Goal: Task Accomplishment & Management: Use online tool/utility

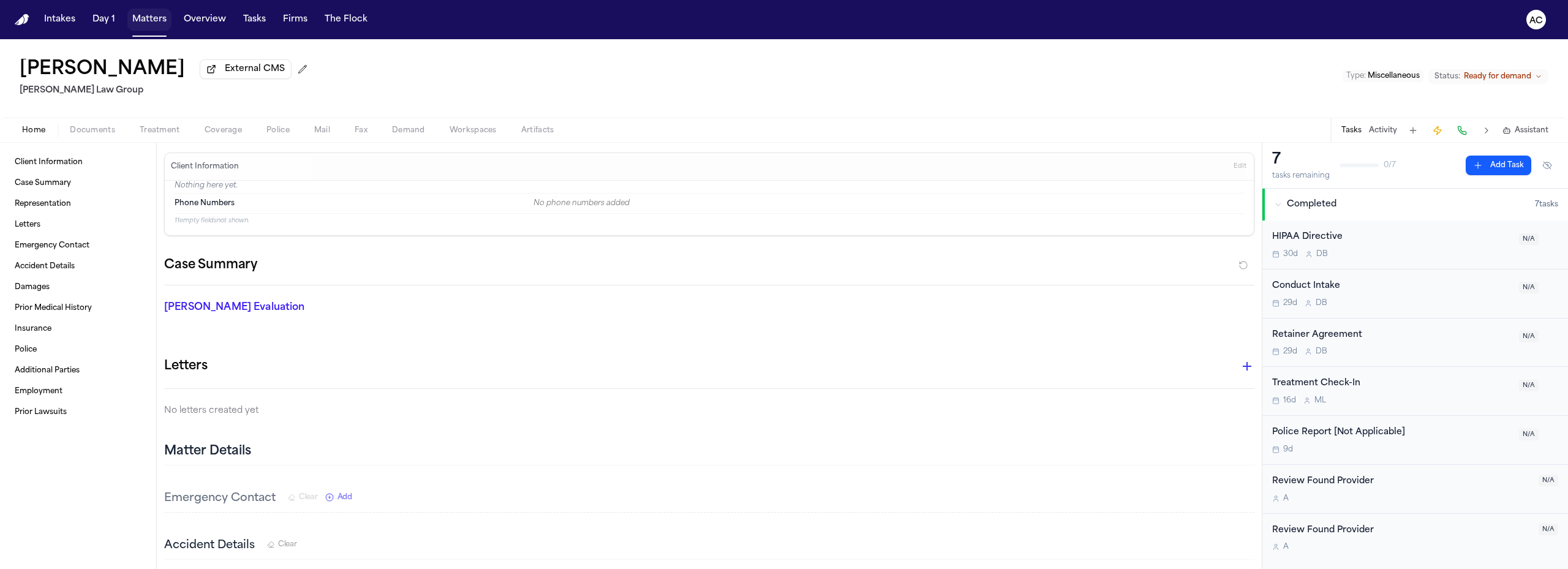
click at [141, 24] on button "Matters" at bounding box center [149, 19] width 44 height 22
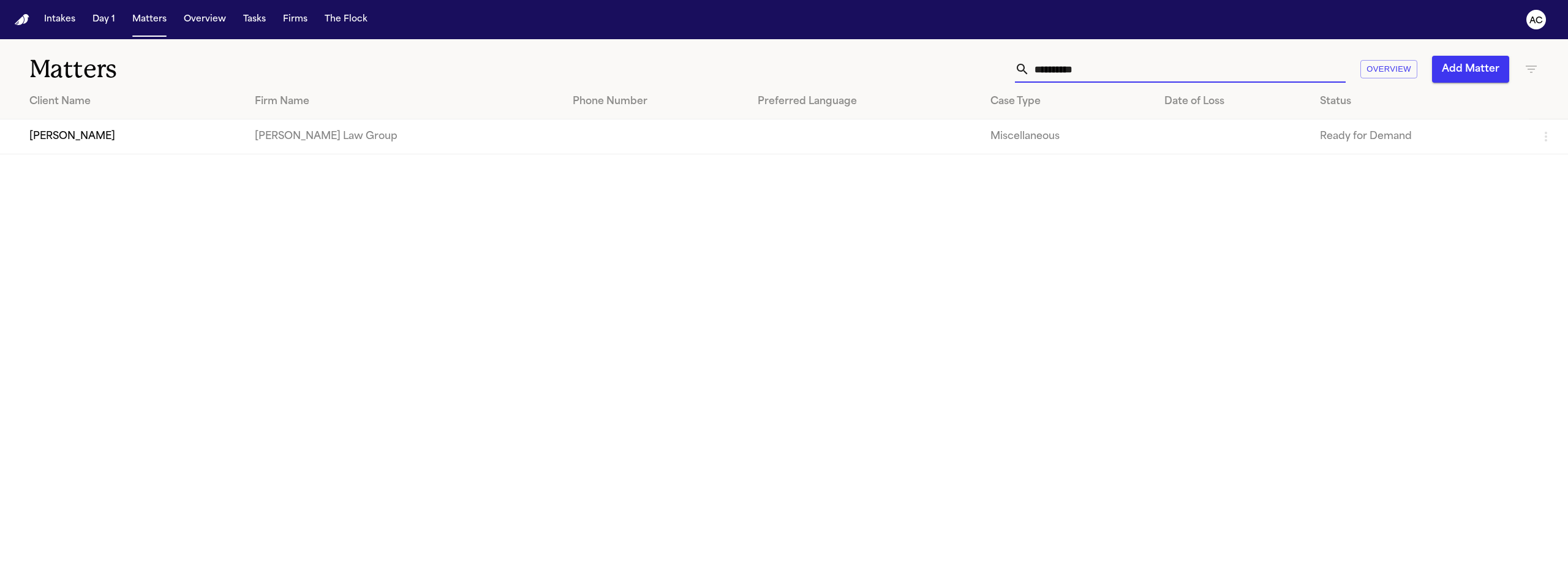
drag, startPoint x: 1103, startPoint y: 69, endPoint x: 901, endPoint y: 76, distance: 202.1
click at [897, 73] on div "**********" at bounding box center [1012, 69] width 1053 height 27
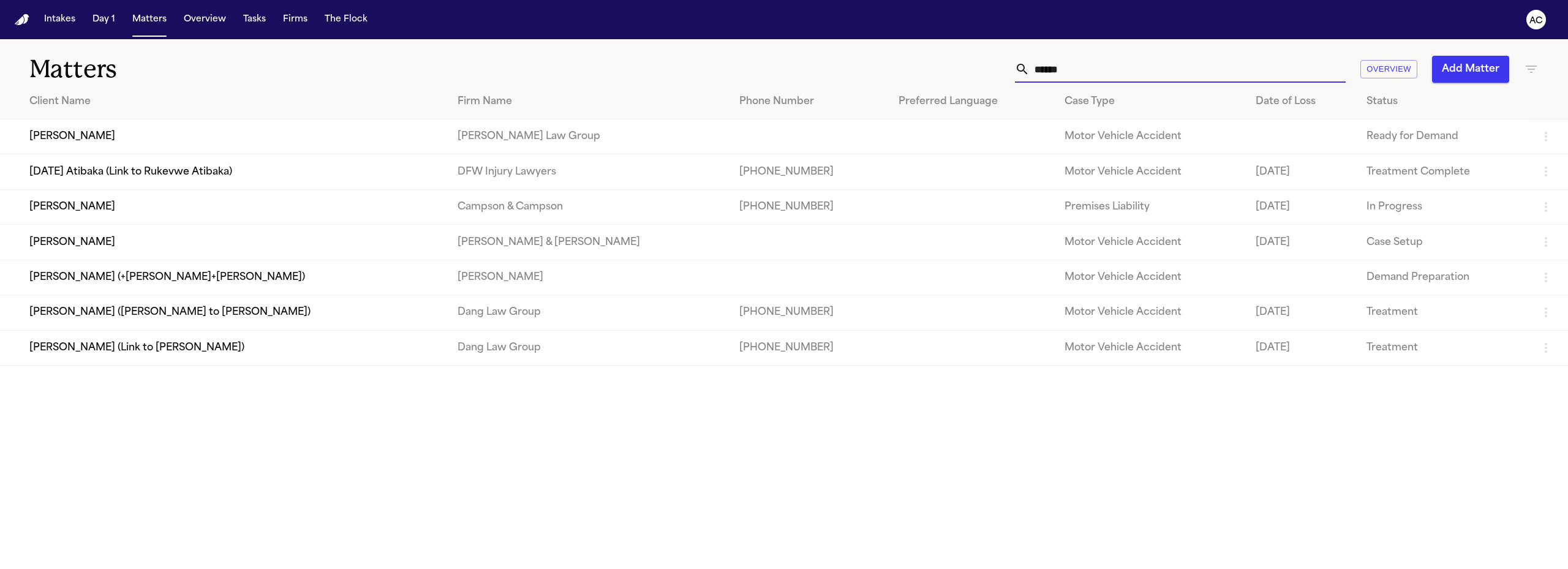
type input "******"
click at [92, 131] on td "Sylvia Wromas" at bounding box center [224, 137] width 448 height 35
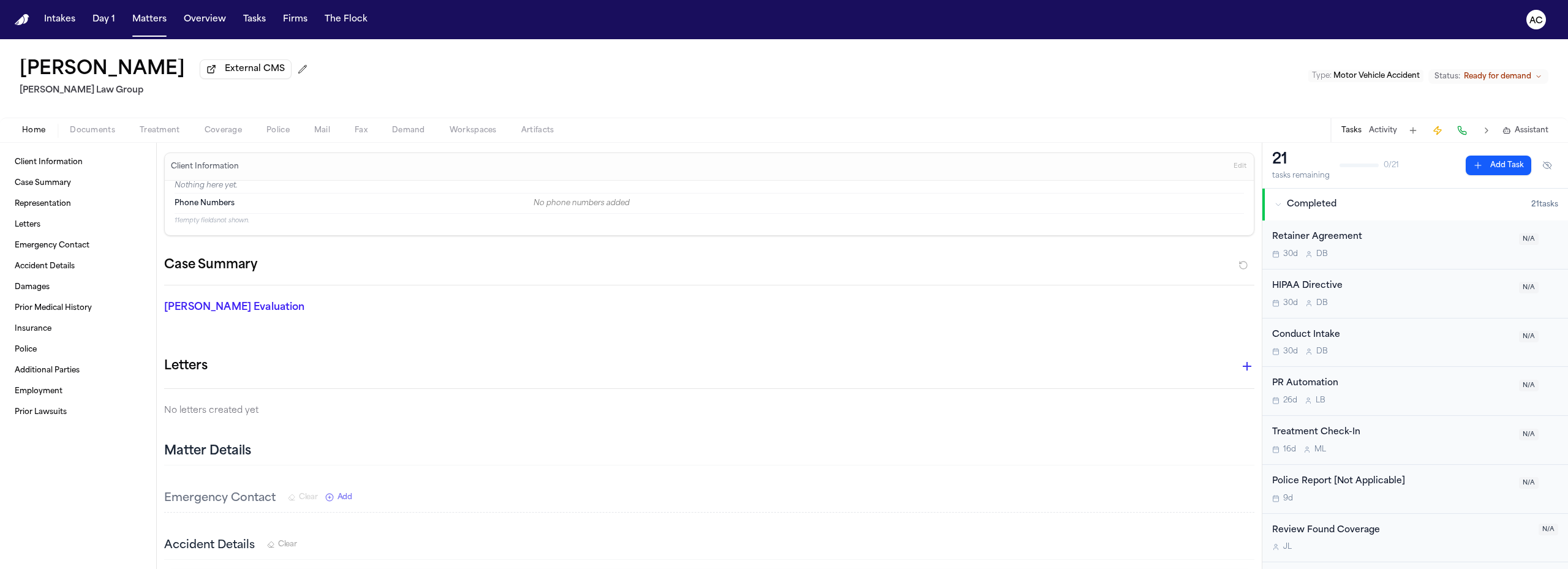
click at [487, 126] on span "Workspaces" at bounding box center [473, 131] width 47 height 10
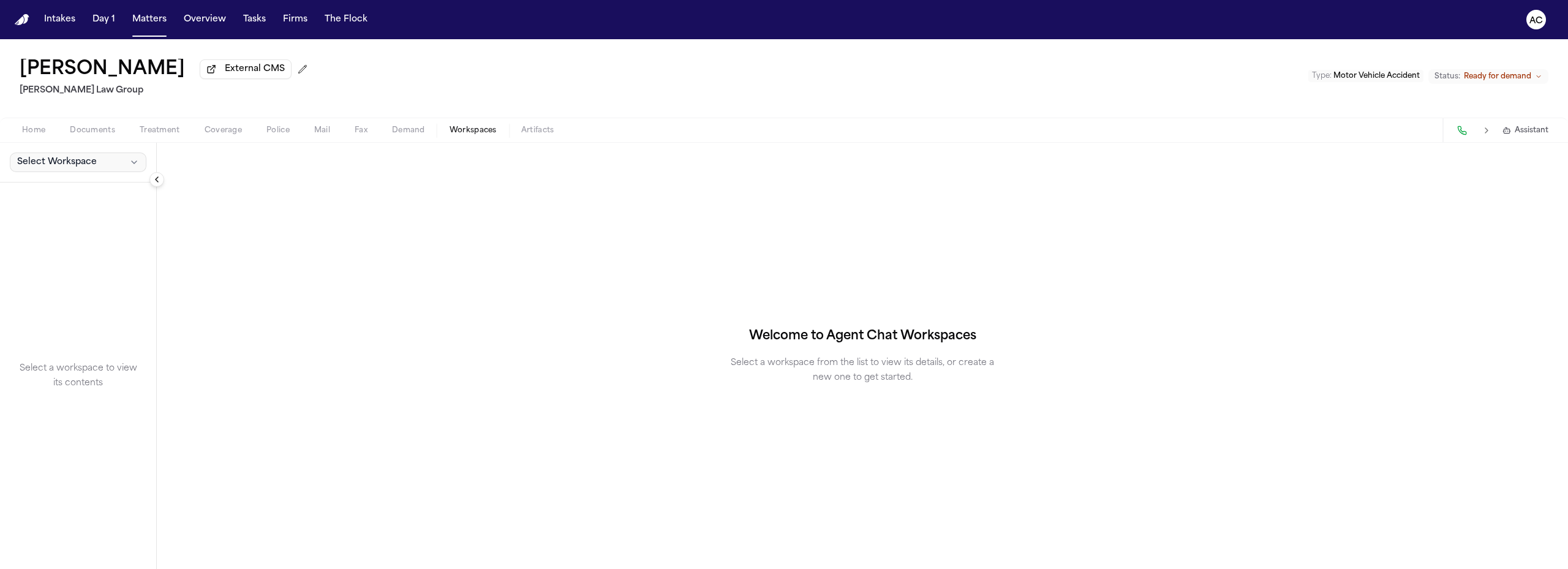
drag, startPoint x: 76, startPoint y: 156, endPoint x: 74, endPoint y: 175, distance: 19.1
click at [76, 157] on span "Select Workspace" at bounding box center [56, 162] width 79 height 12
click at [69, 194] on span "[PERSON_NAME] Agent Demand" at bounding box center [86, 189] width 143 height 12
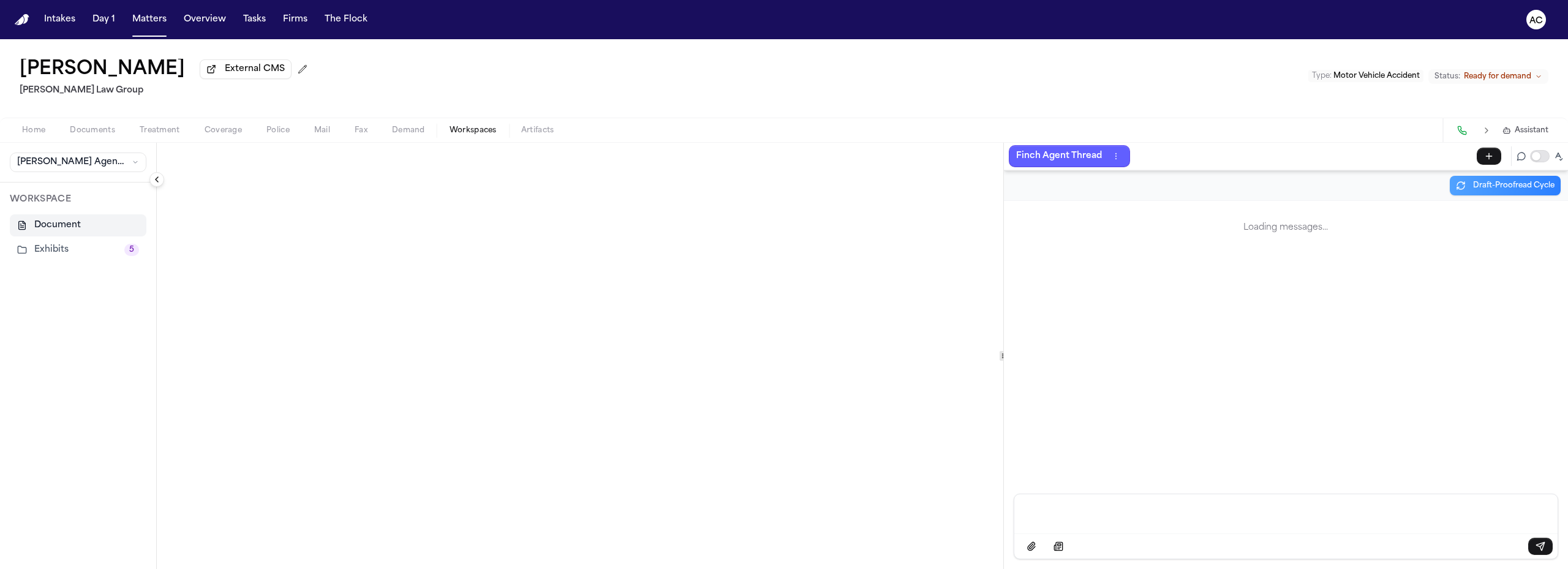
click at [94, 249] on button "Exhibits 5" at bounding box center [78, 250] width 136 height 22
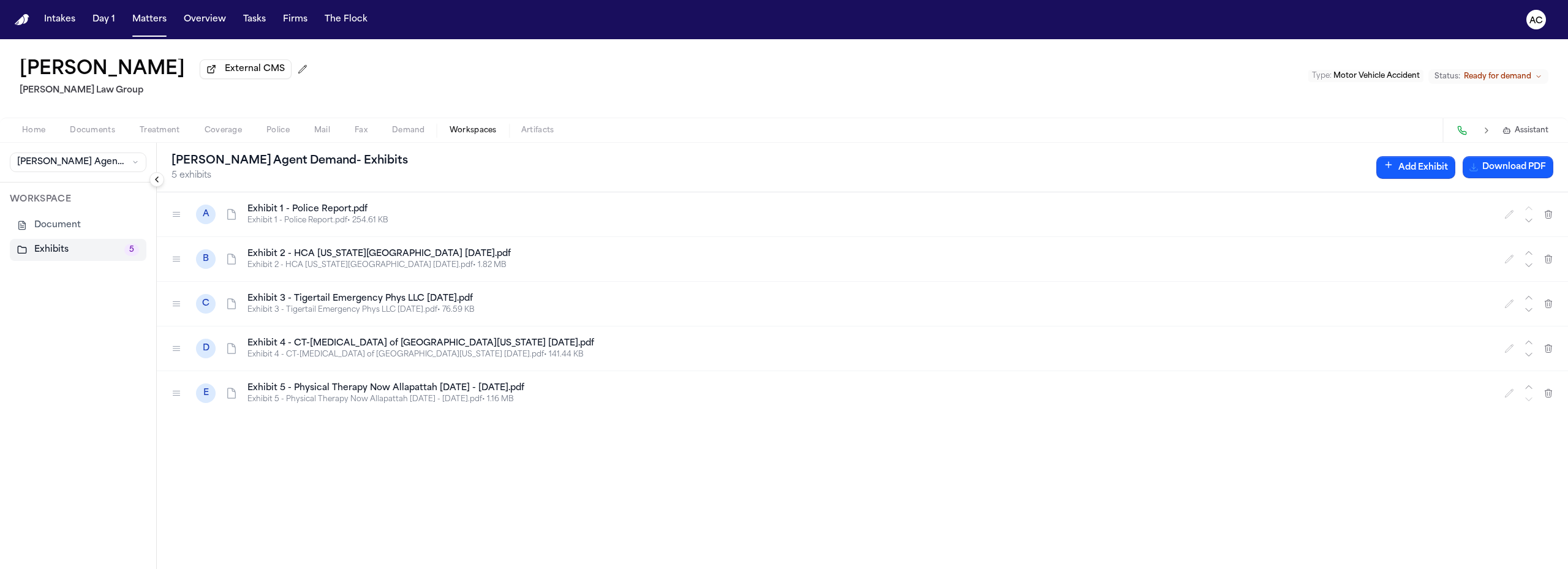
click at [537, 71] on div "Sylvia Wromas External CMS Morgan Law Group Type : Motor Vehicle Accident Statu…" at bounding box center [784, 79] width 1568 height 79
click at [100, 126] on span "Documents" at bounding box center [92, 131] width 45 height 10
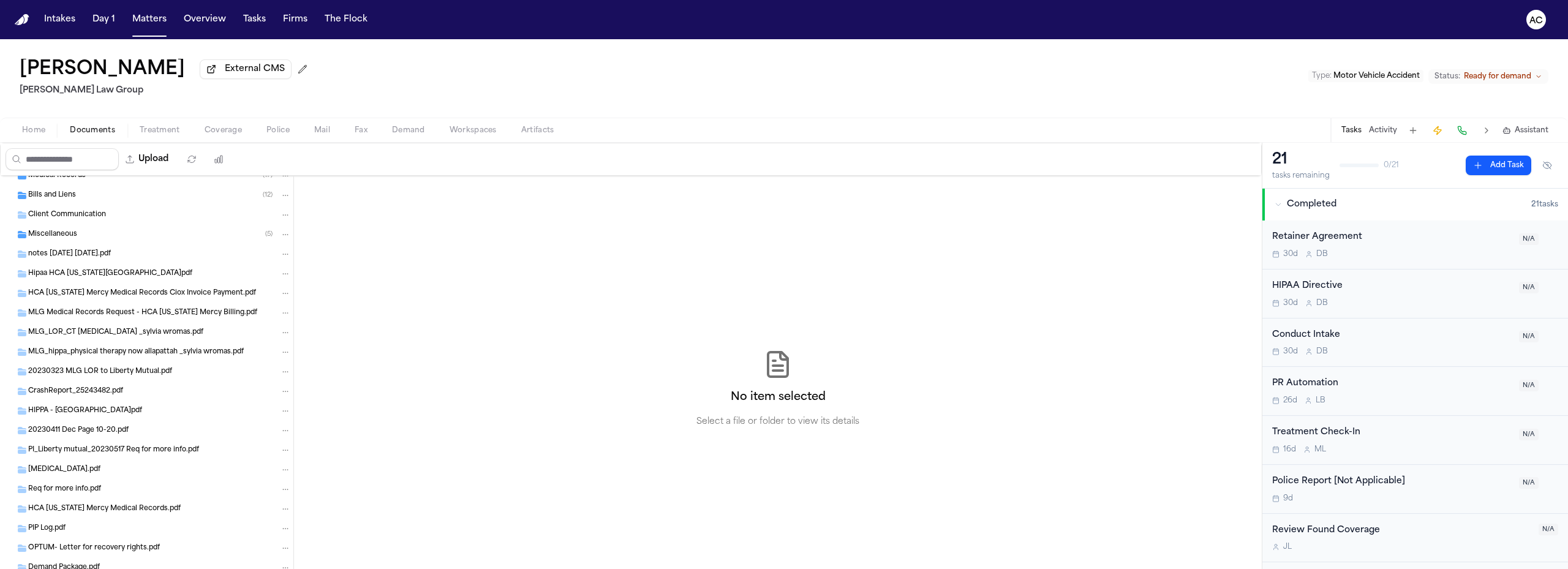
scroll to position [27, 0]
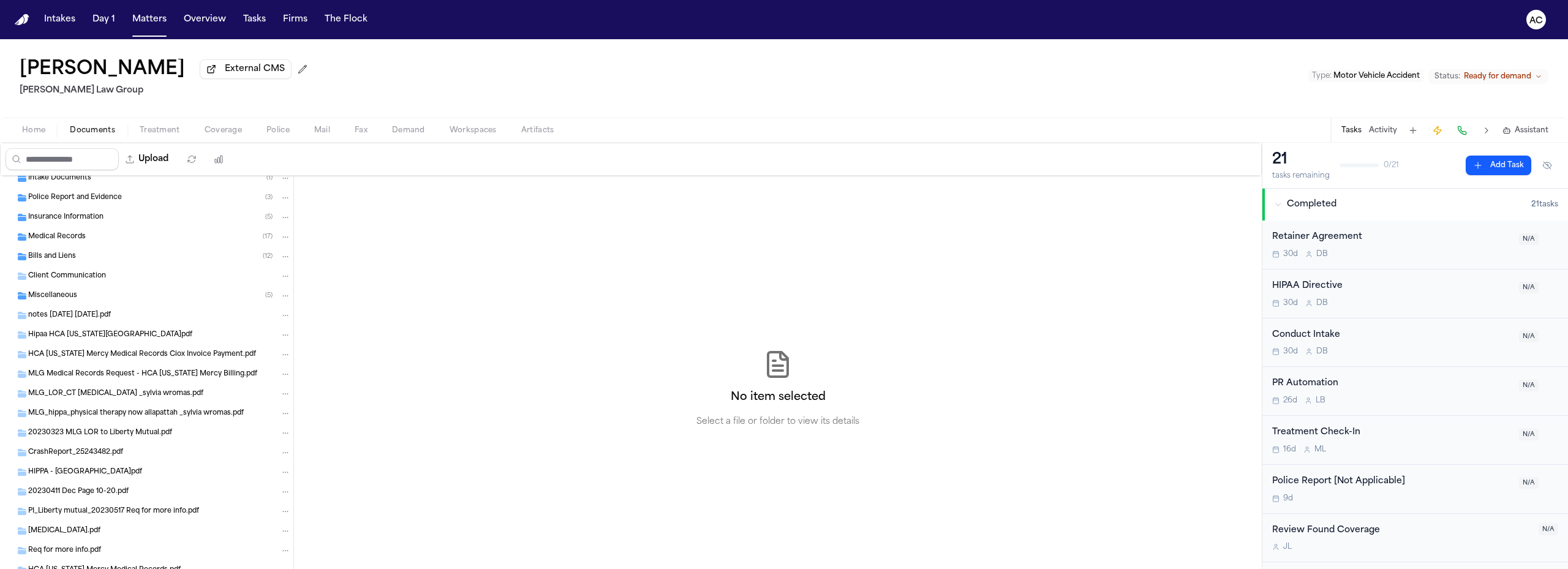
click at [76, 238] on span "Medical Records" at bounding box center [57, 237] width 58 height 10
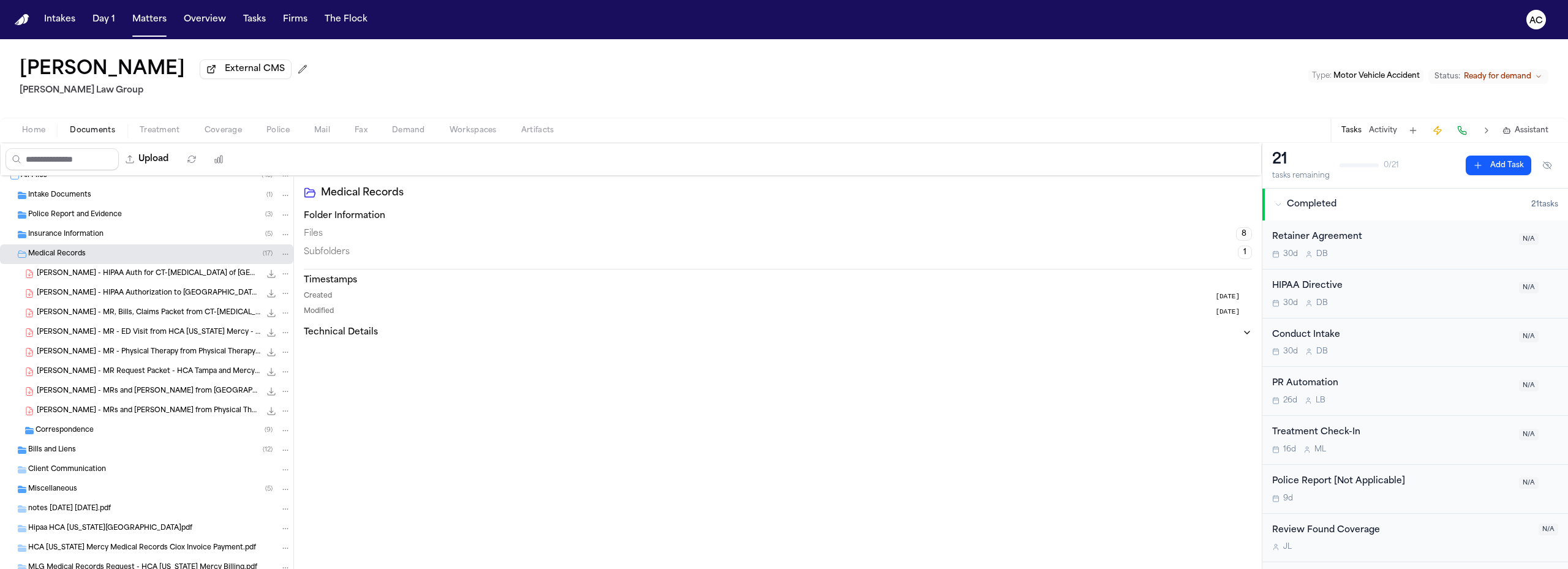
scroll to position [0, 0]
click at [82, 460] on div "Bills and Liens ( 12 )" at bounding box center [160, 460] width 263 height 11
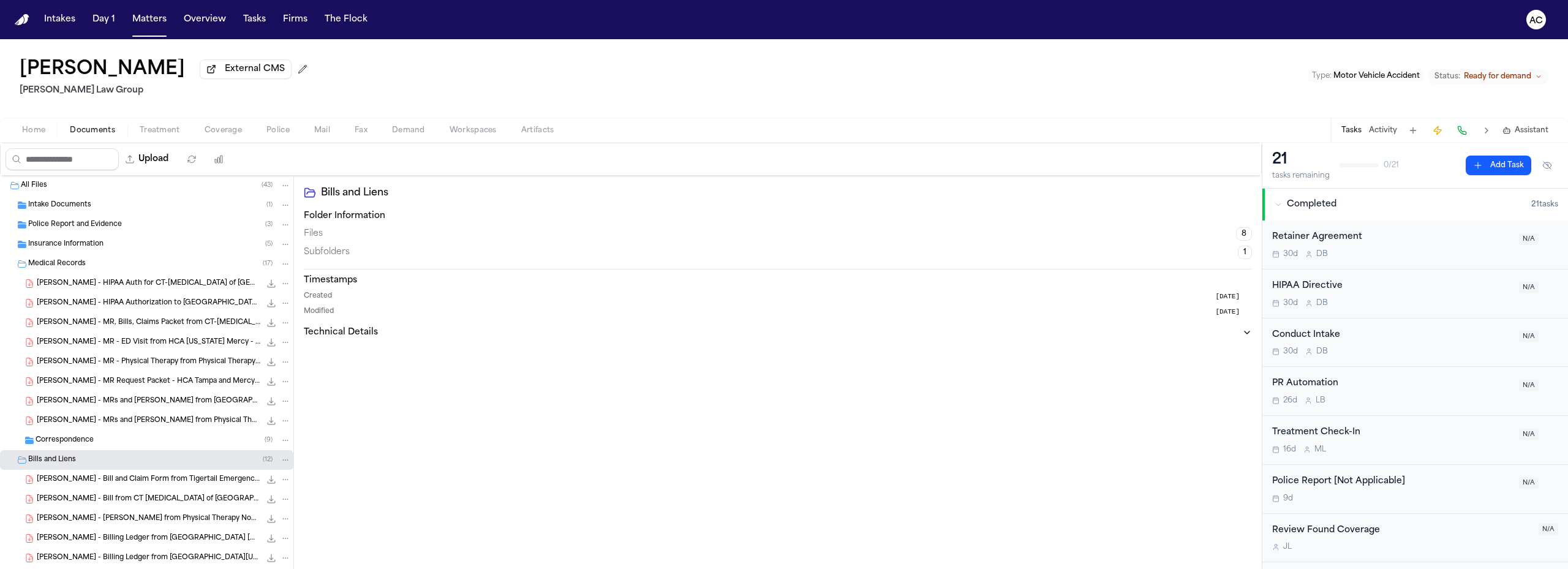
click at [478, 130] on span "Workspaces" at bounding box center [473, 131] width 47 height 10
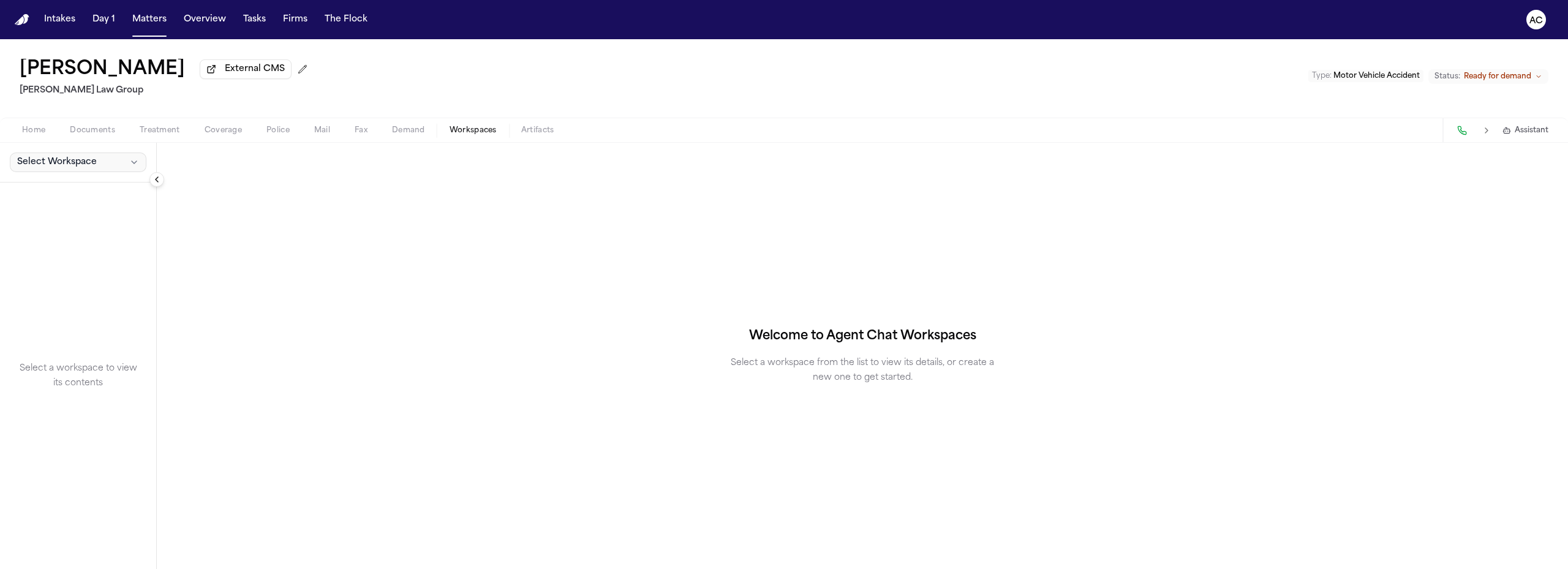
click at [59, 161] on span "Select Workspace" at bounding box center [56, 162] width 79 height 12
click at [71, 191] on span "[PERSON_NAME] Agent Demand" at bounding box center [86, 189] width 143 height 12
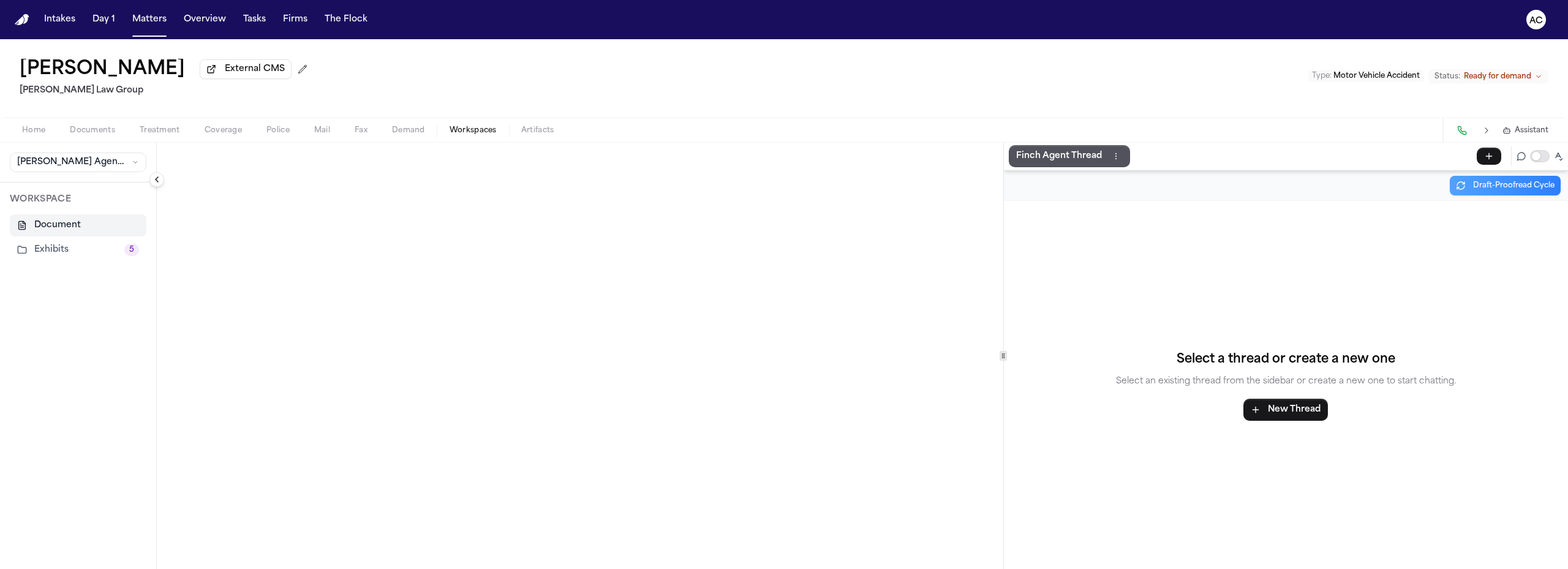
click at [74, 255] on button "Exhibits 5" at bounding box center [78, 250] width 136 height 22
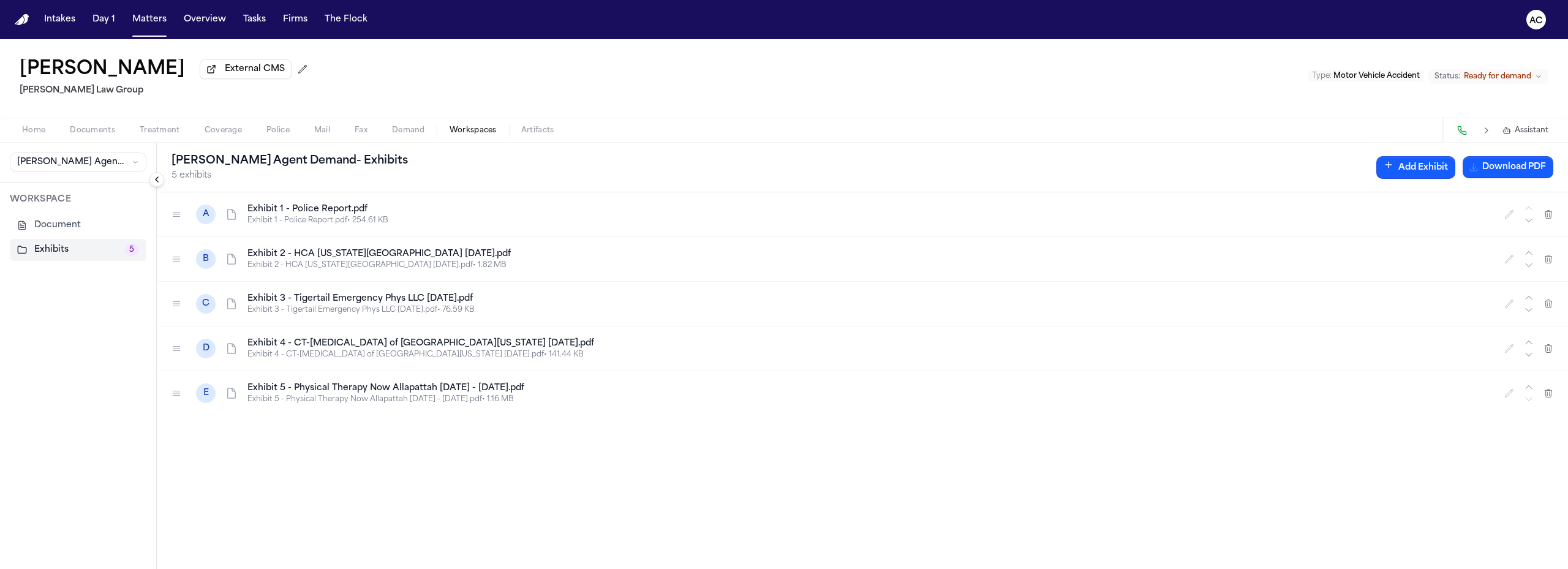
click at [87, 126] on span "Documents" at bounding box center [92, 131] width 45 height 10
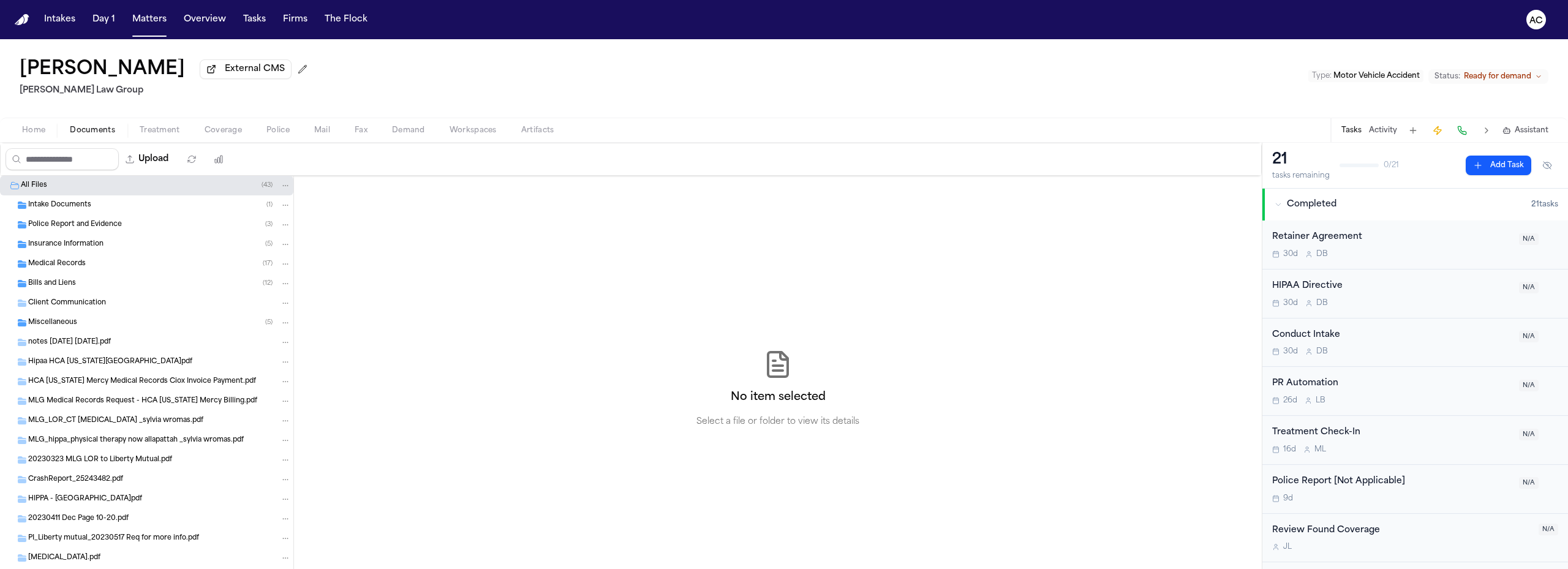
click at [121, 318] on div "Miscellaneous ( 5 )" at bounding box center [160, 323] width 263 height 11
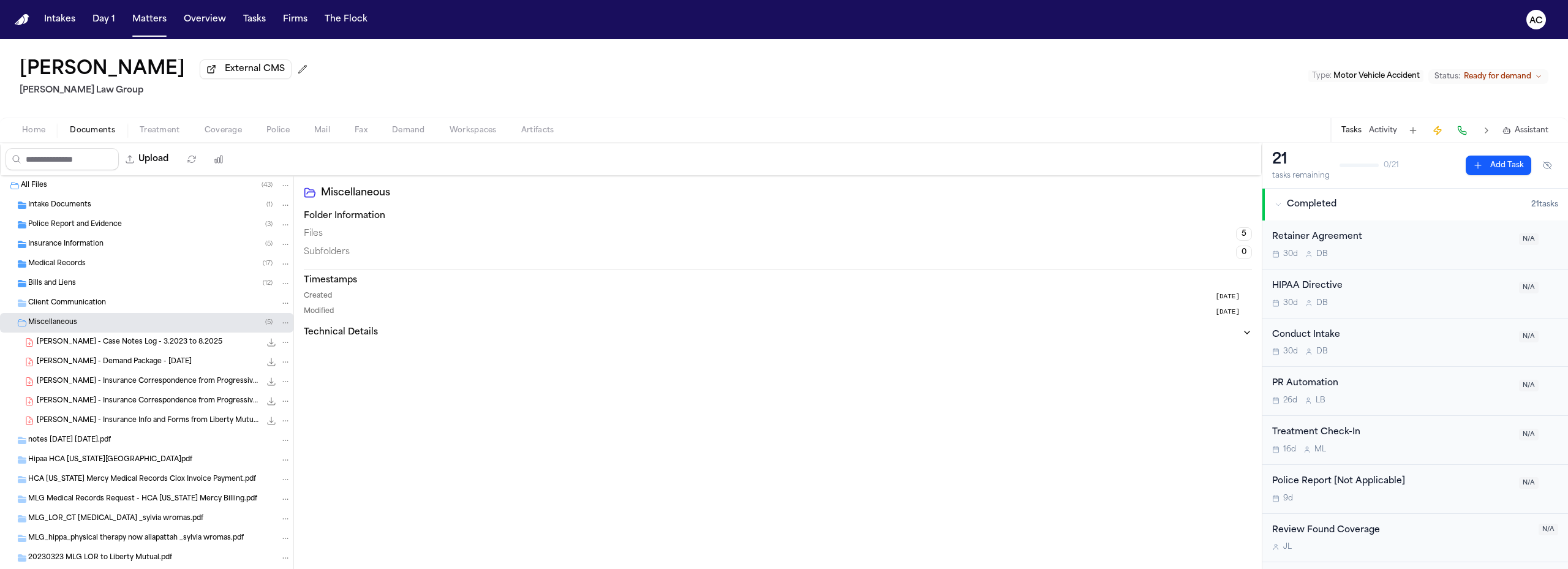
click at [122, 318] on div "Miscellaneous ( 5 )" at bounding box center [160, 323] width 263 height 11
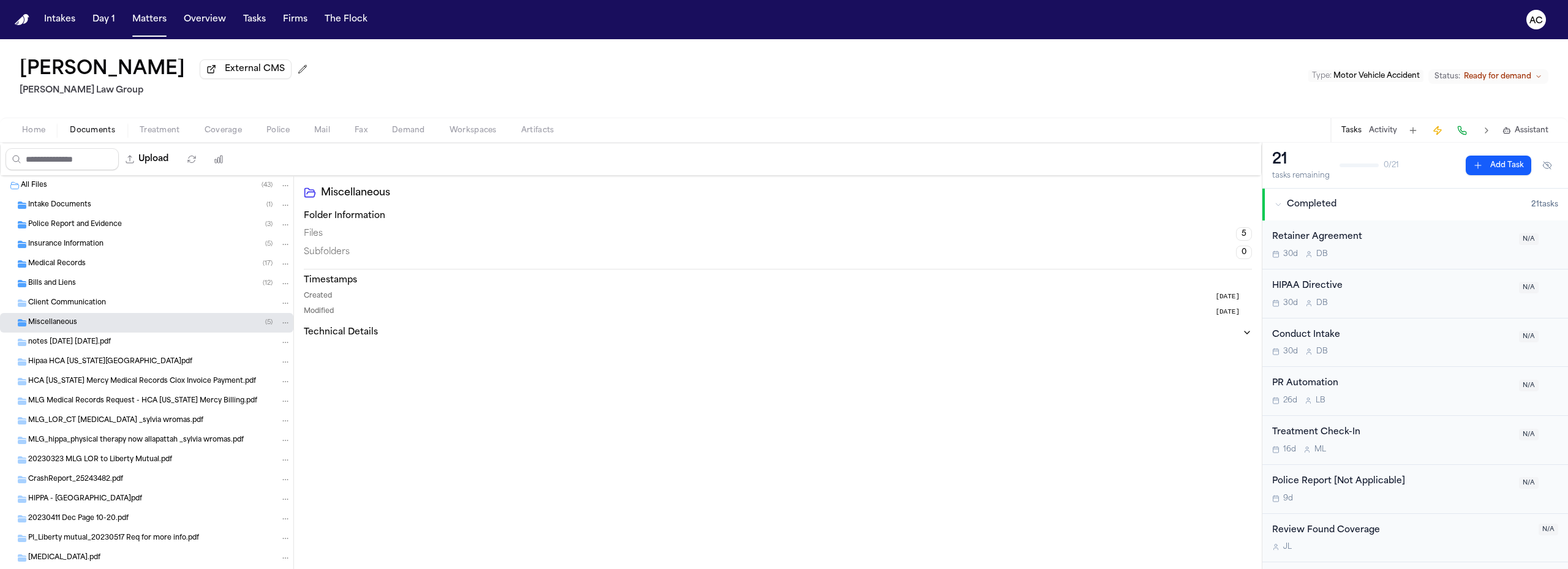
click at [95, 208] on div "Intake Documents ( 1 )" at bounding box center [160, 205] width 263 height 11
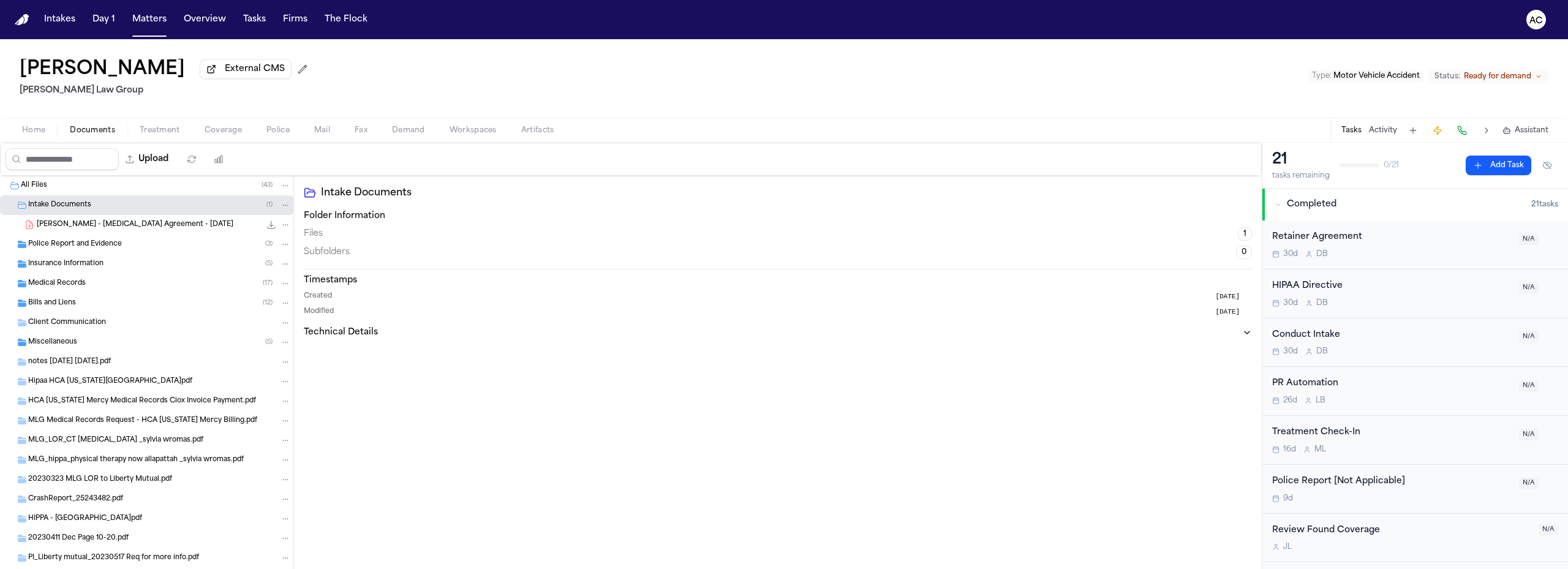
click at [95, 208] on div "Intake Documents ( 1 )" at bounding box center [160, 205] width 263 height 11
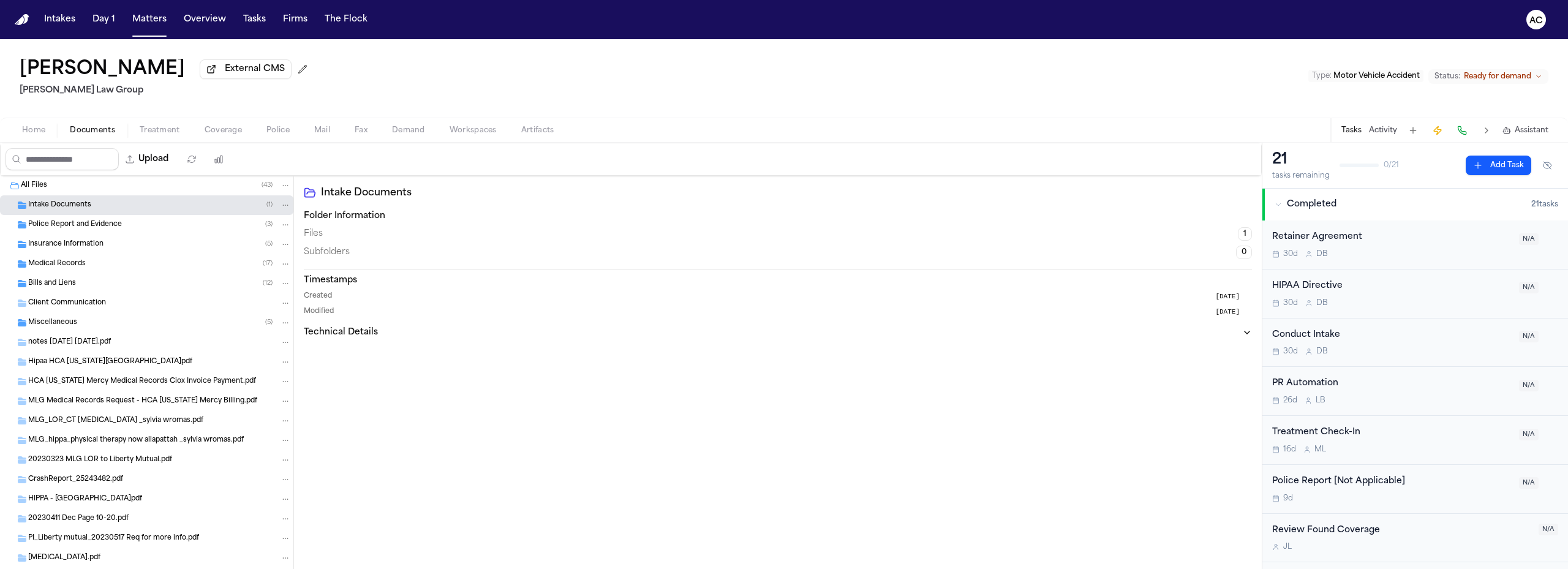
click at [108, 226] on span "Police Report and Evidence" at bounding box center [75, 225] width 94 height 10
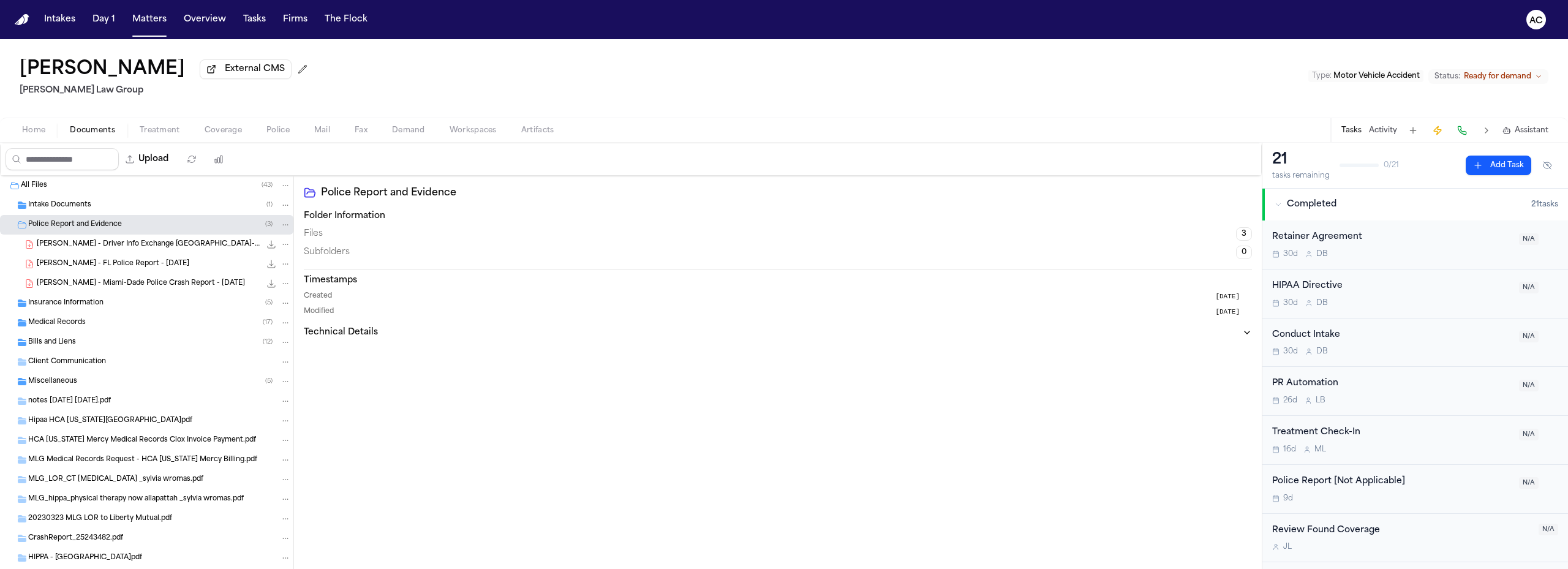
click at [107, 226] on span "Police Report and Evidence" at bounding box center [75, 225] width 94 height 10
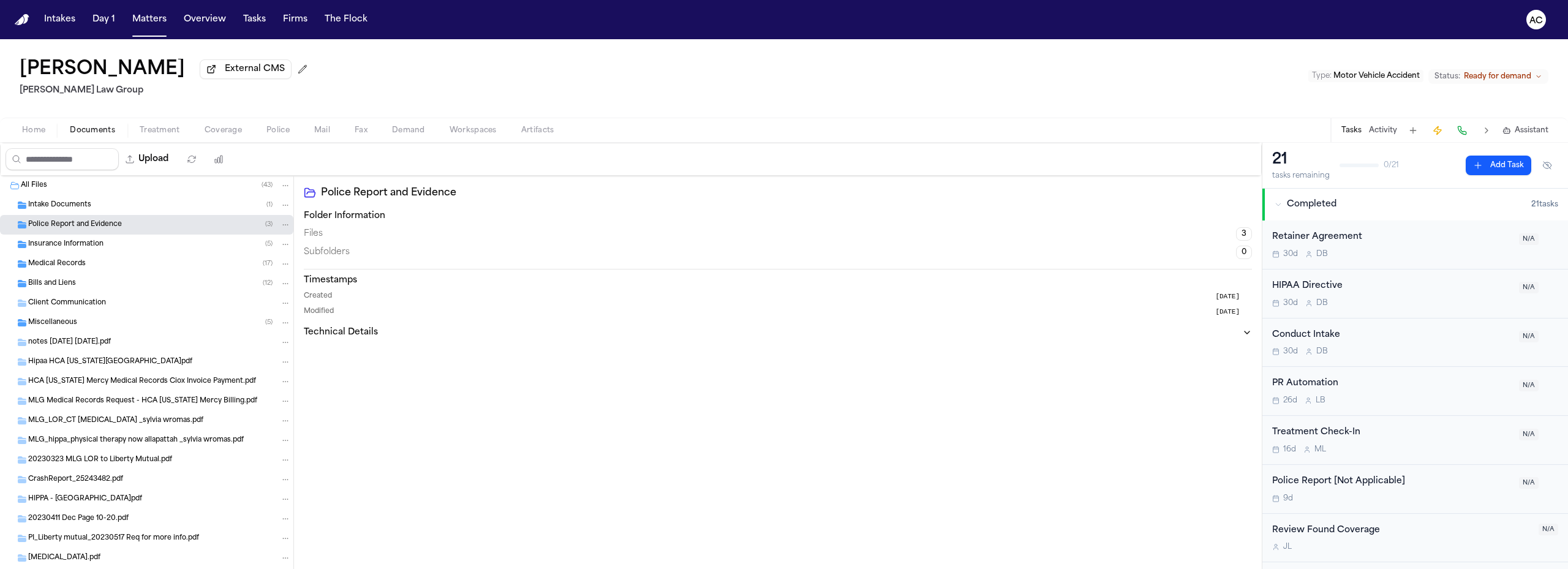
click at [99, 268] on div "Medical Records ( 17 )" at bounding box center [160, 264] width 263 height 11
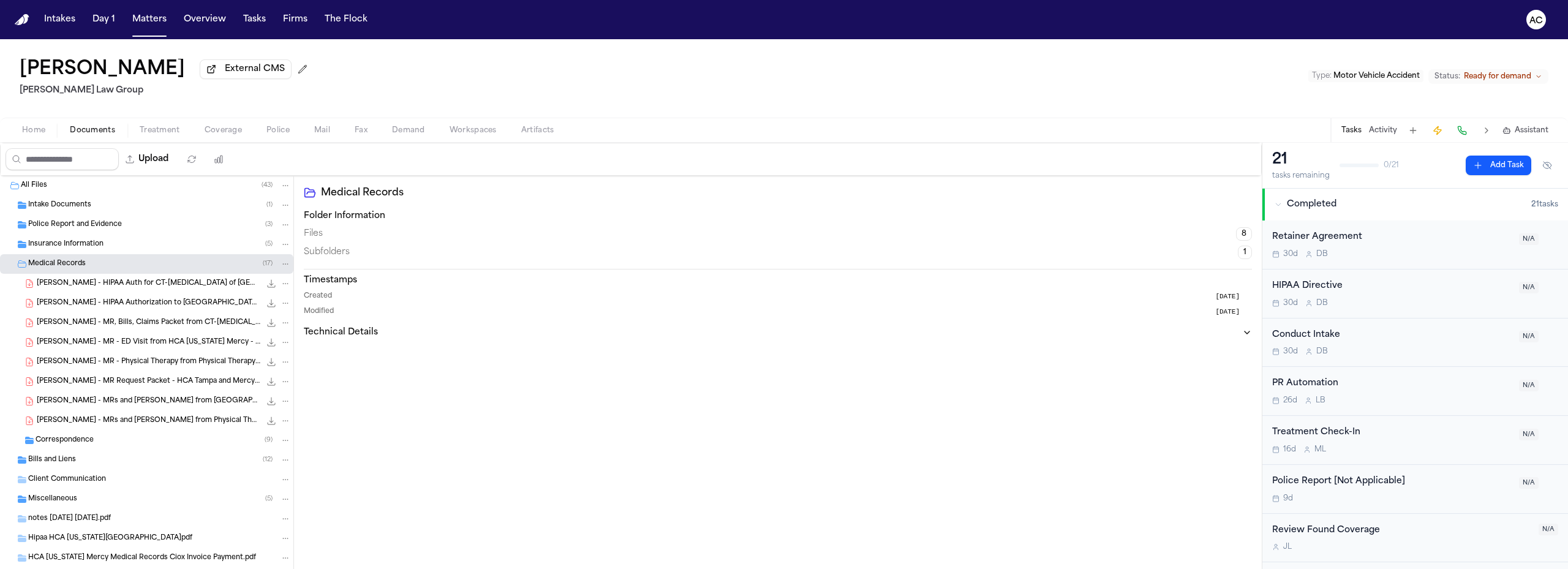
click at [141, 357] on span "S. Wromas - MR - Physical Therapy from Physical Therapy Now Allapattah - 3.22.2…" at bounding box center [148, 362] width 224 height 10
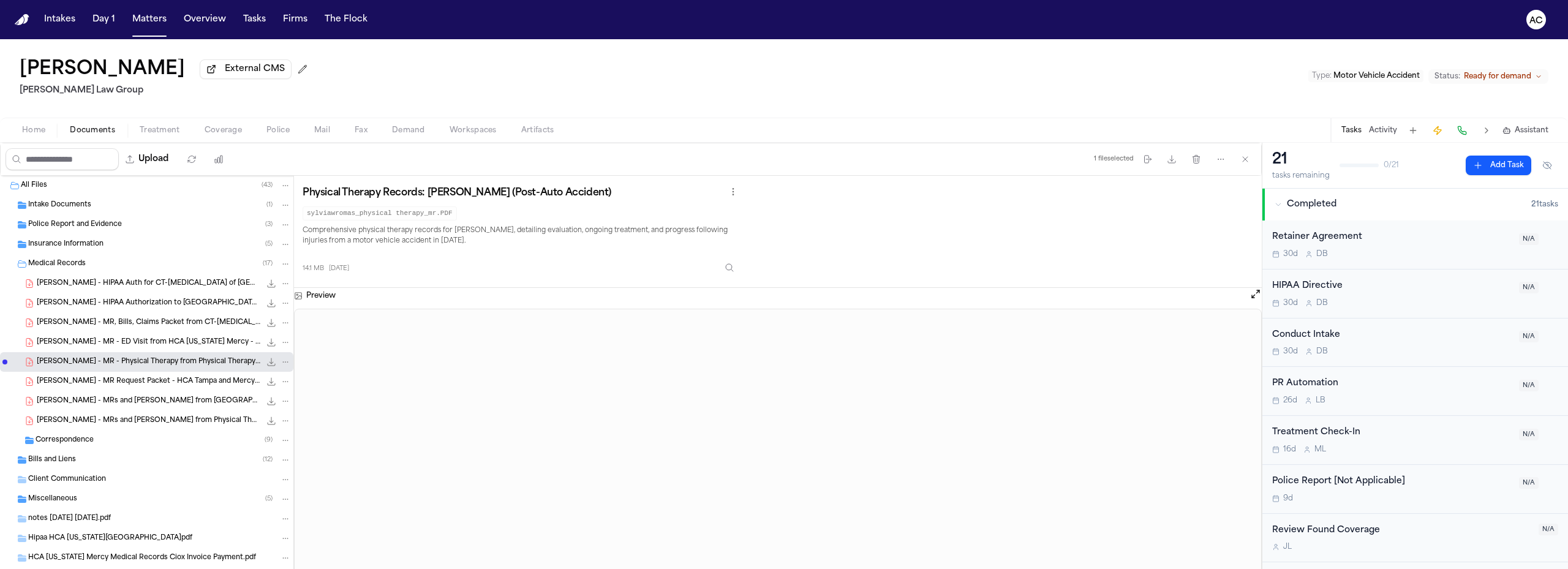
click at [132, 343] on span "S. Wromas - MR - ED Visit from HCA Florida Mercy - 3.18.23" at bounding box center [148, 343] width 224 height 10
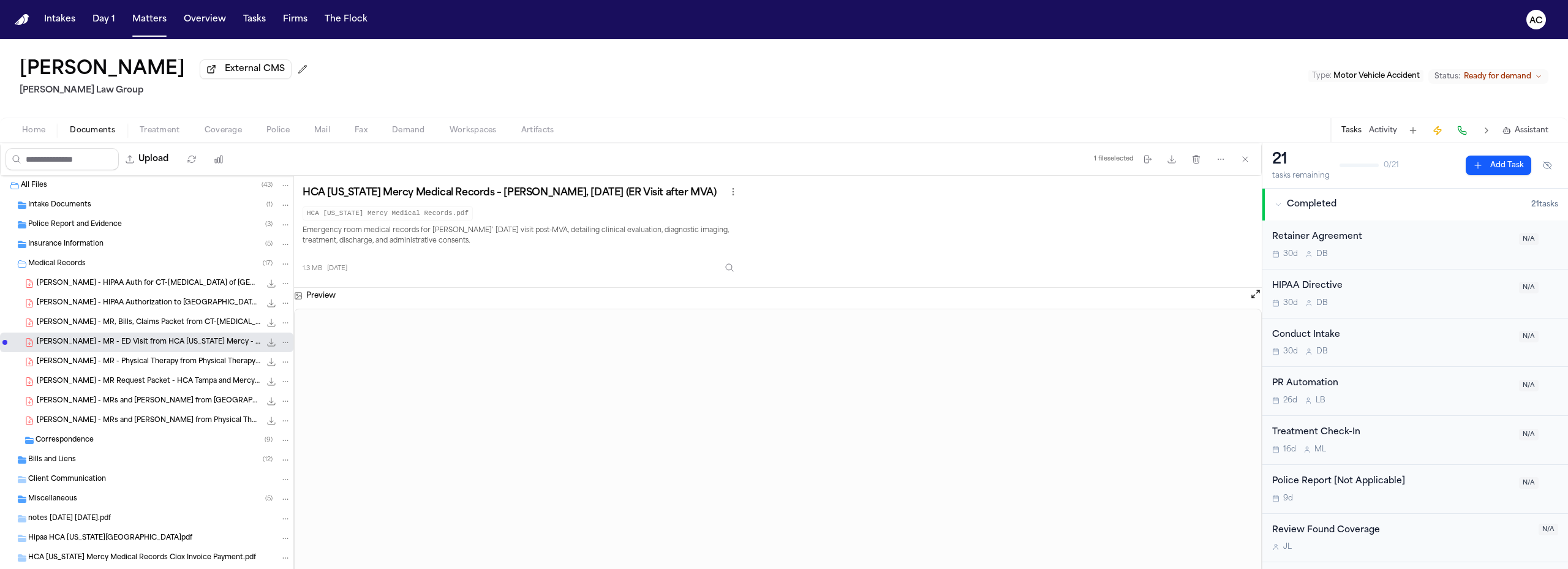
click at [128, 317] on div "S. Wromas - MR, Bills, Claims Packet from CT-MRI of South Florida - Liberty Mut…" at bounding box center [164, 323] width 254 height 12
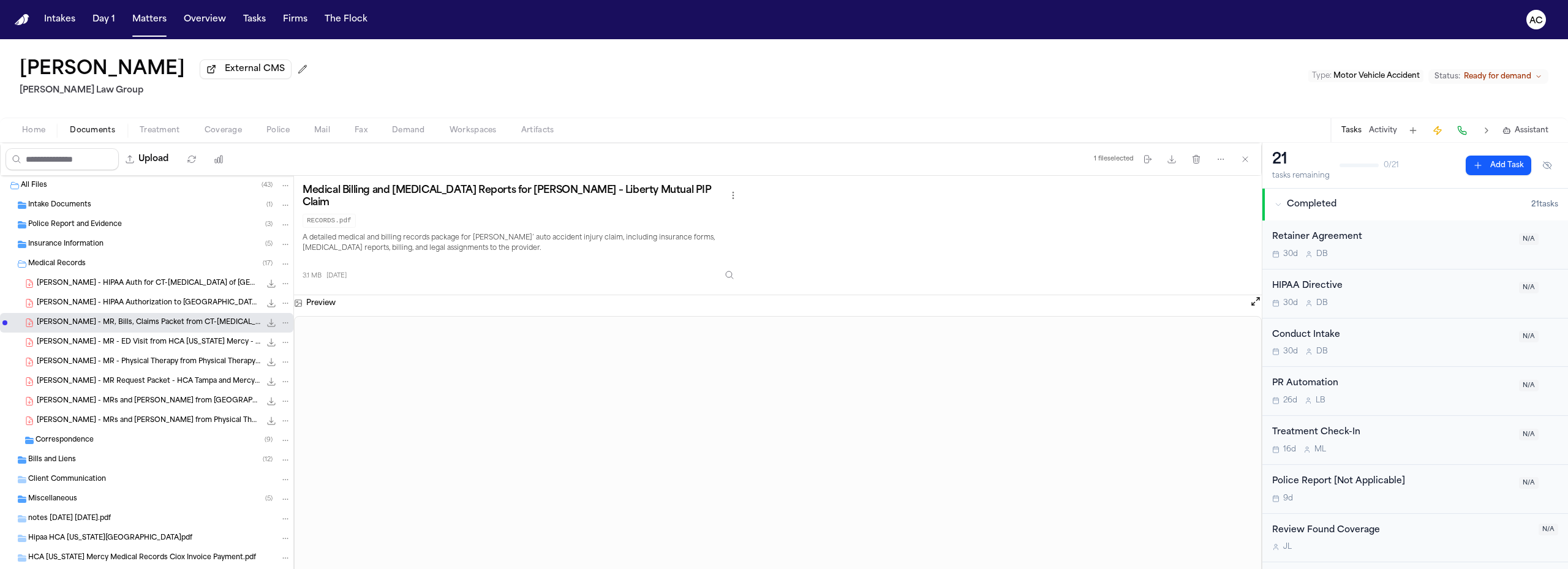
drag, startPoint x: 706, startPoint y: 304, endPoint x: 1087, endPoint y: 55, distance: 455.2
click at [1087, 54] on div "Sylvia Wromas External CMS Morgan Law Group Type : Motor Vehicle Accident Statu…" at bounding box center [784, 79] width 1568 height 79
click at [634, 105] on div "Sylvia Wromas External CMS Morgan Law Group Type : Motor Vehicle Accident Statu…" at bounding box center [784, 79] width 1568 height 79
drag, startPoint x: 620, startPoint y: 95, endPoint x: 621, endPoint y: 88, distance: 7.1
click at [620, 90] on div "Sylvia Wromas External CMS Morgan Law Group Type : Motor Vehicle Accident Statu…" at bounding box center [784, 79] width 1568 height 79
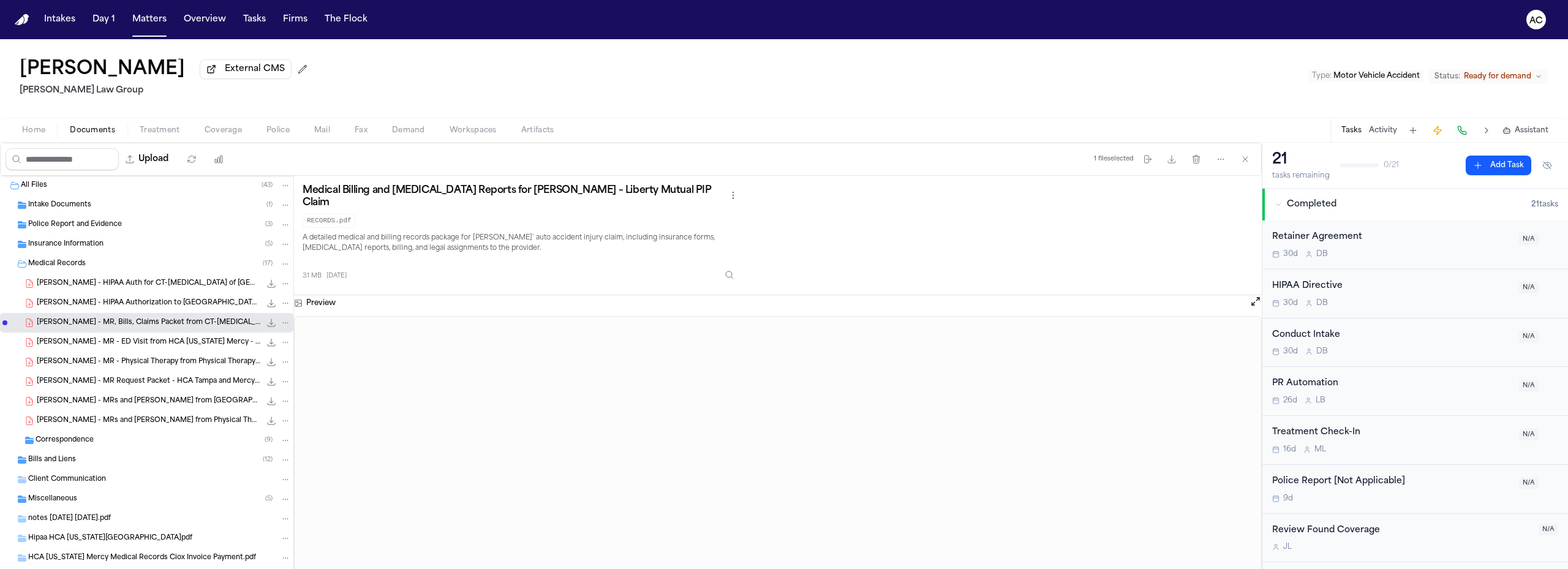
click at [841, 71] on div "Sylvia Wromas External CMS Morgan Law Group Type : Motor Vehicle Accident Statu…" at bounding box center [784, 79] width 1568 height 79
click at [156, 22] on button "Matters" at bounding box center [149, 19] width 44 height 22
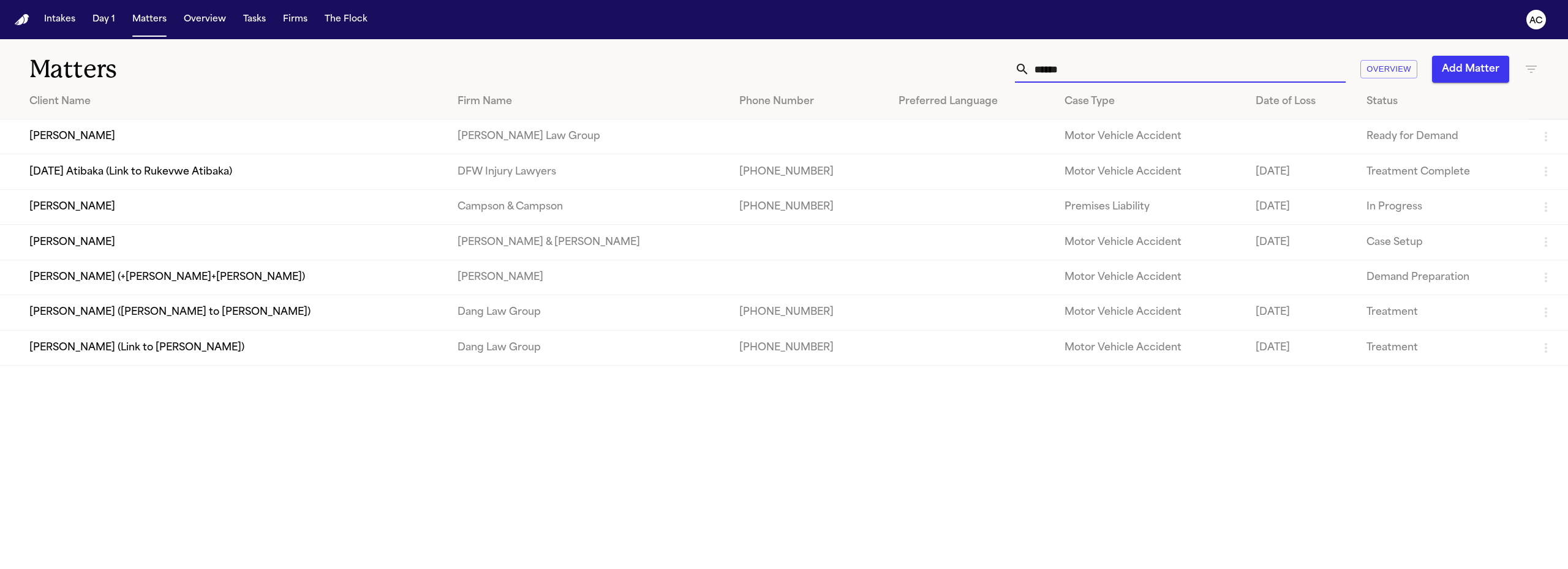
drag, startPoint x: 1188, startPoint y: 72, endPoint x: 971, endPoint y: 63, distance: 217.2
click at [971, 63] on div "****** Overview Add Matter" at bounding box center [1012, 69] width 1053 height 27
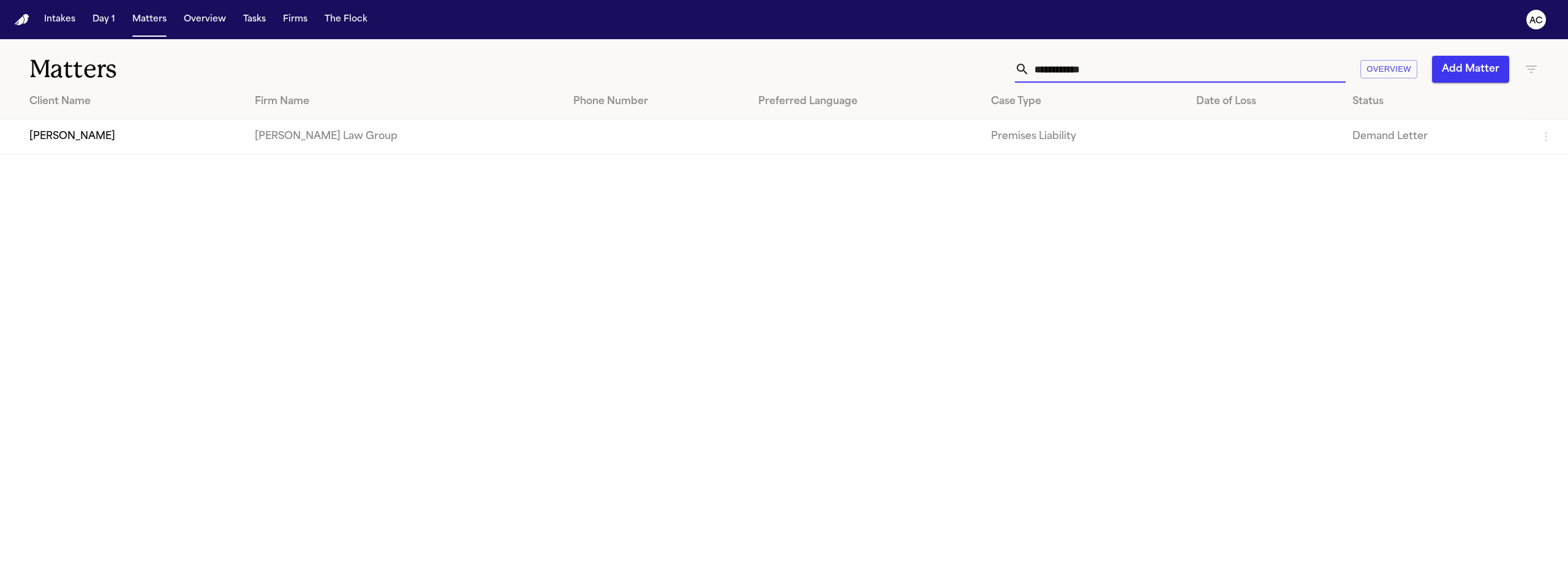
type input "**********"
drag, startPoint x: 247, startPoint y: 140, endPoint x: 250, endPoint y: 135, distance: 5.8
click at [247, 140] on td "[PERSON_NAME] Law Group" at bounding box center [404, 137] width 319 height 35
click at [87, 131] on td "[PERSON_NAME]" at bounding box center [122, 137] width 245 height 35
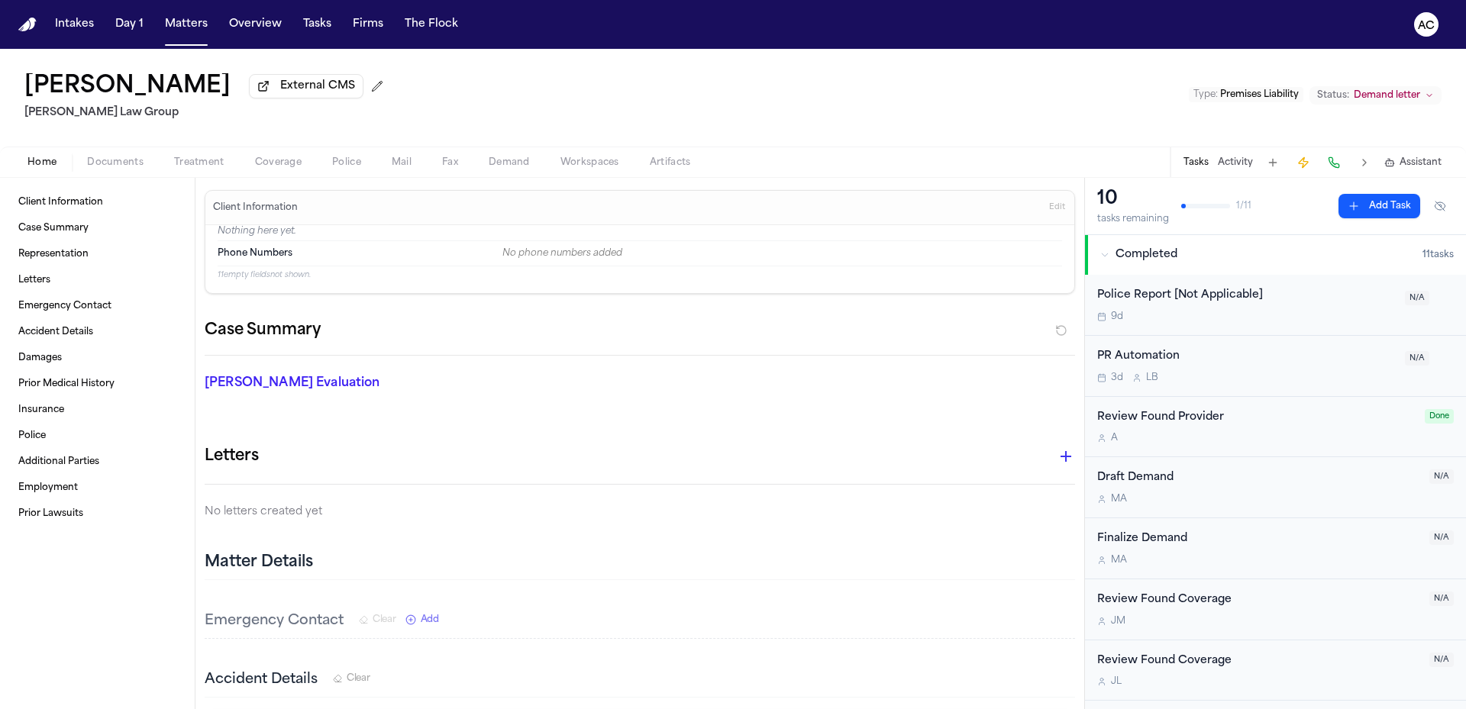
drag, startPoint x: 819, startPoint y: 117, endPoint x: 736, endPoint y: 121, distance: 83.3
click at [736, 121] on div "Tonya Parker External CMS Morgan Law Group Type : Premises Liability Status: De…" at bounding box center [733, 98] width 1466 height 98
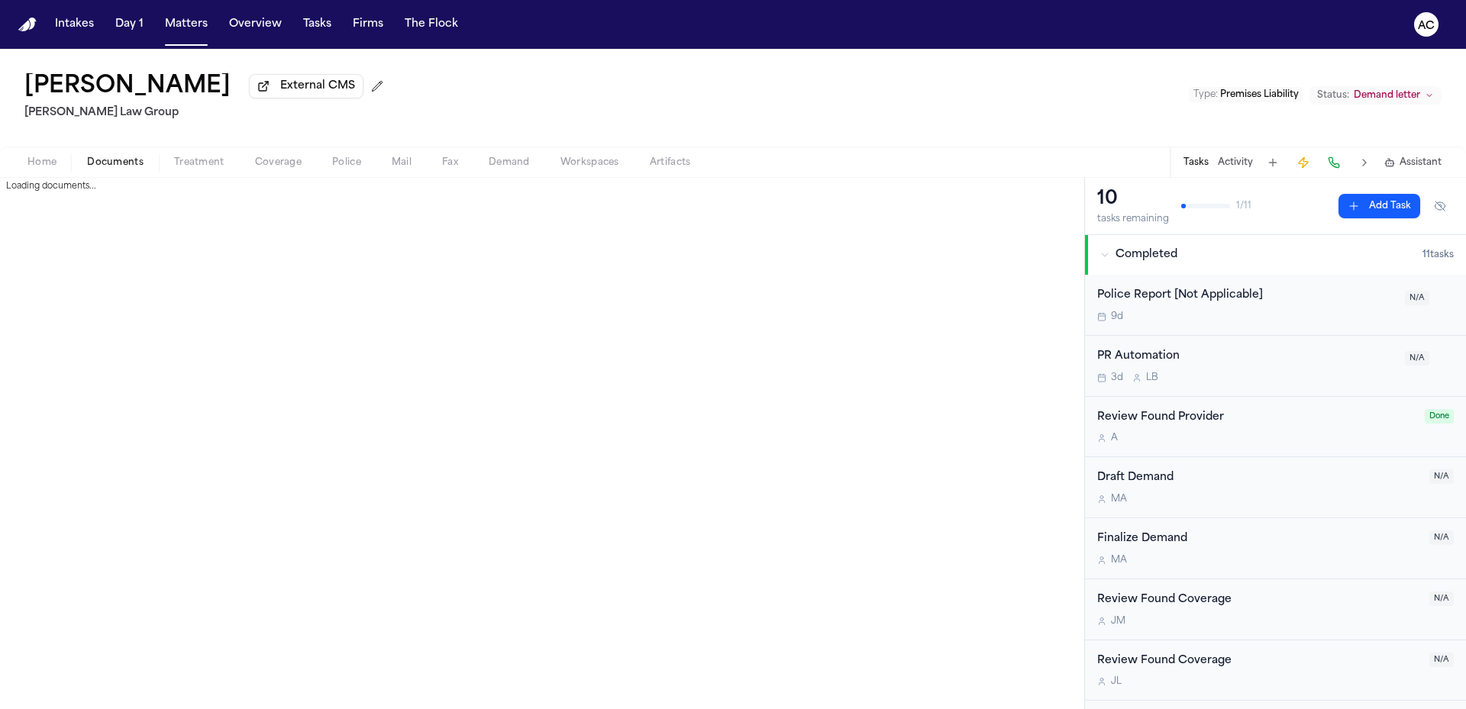
click at [94, 163] on span "Documents" at bounding box center [115, 163] width 56 height 12
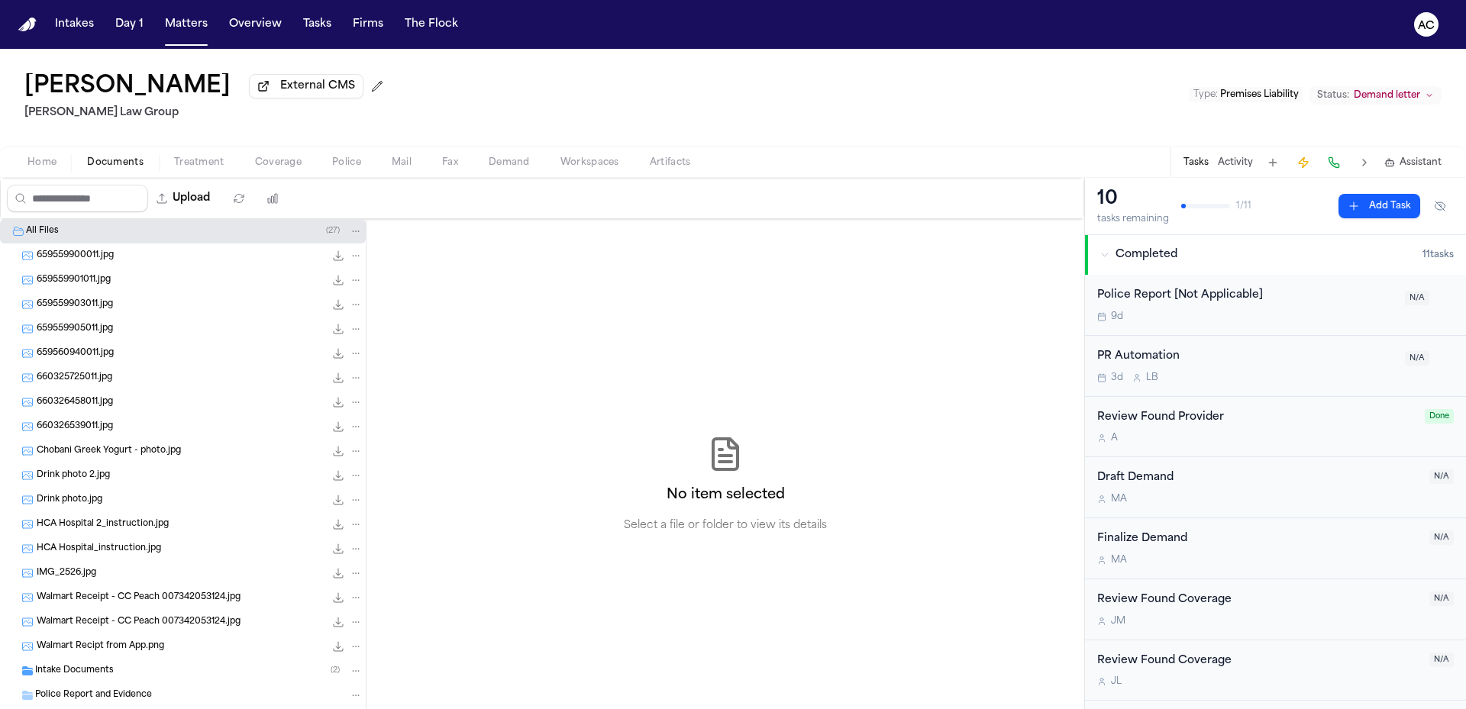
click at [105, 261] on span "659559900011.jpg" at bounding box center [75, 256] width 77 height 13
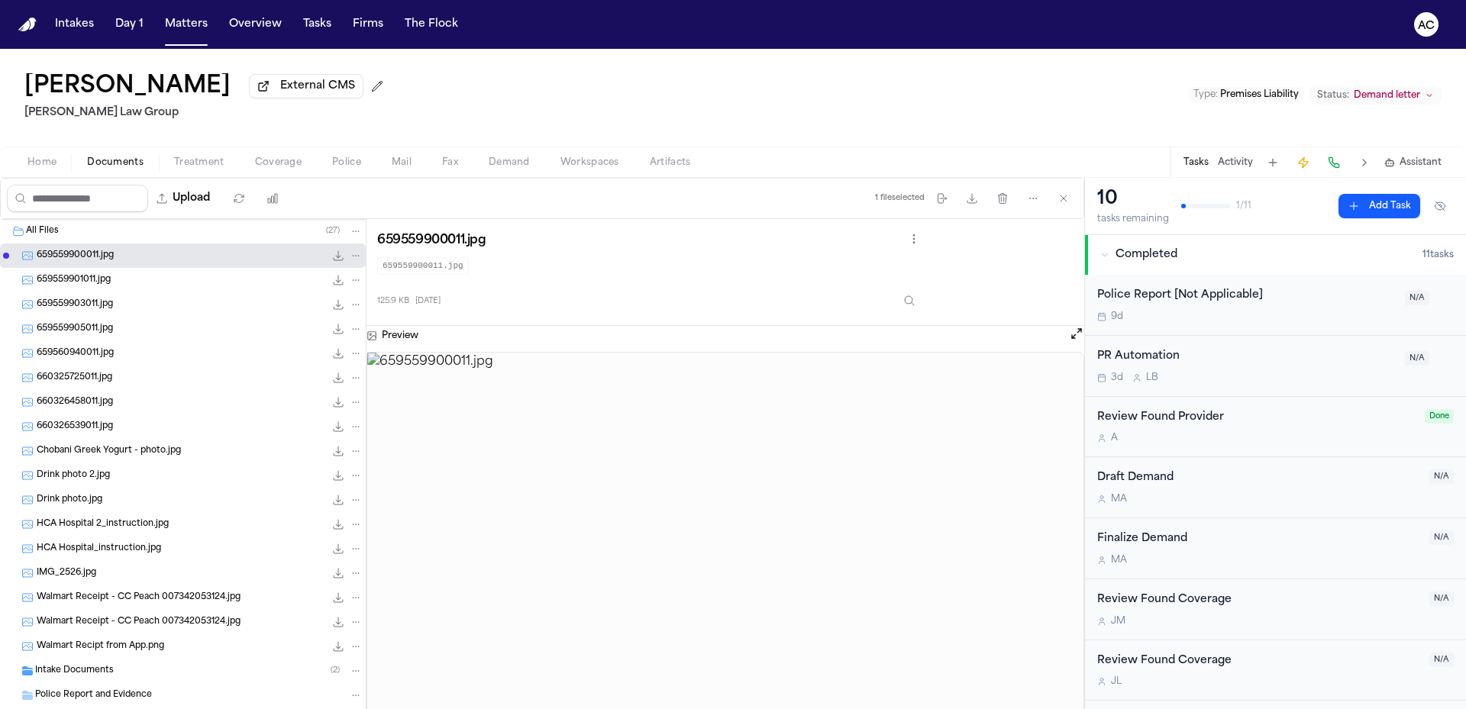
click at [98, 280] on span "659559901011.jpg" at bounding box center [74, 280] width 74 height 13
click at [89, 311] on span "659559903011.jpg" at bounding box center [75, 305] width 76 height 13
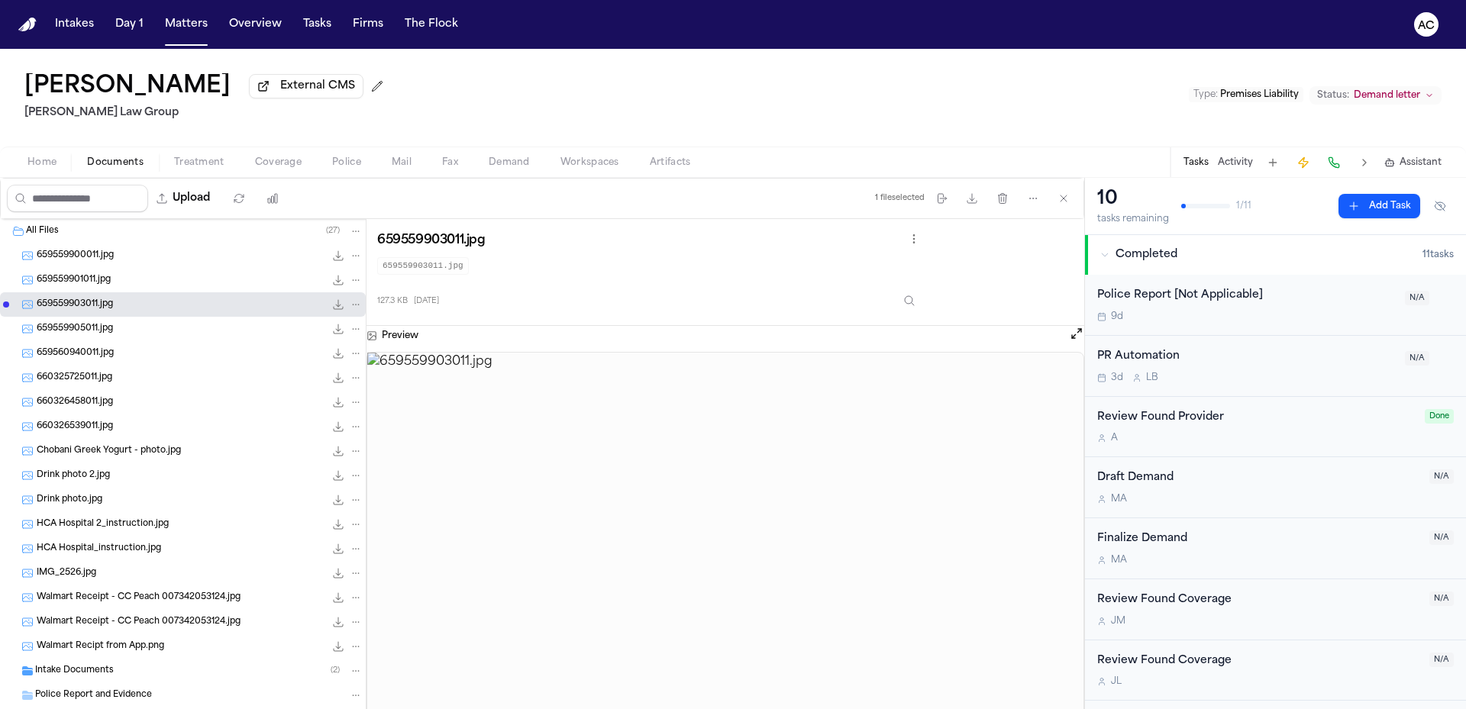
click at [92, 323] on span "659559905011.jpg" at bounding box center [75, 329] width 76 height 13
click at [90, 350] on span "659560940011.jpg" at bounding box center [75, 353] width 77 height 13
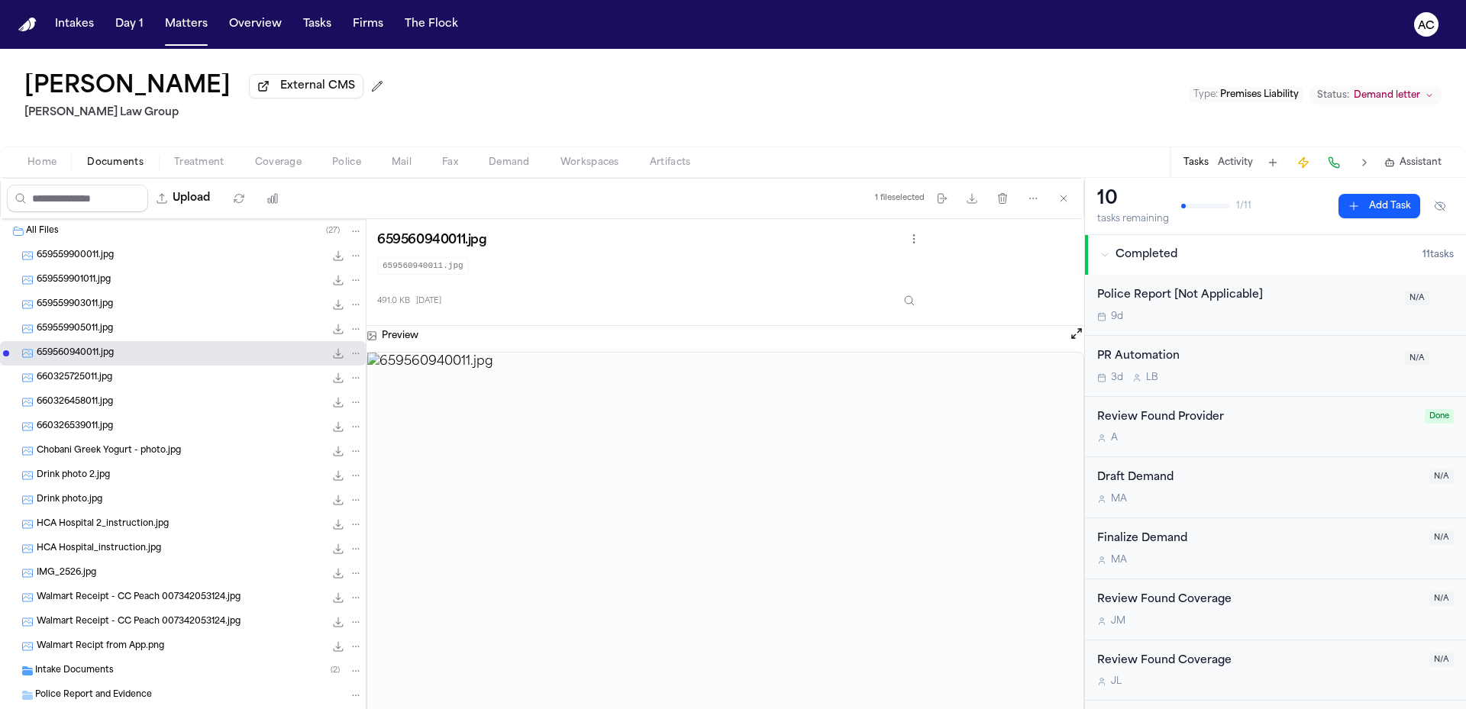
click at [92, 382] on span "660325725011.jpg" at bounding box center [75, 378] width 76 height 13
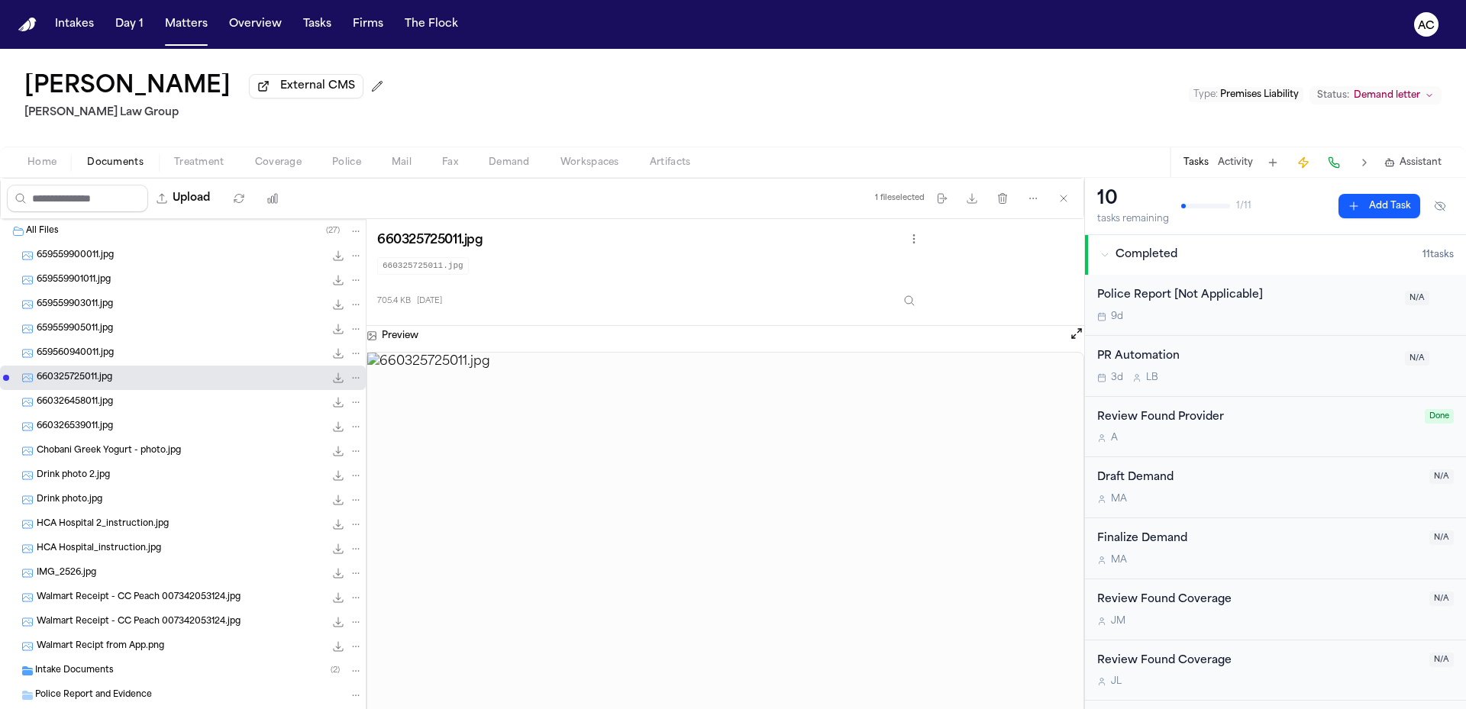
click at [93, 409] on div "660326458011.jpg 773.6 KB • JPG" at bounding box center [200, 402] width 326 height 15
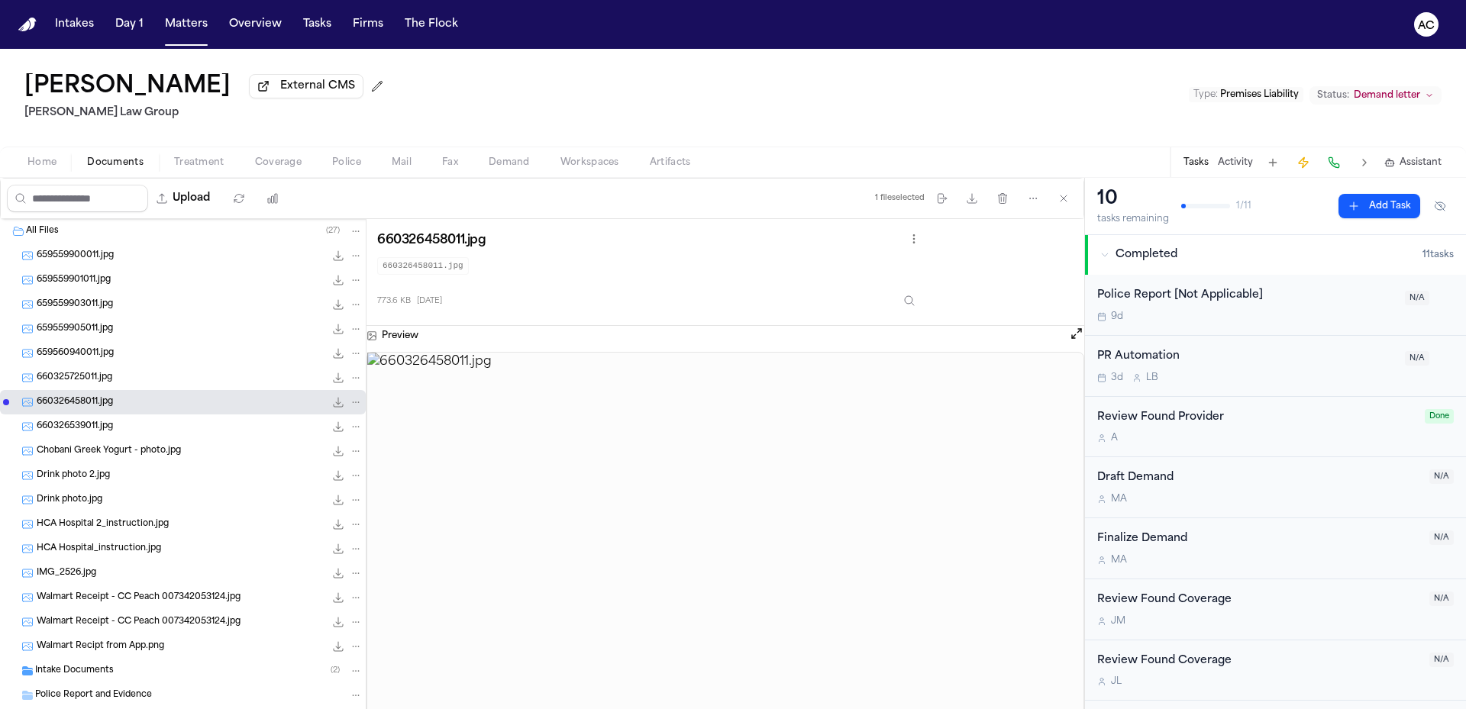
click at [103, 383] on span "660325725011.jpg" at bounding box center [75, 378] width 76 height 13
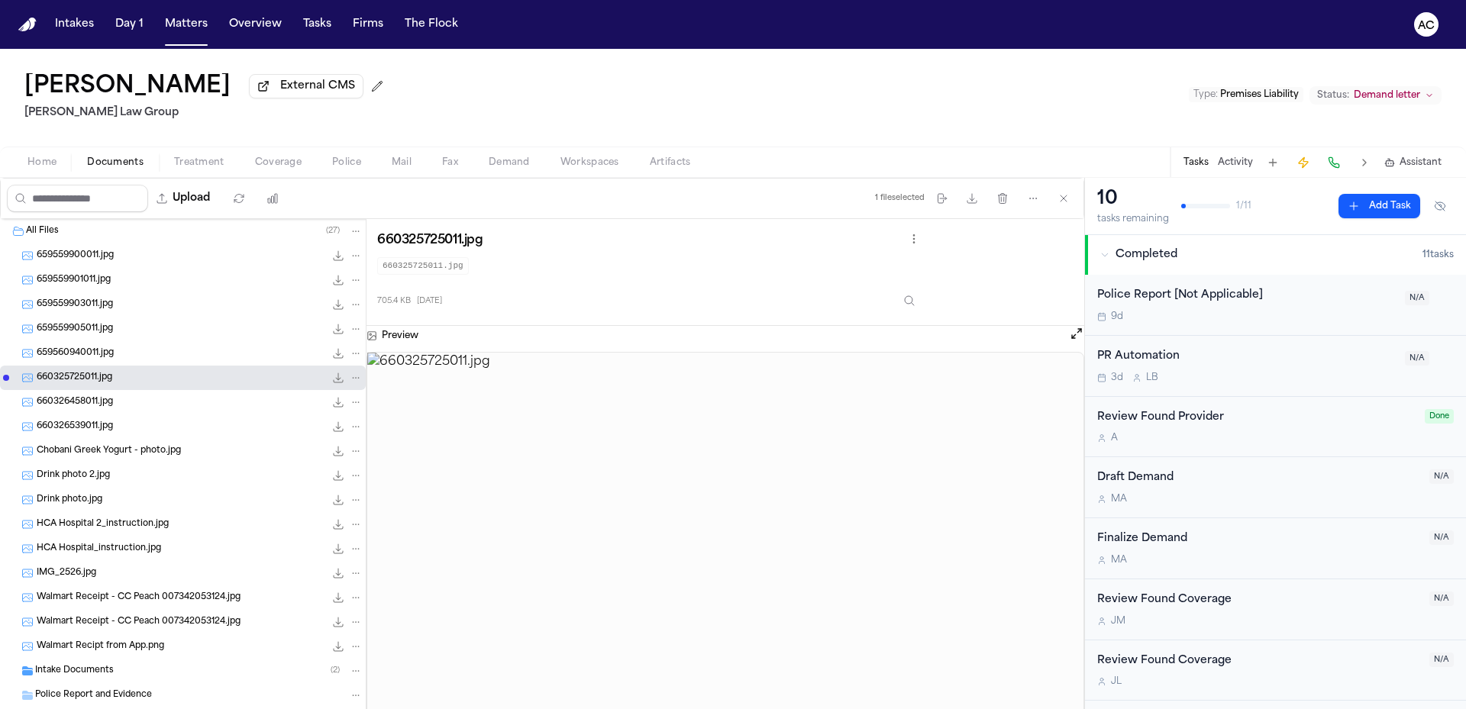
click at [110, 414] on div "660326458011.jpg 773.6 KB • JPG" at bounding box center [183, 402] width 366 height 24
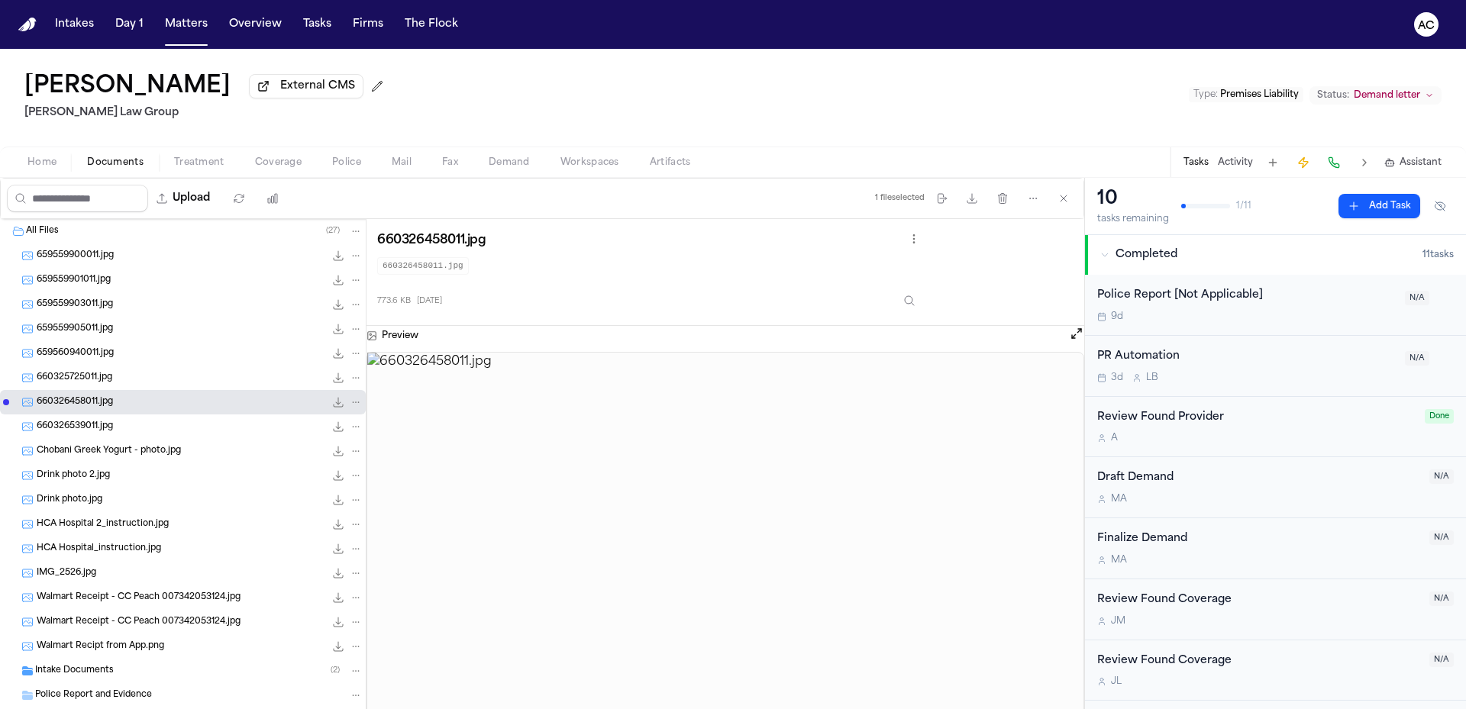
click at [112, 424] on span "660326539011.jpg" at bounding box center [75, 427] width 76 height 13
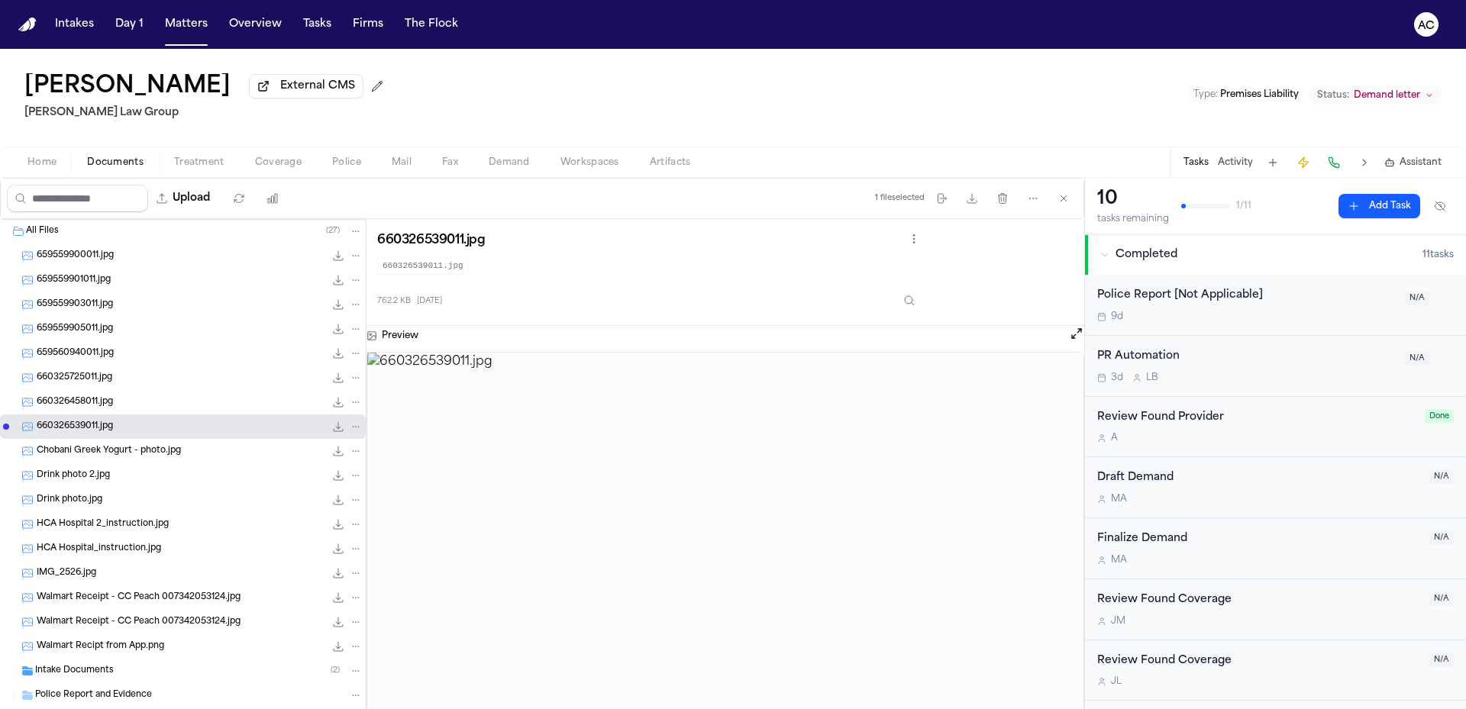
click at [170, 457] on span "Chobani Greek Yogurt - photo.jpg" at bounding box center [109, 451] width 144 height 13
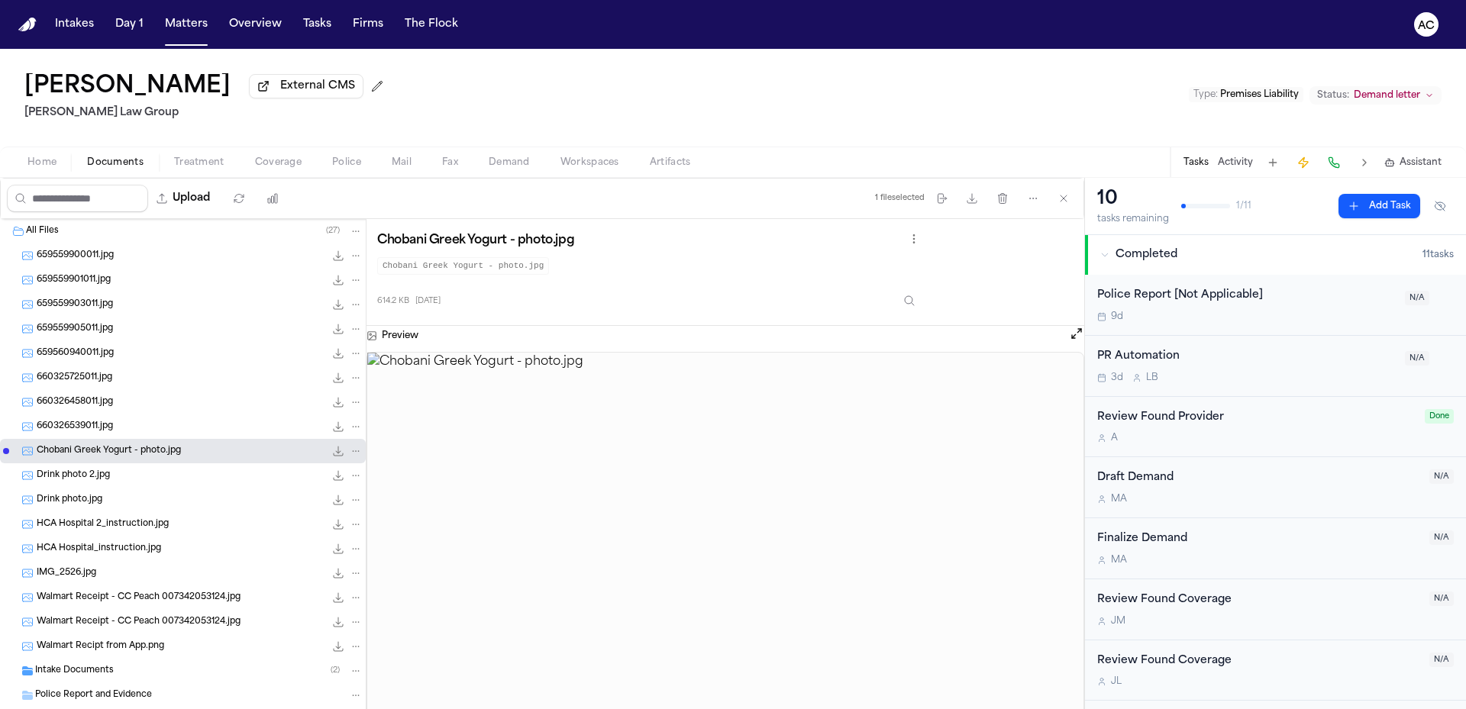
click at [121, 477] on div "Drink photo 2.jpg 125.9 KB • JPG" at bounding box center [200, 475] width 326 height 15
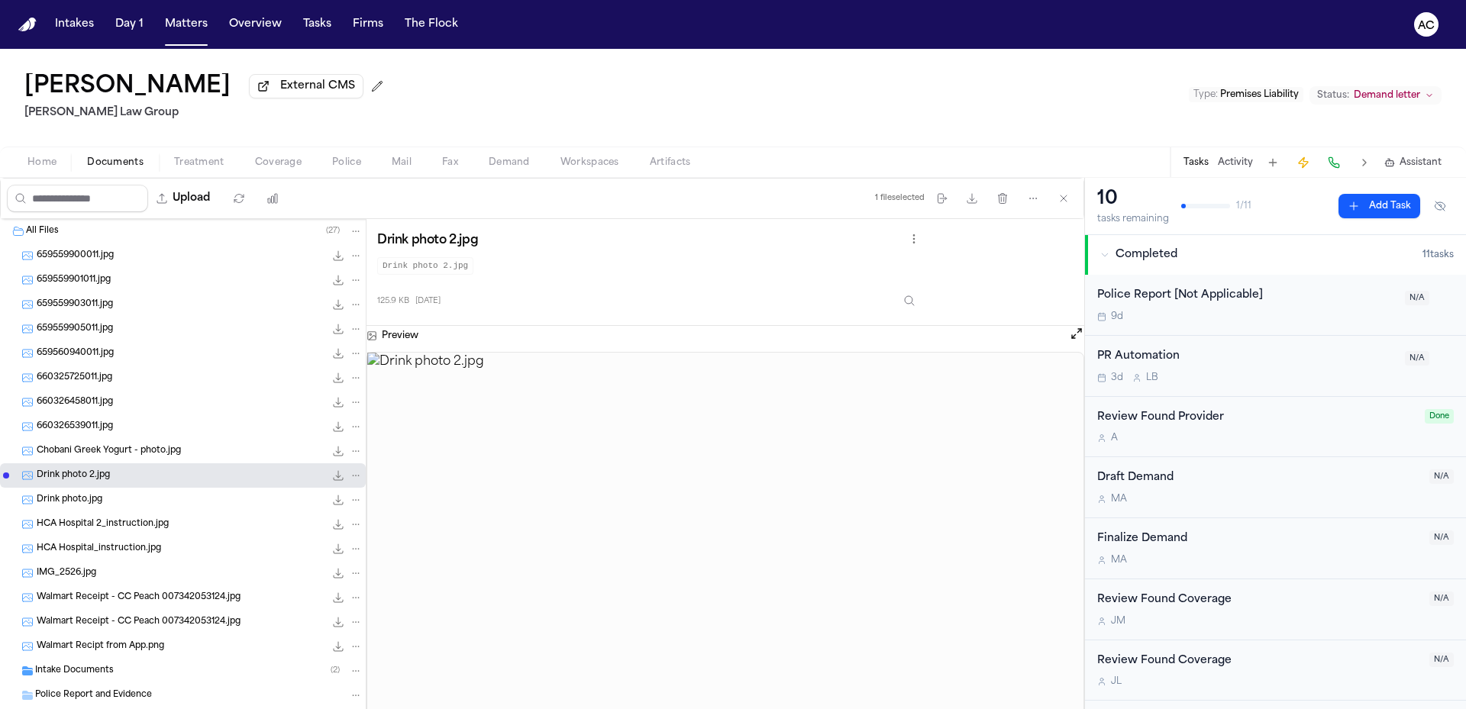
click at [123, 495] on div "Drink photo.jpg 135.8 KB • JPG" at bounding box center [200, 499] width 326 height 15
click at [139, 518] on span "HCA Hospital 2_instruction.jpg" at bounding box center [103, 524] width 132 height 13
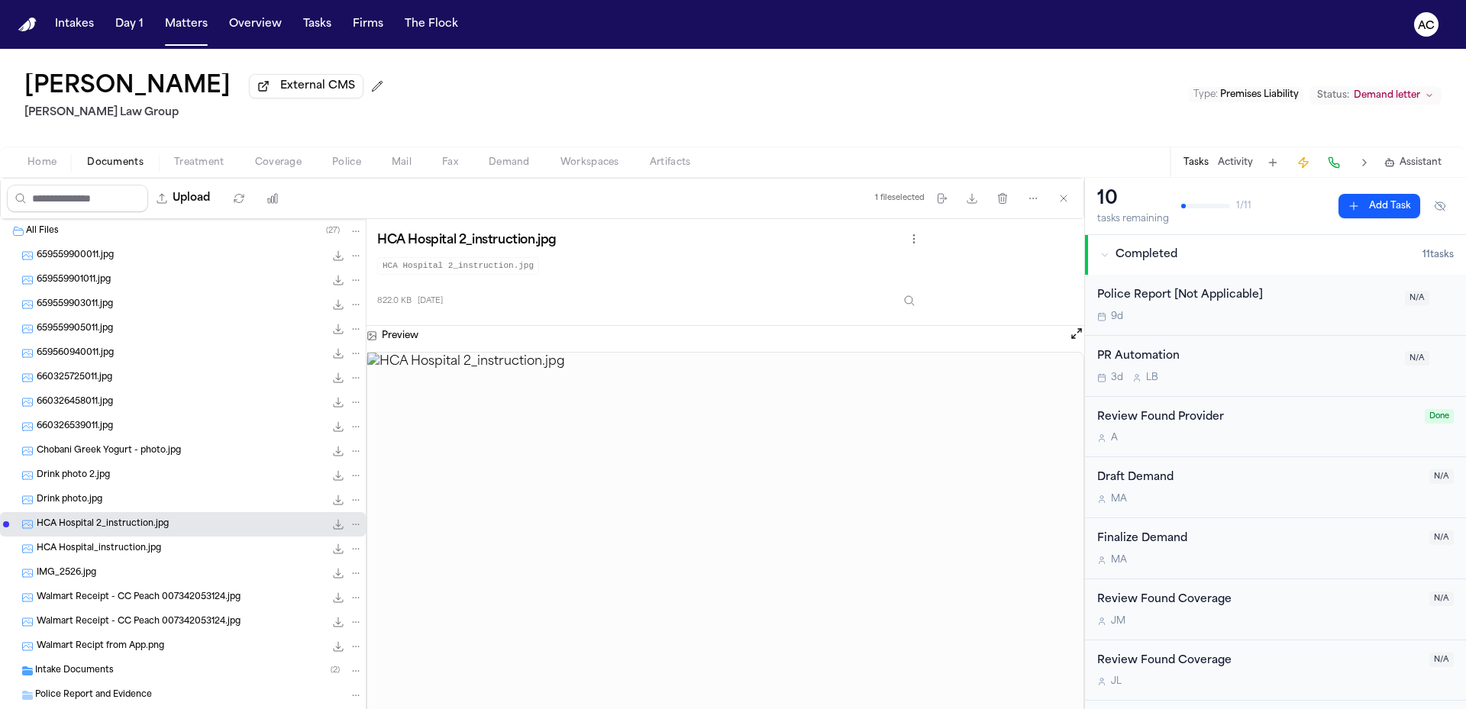
click at [152, 543] on span "HCA Hospital_instruction.jpg" at bounding box center [99, 549] width 124 height 13
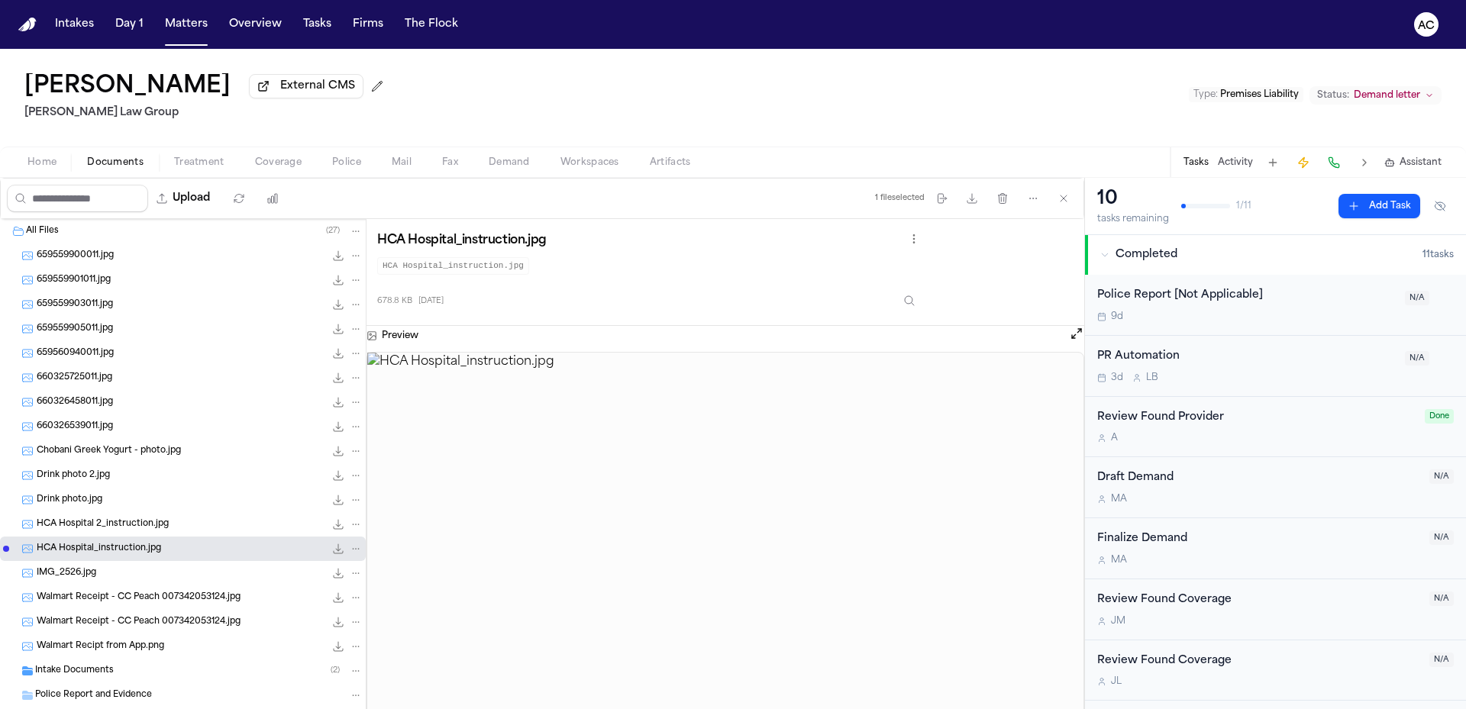
click at [209, 579] on div "IMG_2526.jpg 132.0 KB • JPG" at bounding box center [200, 573] width 326 height 15
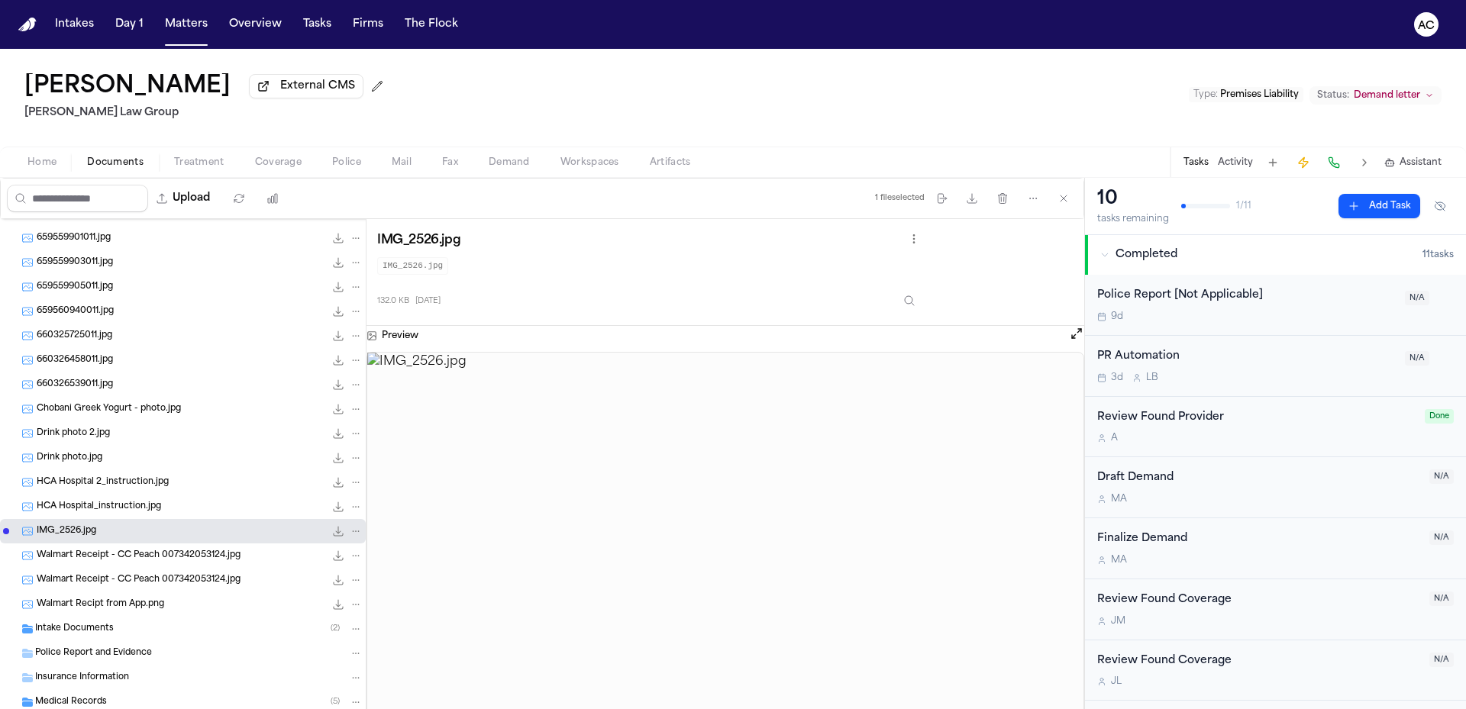
scroll to position [76, 0]
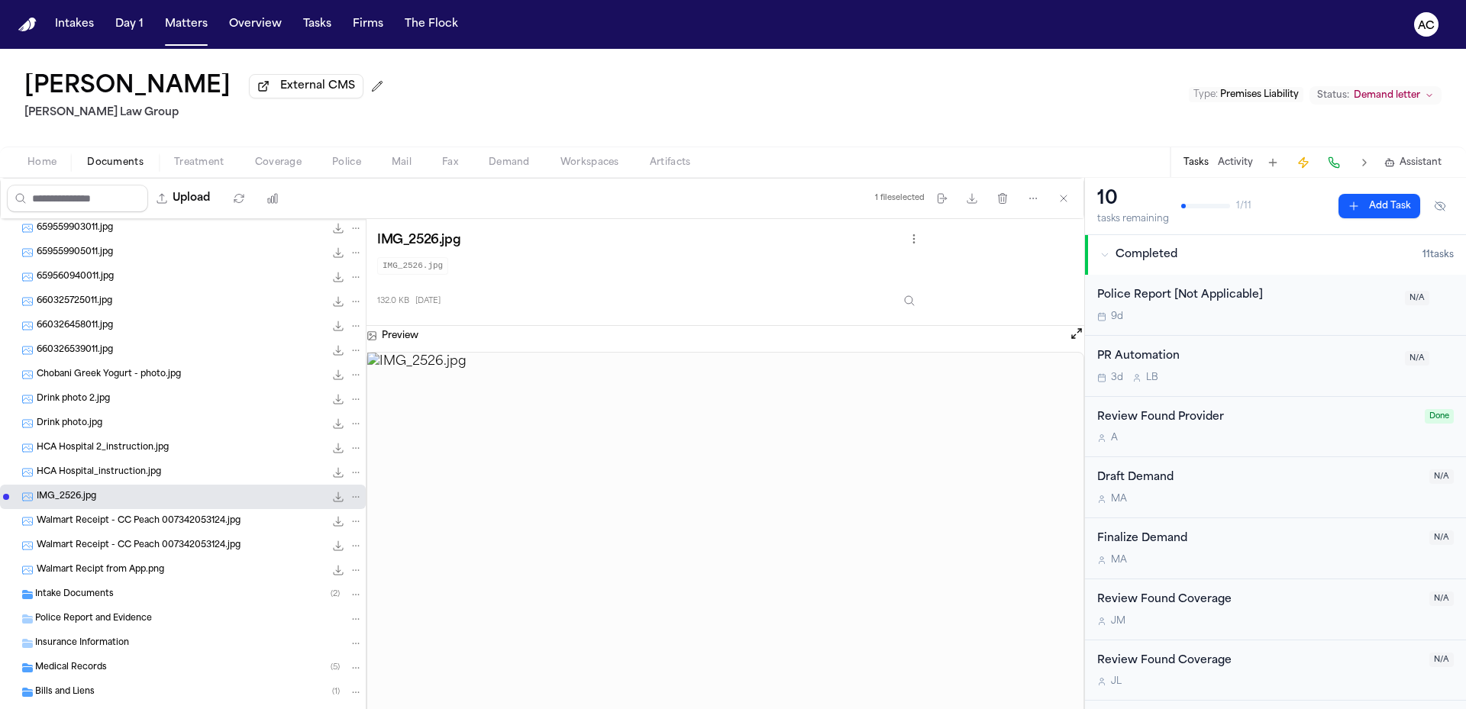
click at [204, 521] on span "Walmart Receipt - CC Peach 007342053124.jpg" at bounding box center [139, 521] width 204 height 13
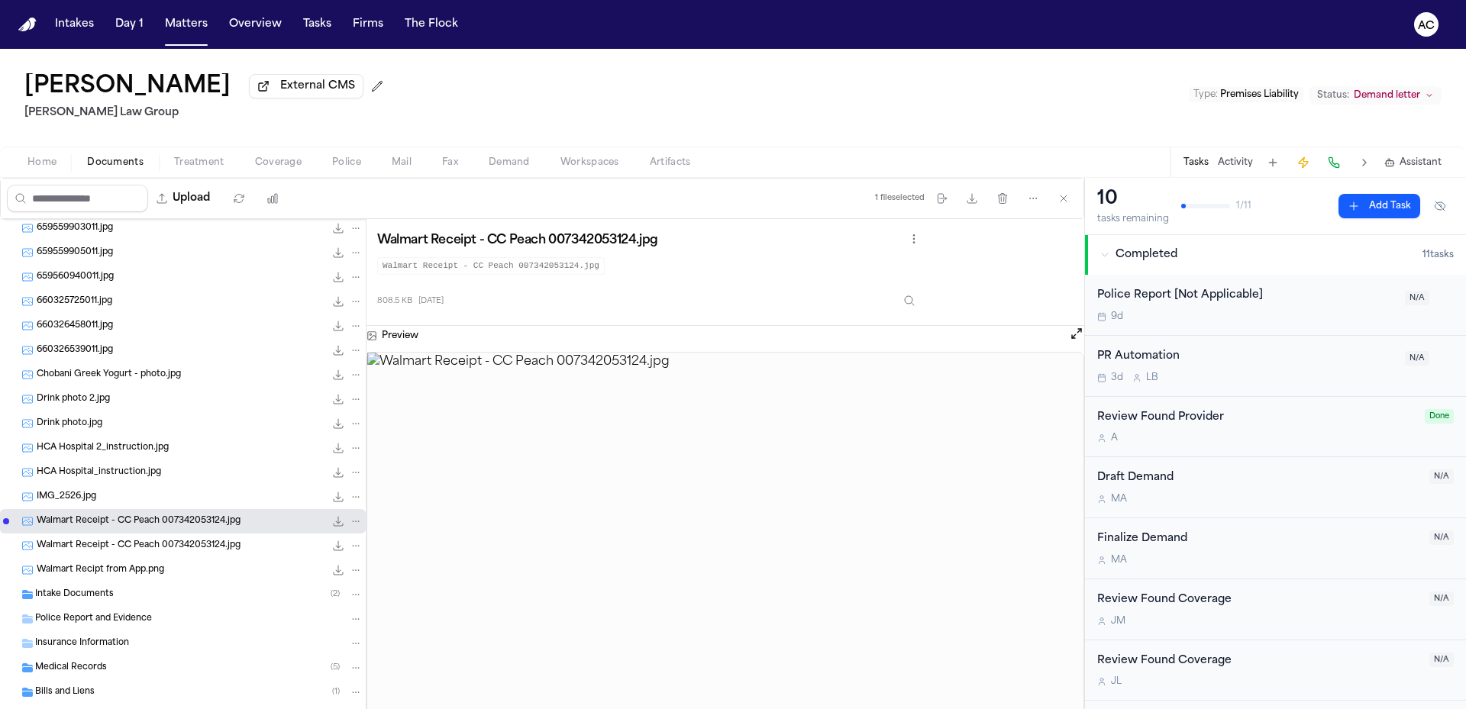
click at [208, 548] on span "Walmart Receipt - CC Peach 007342053124.jpg" at bounding box center [139, 546] width 204 height 13
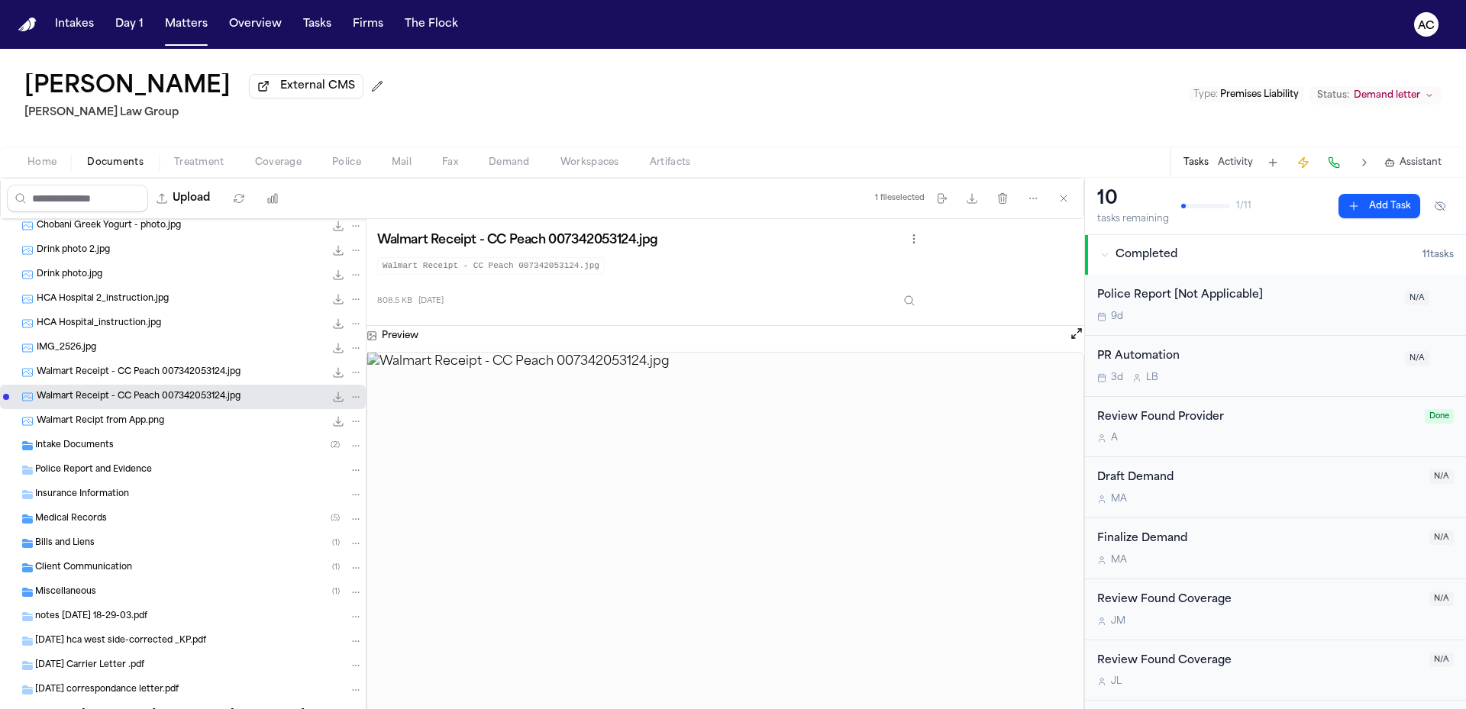
scroll to position [229, 0]
click at [179, 415] on div "Walmart Recipt from App.png 108.7 KB • PNG" at bounding box center [200, 417] width 326 height 15
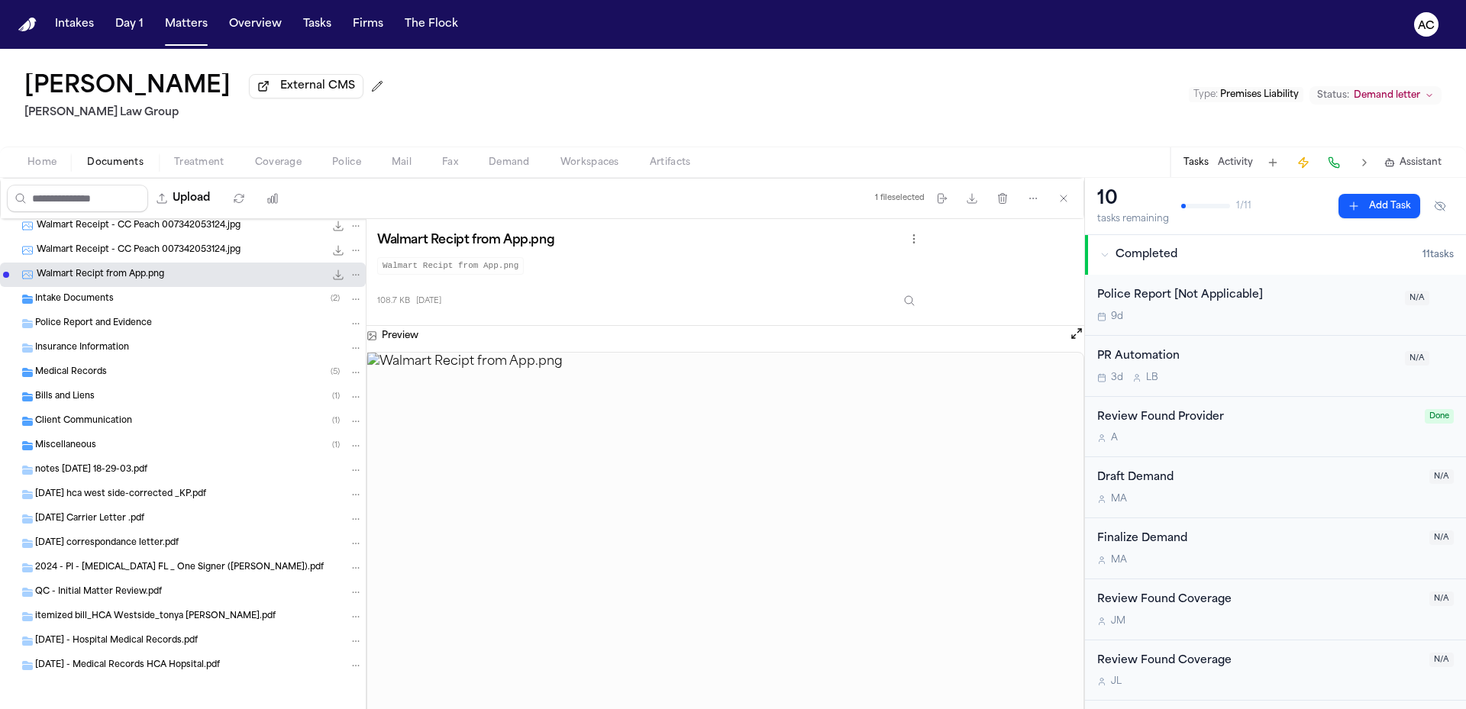
scroll to position [376, 0]
click at [119, 370] on div "Medical Records ( 5 )" at bounding box center [199, 369] width 328 height 14
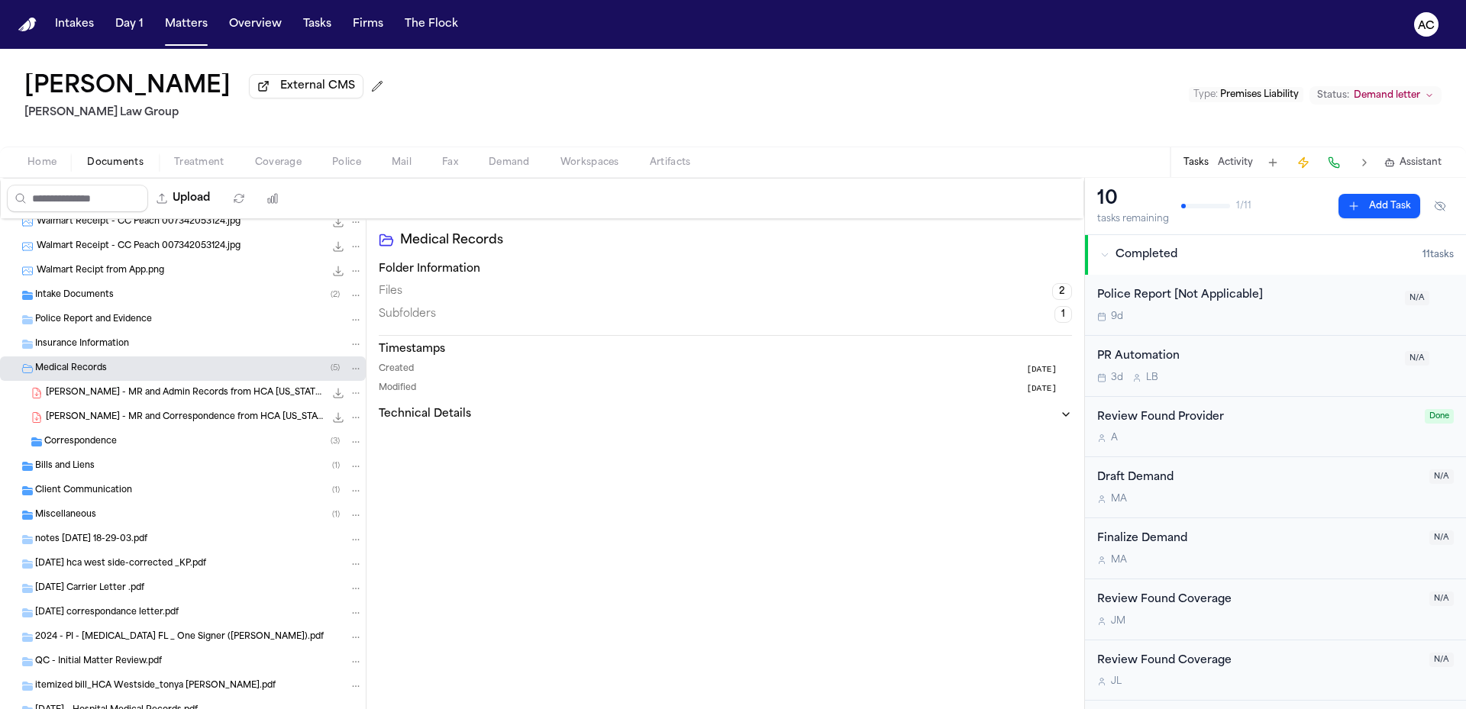
click at [106, 461] on div "Bills and Liens ( 1 )" at bounding box center [199, 467] width 328 height 14
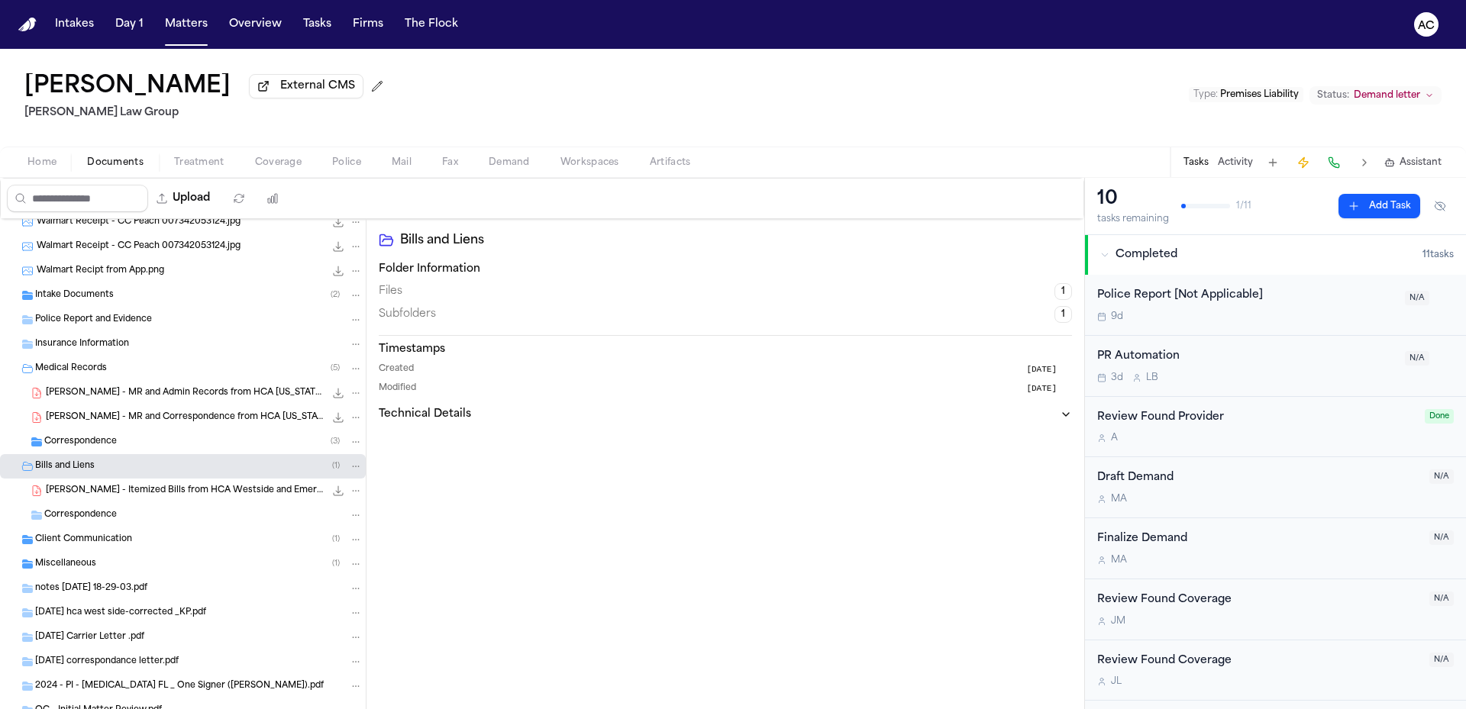
click at [118, 388] on span "T. Parker - MR and Admin Records from HCA Florida Westside Hospital - 5.22.24" at bounding box center [185, 393] width 279 height 13
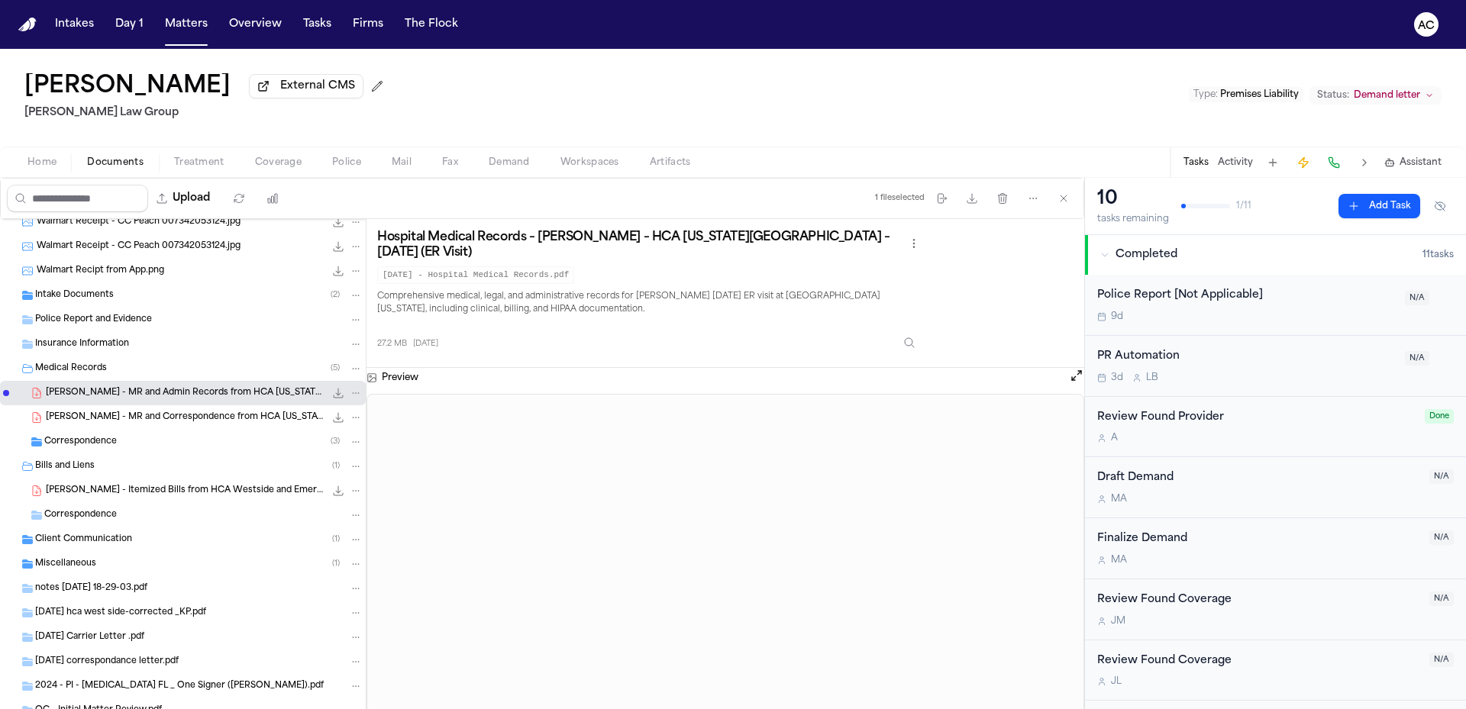
click at [244, 426] on div "T. Parker - MR and Correspondence from HCA Florida Westside Hospital - 5.22.24 …" at bounding box center [183, 417] width 366 height 24
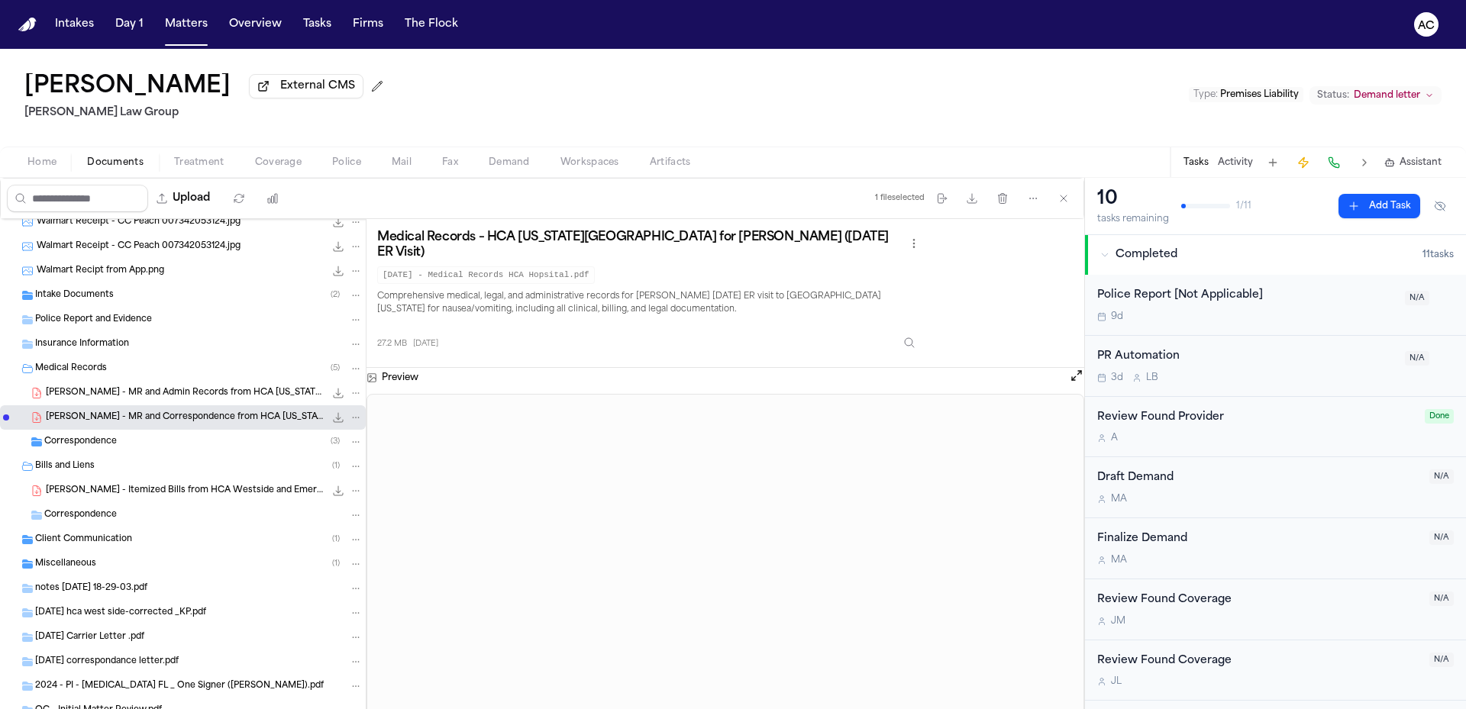
click at [186, 401] on div "T. Parker - MR and Admin Records from HCA Florida Westside Hospital - 5.22.24 2…" at bounding box center [183, 393] width 366 height 24
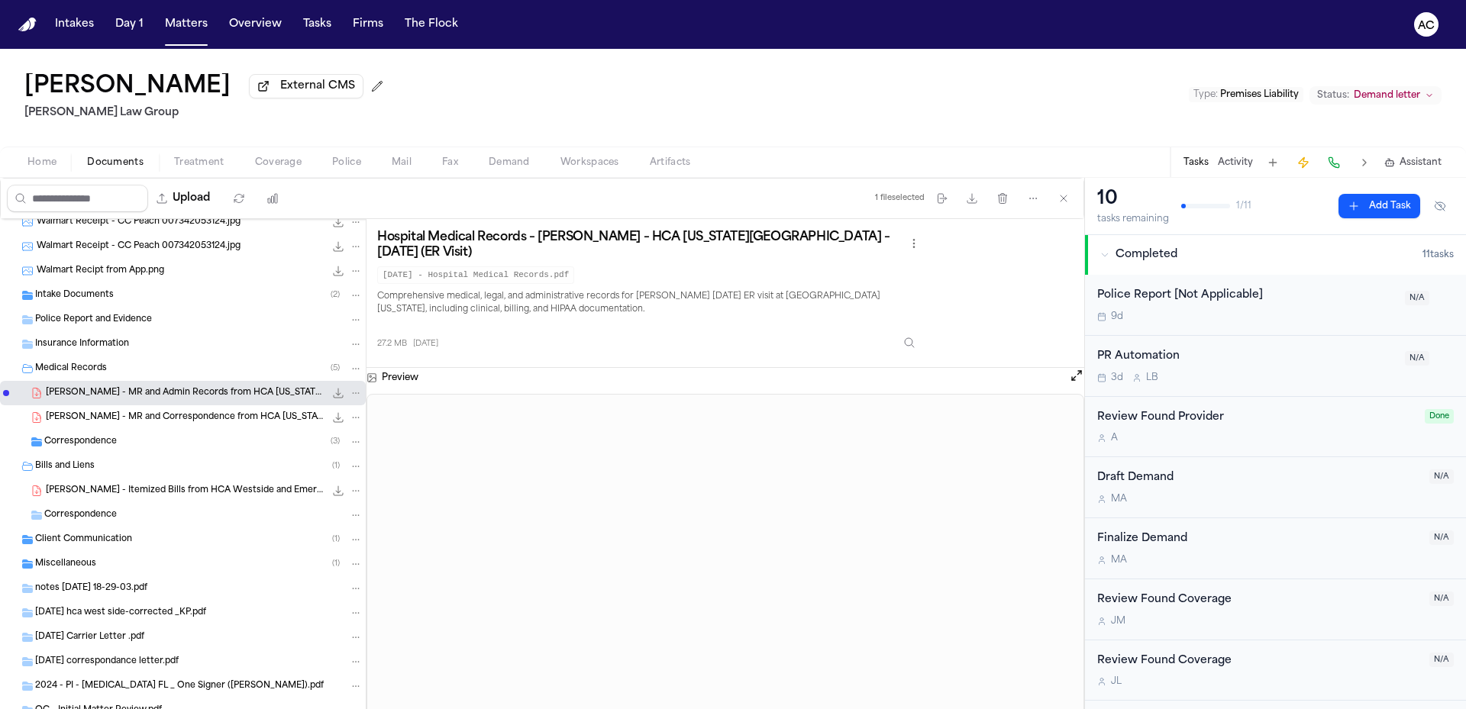
click at [138, 494] on span "T. Parker - Itemized Bills from HCA Westside and Emergency Medicine Services - …" at bounding box center [185, 491] width 279 height 13
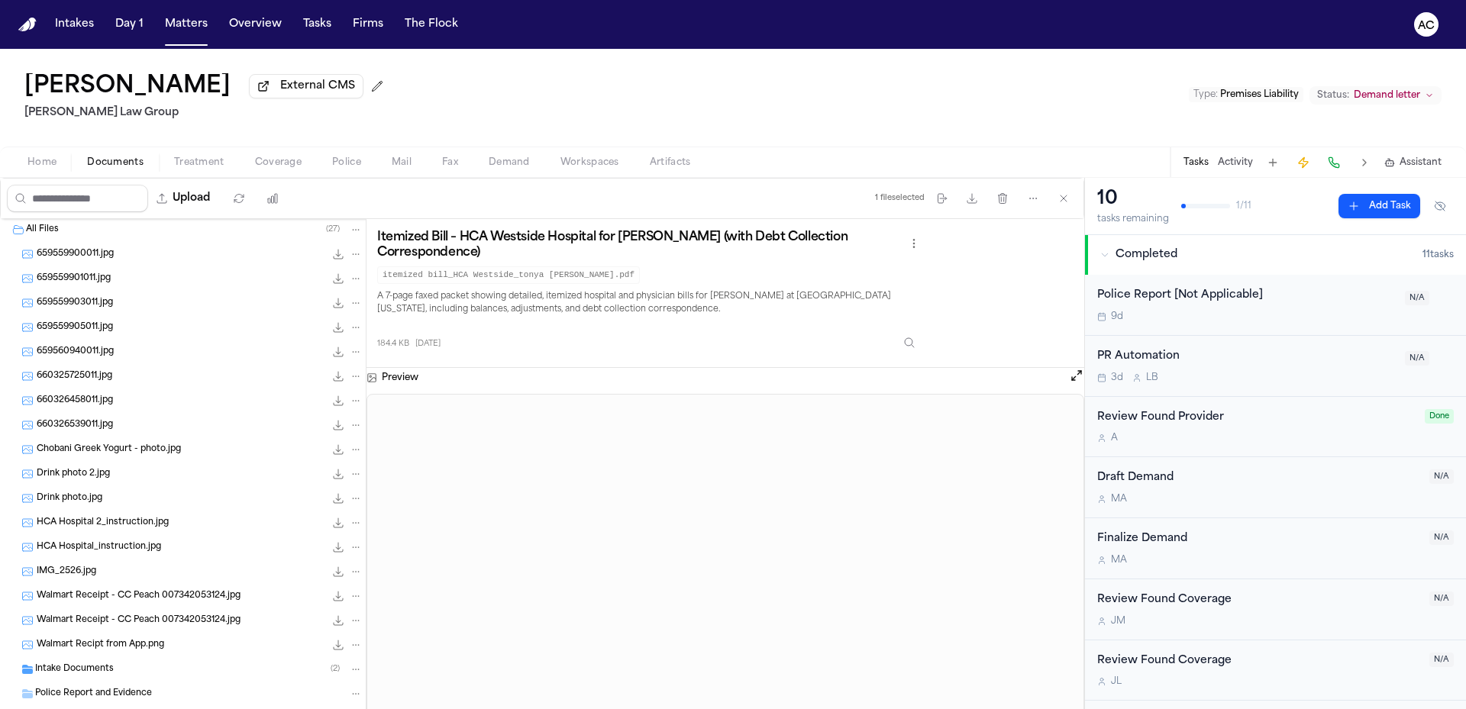
scroll to position [0, 0]
click at [1294, 22] on nav "Intakes Day 1 Matters Overview Tasks Firms The Flock AC" at bounding box center [733, 24] width 1466 height 49
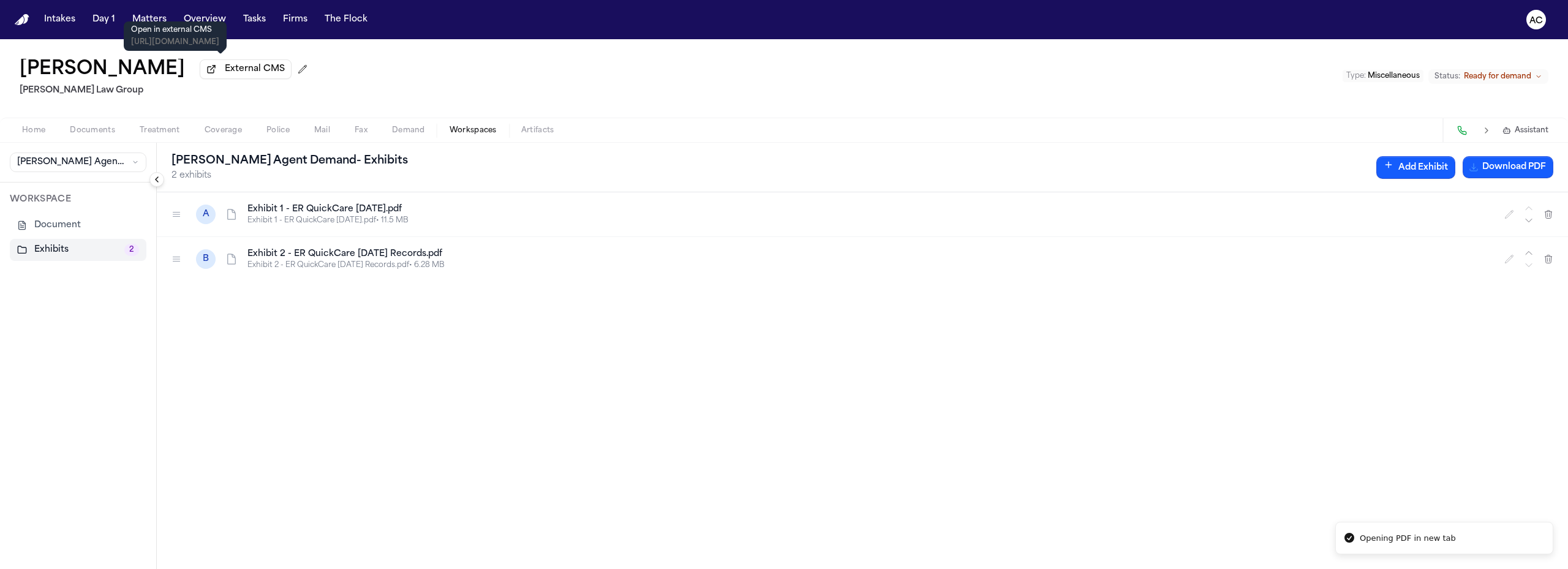
click at [153, 19] on button "Matters" at bounding box center [149, 19] width 44 height 22
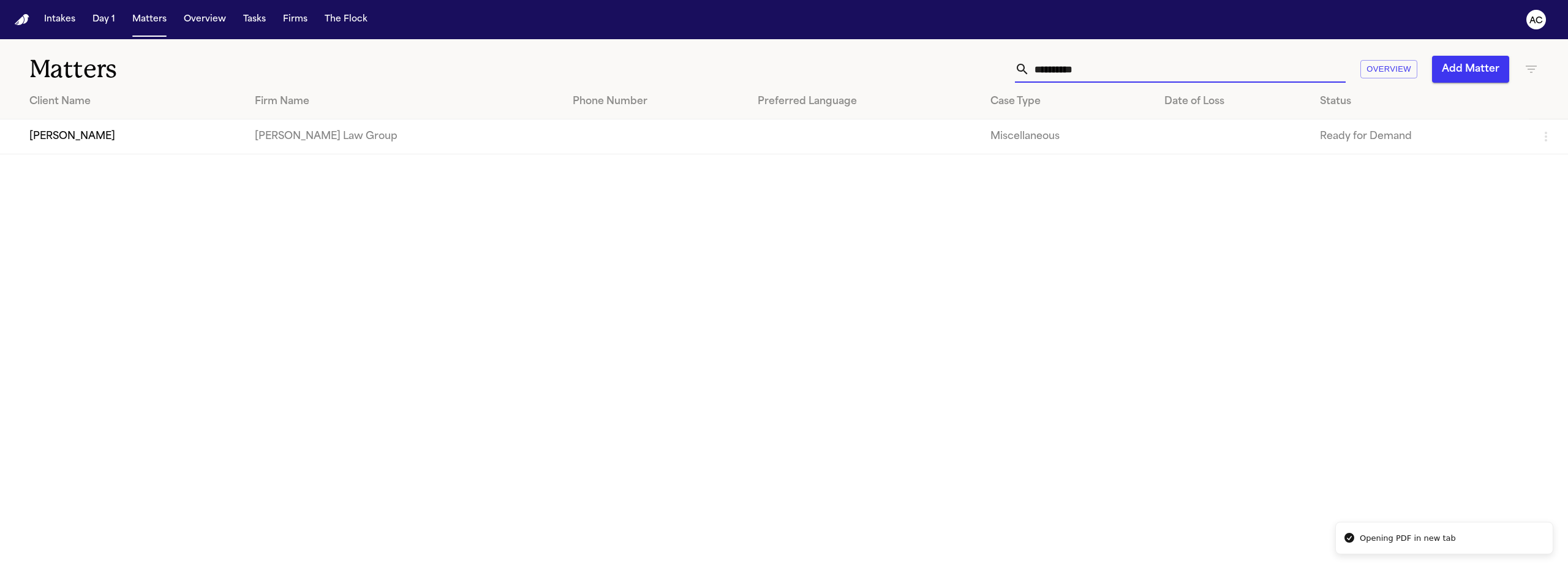
drag, startPoint x: 1238, startPoint y: 75, endPoint x: 932, endPoint y: 69, distance: 306.1
click at [932, 69] on div "**********" at bounding box center [1012, 69] width 1053 height 27
type input "**********"
click at [331, 137] on td "[PERSON_NAME] Law Group" at bounding box center [404, 137] width 319 height 35
click at [120, 136] on td "[PERSON_NAME]" at bounding box center [122, 137] width 245 height 35
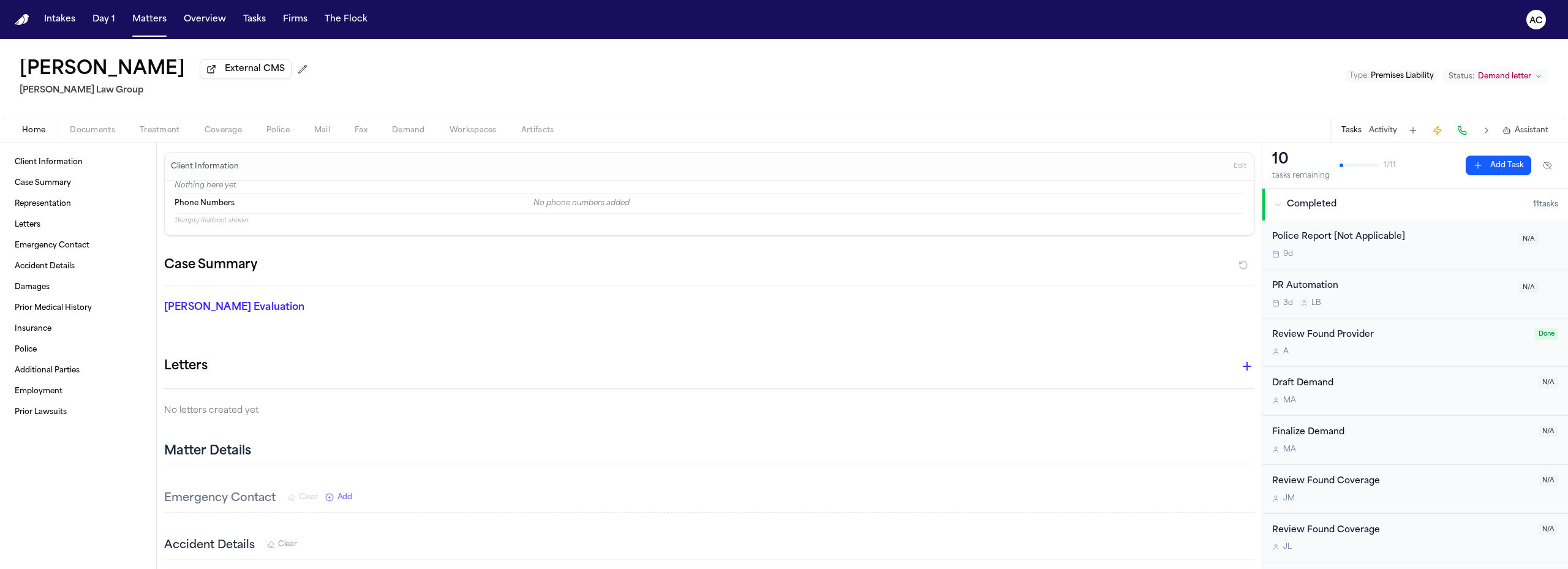
click at [407, 124] on button "Demand" at bounding box center [408, 130] width 58 height 14
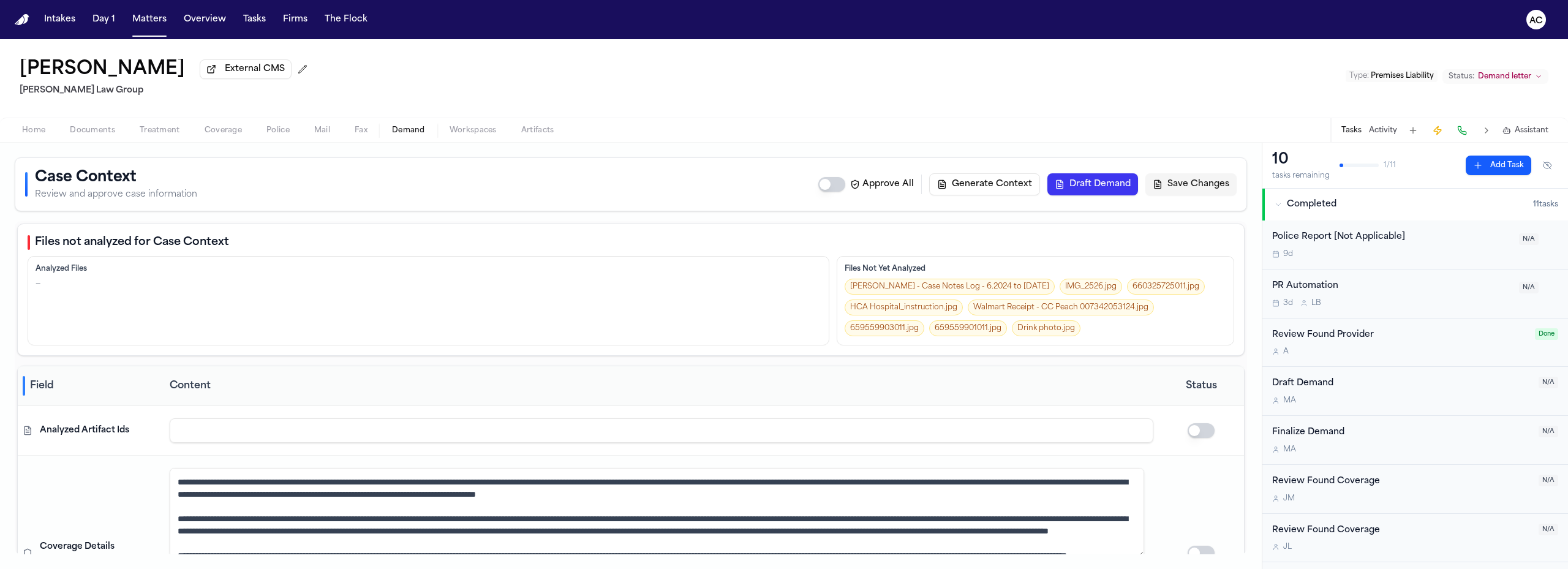
click at [1042, 328] on link "Drink photo.jpg" at bounding box center [1046, 328] width 69 height 16
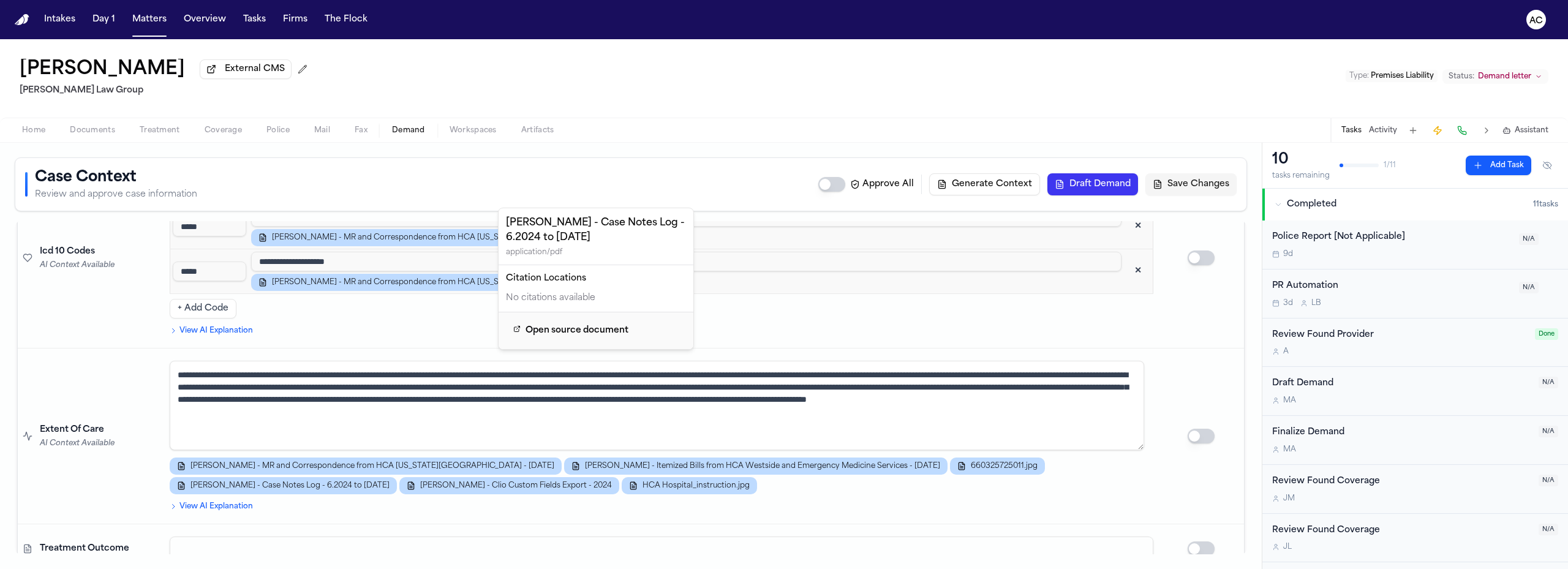
scroll to position [858, 0]
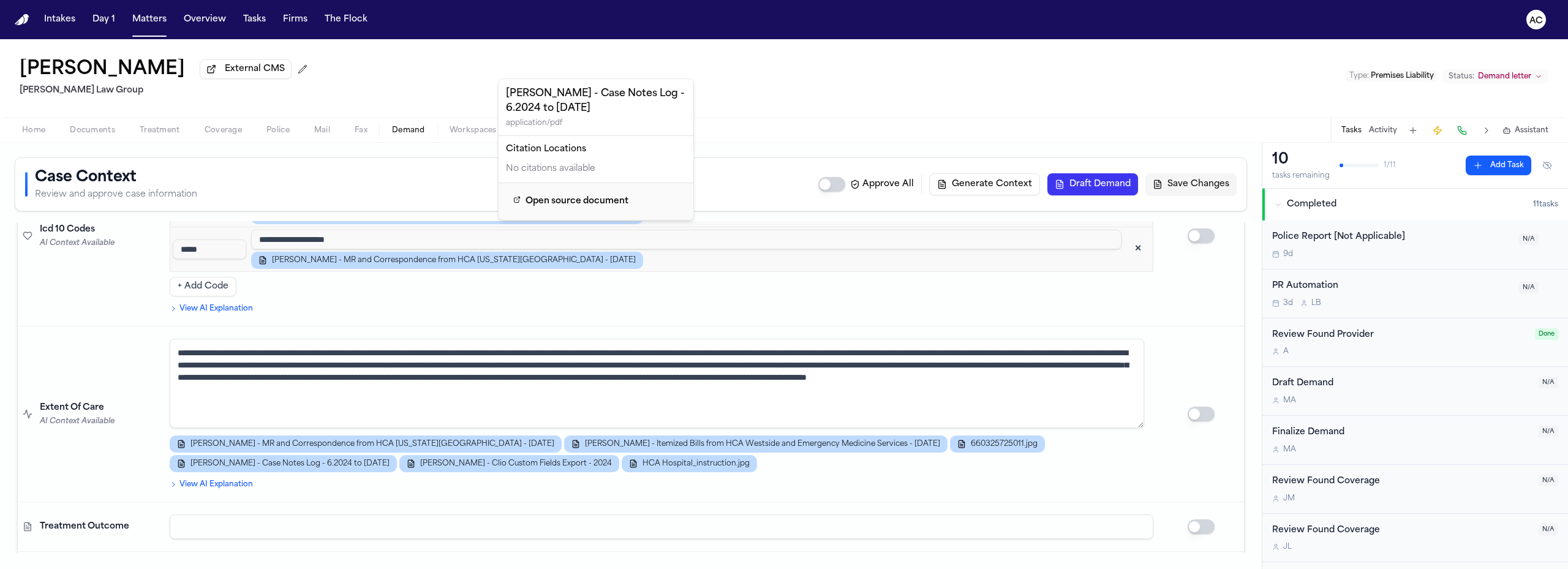
click at [788, 83] on div "Tonya Parker External CMS Morgan Law Group Type : Premises Liability Status: De…" at bounding box center [784, 79] width 1568 height 79
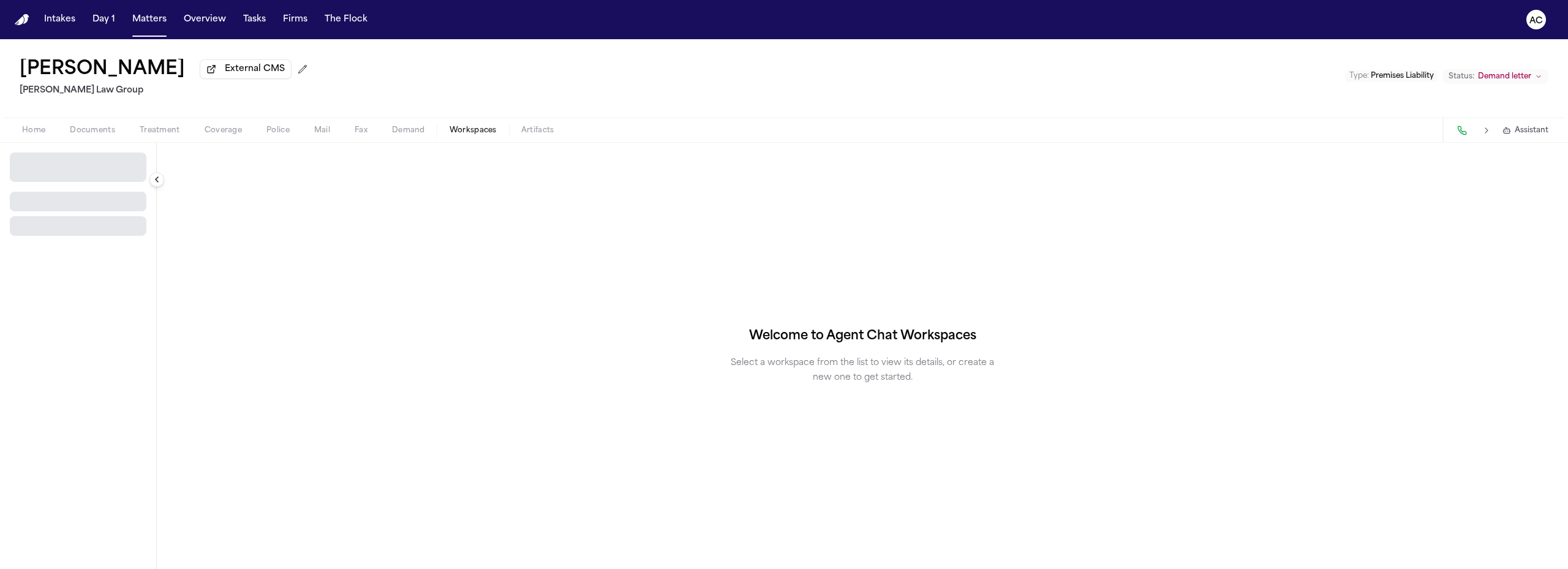
click at [475, 126] on span "Workspaces" at bounding box center [473, 131] width 47 height 10
click at [89, 160] on span "Select Workspace" at bounding box center [56, 162] width 79 height 12
click at [59, 184] on span "[PERSON_NAME] Agent Demand" at bounding box center [86, 189] width 143 height 12
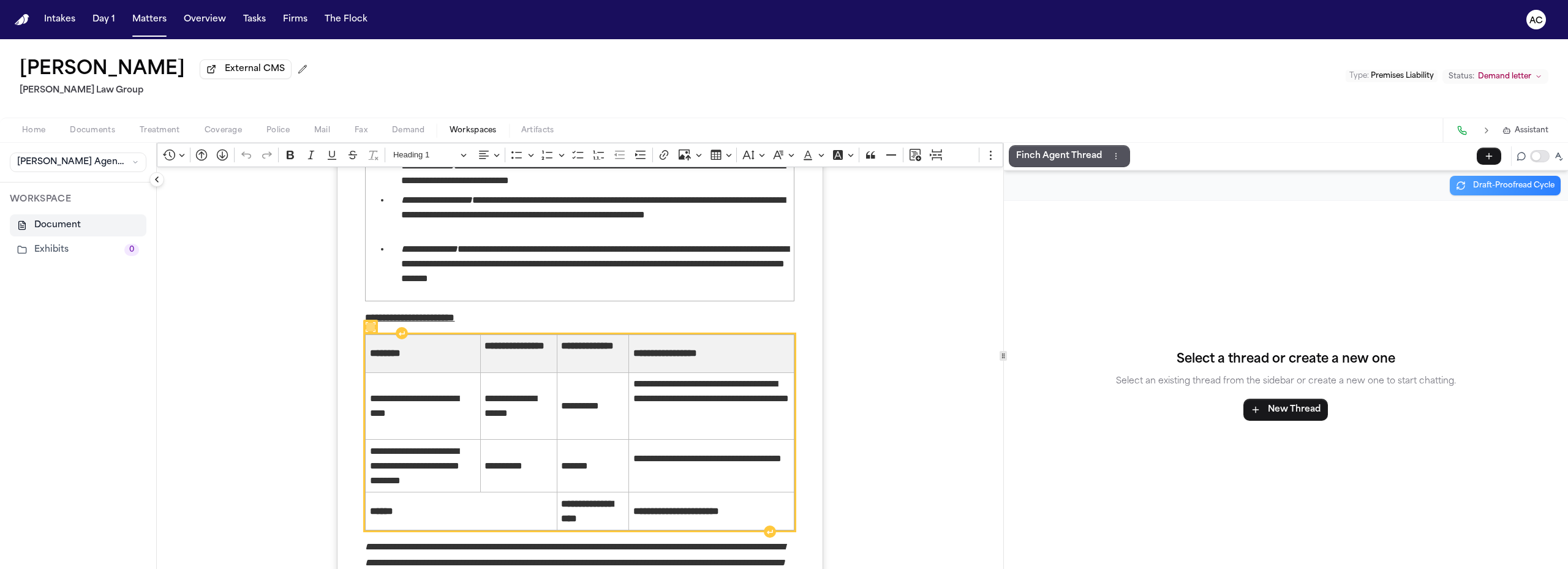
scroll to position [3099, 0]
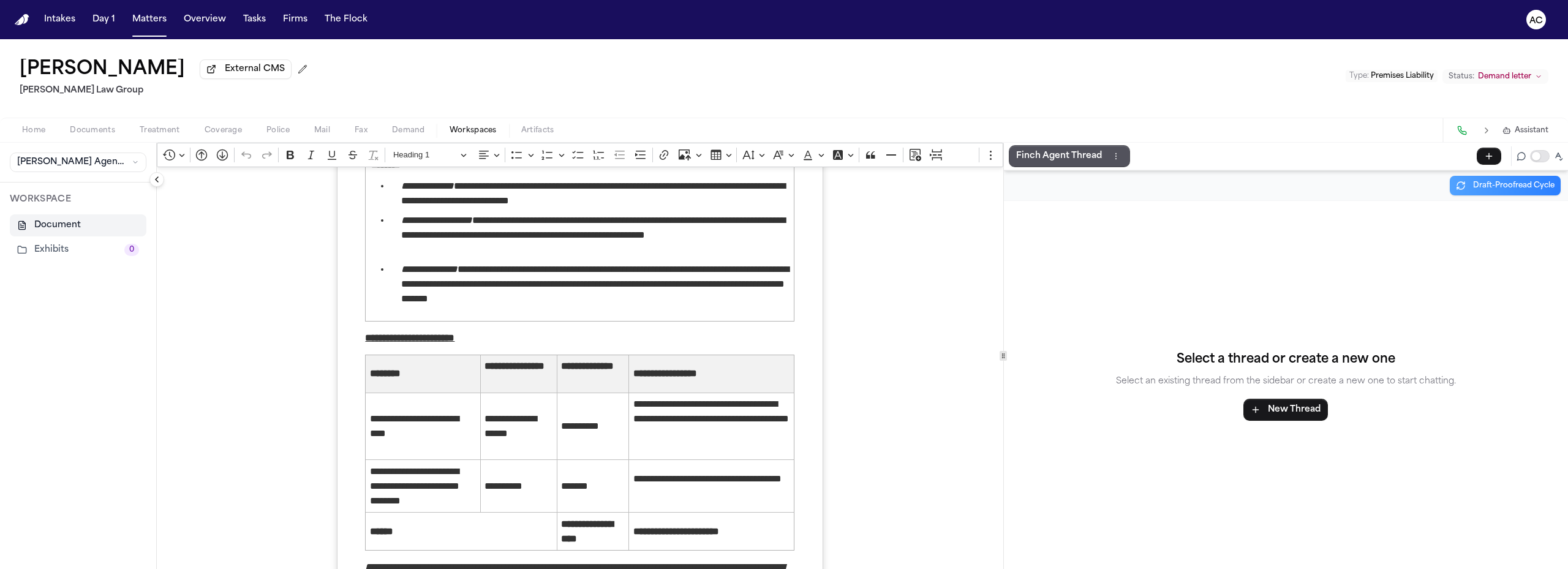
click at [405, 128] on span "Demand" at bounding box center [408, 131] width 33 height 10
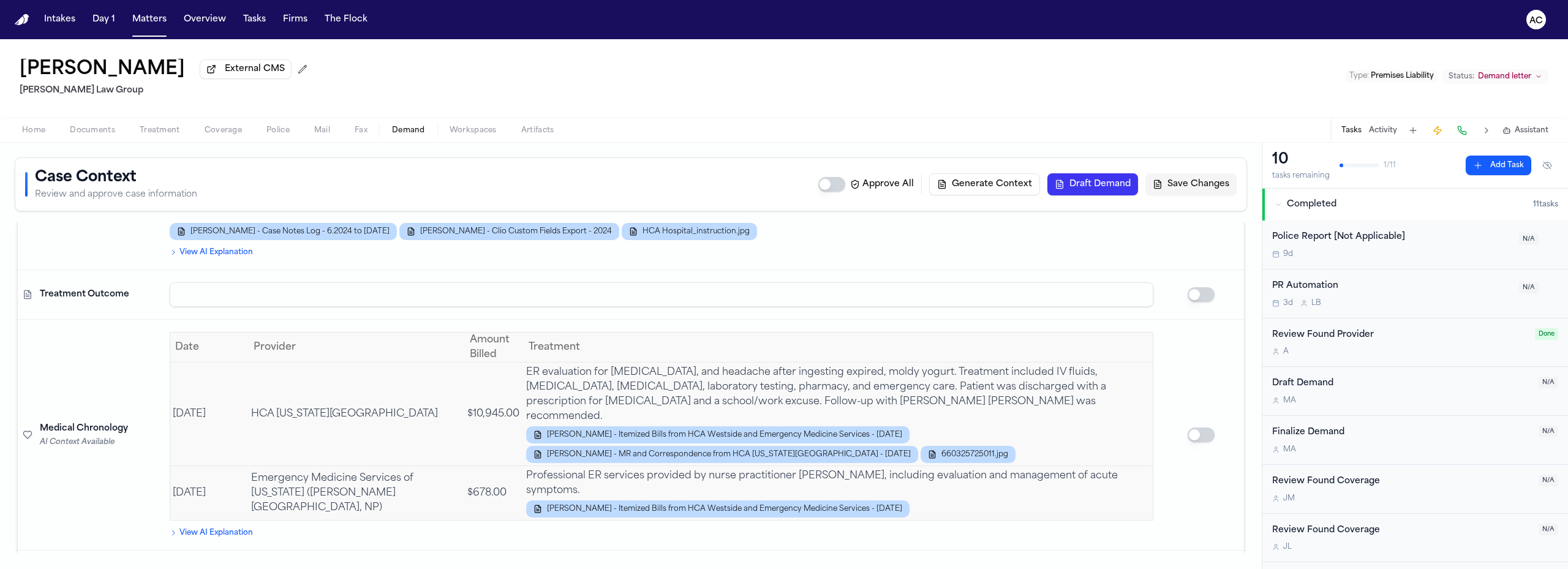
scroll to position [1103, 0]
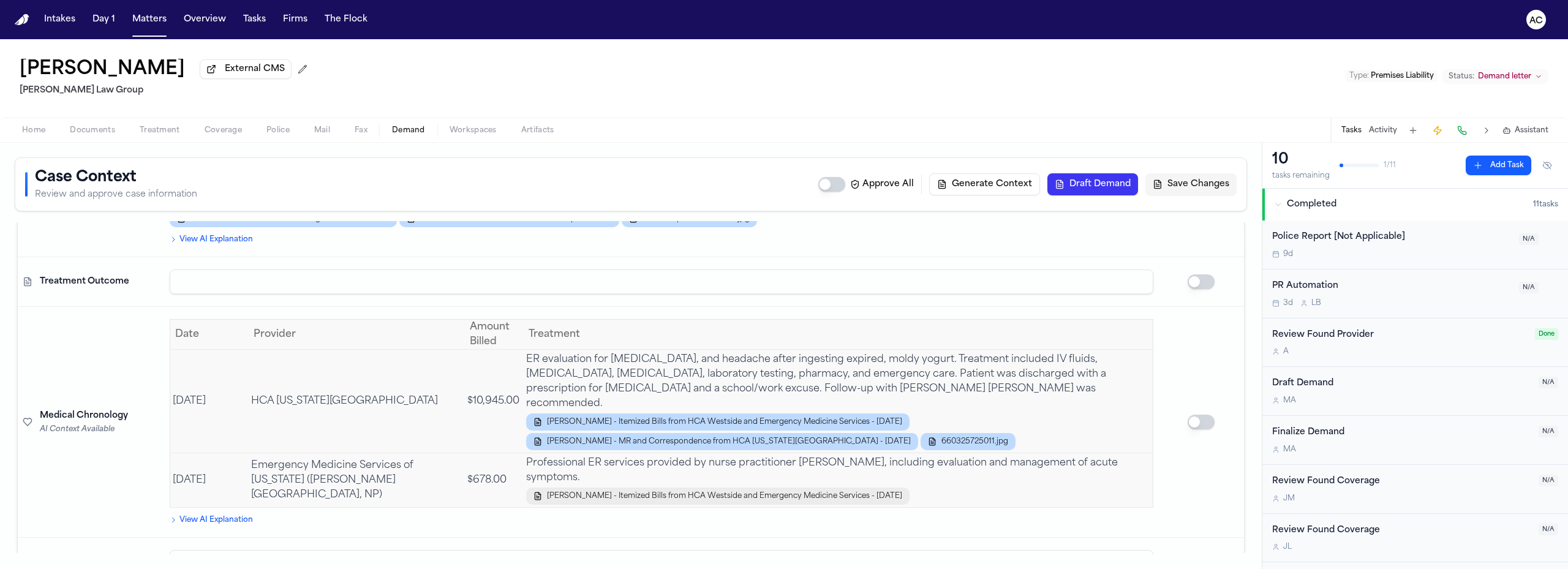
click at [682, 491] on span "T. Parker - Itemized Bills from HCA Westside and Emergency Medicine Services - …" at bounding box center [725, 496] width 355 height 10
click at [677, 491] on span "T. Parker - Itemized Bills from HCA Westside and Emergency Medicine Services - …" at bounding box center [725, 496] width 355 height 10
click at [535, 493] on icon "button" at bounding box center [538, 496] width 6 height 7
click at [605, 491] on span "T. Parker - Itemized Bills from HCA Westside and Emergency Medicine Services - …" at bounding box center [725, 496] width 355 height 10
click at [85, 128] on span "Documents" at bounding box center [92, 131] width 45 height 10
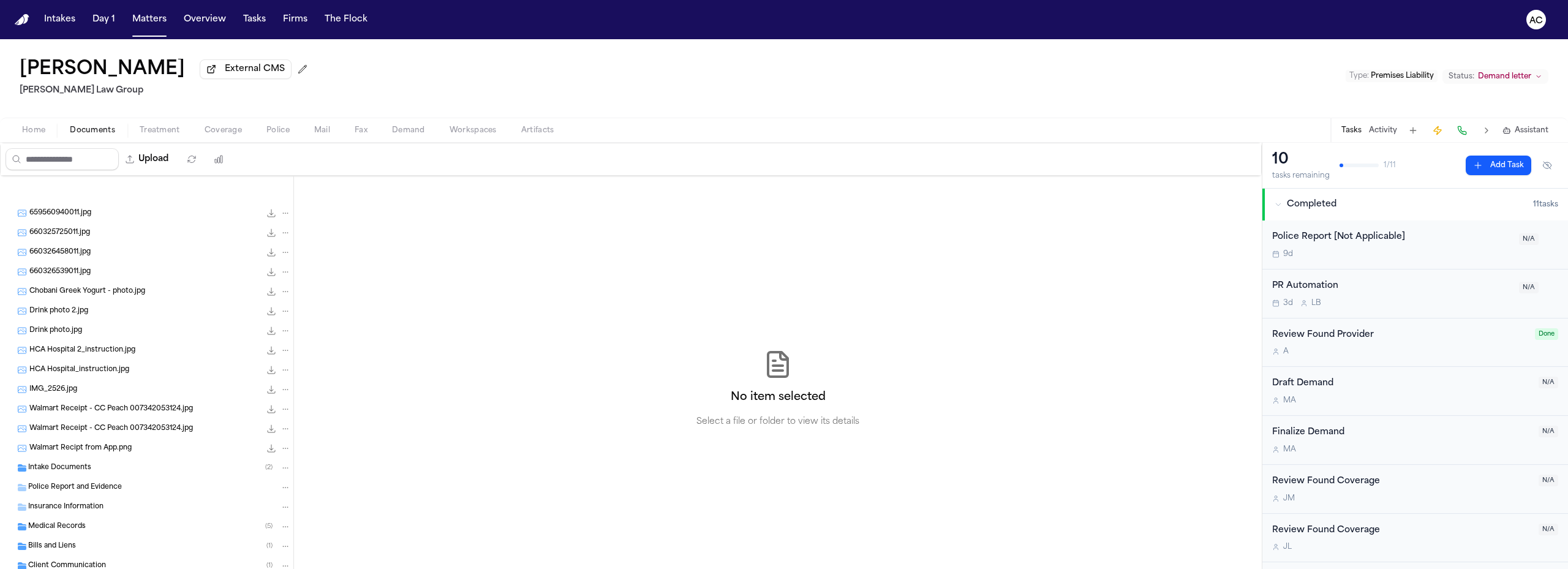
scroll to position [245, 0]
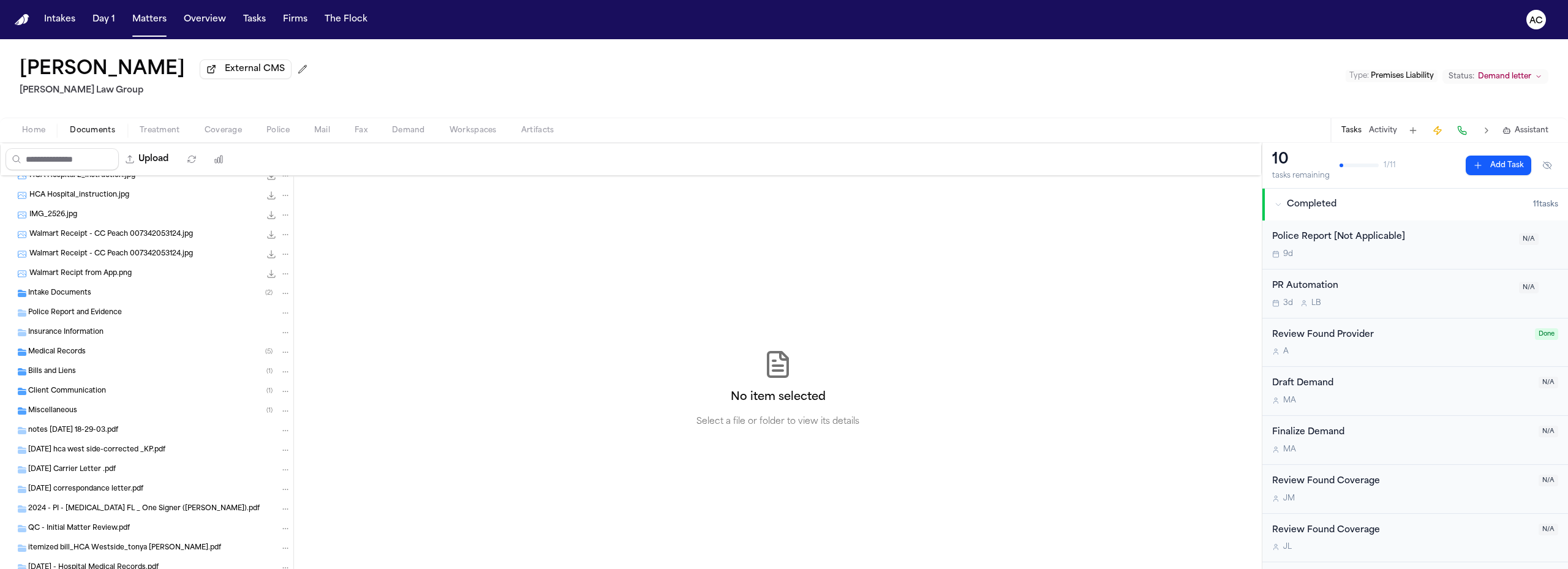
click at [100, 372] on div "Bills and Liens ( 1 )" at bounding box center [160, 372] width 263 height 11
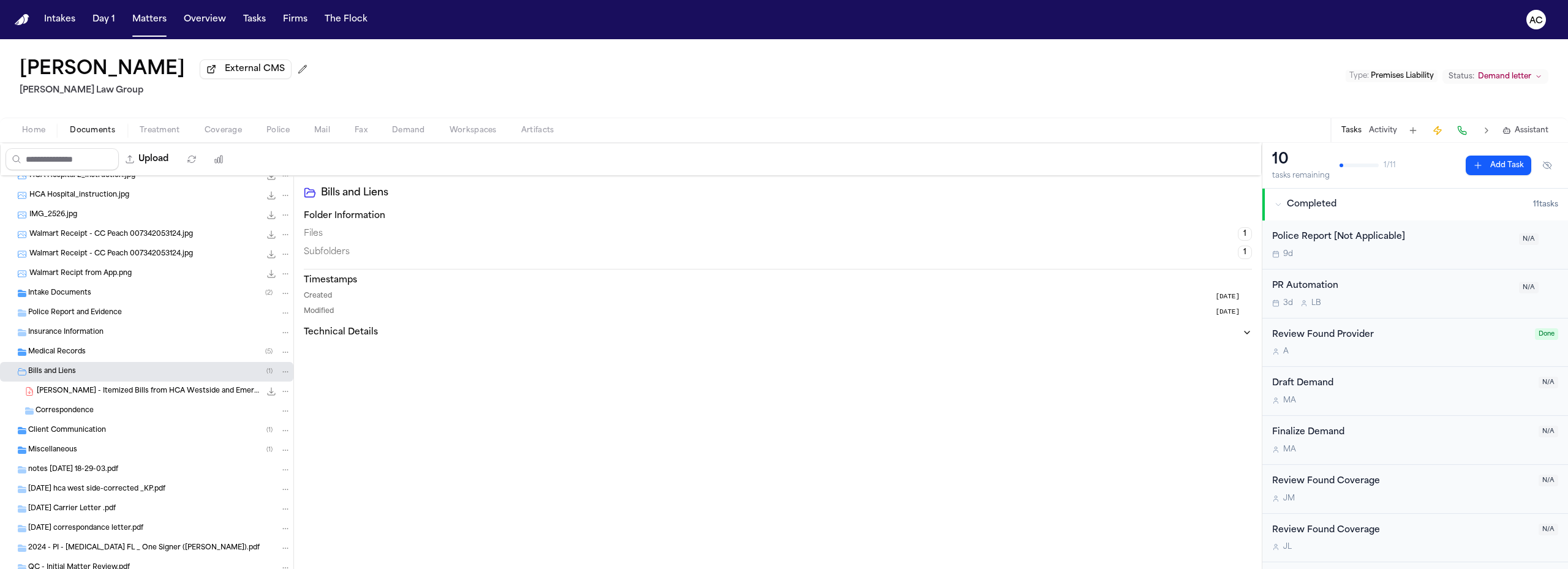
click at [102, 392] on span "T. Parker - Itemized Bills from HCA Westside and Emergency Medicine Services - …" at bounding box center [148, 392] width 224 height 10
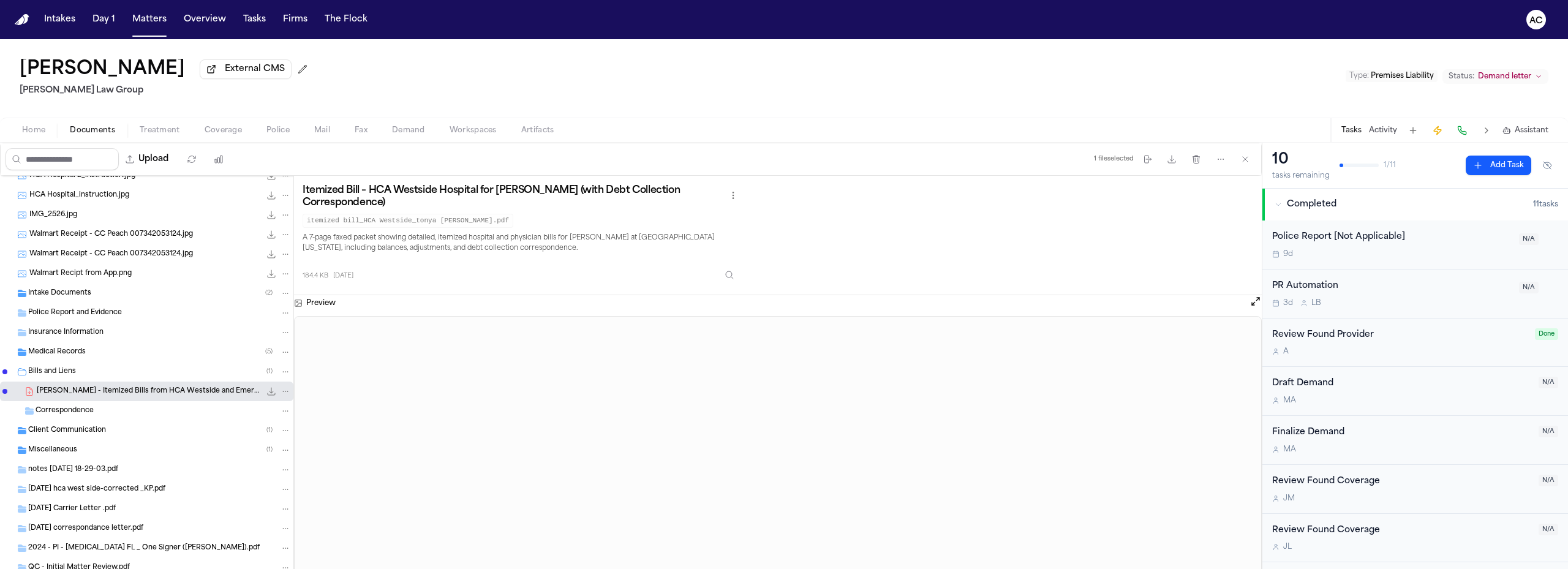
click at [411, 129] on span "Demand" at bounding box center [408, 131] width 33 height 10
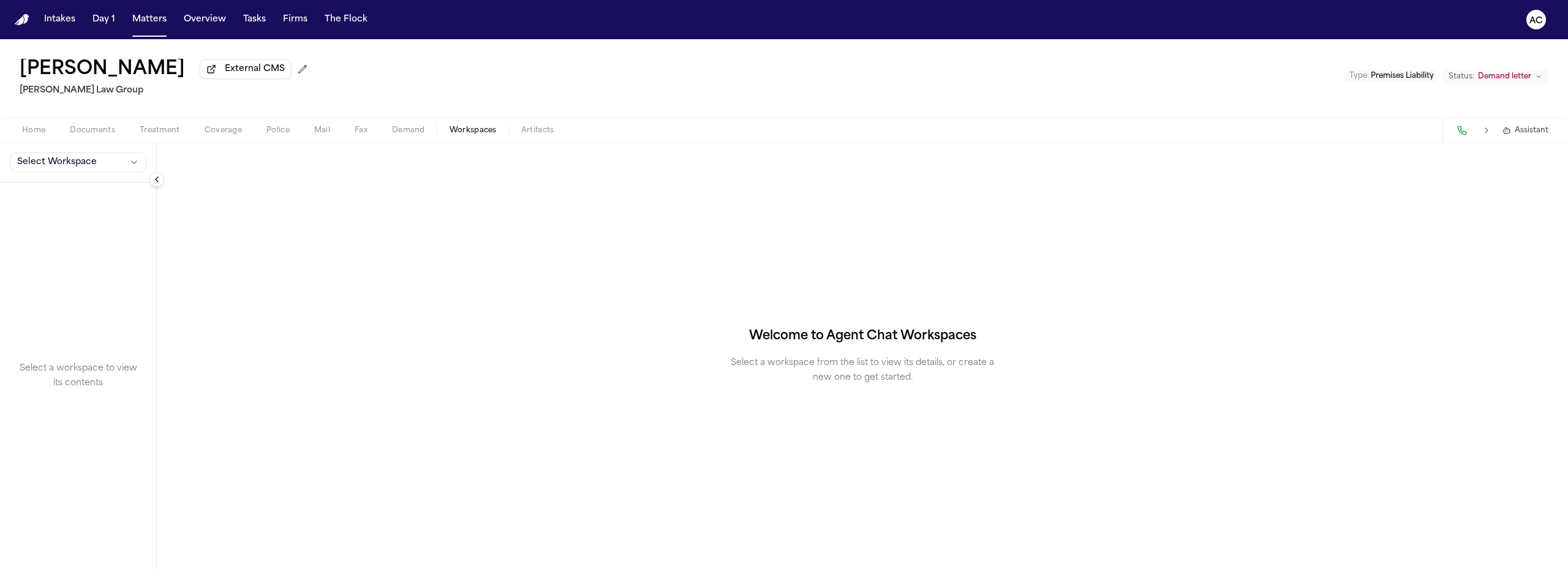
click at [477, 131] on span "Workspaces" at bounding box center [473, 131] width 47 height 10
click at [84, 156] on span "Select Workspace" at bounding box center [56, 162] width 79 height 12
click at [86, 193] on span "[PERSON_NAME] Agent Demand" at bounding box center [86, 189] width 143 height 12
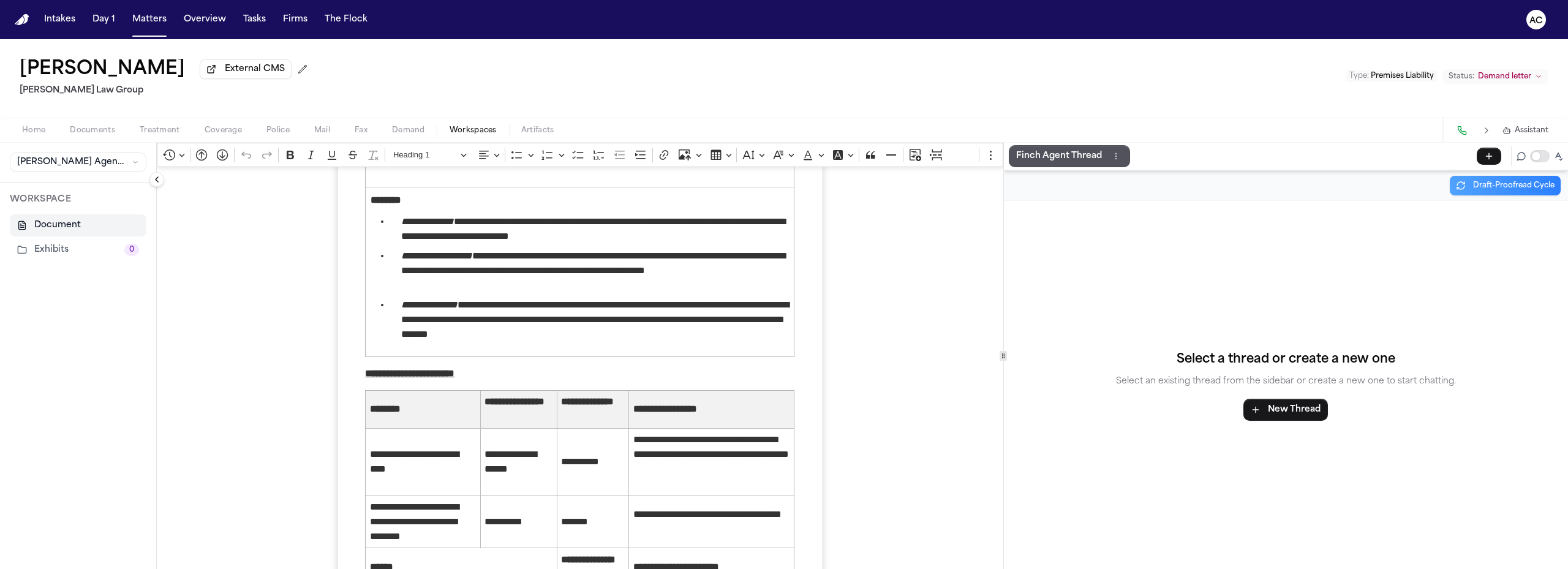
scroll to position [3186, 0]
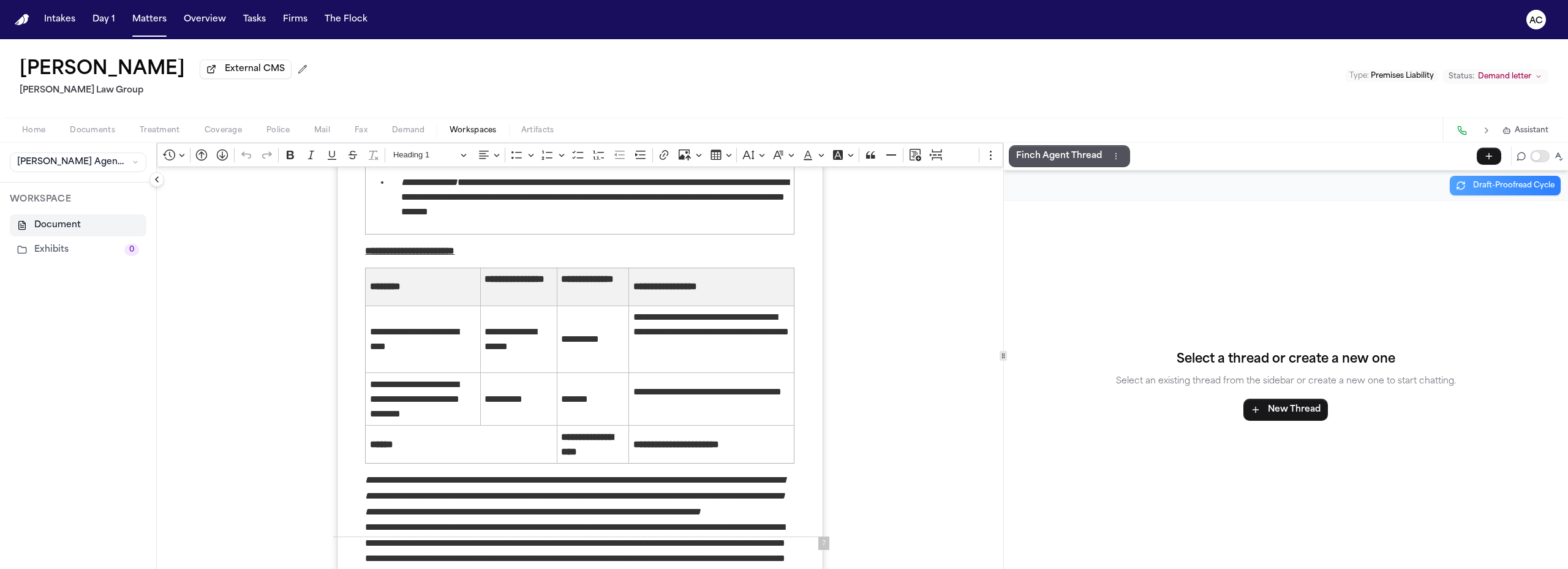
click at [93, 133] on span "Documents" at bounding box center [92, 131] width 45 height 10
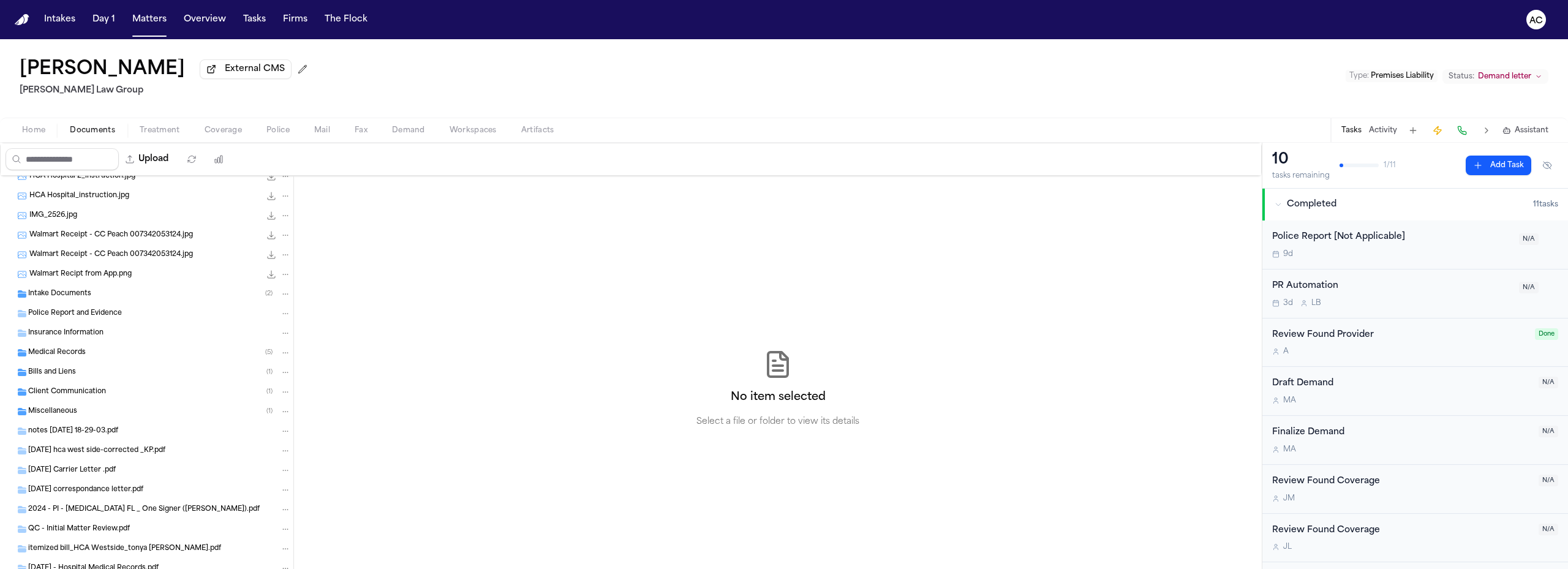
scroll to position [245, 0]
click at [140, 354] on div "Medical Records ( 5 )" at bounding box center [160, 352] width 263 height 11
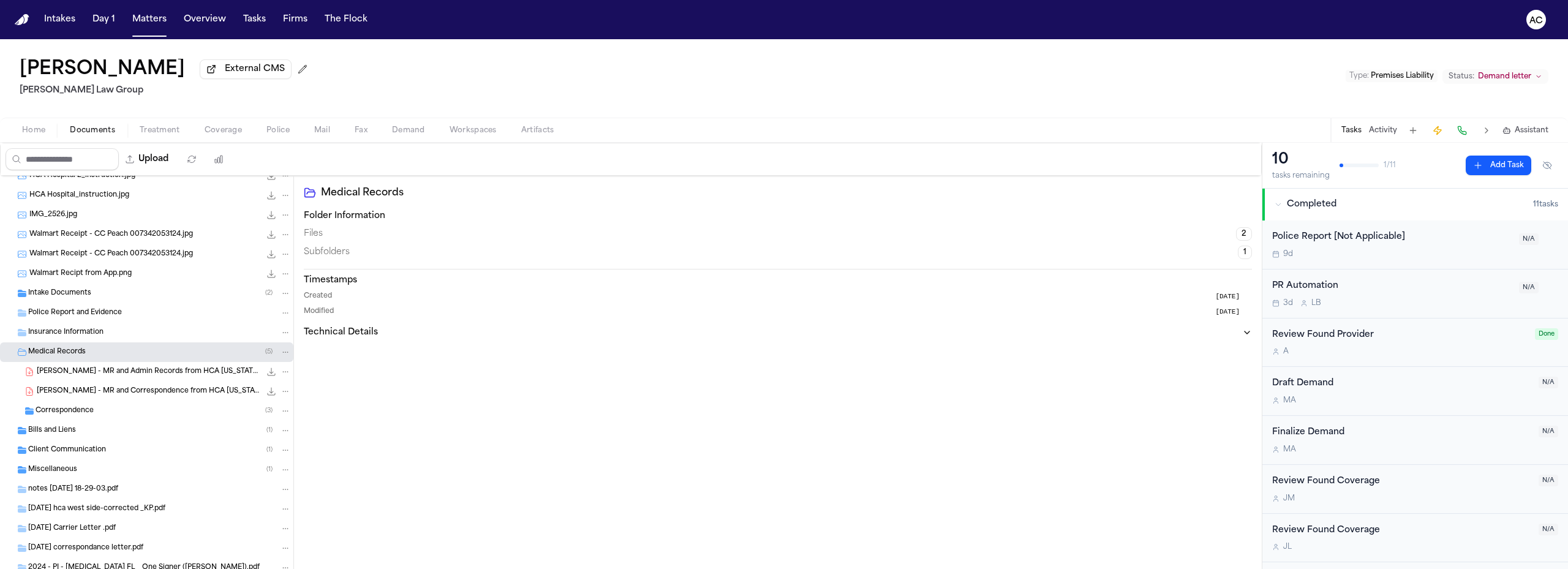
click at [148, 370] on span "T. Parker - MR and Admin Records from HCA Florida Westside Hospital - 5.22.24" at bounding box center [148, 372] width 224 height 10
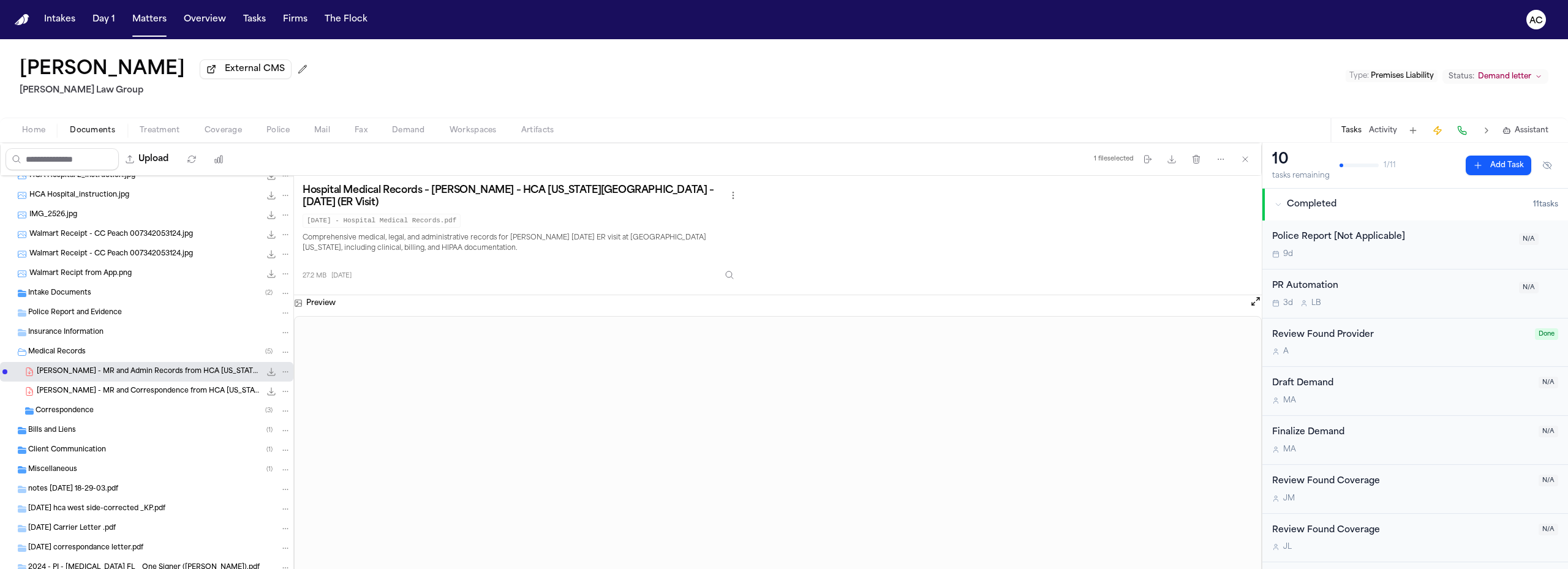
click at [144, 390] on span "T. Parker - MR and Correspondence from HCA Florida Westside Hospital - 5.22.24" at bounding box center [148, 392] width 224 height 10
click at [144, 374] on span "T. Parker - MR and Admin Records from HCA Florida Westside Hospital - 5.22.24" at bounding box center [148, 372] width 224 height 10
click at [154, 389] on span "T. Parker - MR and Correspondence from HCA Florida Westside Hospital - 5.22.24" at bounding box center [148, 392] width 224 height 10
click at [103, 426] on div "Bills and Liens ( 1 )" at bounding box center [160, 431] width 263 height 11
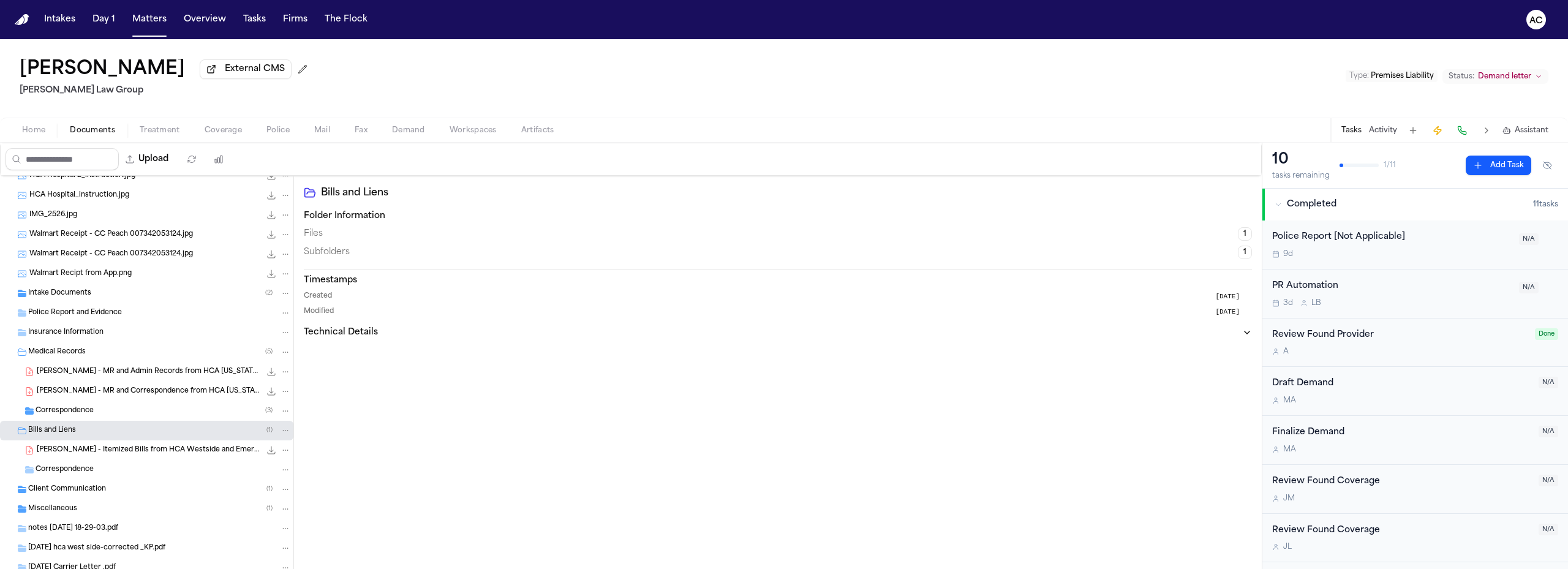
click at [87, 450] on span "T. Parker - Itemized Bills from HCA Westside and Emergency Medicine Services - …" at bounding box center [148, 450] width 224 height 10
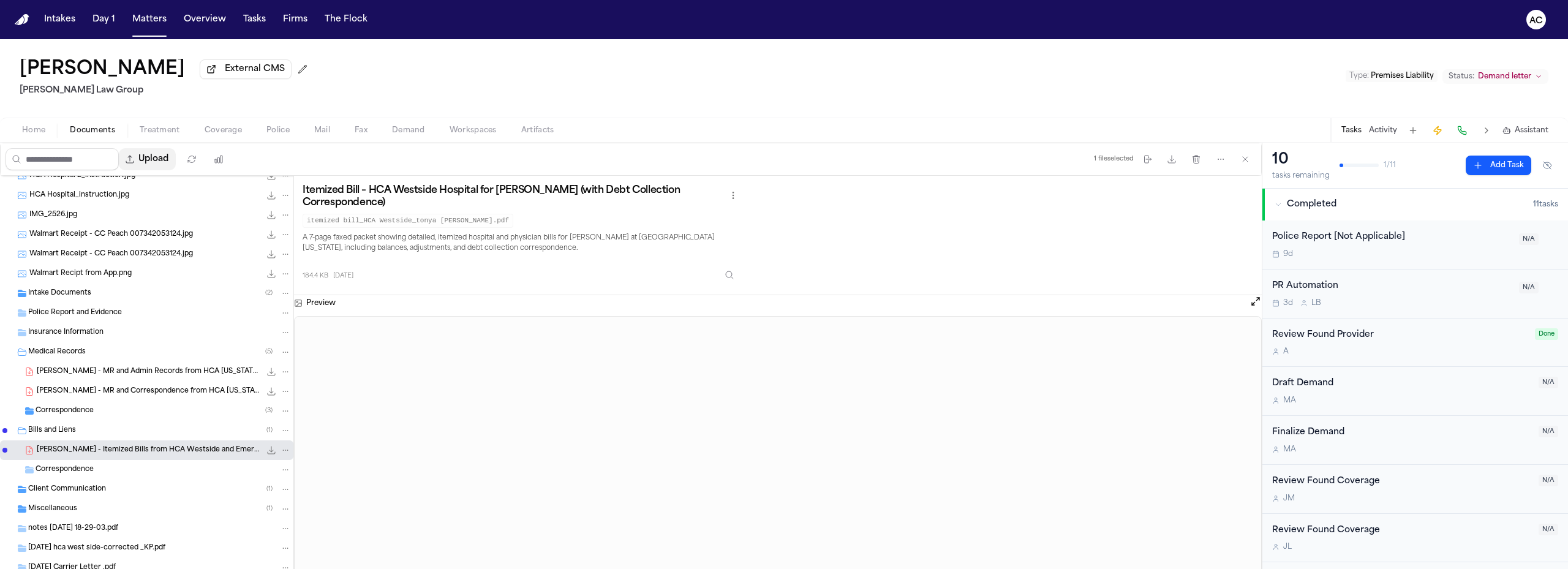
click at [147, 157] on button "Upload" at bounding box center [147, 159] width 57 height 22
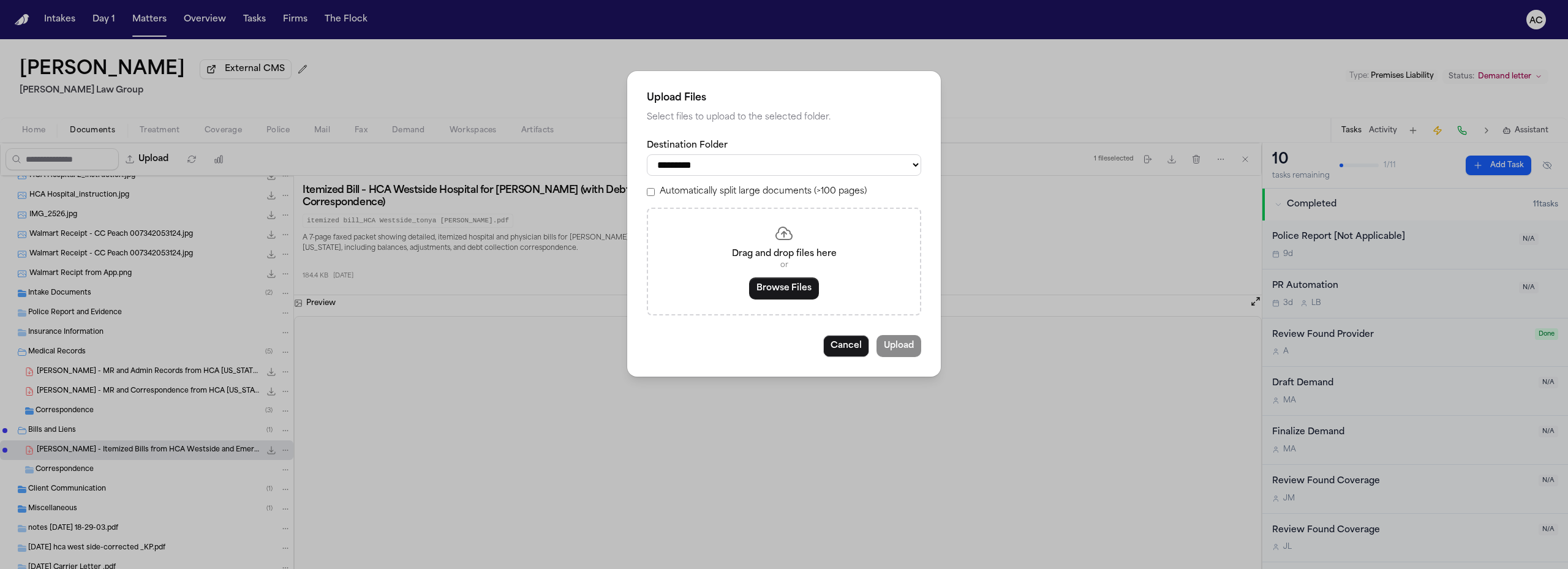
drag, startPoint x: 731, startPoint y: 162, endPoint x: 730, endPoint y: 175, distance: 13.0
click at [731, 162] on select "**********" at bounding box center [784, 165] width 274 height 22
select select "**********"
click at [647, 154] on select "**********" at bounding box center [784, 165] width 274 height 22
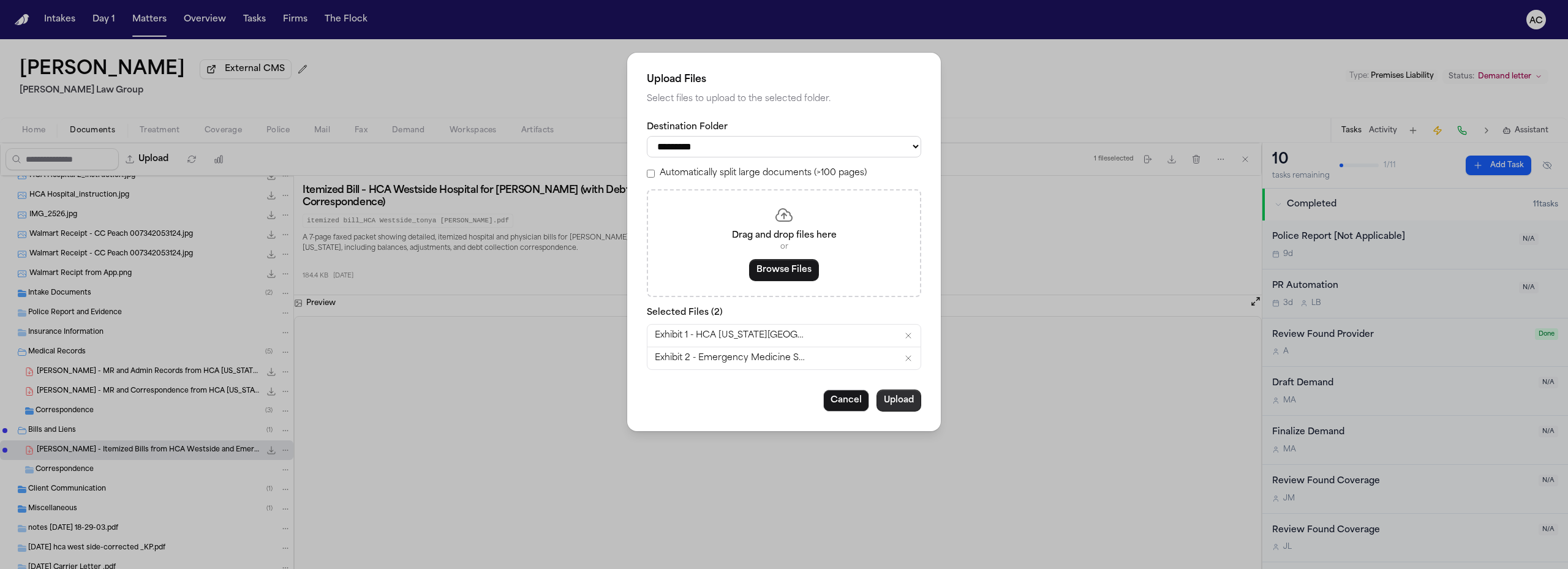
click at [908, 407] on button "Upload" at bounding box center [900, 400] width 45 height 22
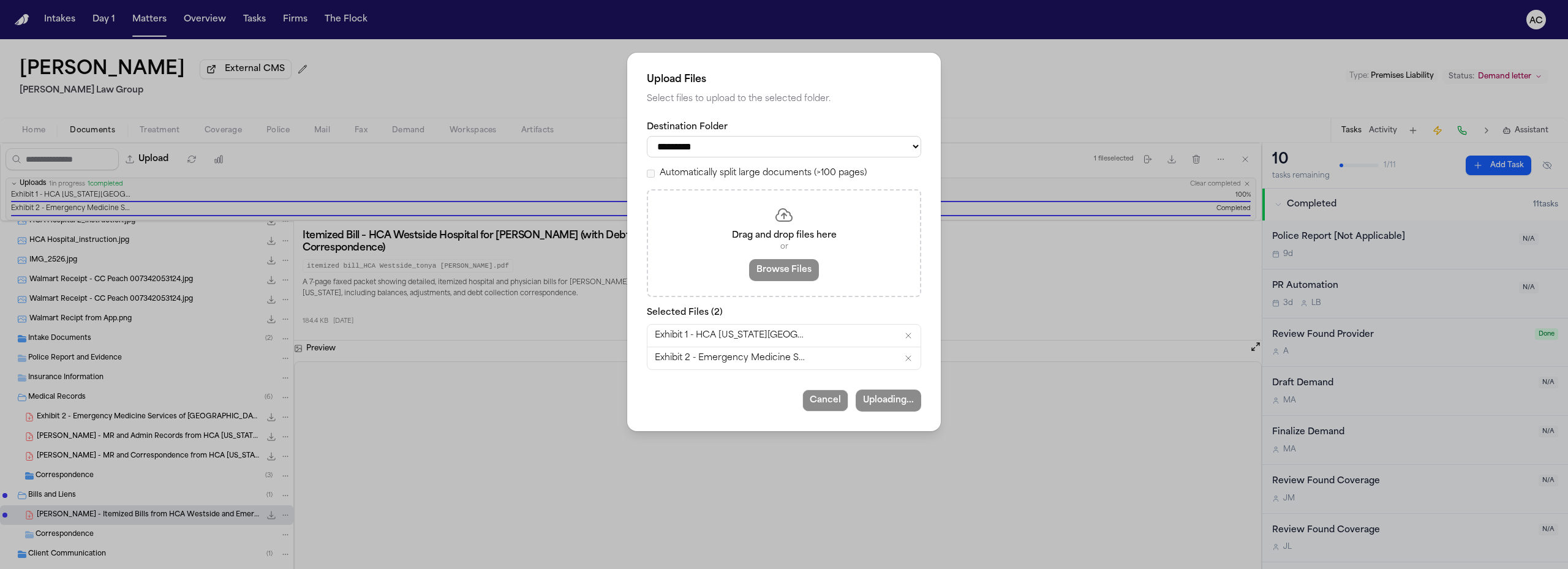
click at [1038, 76] on div "**********" at bounding box center [784, 284] width 1568 height 569
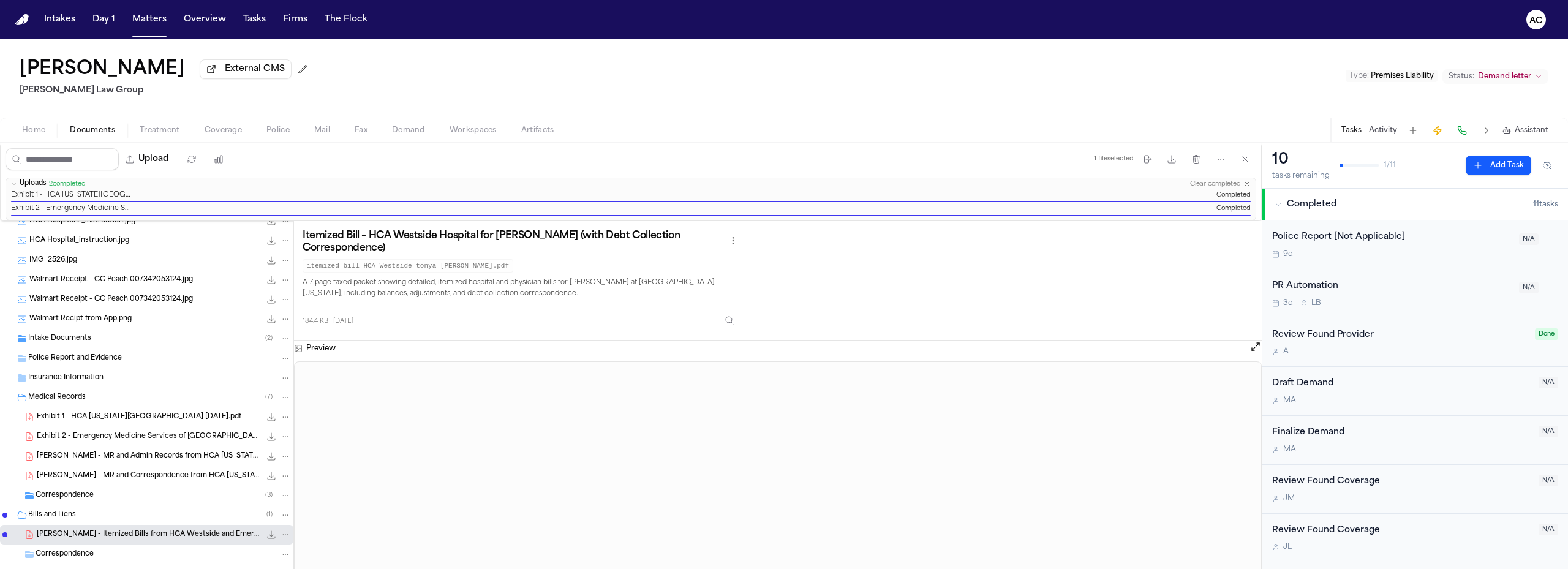
click at [449, 128] on span "Workspaces" at bounding box center [473, 131] width 47 height 10
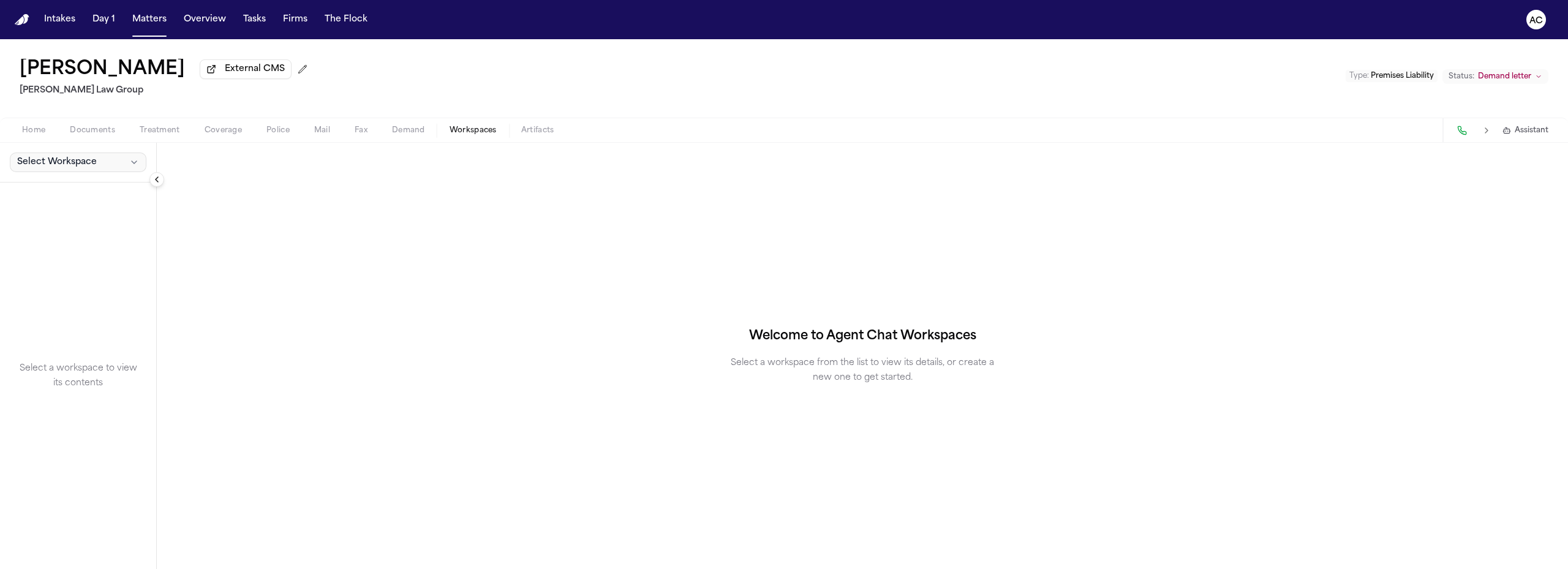
click at [94, 163] on span "Select Workspace" at bounding box center [56, 162] width 79 height 12
click at [38, 193] on span "[PERSON_NAME] Agent Demand" at bounding box center [86, 189] width 143 height 12
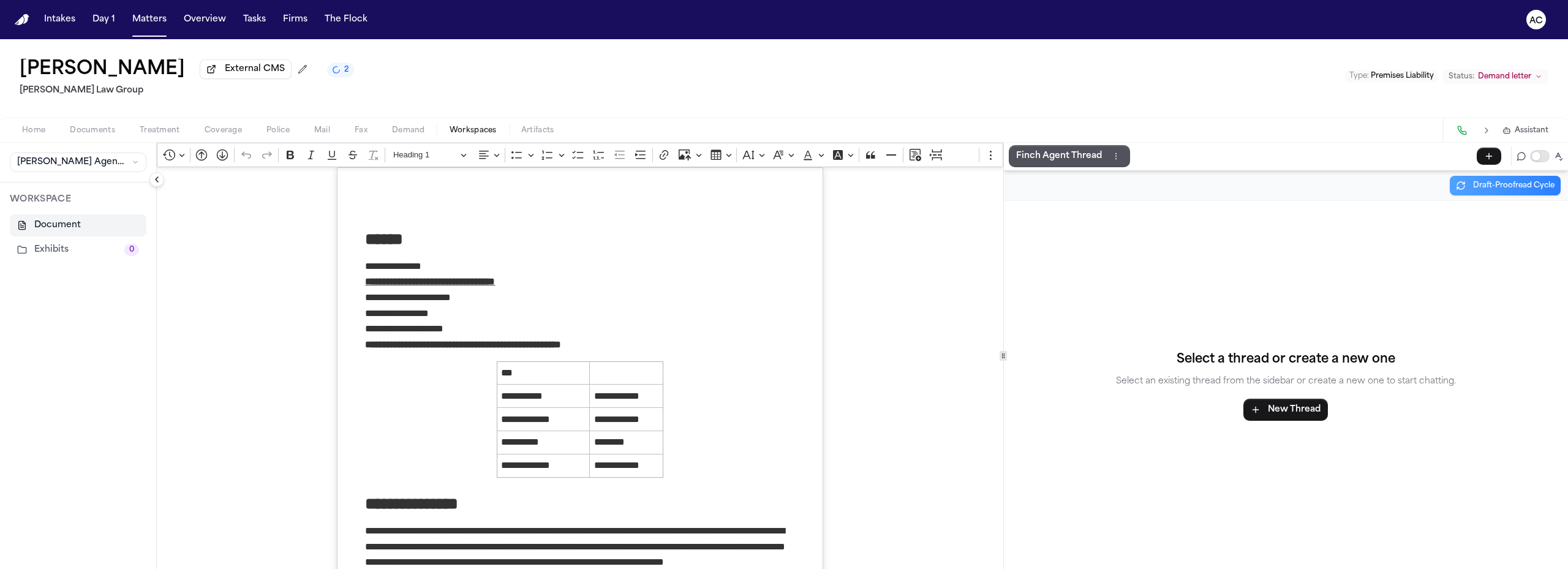
click at [53, 253] on button "Exhibits 0" at bounding box center [78, 250] width 136 height 22
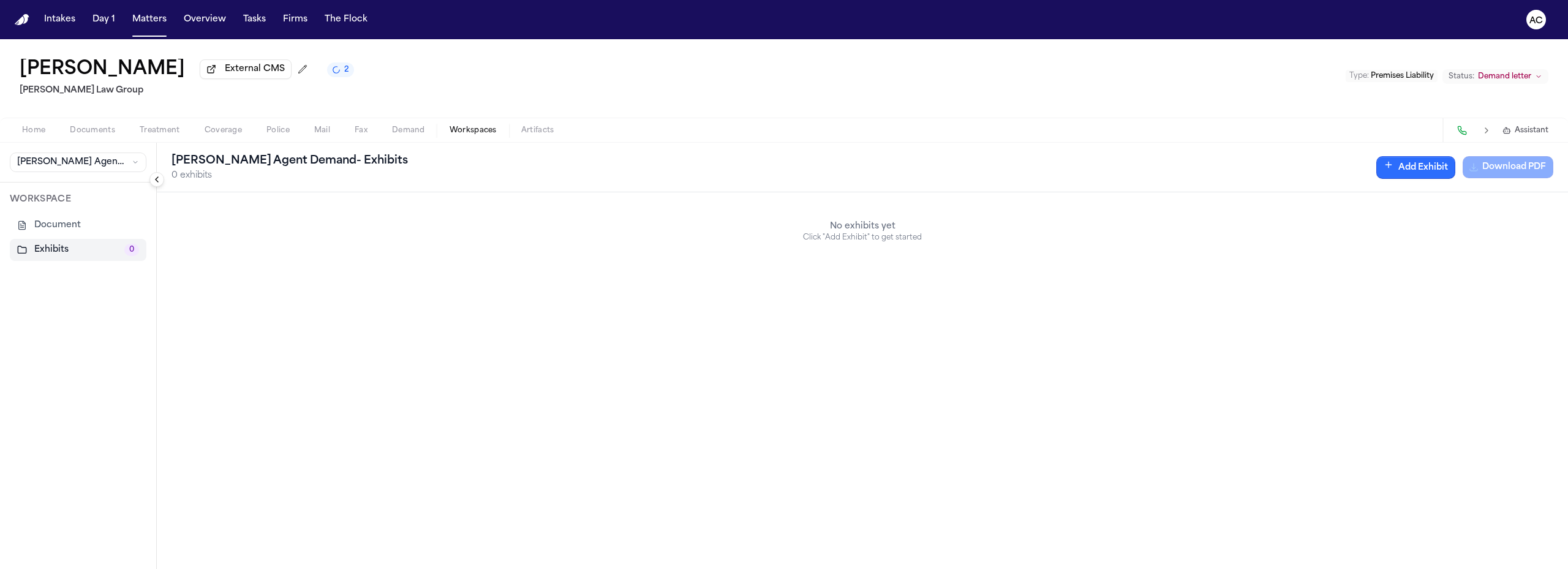
click at [1413, 166] on button "Add Exhibit" at bounding box center [1416, 168] width 79 height 22
click at [1189, 229] on input "Document" at bounding box center [1163, 227] width 116 height 22
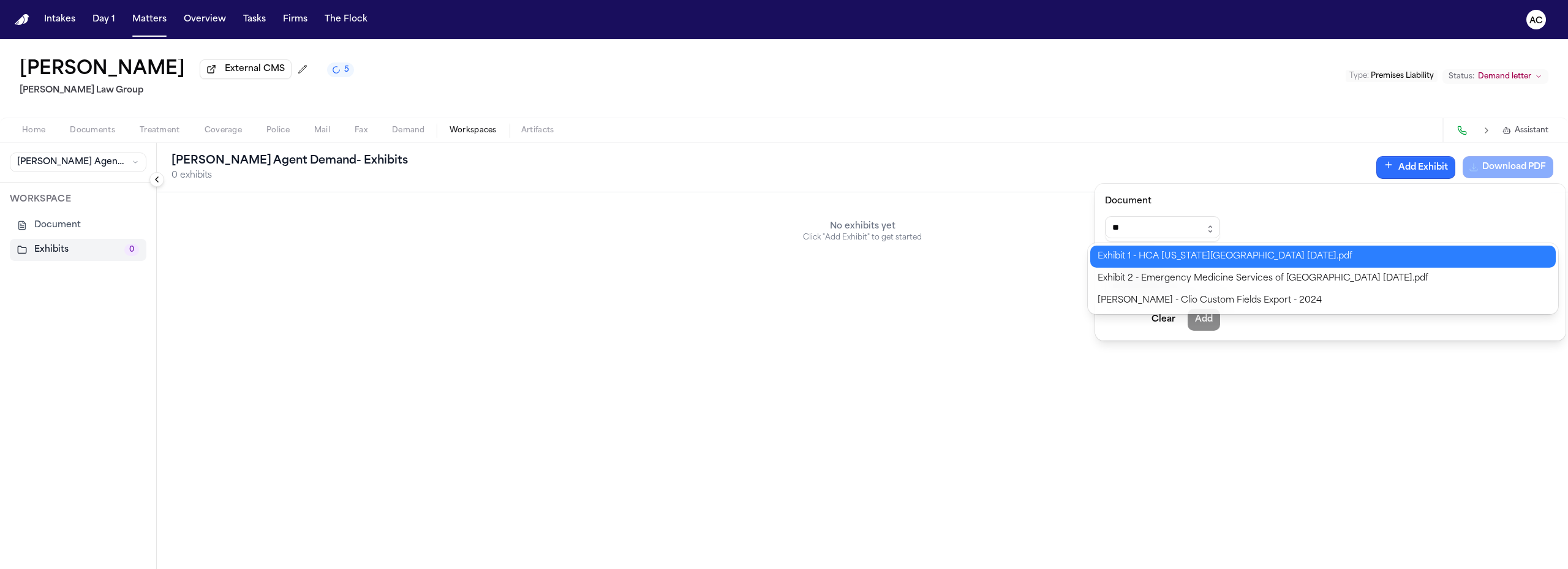
type input "**********"
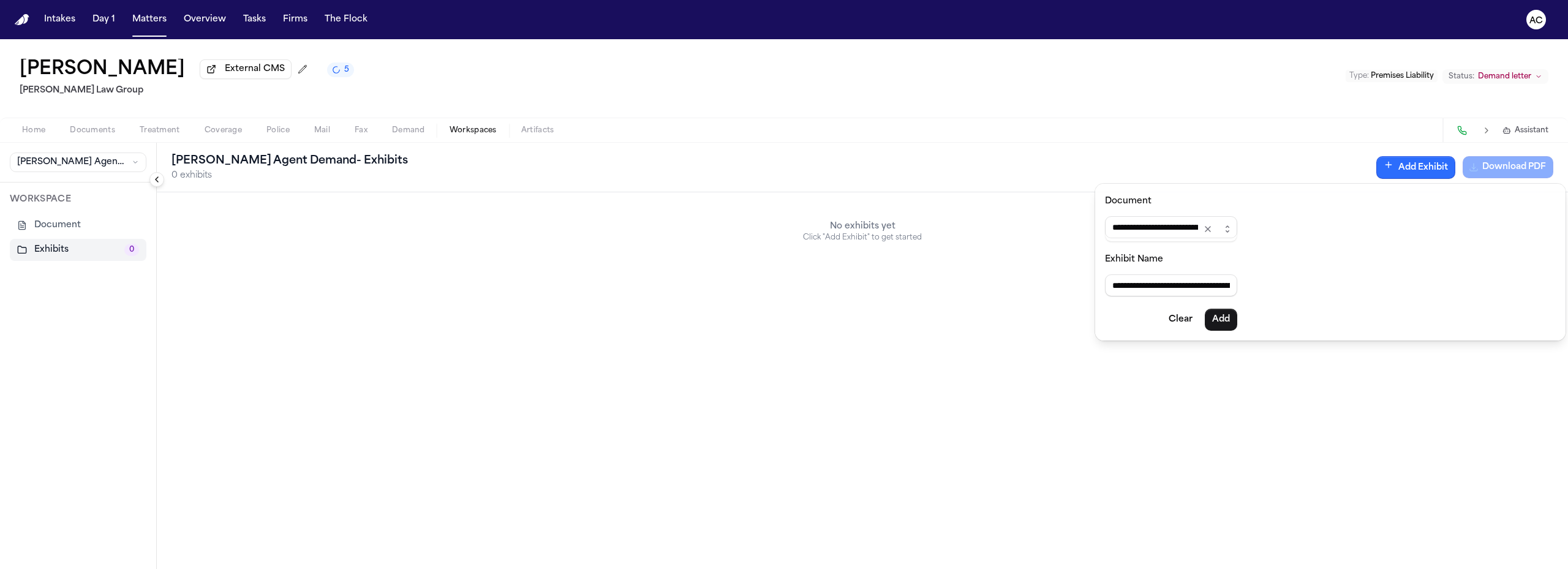
click at [1182, 569] on div "**********" at bounding box center [784, 569] width 1568 height 0
type input "**********"
drag, startPoint x: 1234, startPoint y: 318, endPoint x: 1219, endPoint y: 259, distance: 60.9
click at [1236, 318] on button "Add" at bounding box center [1221, 319] width 32 height 22
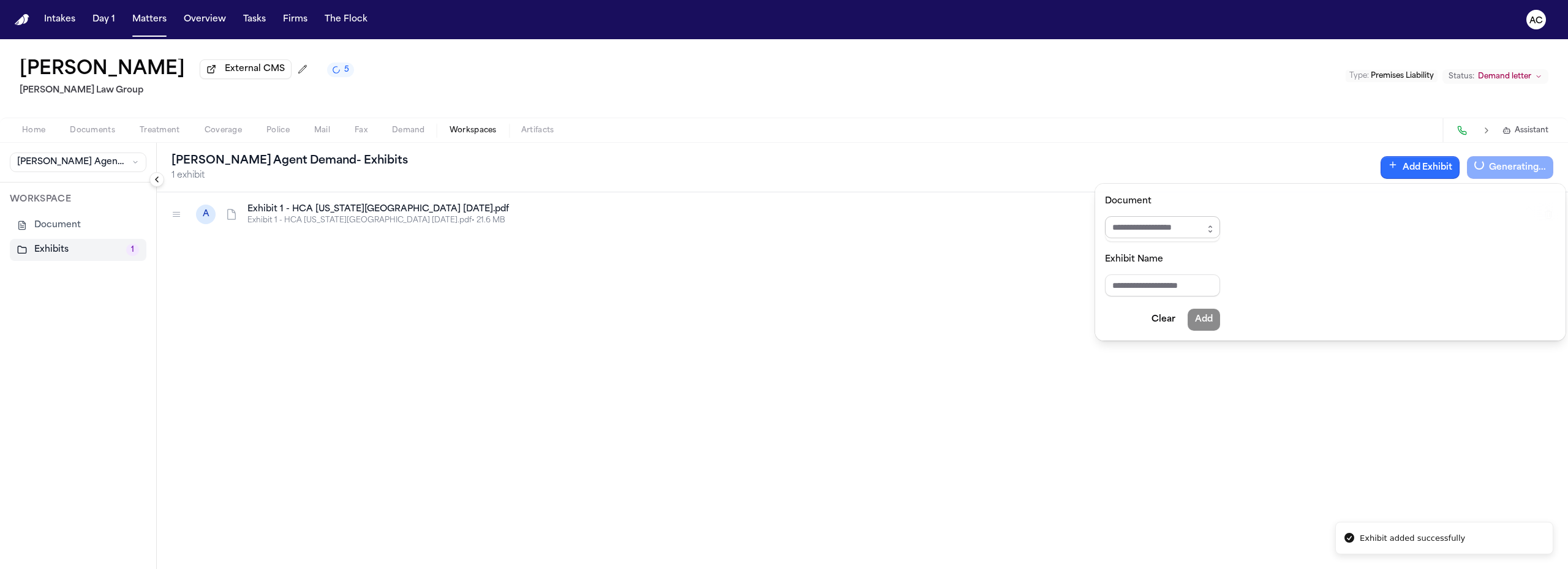
click at [1177, 230] on input "Document" at bounding box center [1163, 227] width 116 height 22
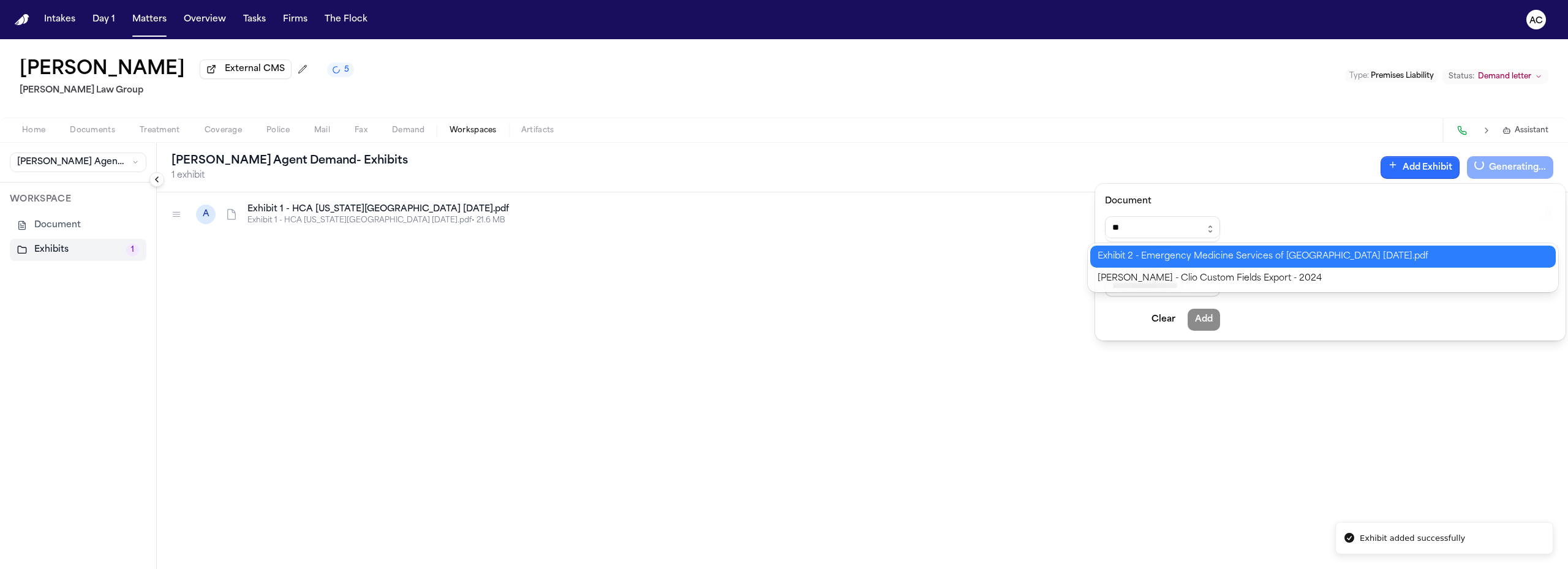
type input "**********"
click at [1172, 569] on div "**********" at bounding box center [784, 569] width 1568 height 0
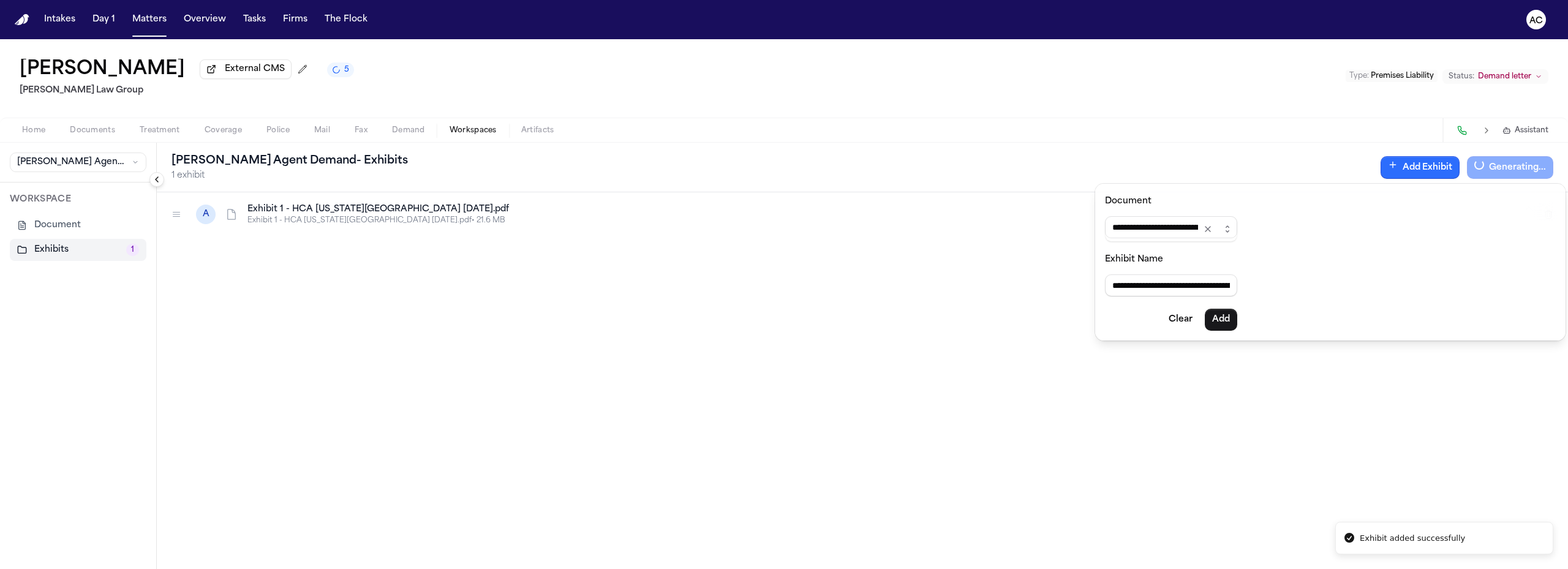
type input "**********"
click at [1234, 323] on button "Add" at bounding box center [1221, 319] width 32 height 22
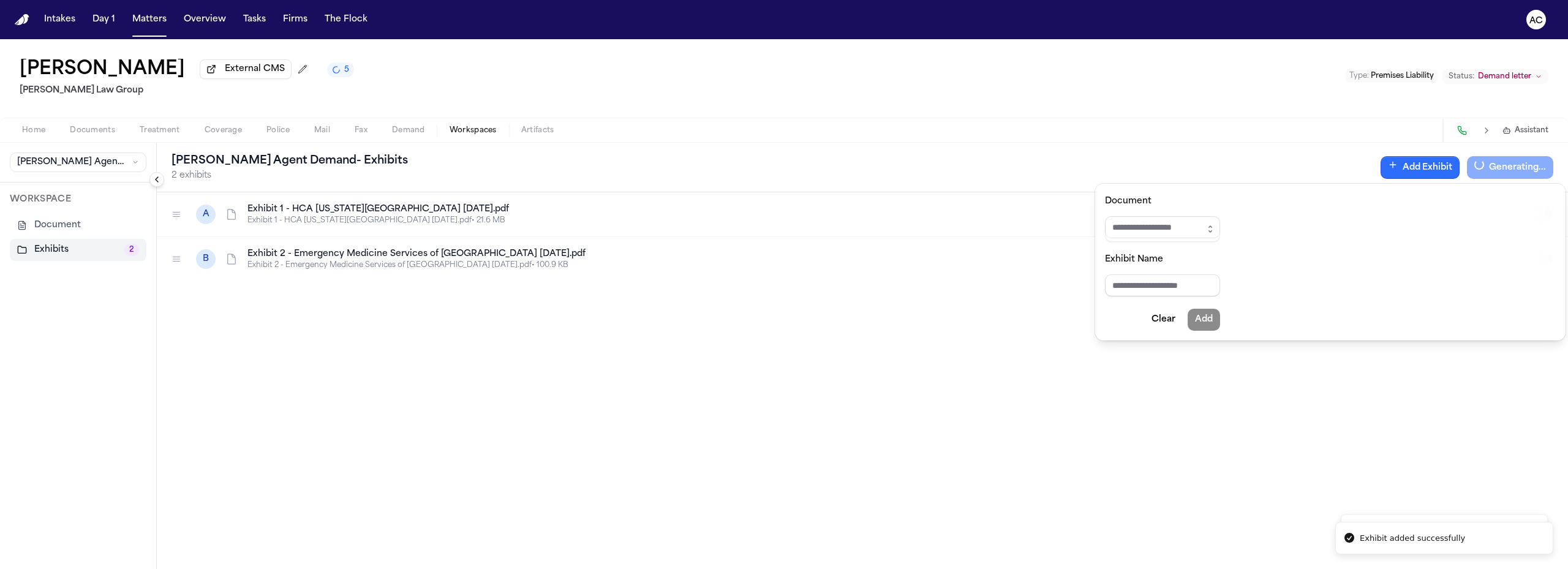
click at [559, 379] on div "Finch Agent Demand - Exhibits 2 exhibits Add Exhibit Generating... A Exhibit 1 …" at bounding box center [862, 356] width 1412 height 426
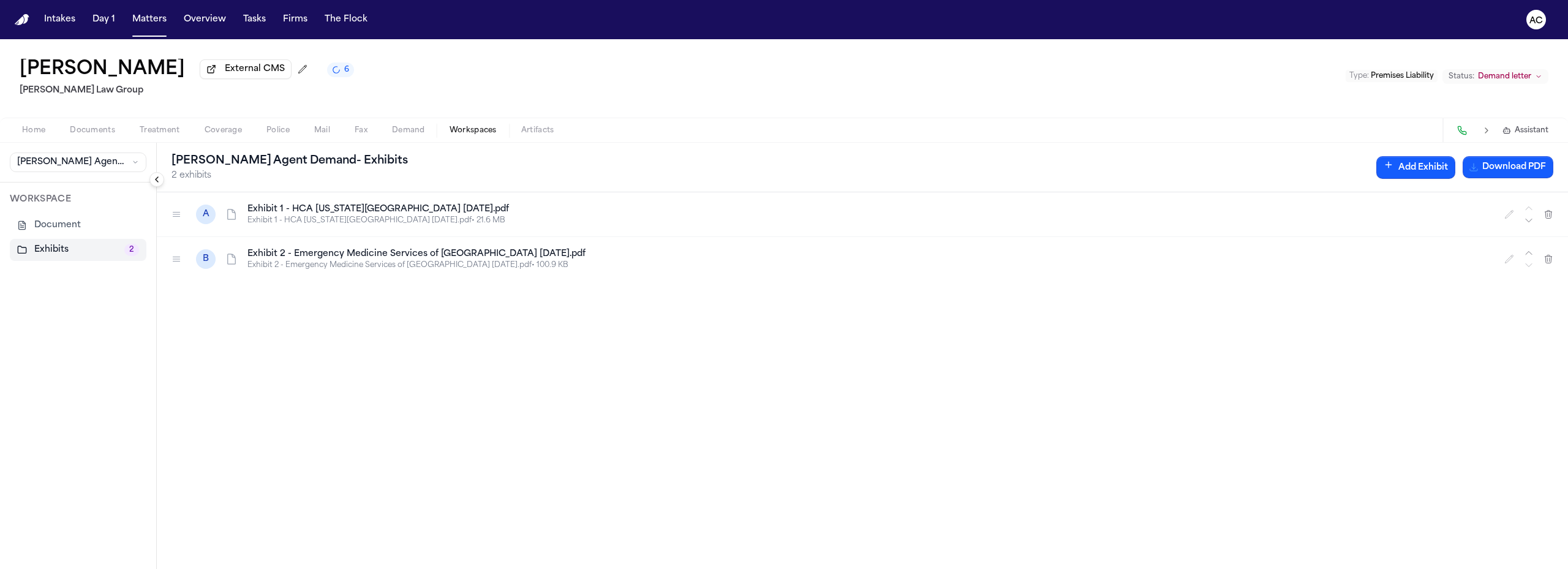
click at [1501, 173] on button "Download PDF" at bounding box center [1508, 167] width 91 height 22
click at [95, 133] on span "Documents" at bounding box center [92, 131] width 45 height 10
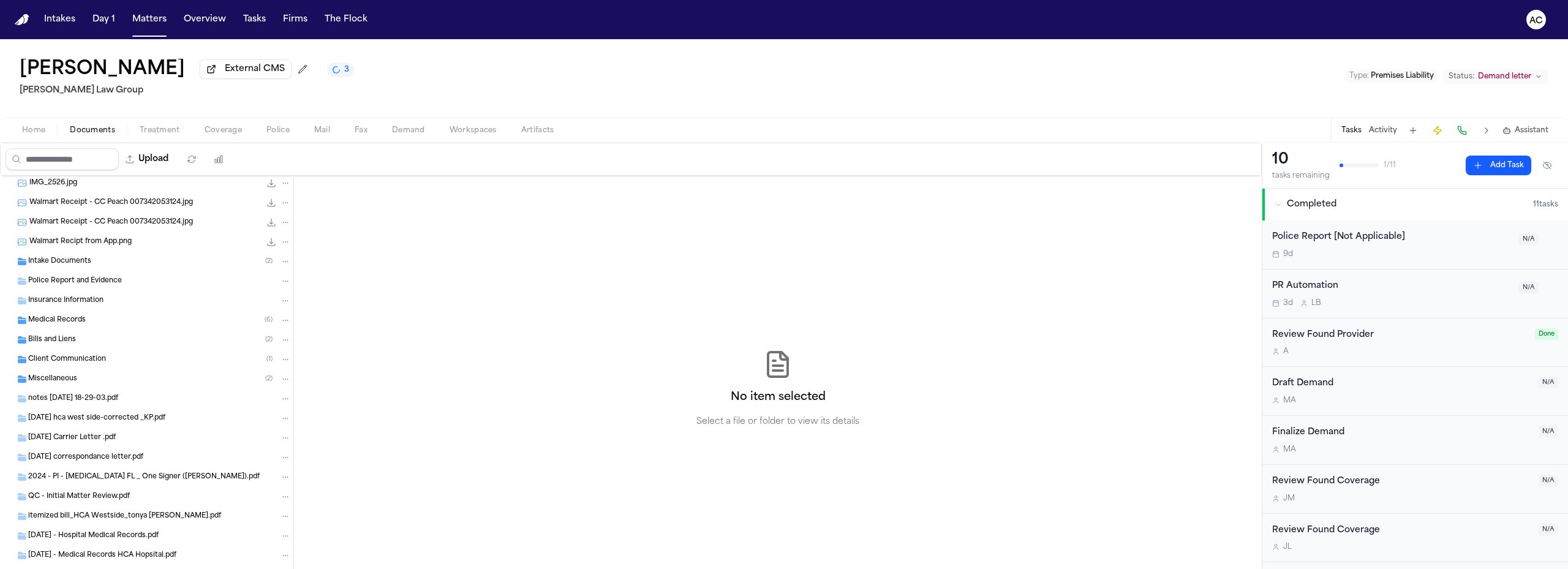
scroll to position [302, 0]
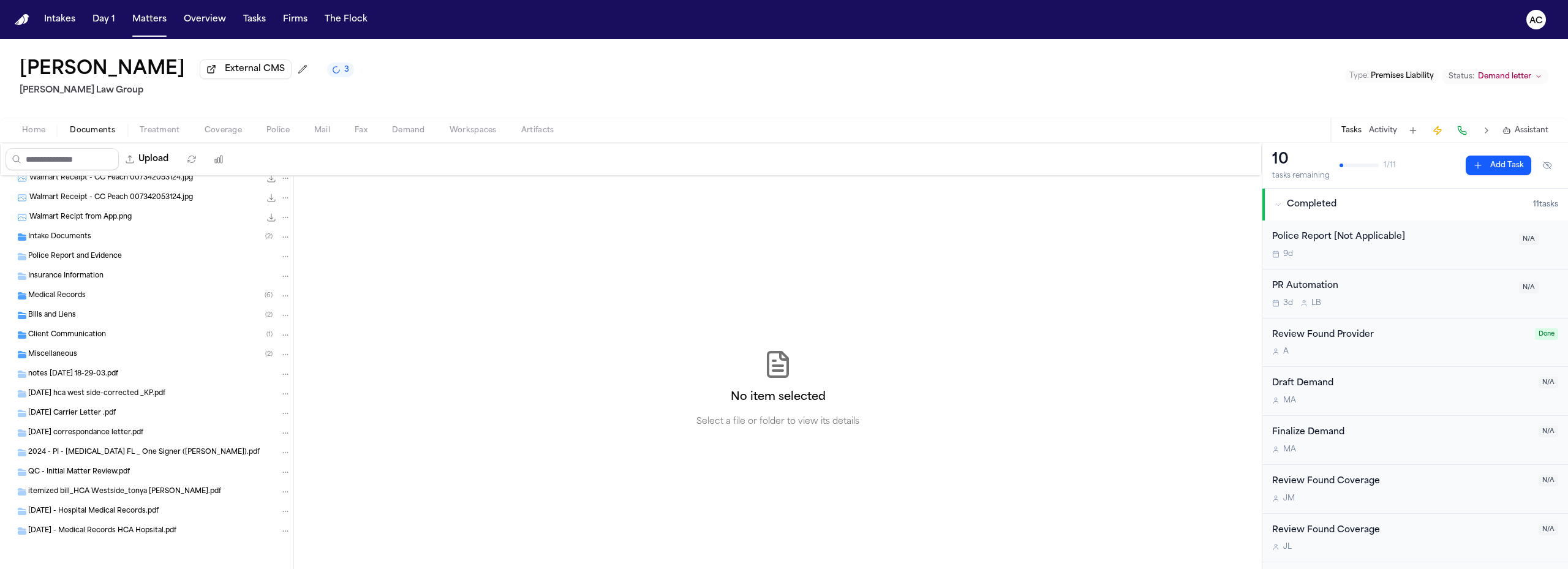
click at [123, 356] on div "Miscellaneous ( 2 )" at bounding box center [160, 355] width 263 height 11
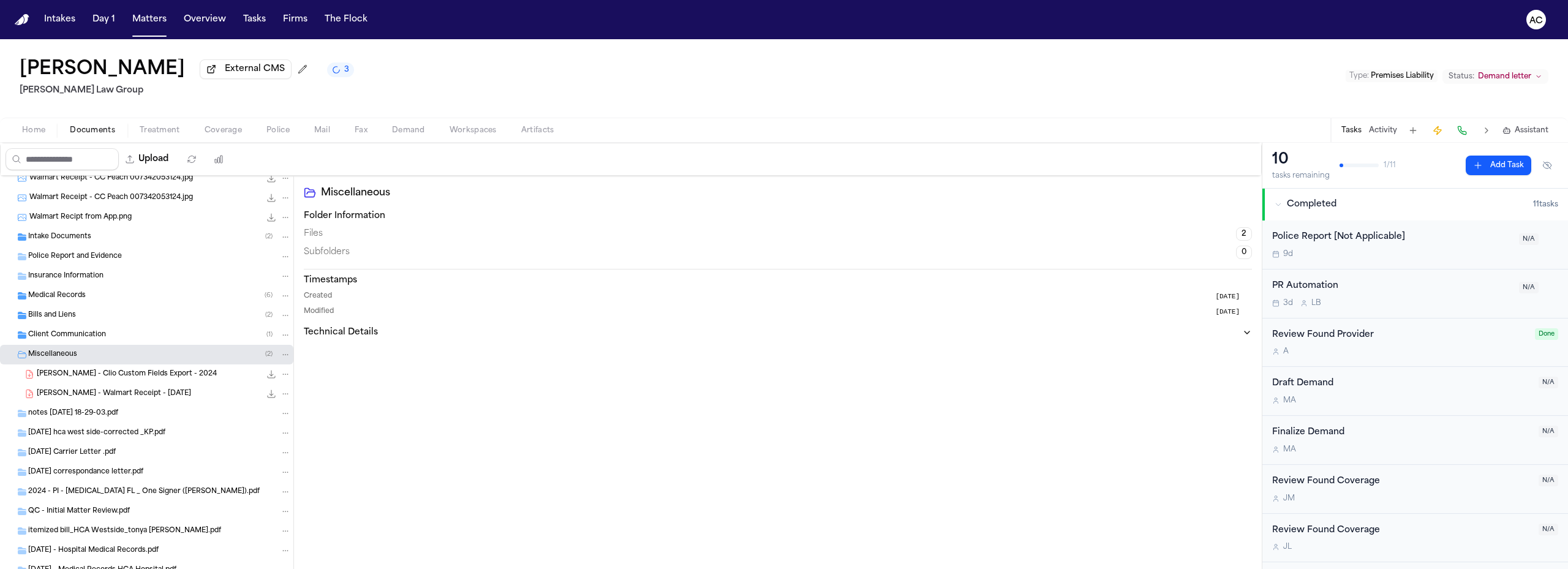
click at [102, 317] on div "Bills and Liens ( 2 )" at bounding box center [160, 315] width 263 height 11
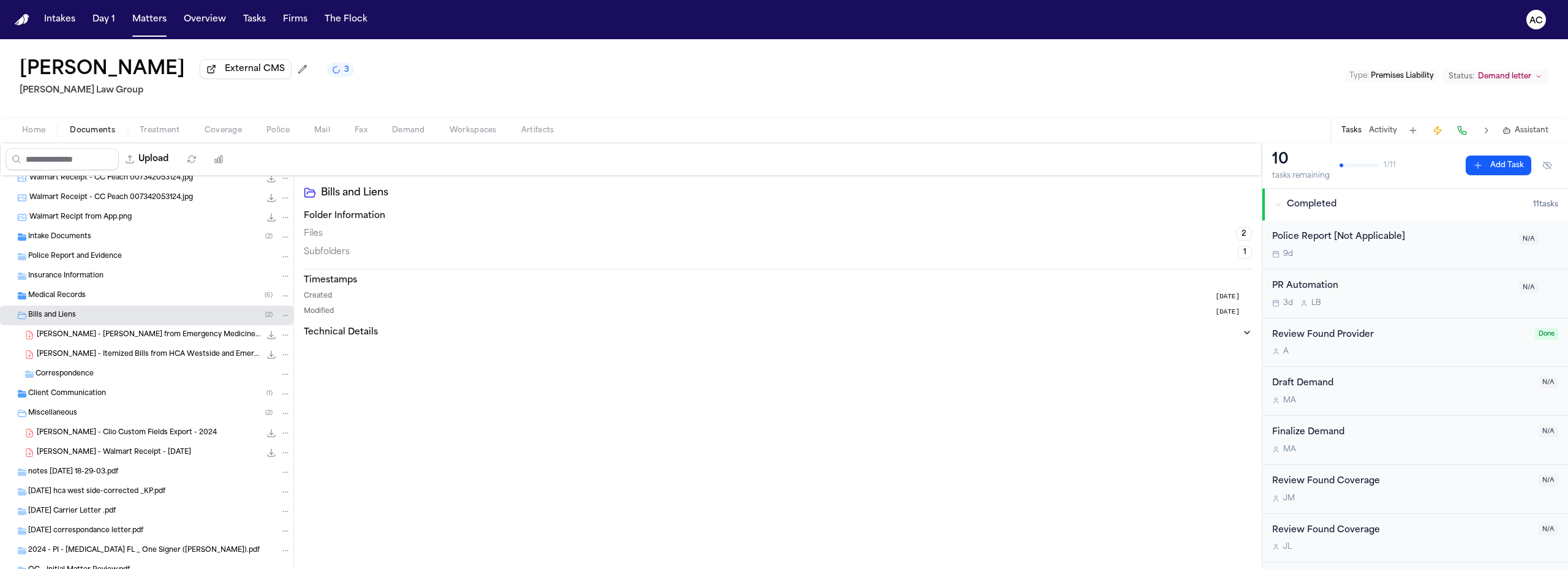
click at [90, 394] on span "Client Communication" at bounding box center [67, 394] width 78 height 10
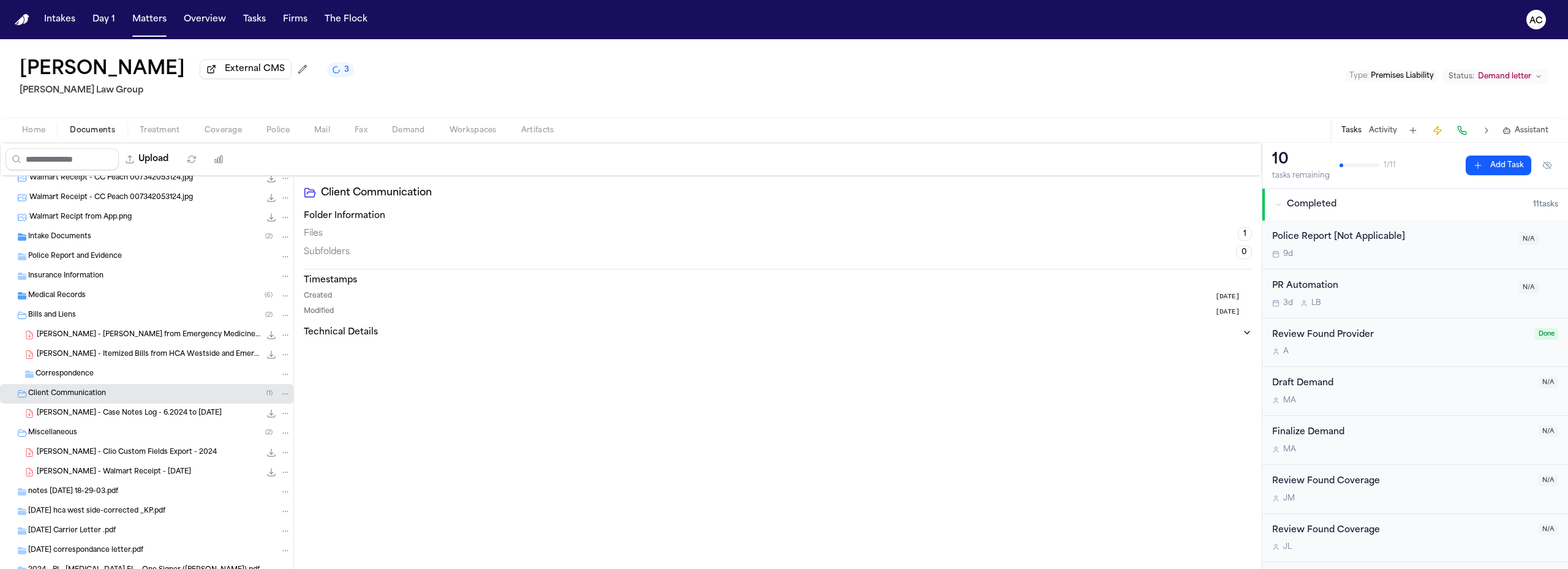
scroll to position [363, 0]
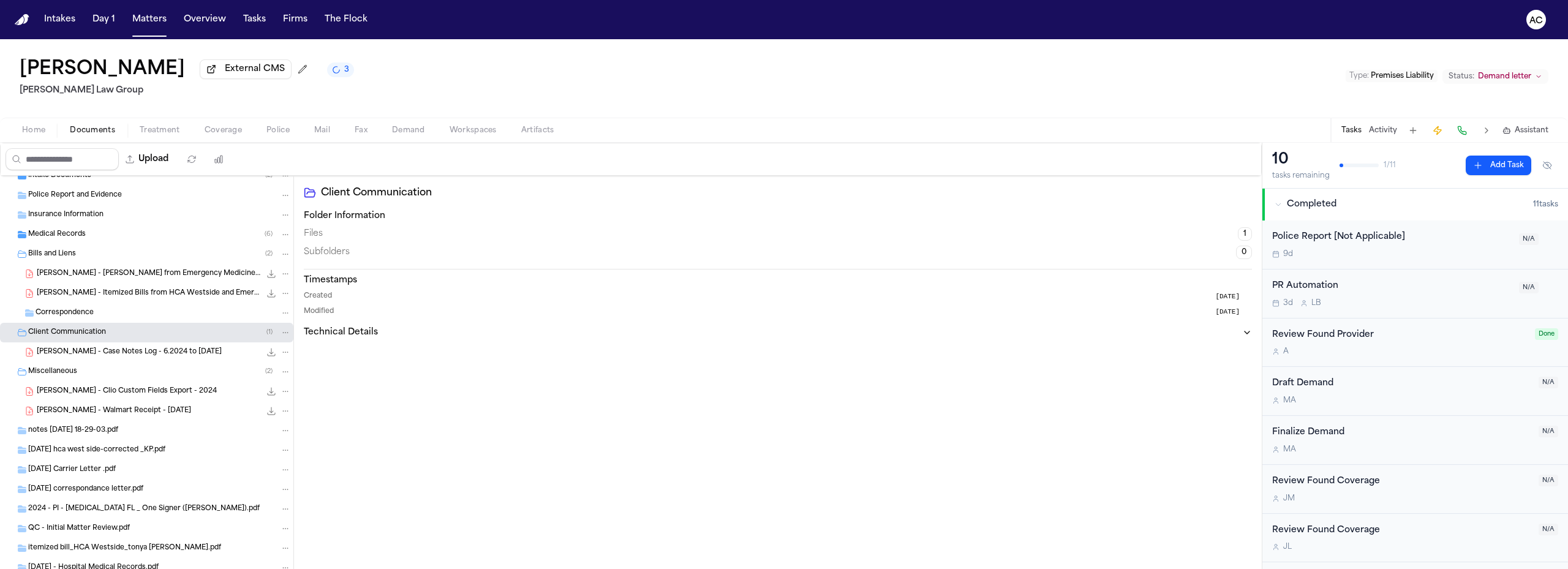
click at [134, 407] on span "[PERSON_NAME] - Walmart Receipt - [DATE]" at bounding box center [114, 411] width 154 height 10
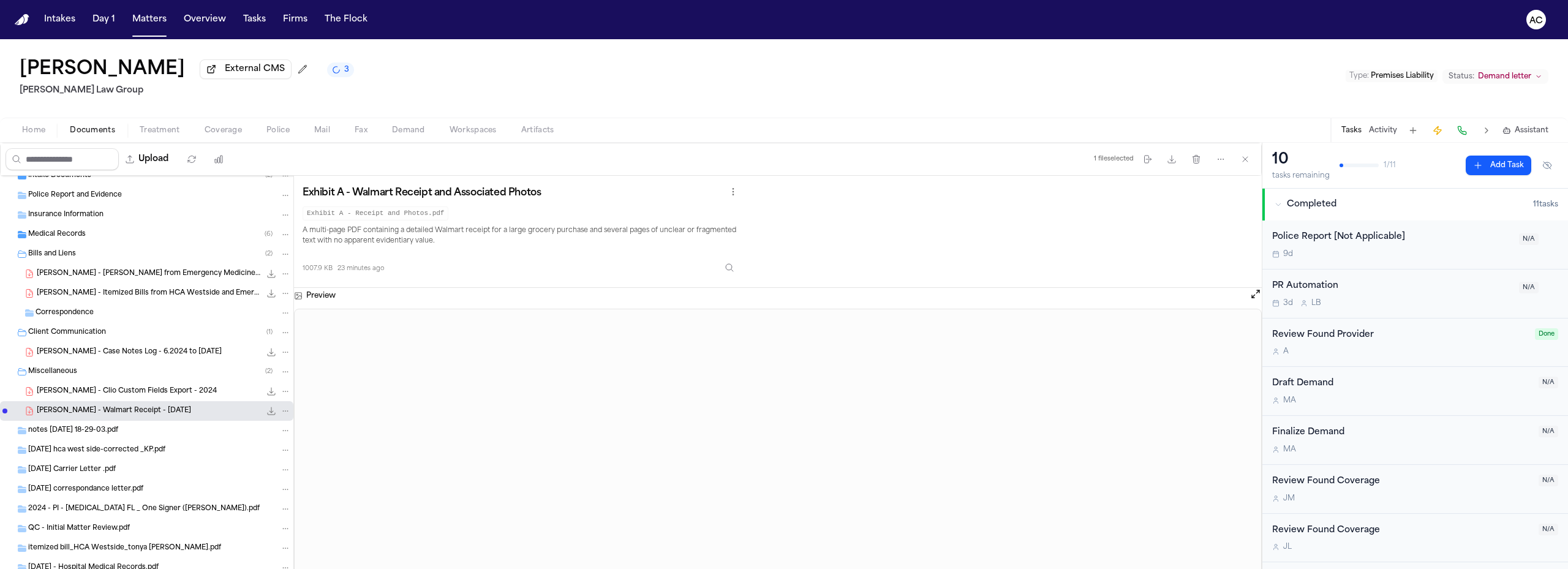
click at [266, 409] on icon "File: T. Parker - Walmart Receipt - 5.22.24" at bounding box center [271, 411] width 10 height 10
click at [124, 390] on span "[PERSON_NAME] - Clio Custom Fields Export - 2024" at bounding box center [127, 392] width 180 height 10
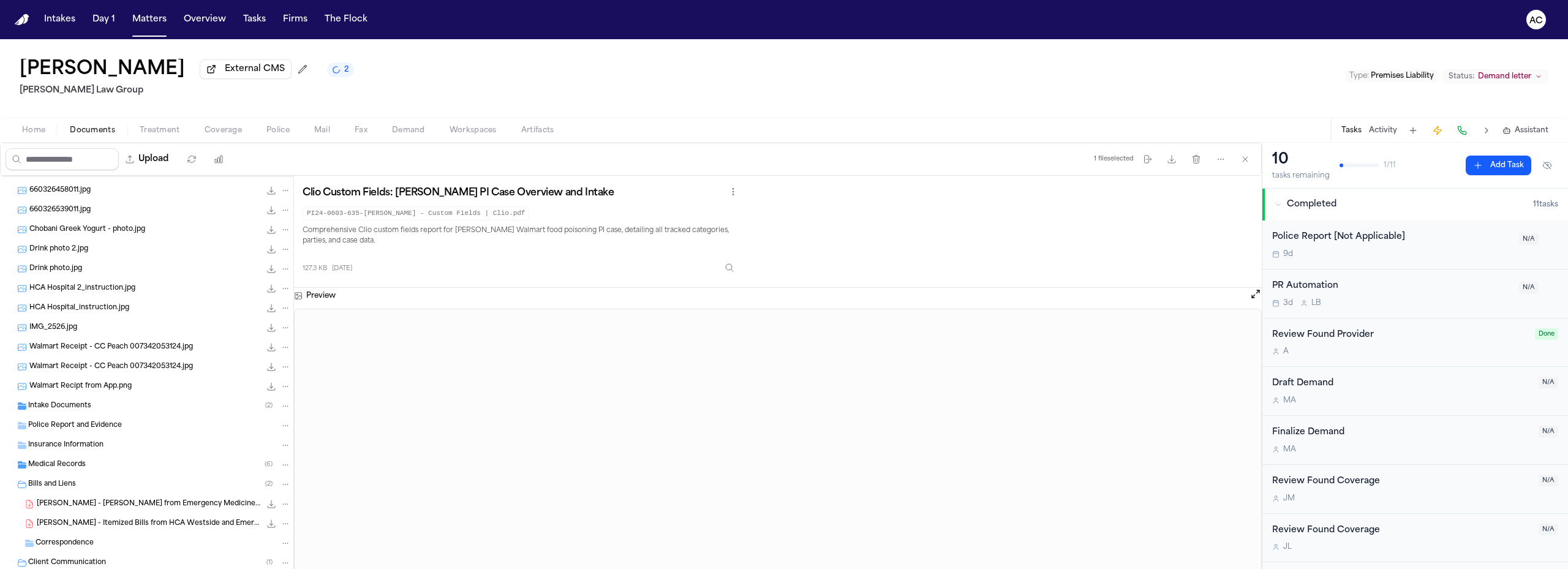
scroll to position [0, 0]
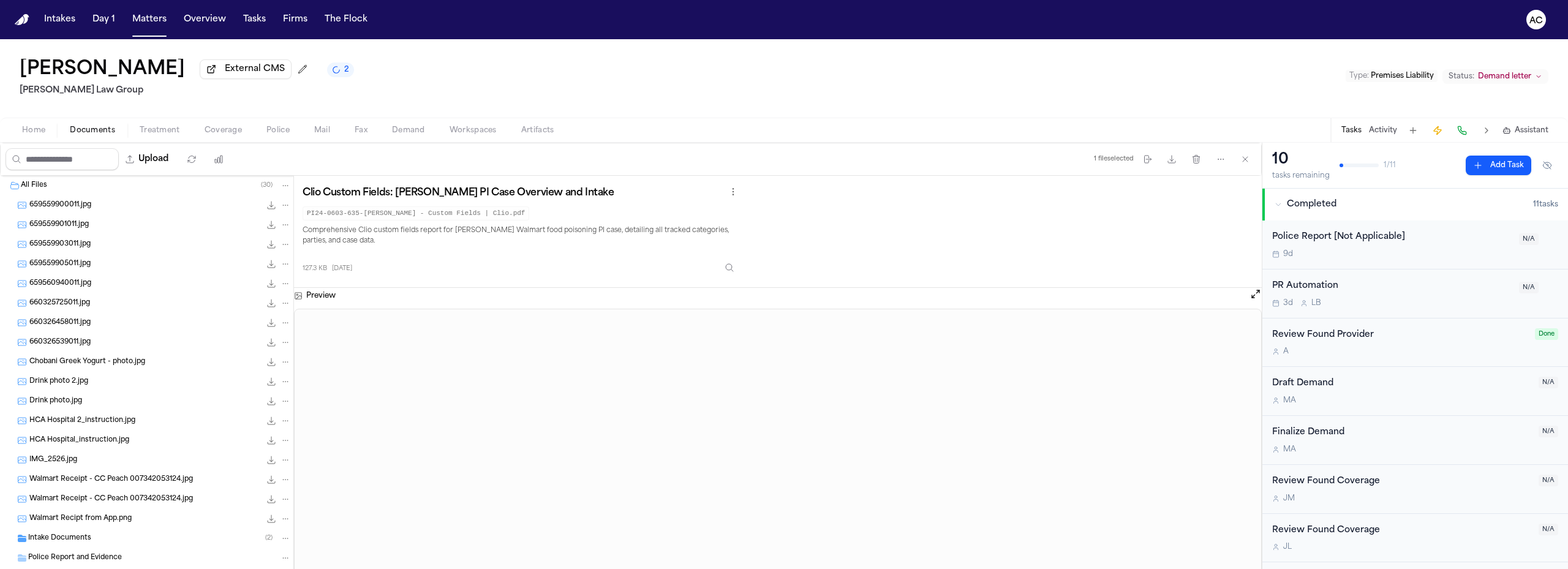
click at [103, 402] on div "Drink photo.jpg 135.8 KB • JPG" at bounding box center [160, 400] width 262 height 12
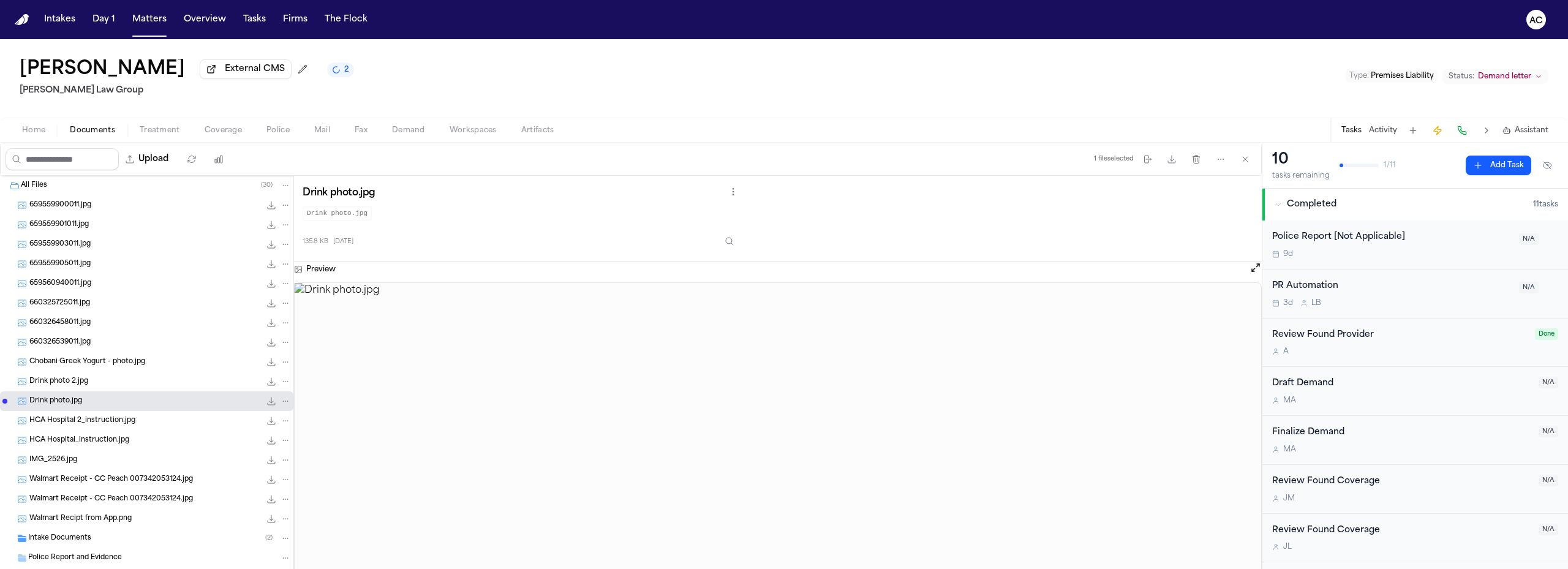
click at [94, 383] on div "Drink photo 2.jpg 125.9 KB • JPG" at bounding box center [160, 381] width 262 height 12
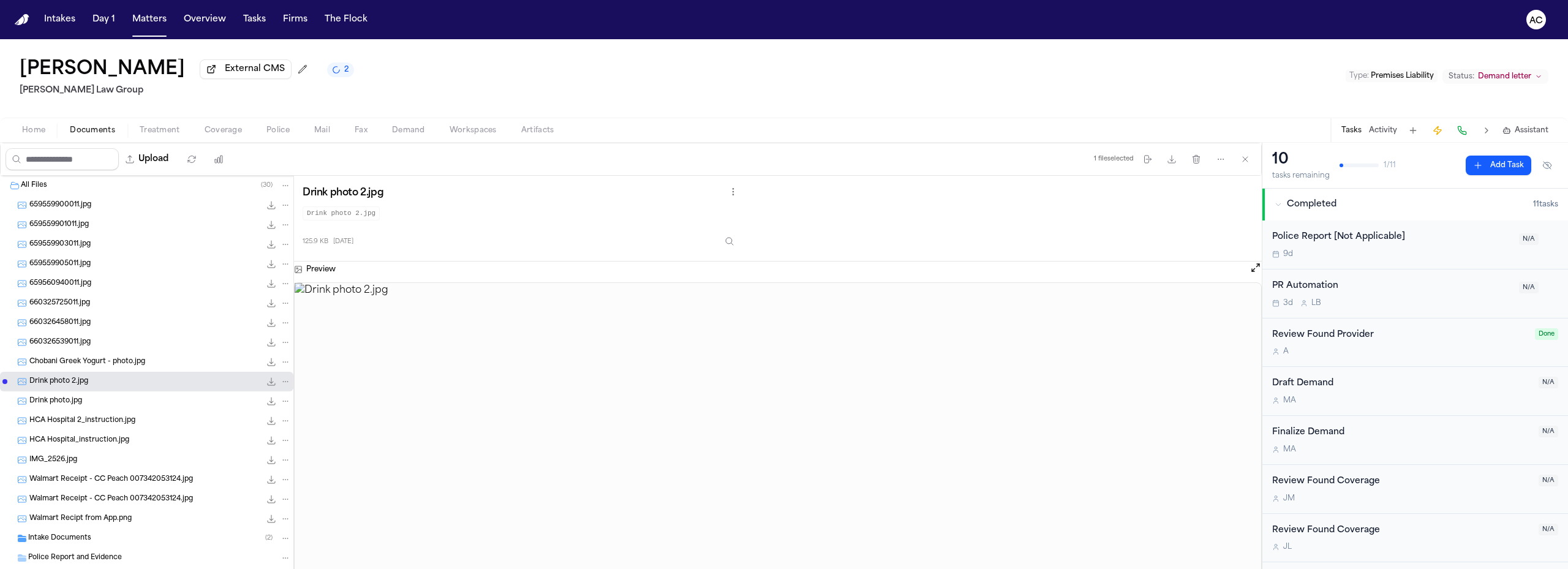
click at [92, 362] on span "Chobani Greek Yogurt - photo.jpg" at bounding box center [87, 362] width 116 height 10
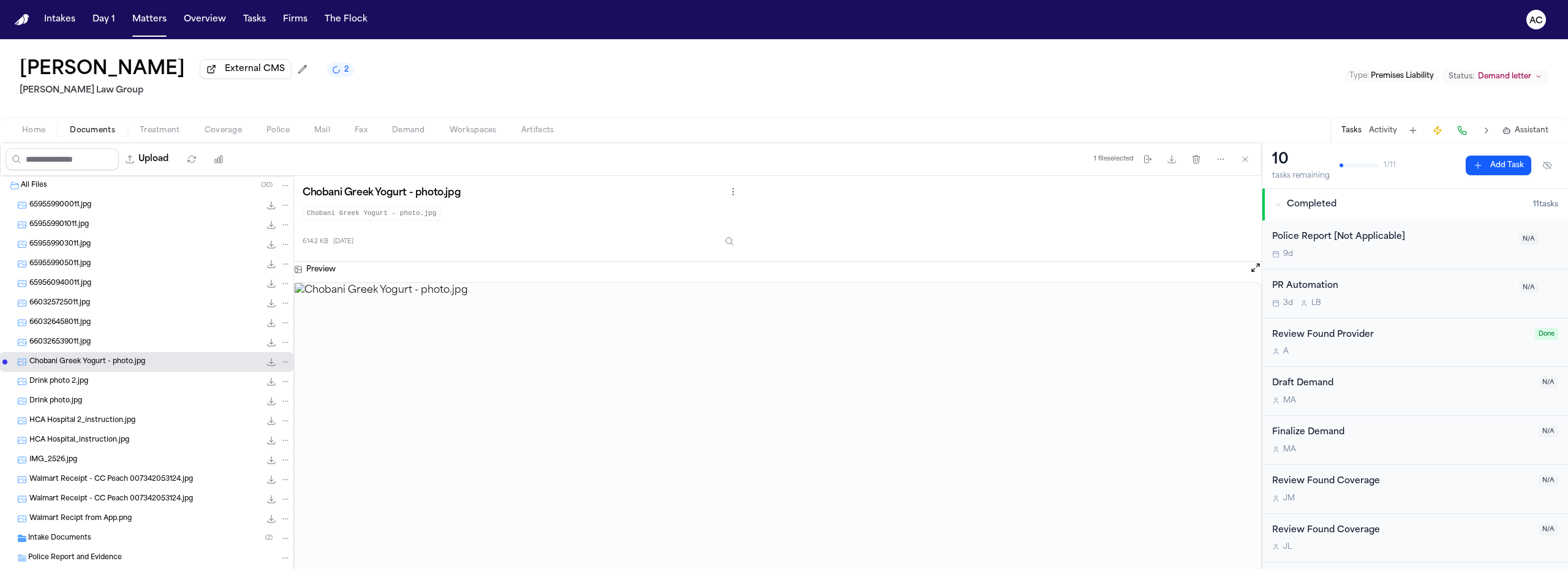
click at [92, 340] on div "660326539011.jpg 762.2 KB • JPG" at bounding box center [160, 342] width 262 height 12
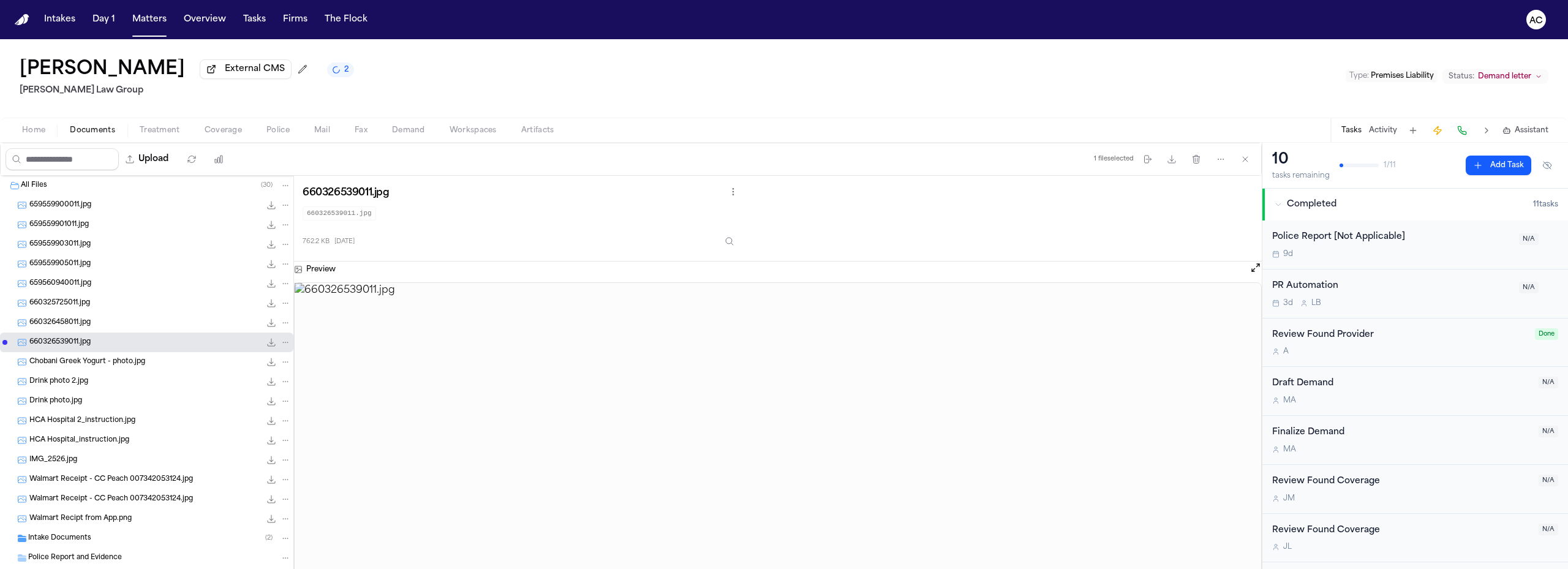
click at [95, 323] on div "660326458011.jpg 773.6 KB • JPG" at bounding box center [160, 323] width 262 height 12
click at [90, 301] on span "660325725011.jpg" at bounding box center [60, 303] width 61 height 10
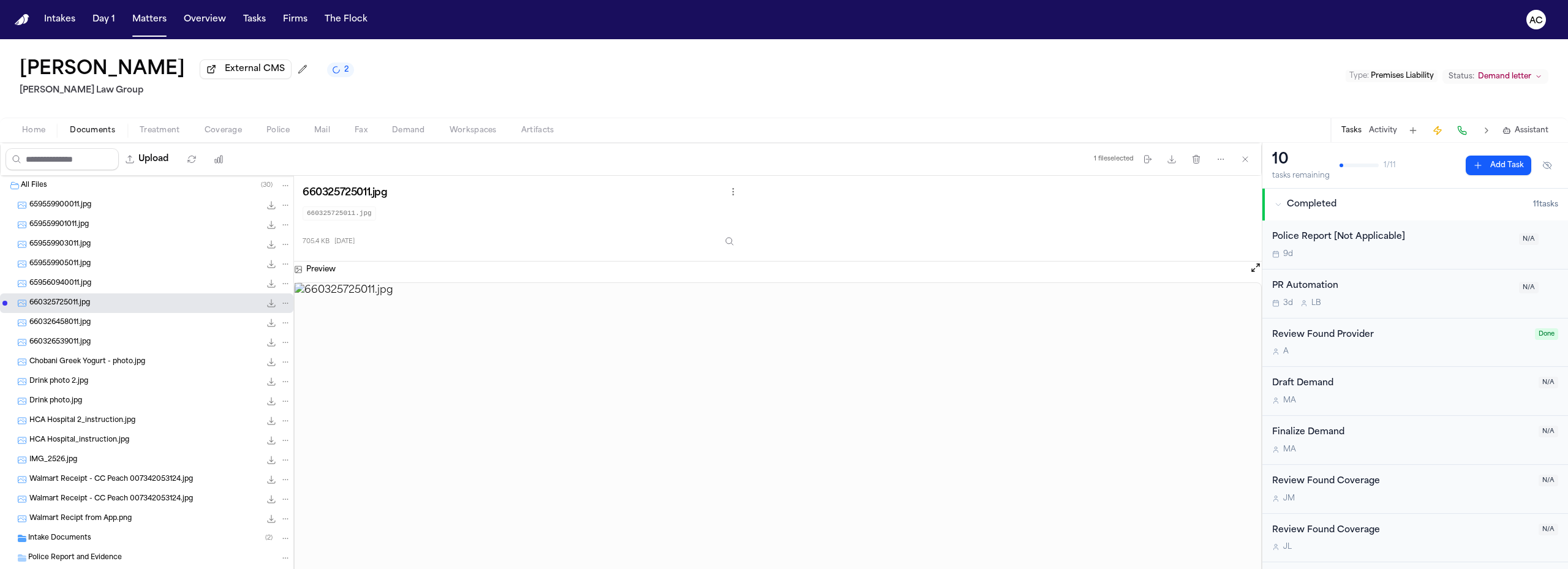
click at [93, 285] on div "659560940011.jpg 491.0 KB • JPG" at bounding box center [160, 283] width 262 height 12
click at [95, 266] on div "659559905011.jpg 127.2 KB • JPG" at bounding box center [160, 263] width 262 height 12
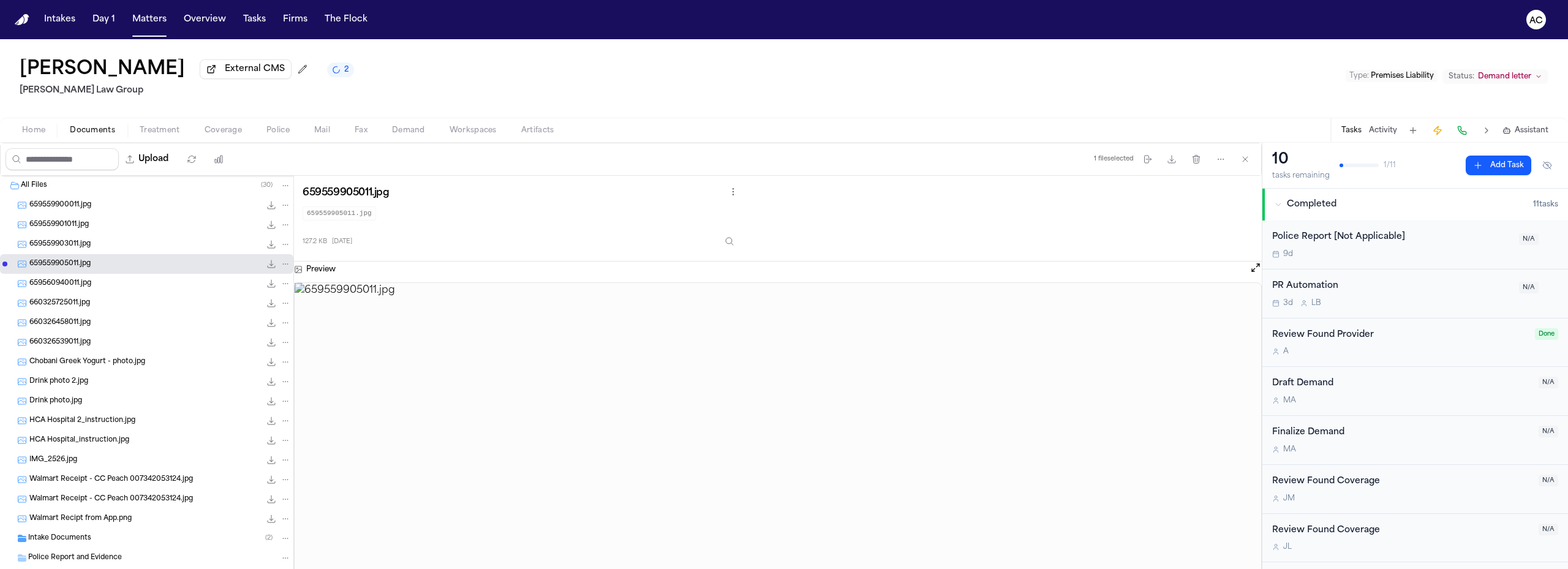
click at [91, 234] on div "659559903011.jpg 127.3 KB • JPG" at bounding box center [147, 244] width 294 height 19
click at [100, 218] on div "659559901011.jpg 141.0 KB • JPG" at bounding box center [147, 225] width 294 height 19
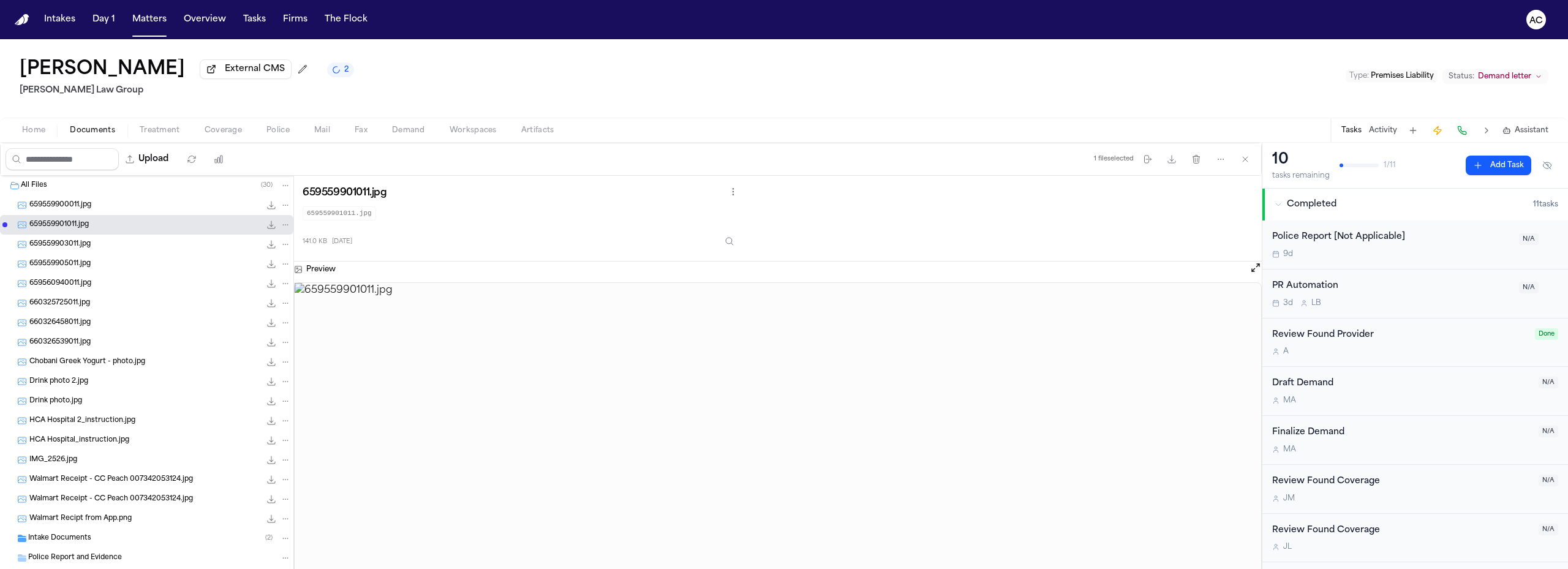
click at [102, 206] on div "659559900011.jpg 125.9 KB • JPG" at bounding box center [160, 205] width 262 height 12
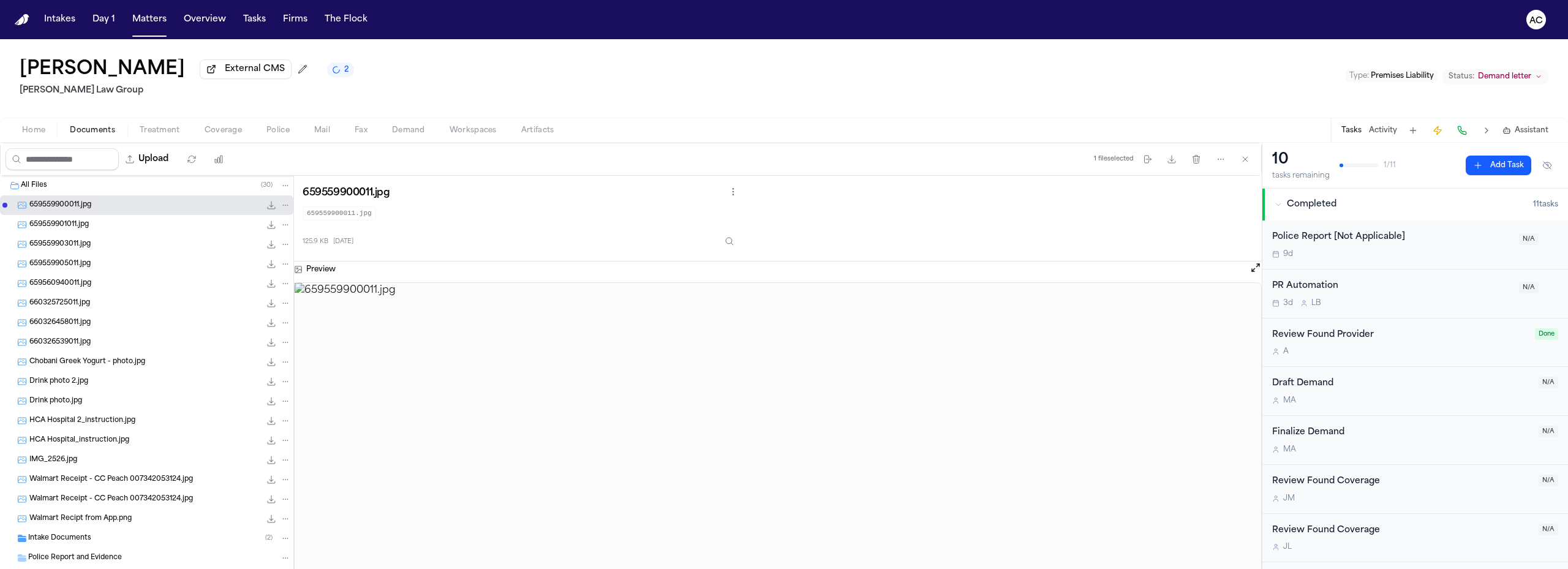
scroll to position [245, 0]
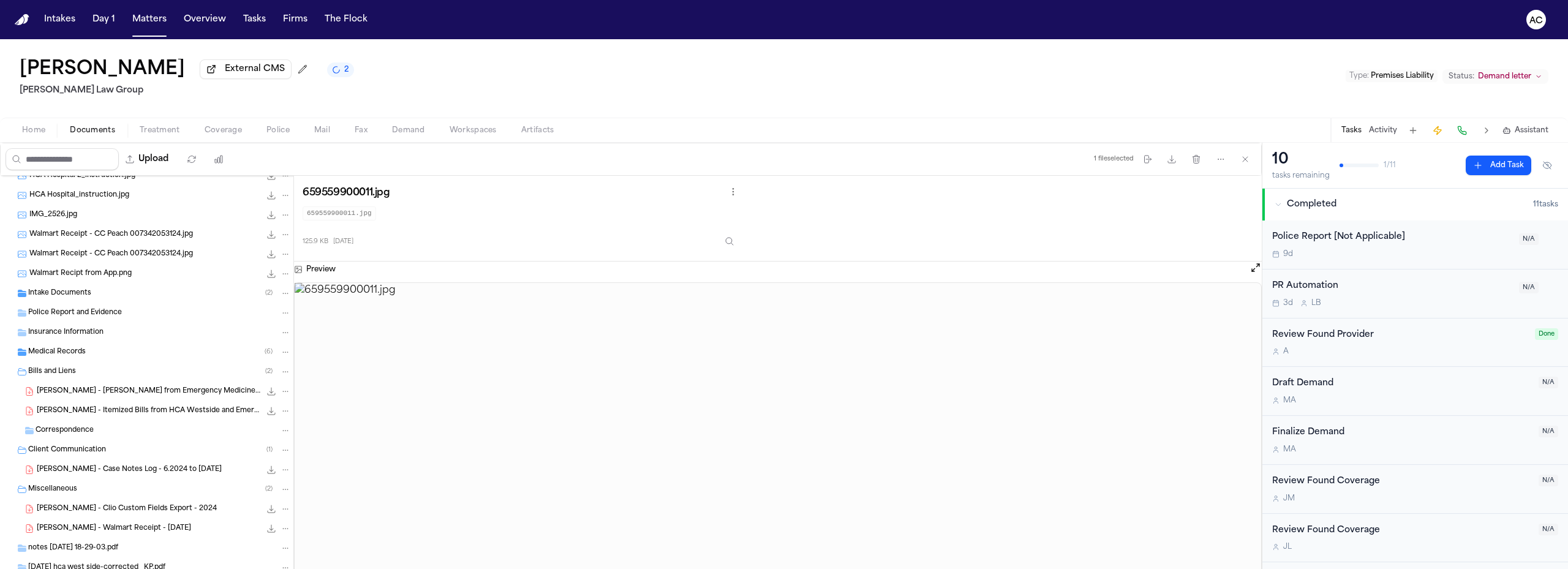
click at [135, 274] on div "Walmart Recipt from App.png 108.7 KB • PNG" at bounding box center [160, 274] width 262 height 12
click at [128, 258] on span "Walmart Receipt - CC Peach 007342053124.jpg" at bounding box center [112, 254] width 164 height 10
click at [130, 240] on div "Walmart Receipt - CC Peach 007342053124.jpg 808.5 KB • JPG" at bounding box center [160, 234] width 262 height 12
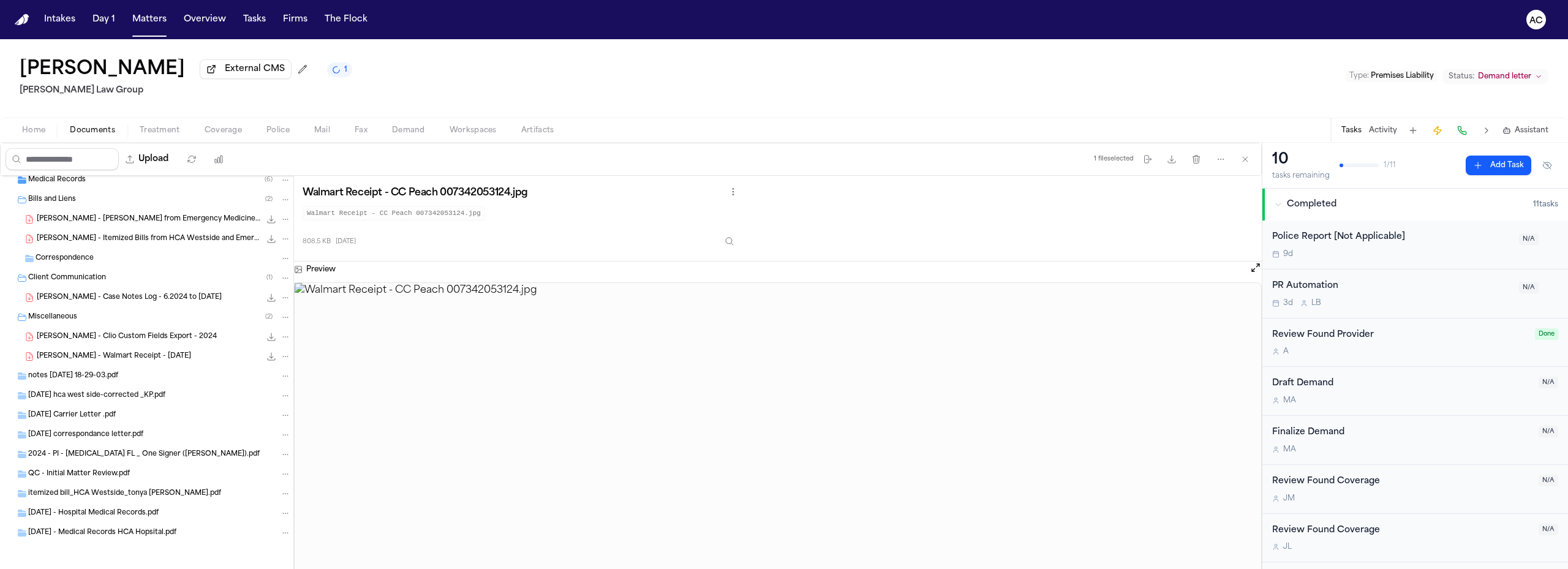
scroll to position [419, 0]
click at [169, 333] on span "T. Parker - Clio Custom Fields Export - 2024" at bounding box center [127, 335] width 180 height 10
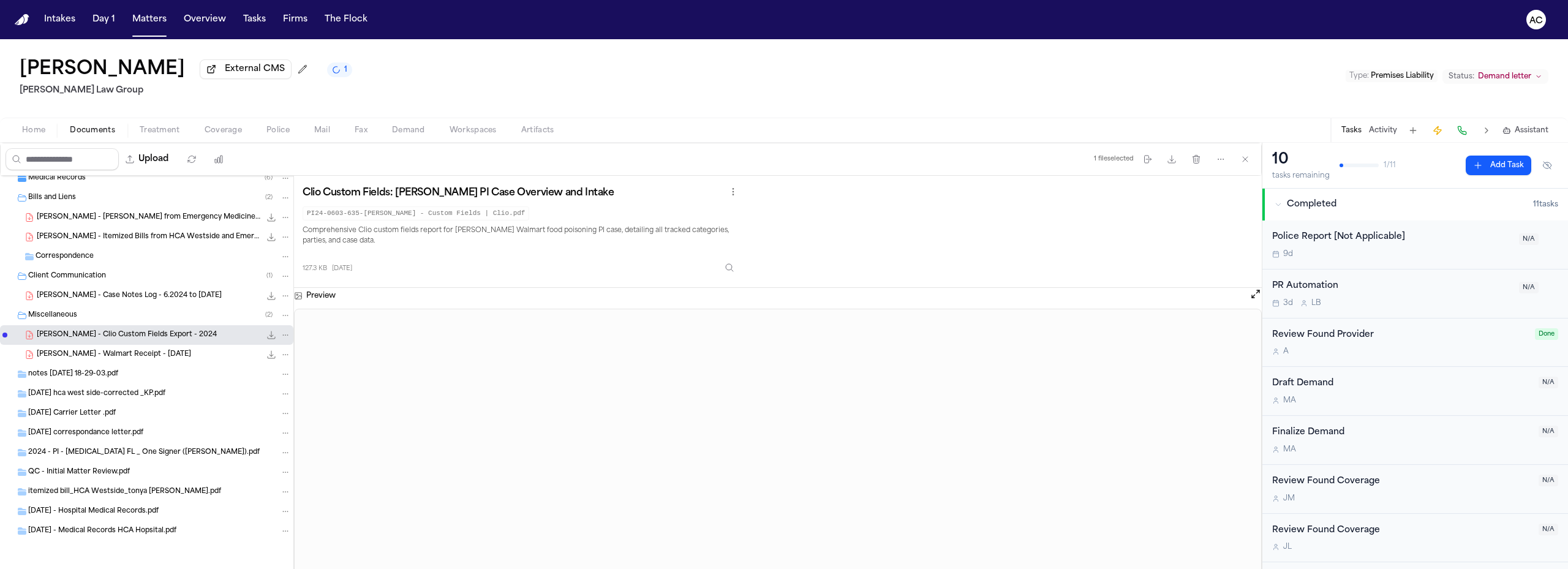
click at [154, 353] on span "T. Parker - Walmart Receipt - 5.22.24" at bounding box center [114, 355] width 154 height 10
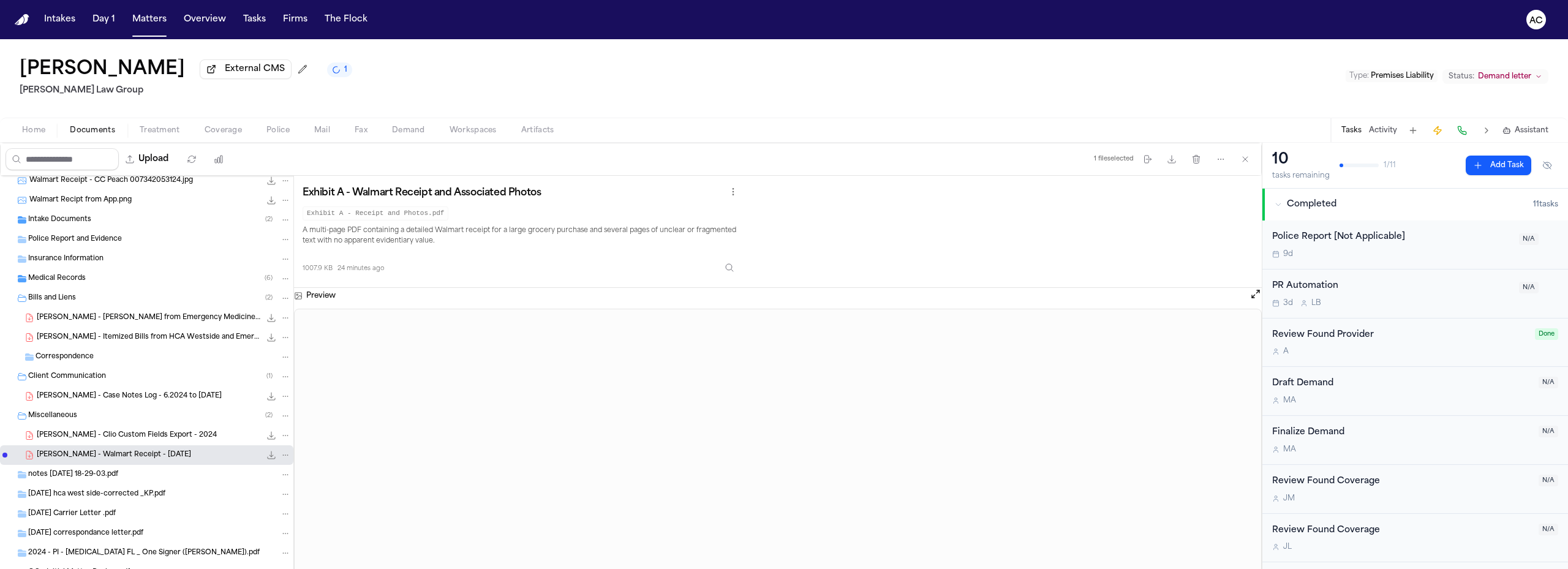
scroll to position [297, 0]
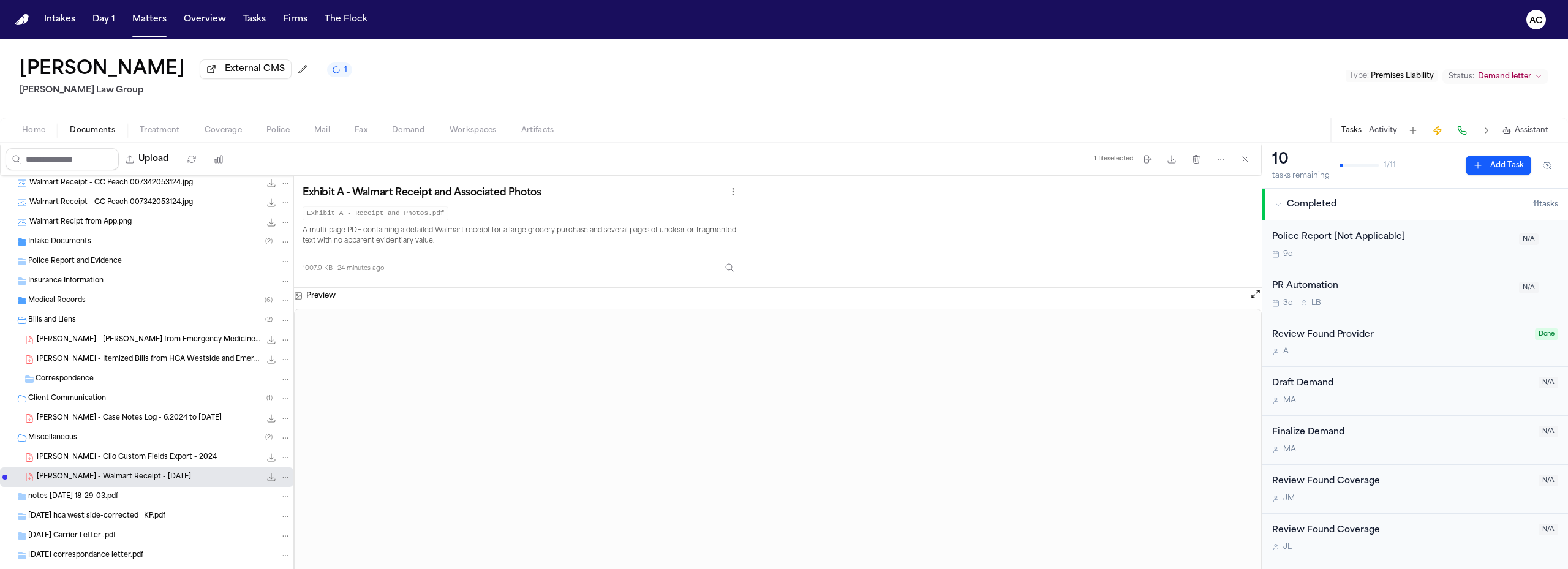
click at [98, 242] on div "Intake Documents ( 2 )" at bounding box center [160, 242] width 263 height 11
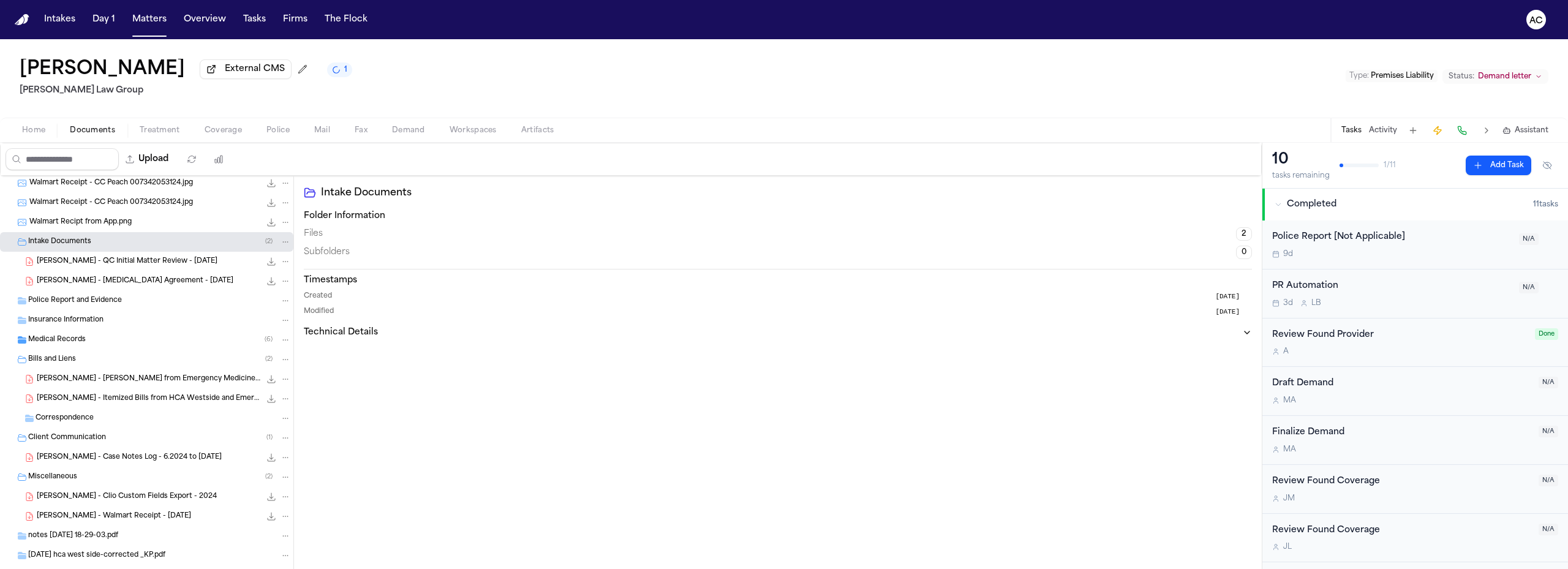
click at [98, 242] on div "Intake Documents ( 2 )" at bounding box center [160, 242] width 263 height 11
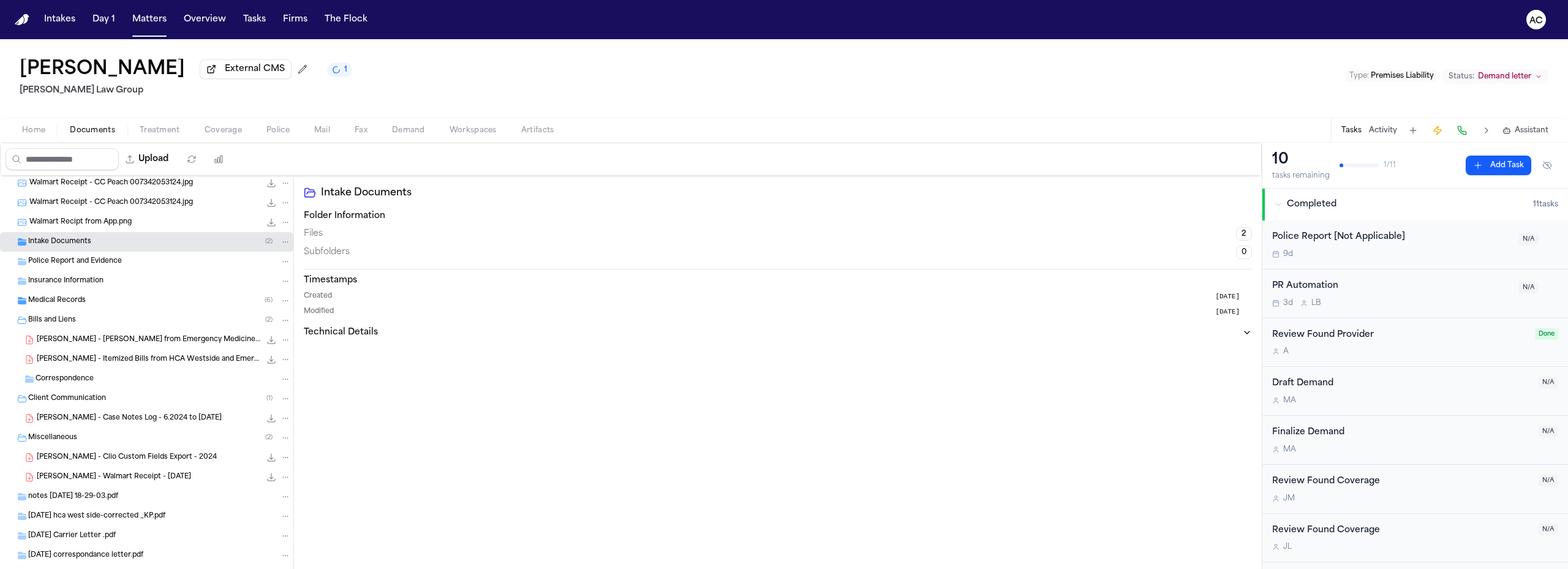
click at [146, 471] on div "T. Parker - Walmart Receipt - 5.22.24 1007.9 KB • PDF" at bounding box center [164, 477] width 254 height 12
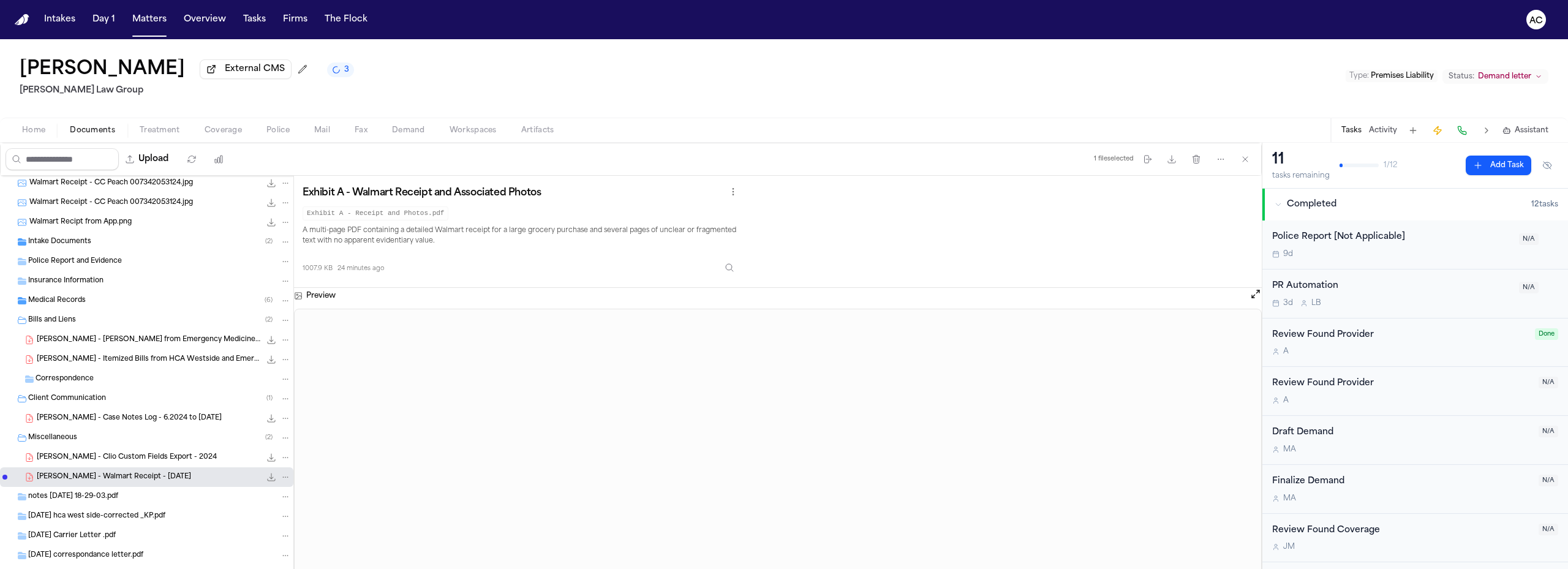
click at [488, 135] on span "Workspaces" at bounding box center [473, 131] width 47 height 10
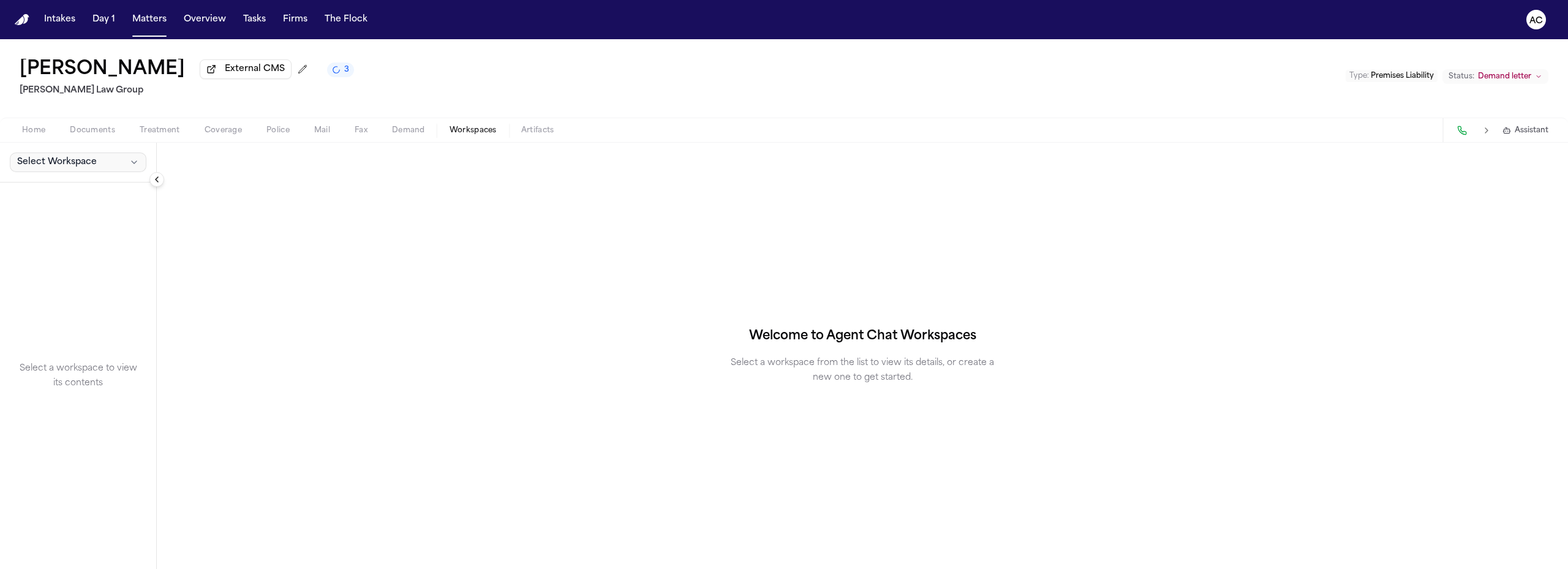
click at [99, 160] on button "Select Workspace" at bounding box center [78, 162] width 136 height 19
click at [62, 187] on span "[PERSON_NAME] Agent Demand" at bounding box center [86, 189] width 143 height 12
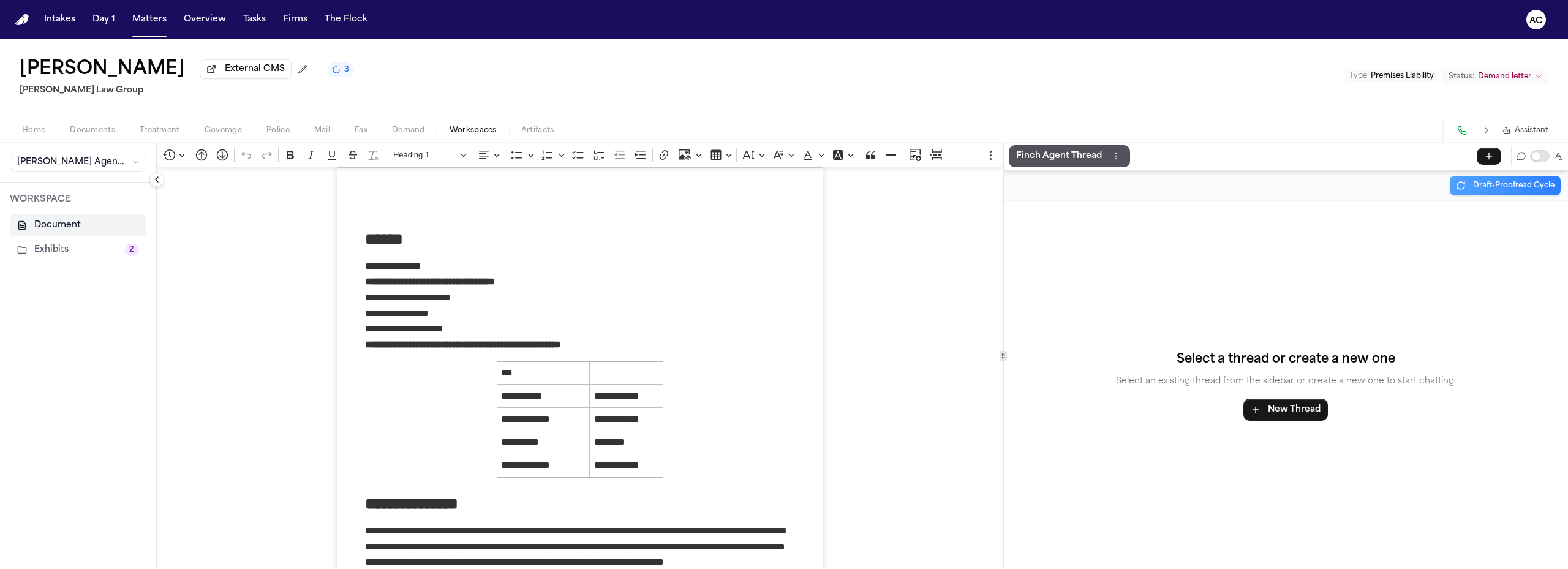
click at [68, 258] on button "Exhibits 2" at bounding box center [78, 250] width 136 height 22
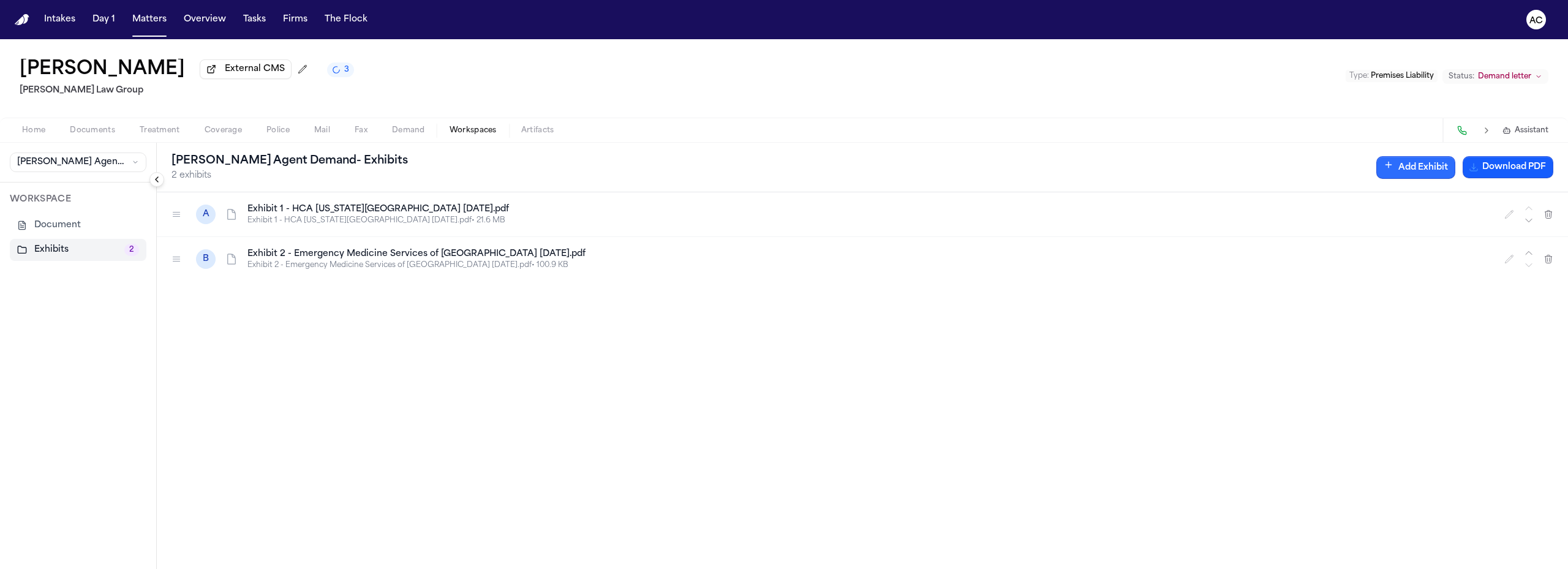
click at [1408, 164] on button "Add Exhibit" at bounding box center [1416, 168] width 79 height 22
click at [1195, 230] on input "Document" at bounding box center [1163, 227] width 116 height 22
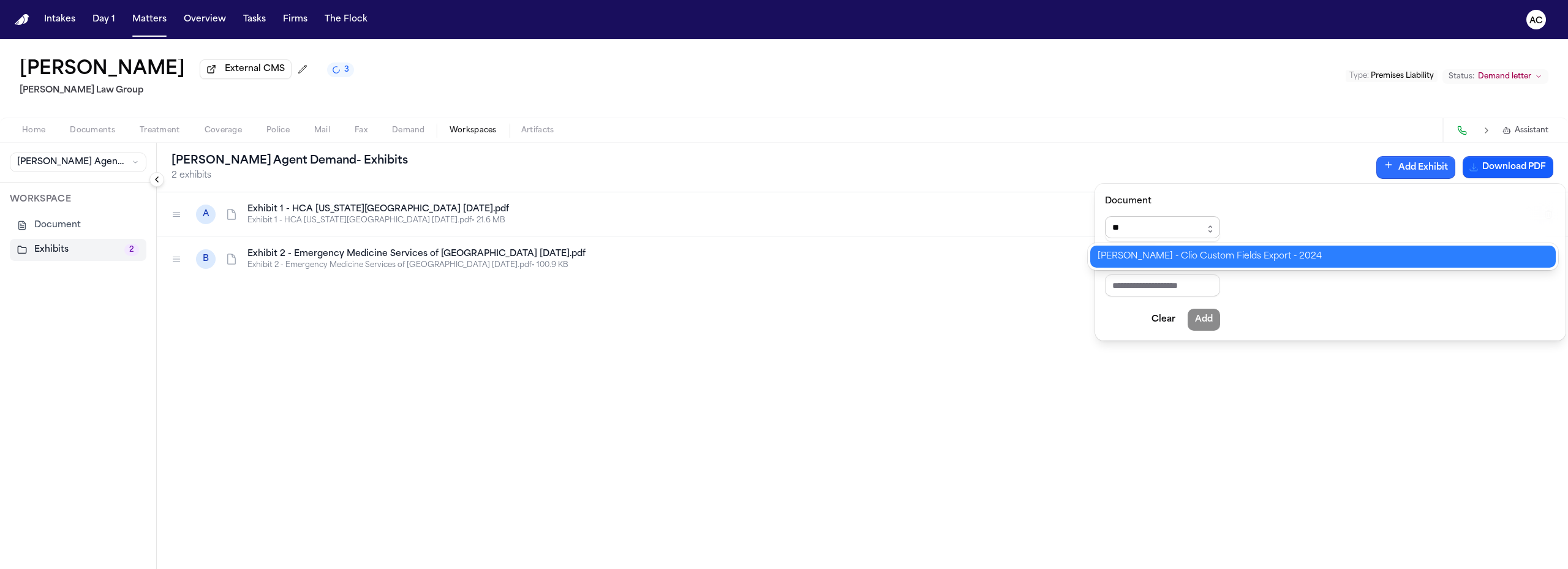
type input "*"
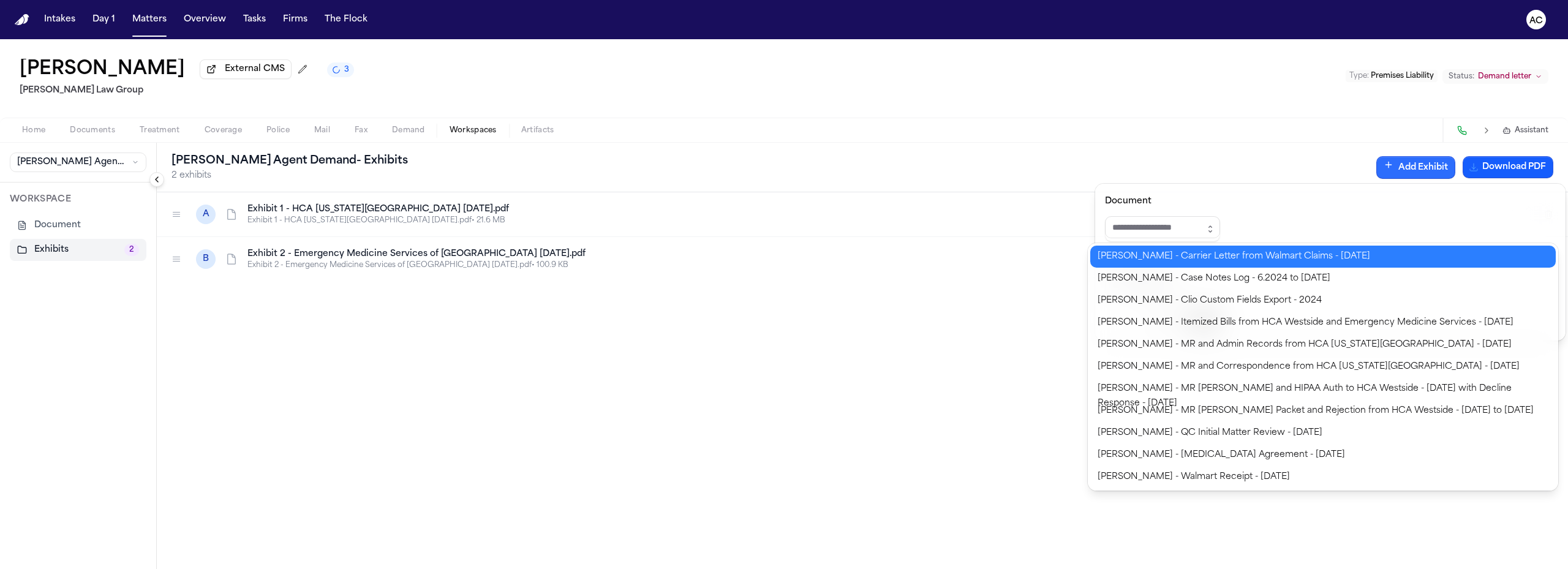
click at [1229, 134] on div "**********" at bounding box center [784, 304] width 1568 height 530
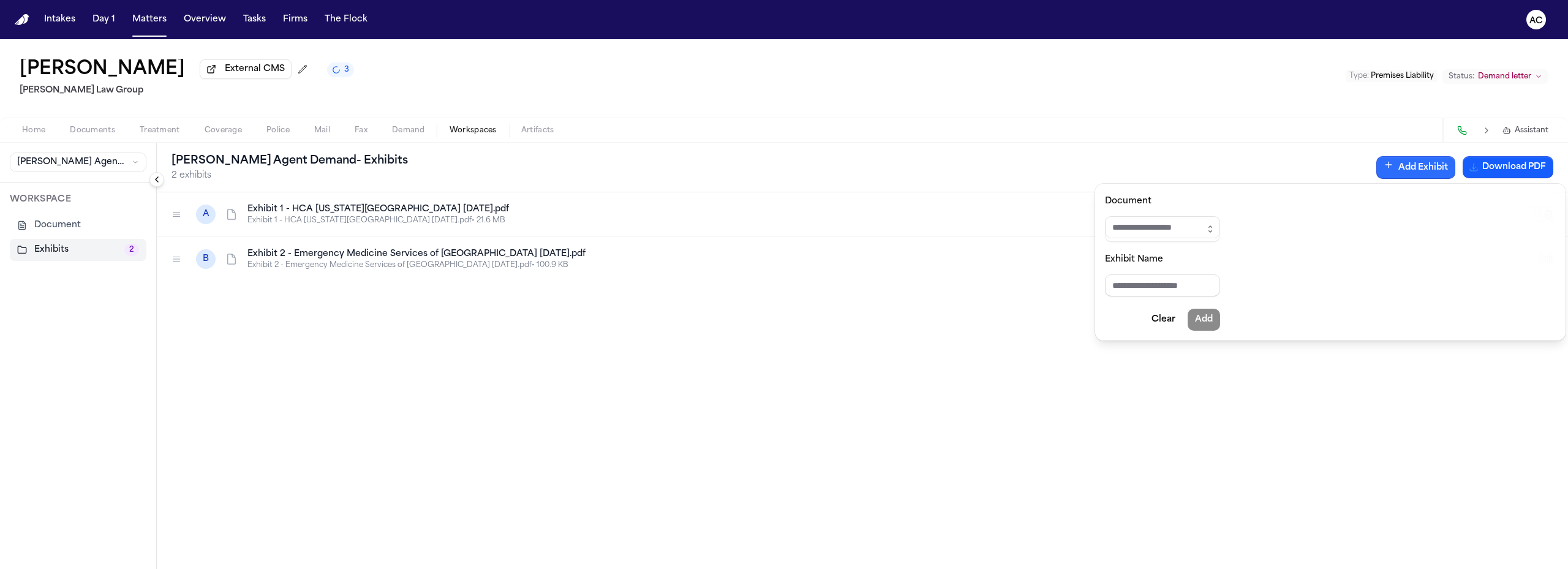
click at [65, 131] on div "**********" at bounding box center [784, 304] width 1568 height 530
click at [87, 133] on span "Documents" at bounding box center [92, 131] width 45 height 10
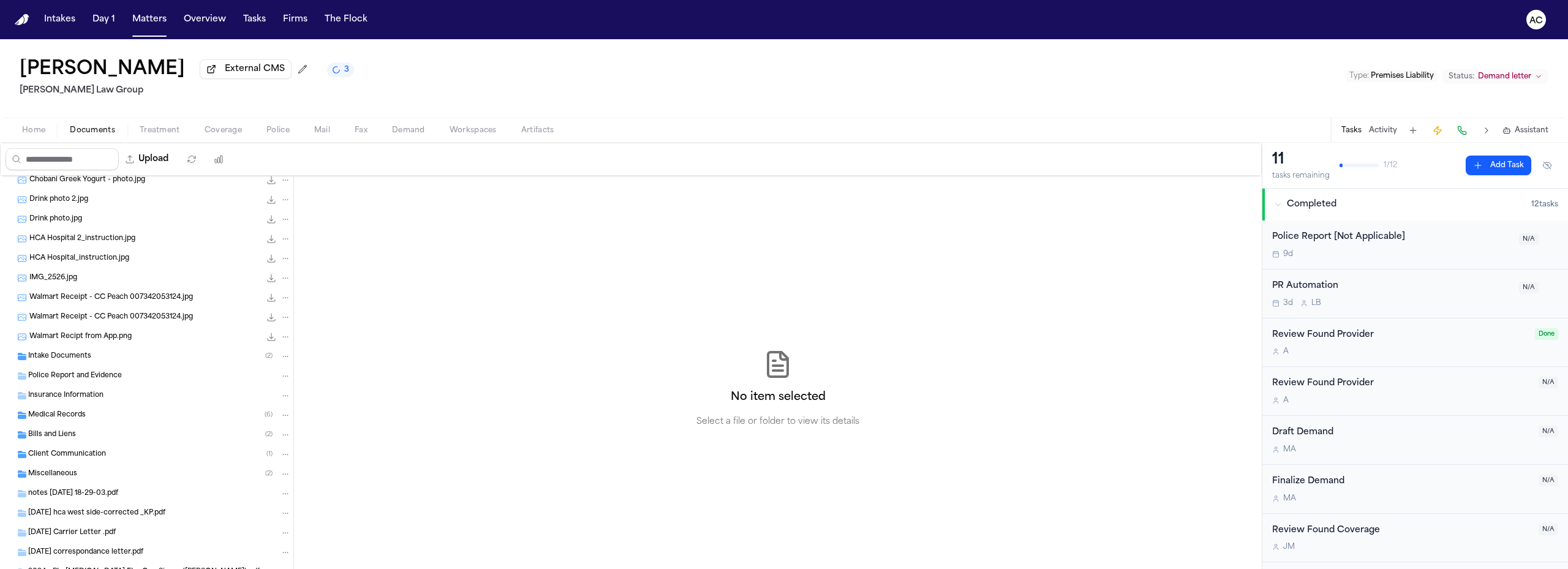
scroll to position [179, 0]
click at [81, 468] on div "Miscellaneous ( 2 )" at bounding box center [147, 478] width 294 height 19
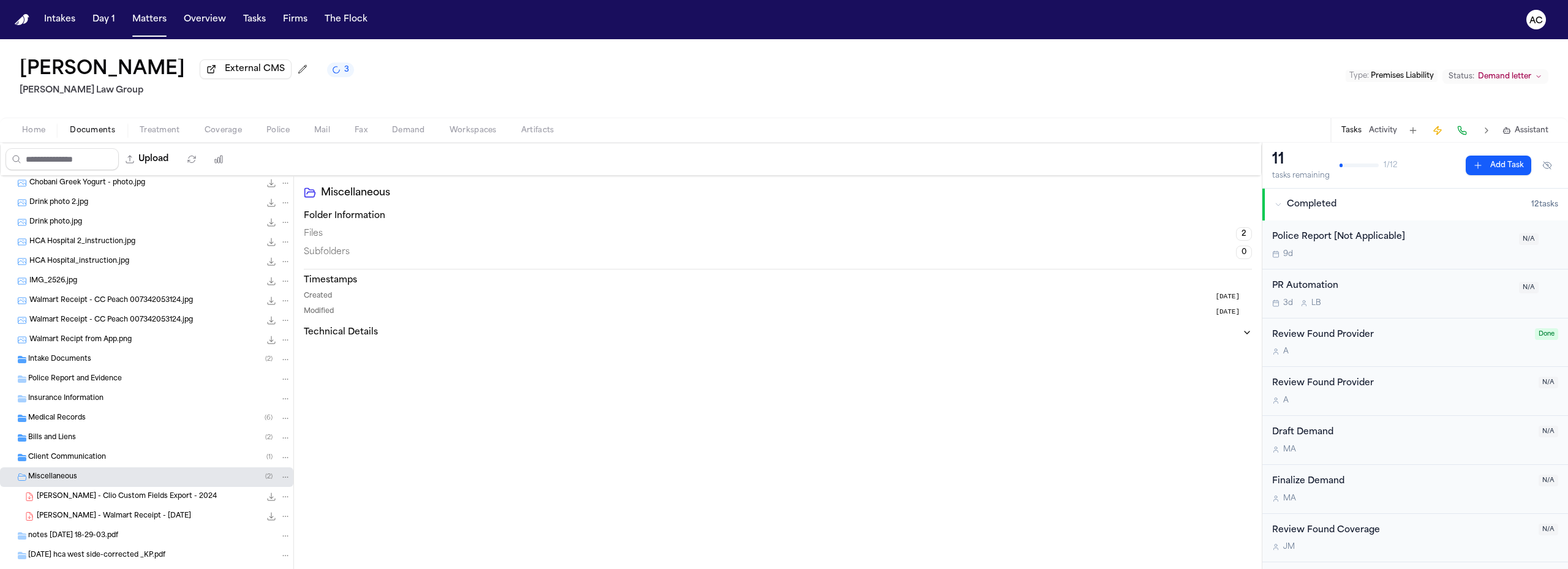
click at [491, 128] on span "Workspaces" at bounding box center [473, 131] width 47 height 10
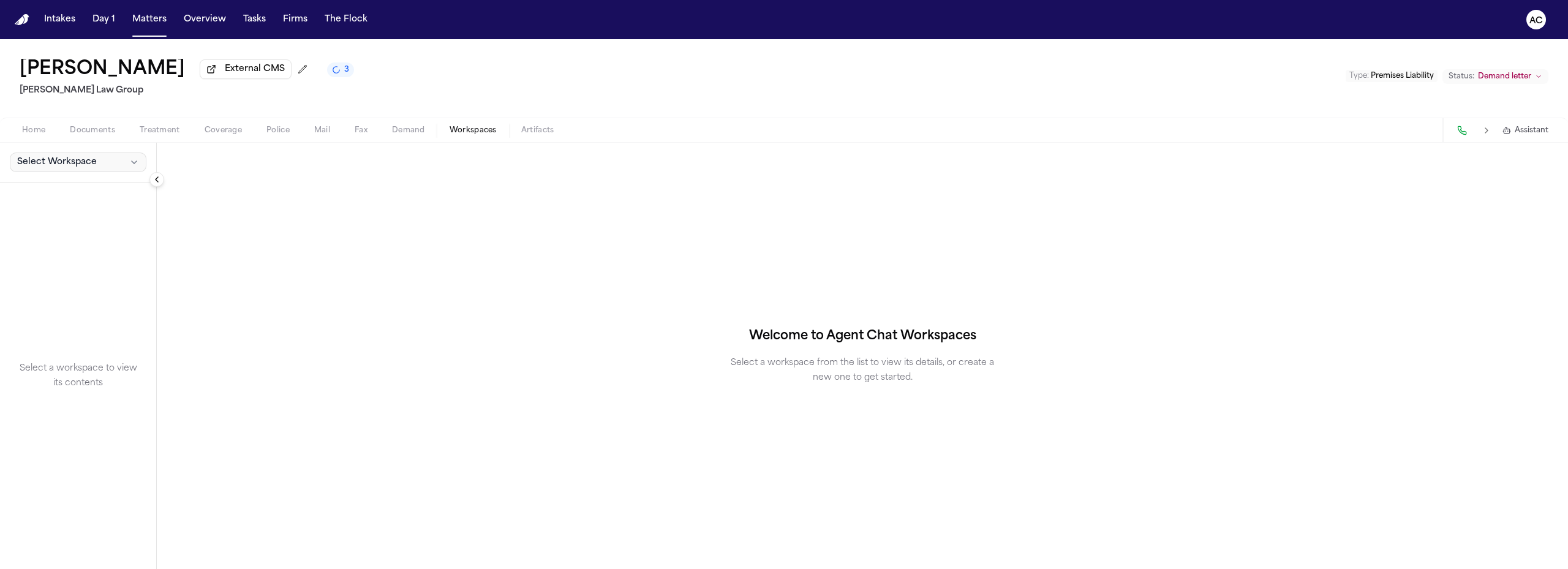
click at [79, 167] on span "Select Workspace" at bounding box center [56, 162] width 79 height 12
click at [59, 187] on span "[PERSON_NAME] Agent Demand" at bounding box center [86, 189] width 143 height 12
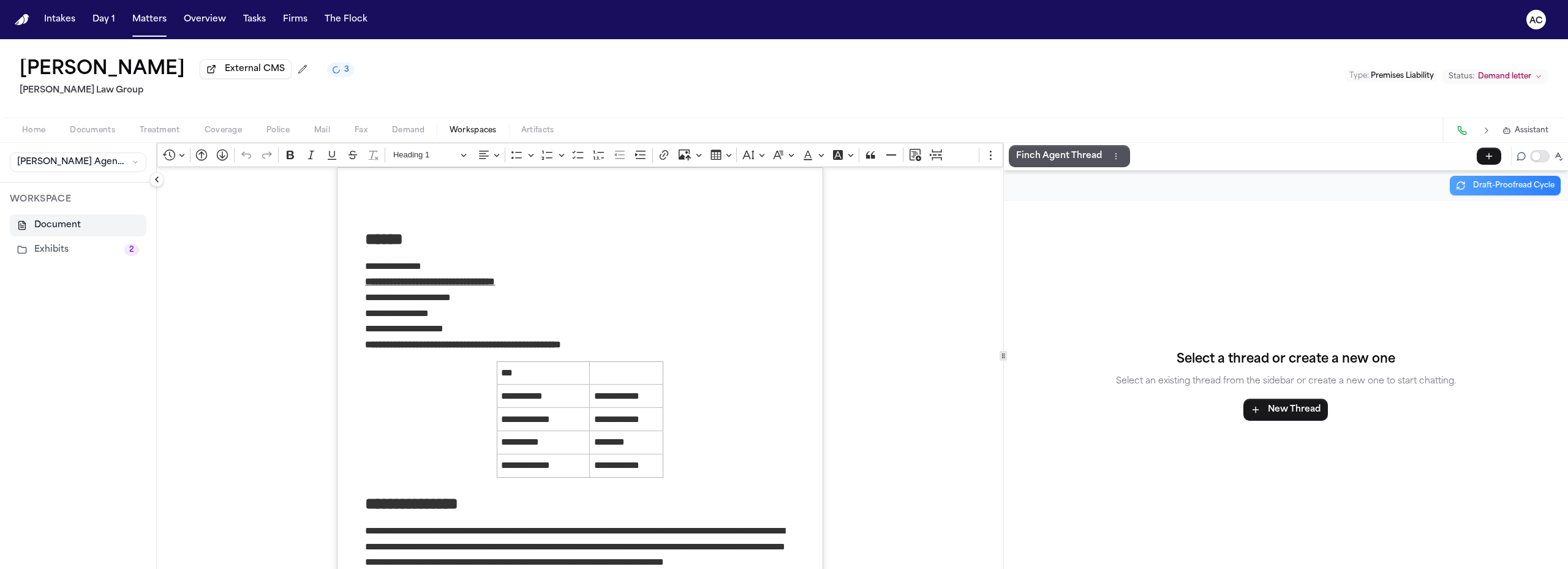
click at [38, 249] on button "Exhibits 2" at bounding box center [78, 250] width 136 height 22
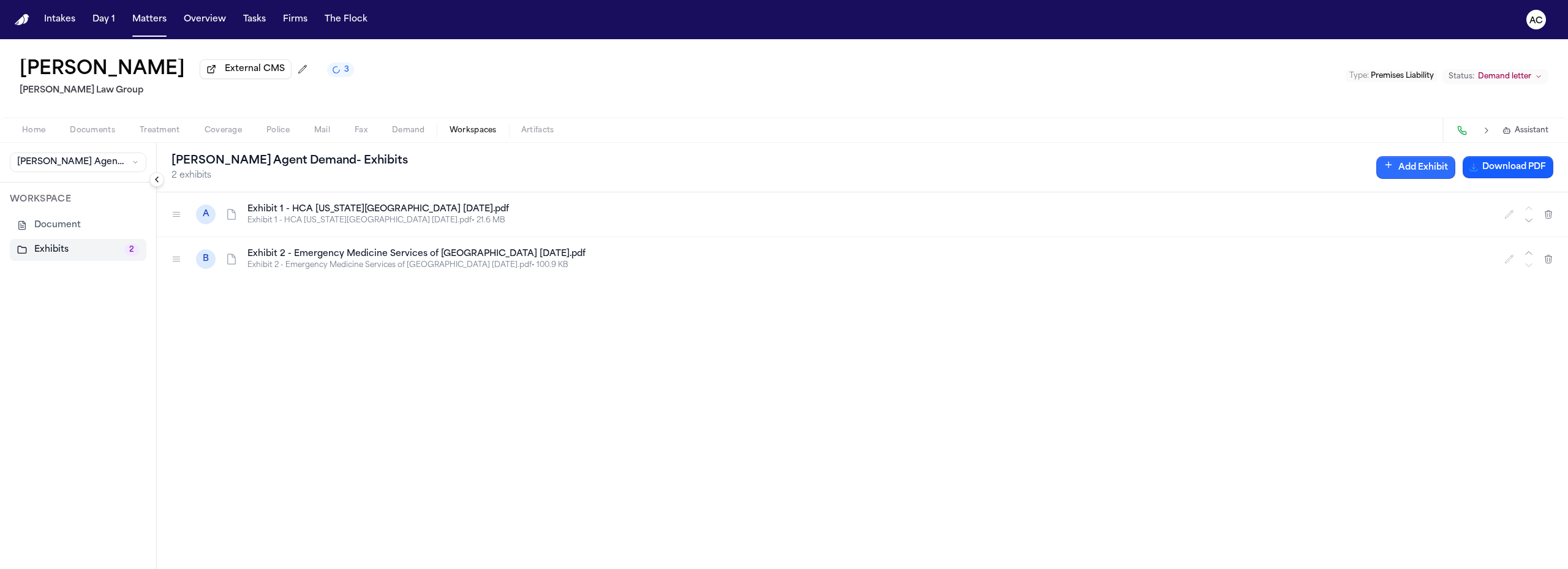
click at [1424, 169] on button "Add Exhibit" at bounding box center [1416, 168] width 79 height 22
click at [1151, 230] on input "Document" at bounding box center [1163, 227] width 116 height 22
type input "*"
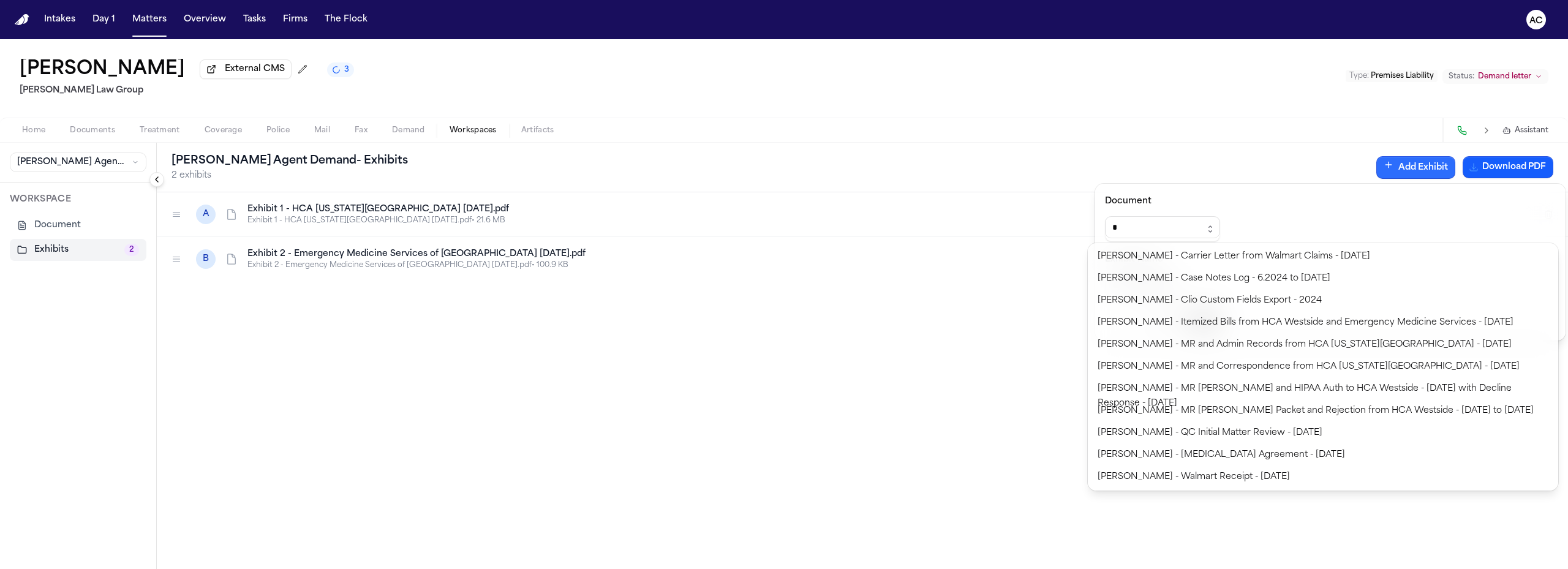
click at [101, 135] on span "Documents" at bounding box center [92, 131] width 45 height 10
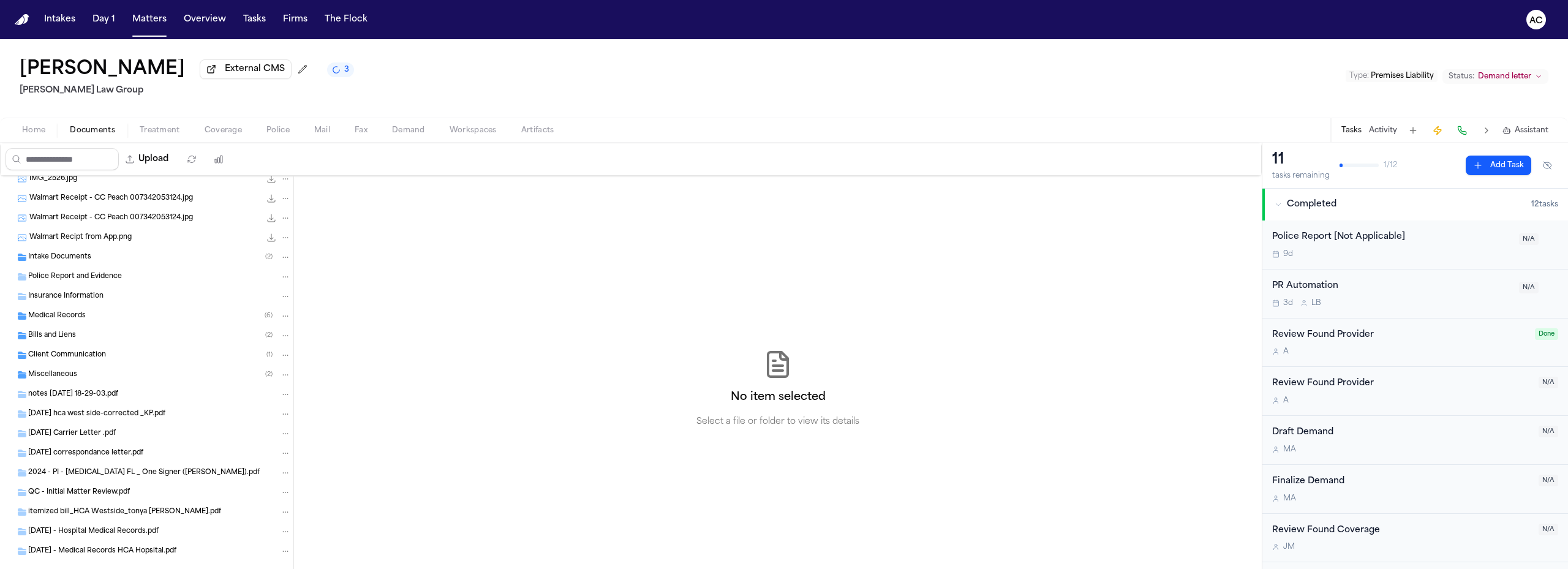
scroll to position [302, 0]
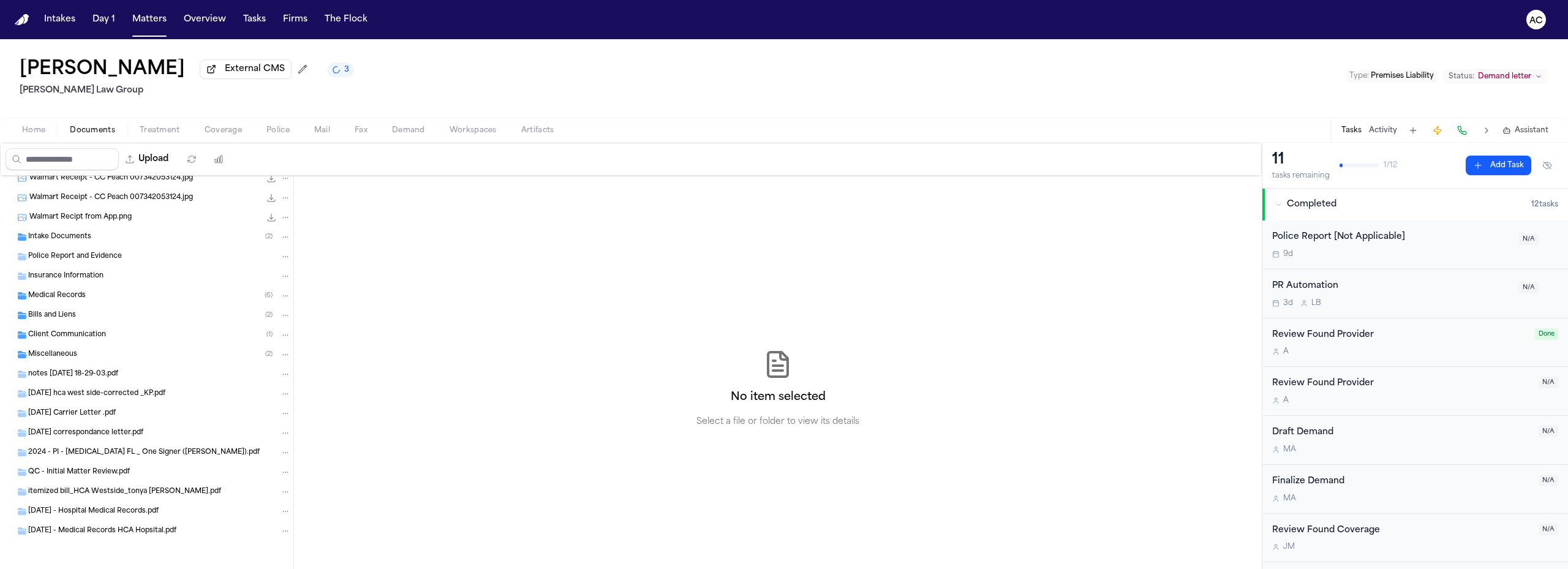
click at [88, 351] on div "Miscellaneous ( 2 )" at bounding box center [160, 355] width 263 height 11
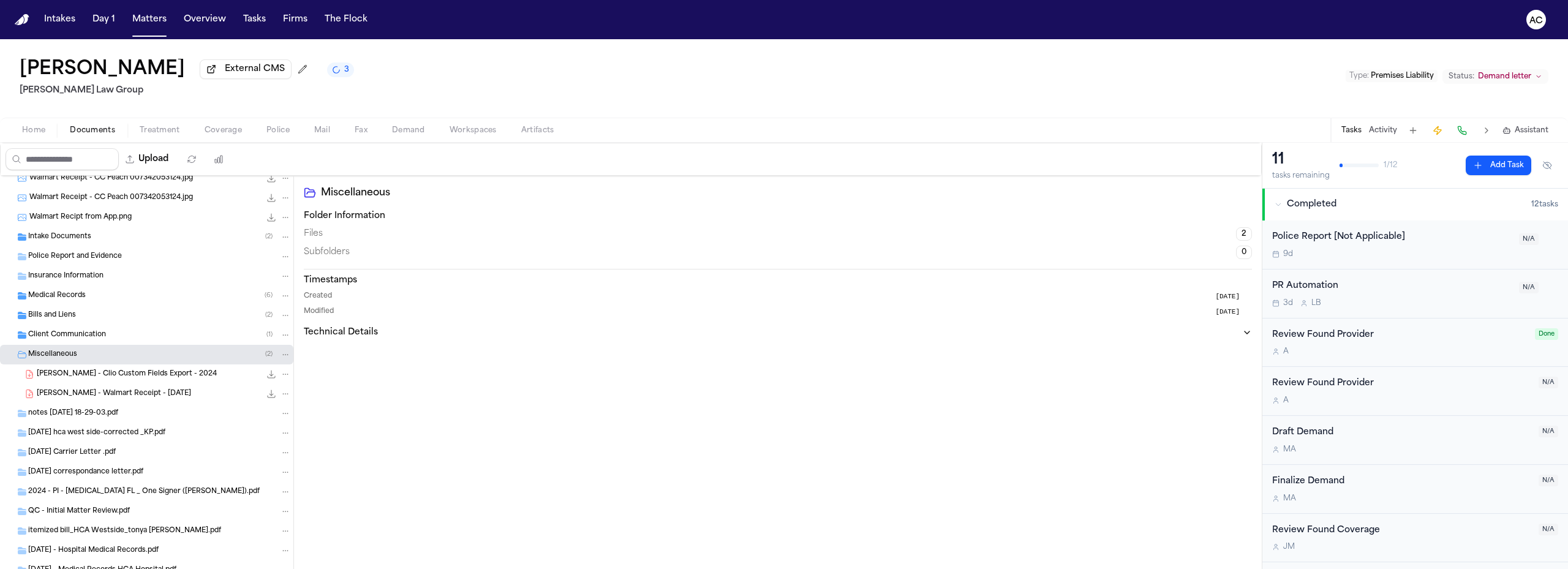
click at [475, 127] on span "Workspaces" at bounding box center [473, 131] width 47 height 10
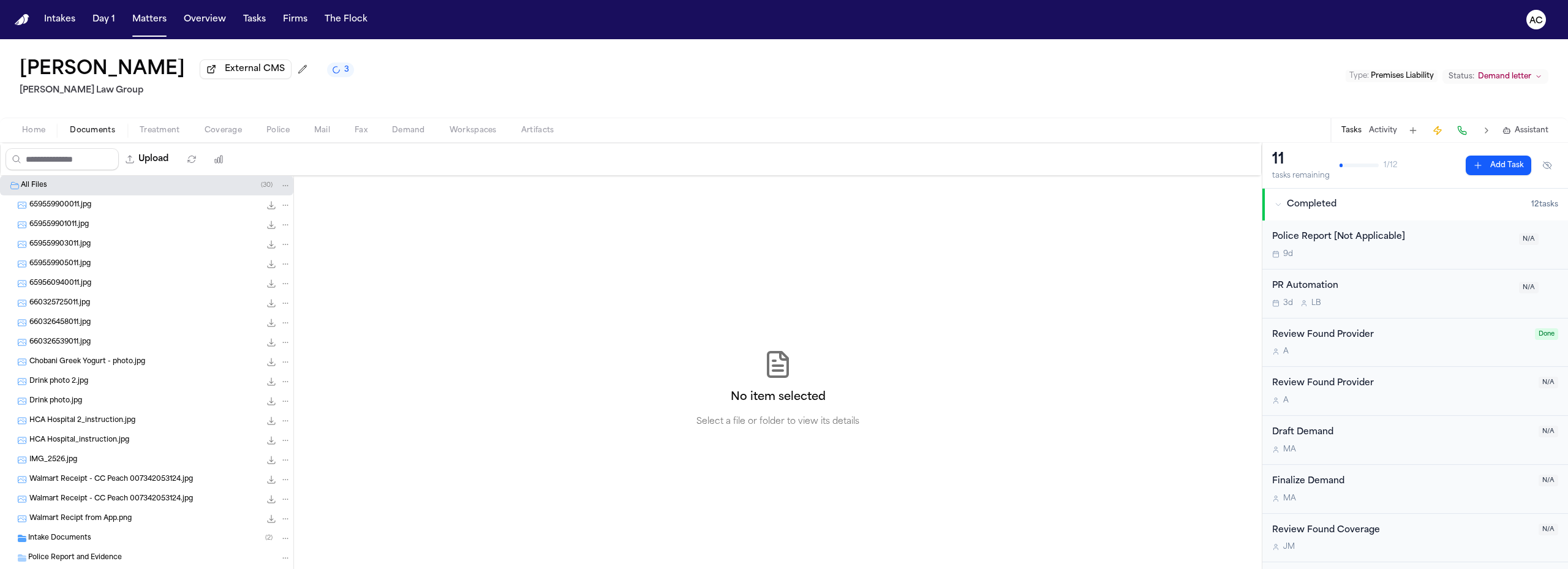
click at [81, 123] on button "Documents" at bounding box center [92, 130] width 70 height 14
click at [465, 131] on span "Workspaces" at bounding box center [473, 131] width 47 height 10
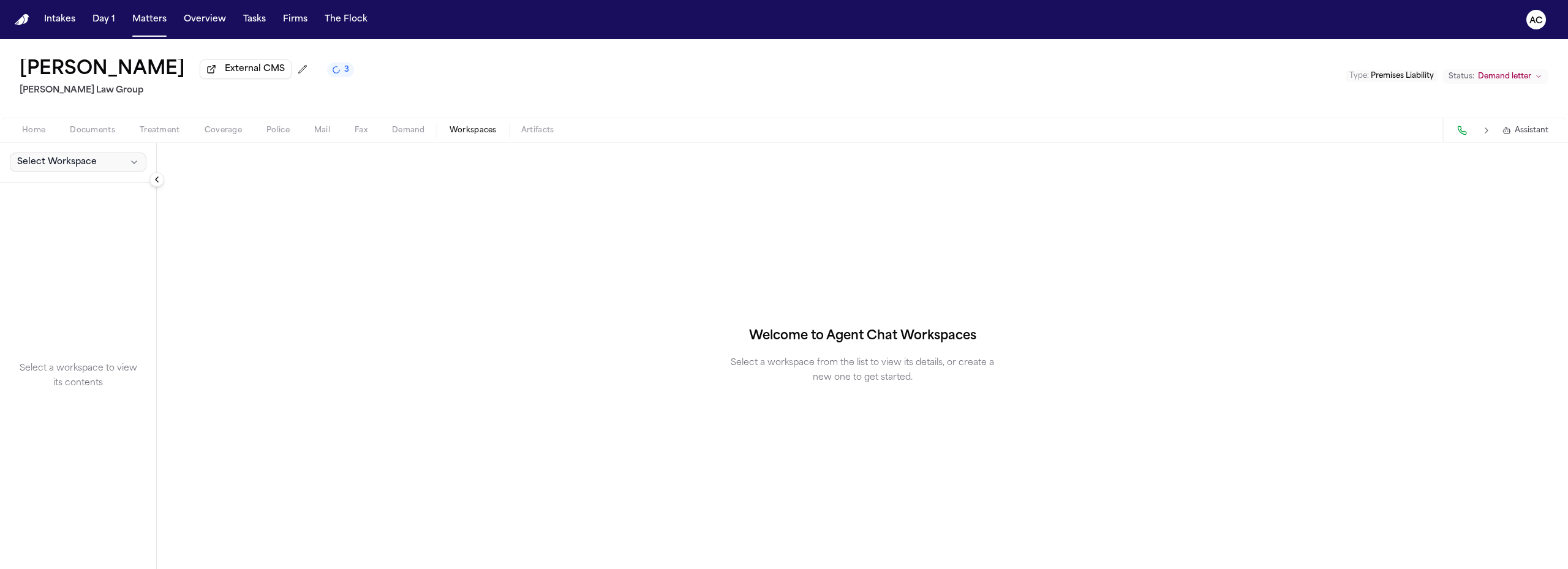
click at [47, 154] on button "Select Workspace" at bounding box center [78, 162] width 136 height 19
click at [63, 185] on span "[PERSON_NAME] Agent Demand" at bounding box center [86, 189] width 143 height 12
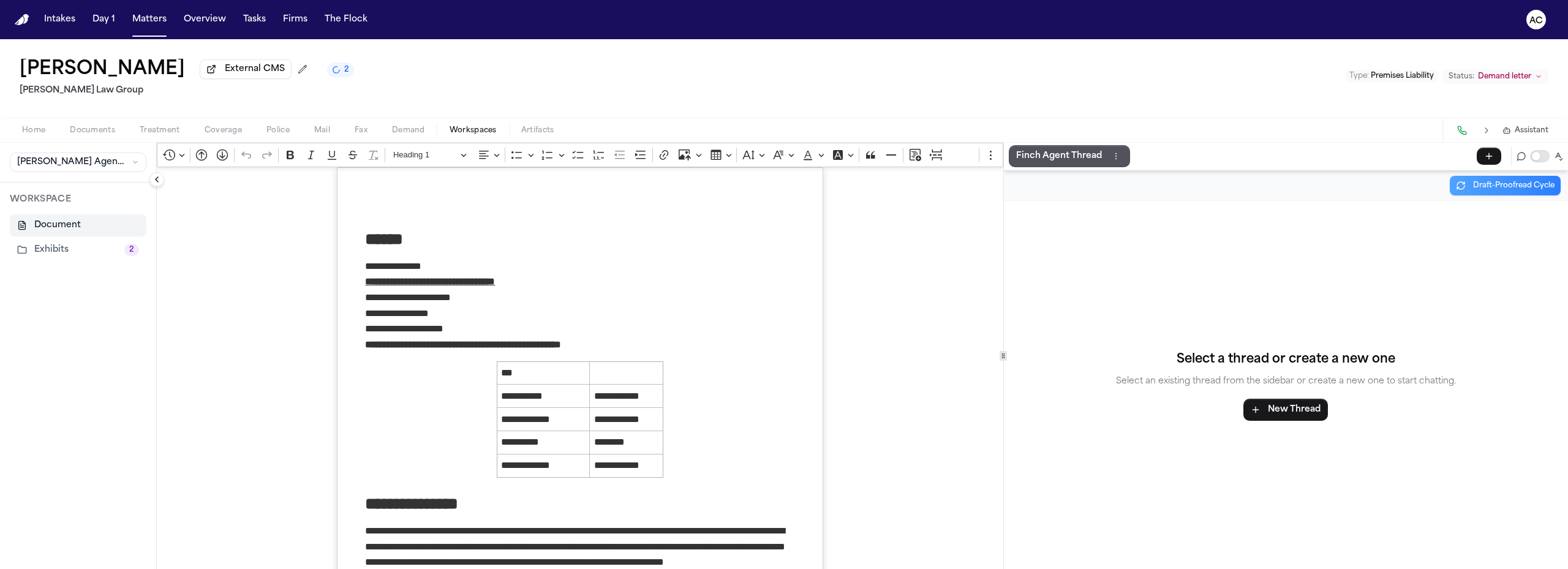
click at [62, 250] on button "Exhibits 2" at bounding box center [78, 250] width 136 height 22
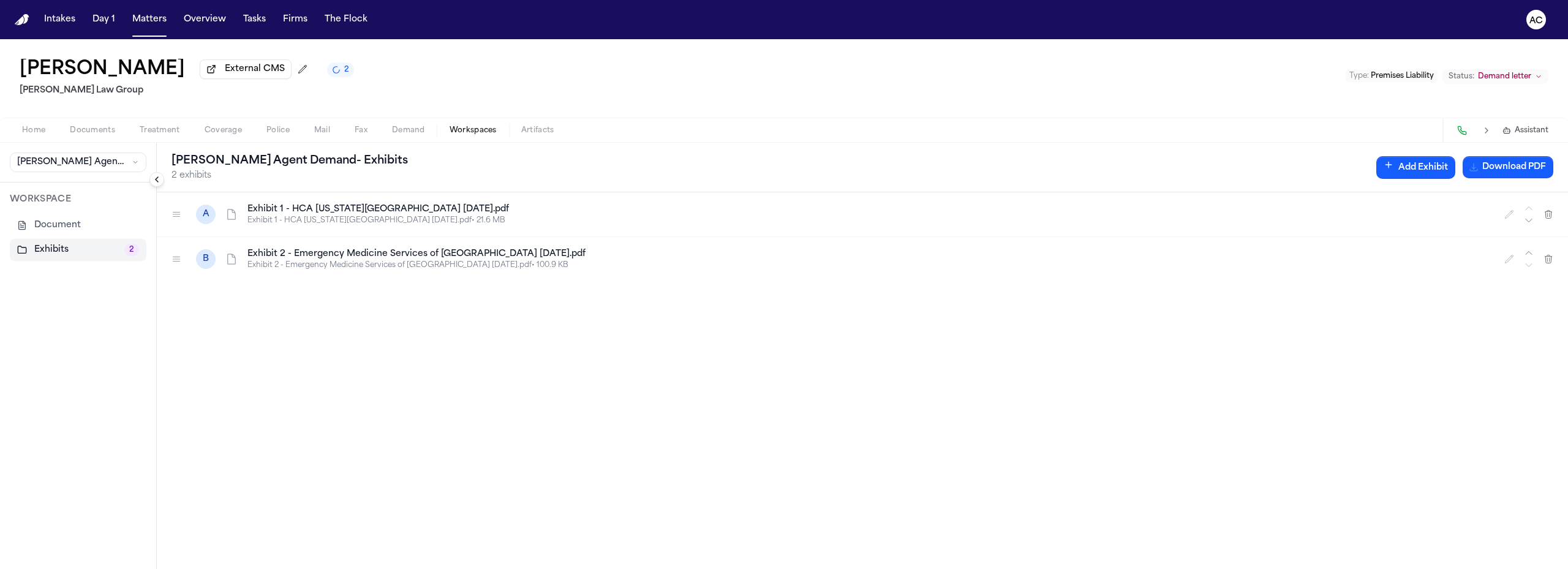
click at [1419, 173] on button "Add Exhibit" at bounding box center [1416, 168] width 79 height 22
click at [1156, 229] on input "Document" at bounding box center [1163, 227] width 116 height 22
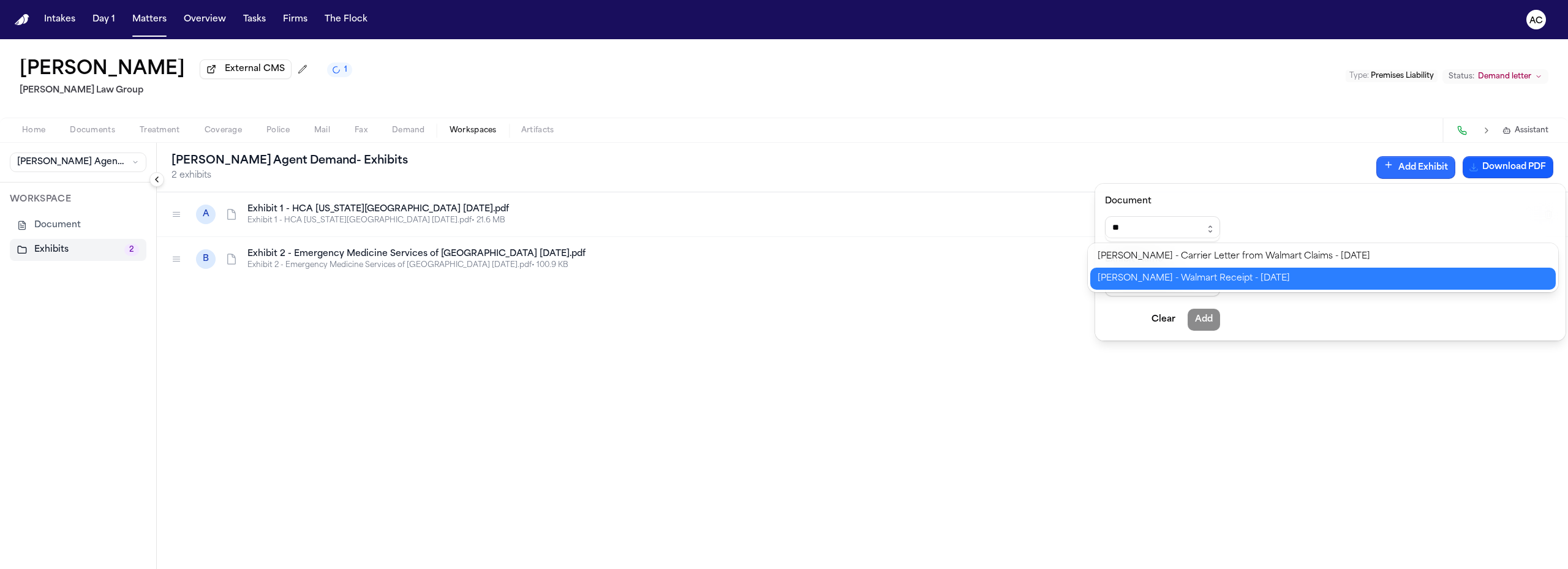
type input "**********"
click at [1219, 569] on div "**********" at bounding box center [784, 569] width 1568 height 0
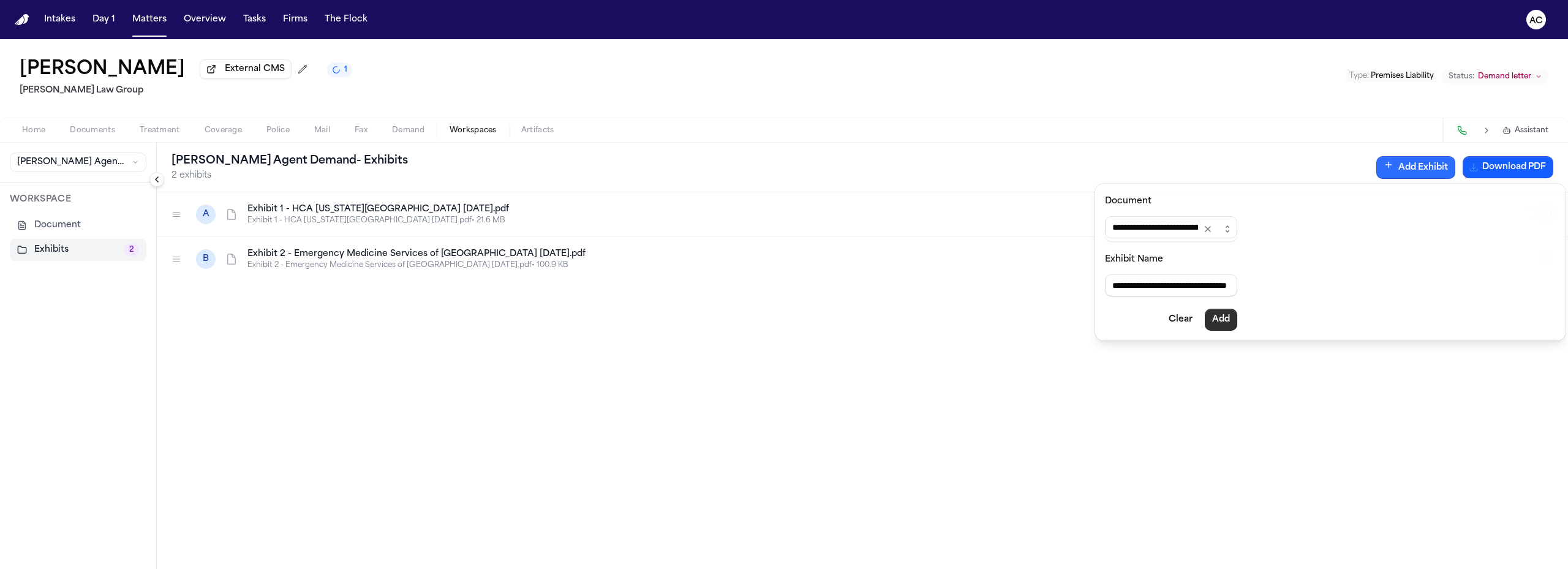
type input "**********"
click at [1237, 323] on button "Add" at bounding box center [1221, 319] width 32 height 22
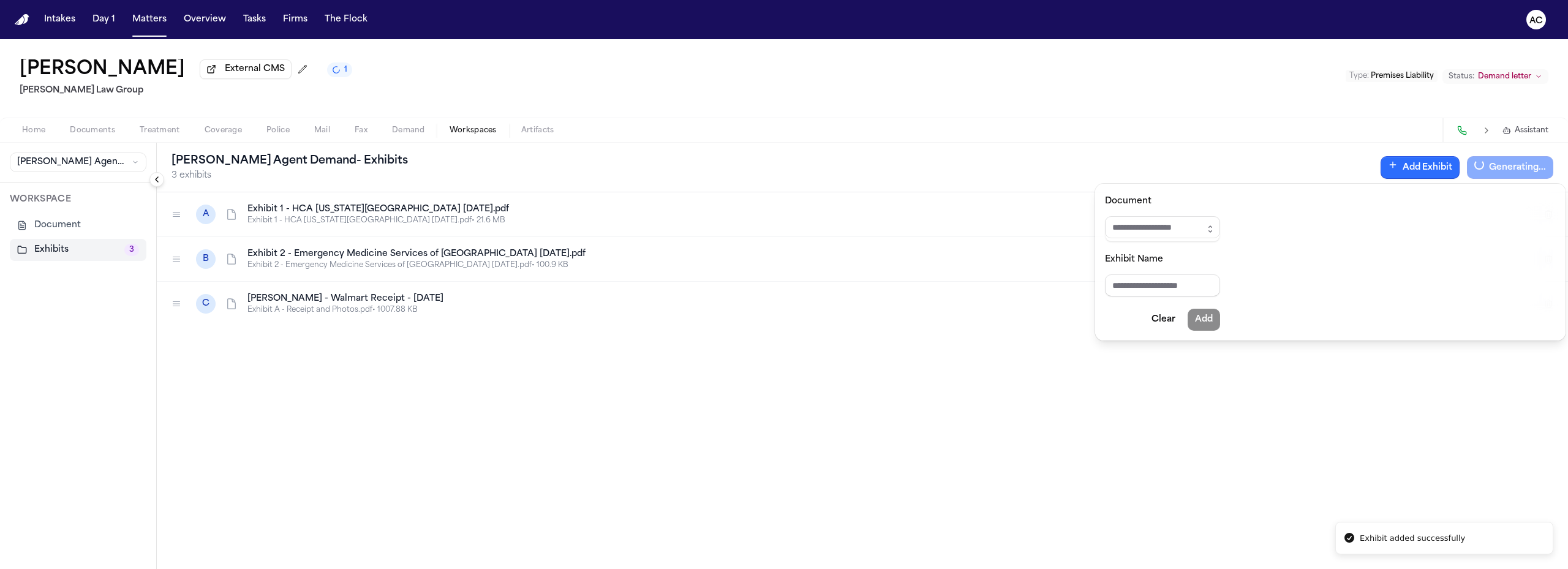
click at [104, 140] on div "**********" at bounding box center [784, 304] width 1568 height 530
click at [101, 131] on span "Documents" at bounding box center [92, 131] width 45 height 10
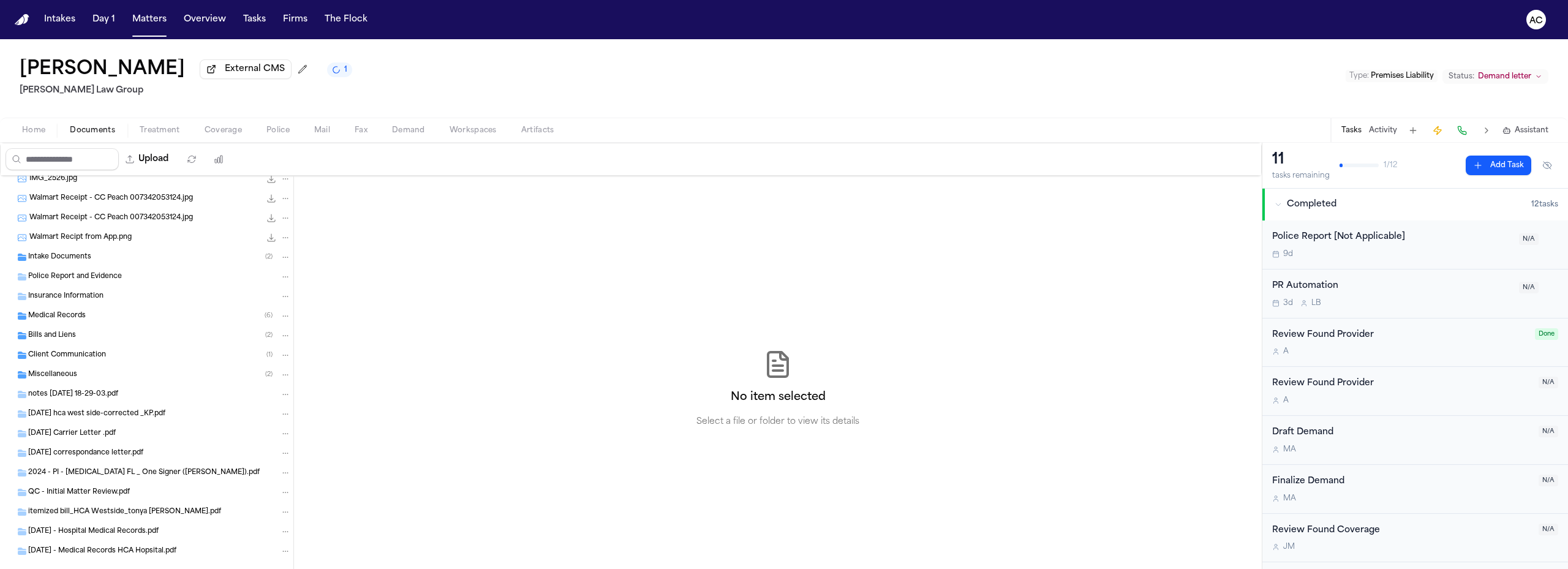
scroll to position [302, 0]
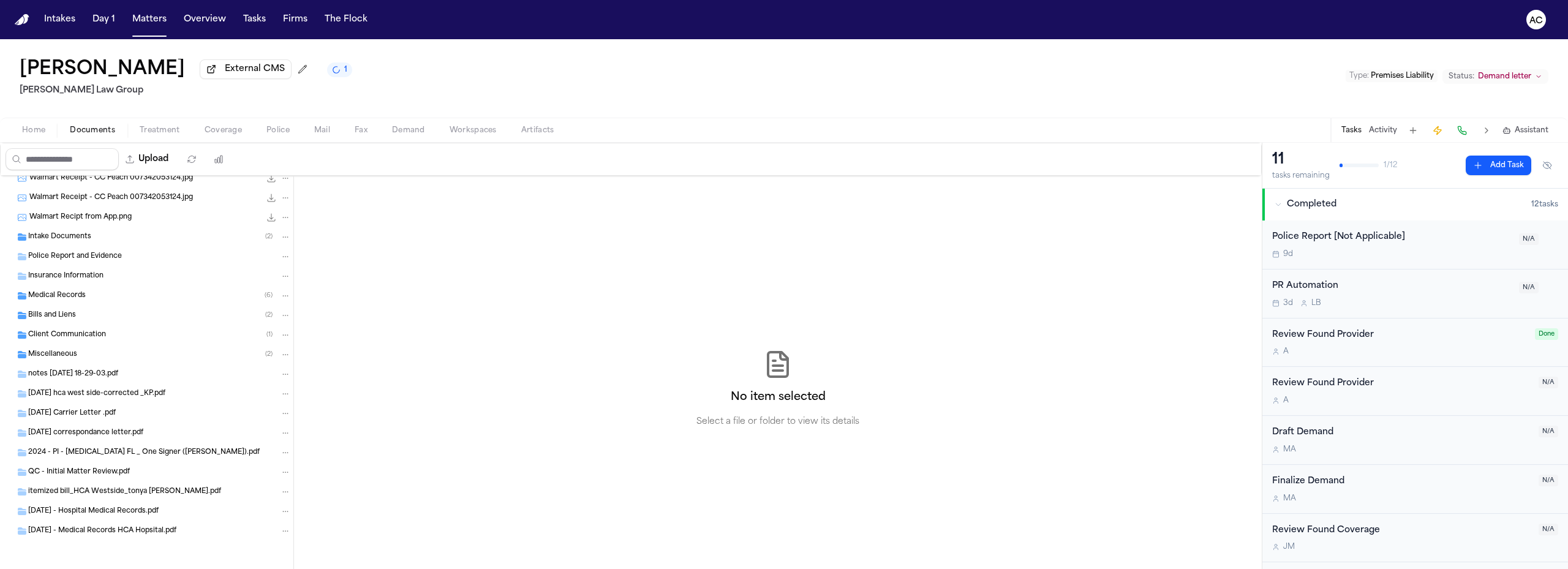
click at [72, 350] on span "Miscellaneous" at bounding box center [52, 355] width 49 height 10
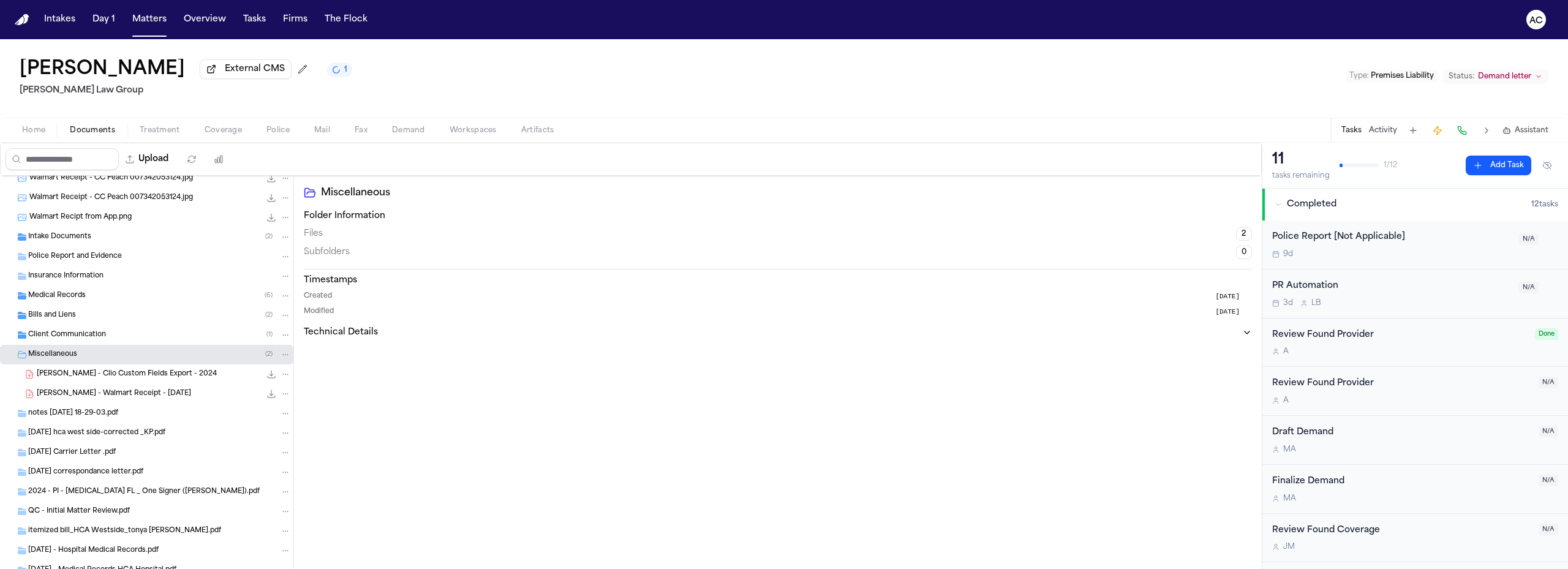
click at [474, 134] on span "Workspaces" at bounding box center [473, 131] width 47 height 10
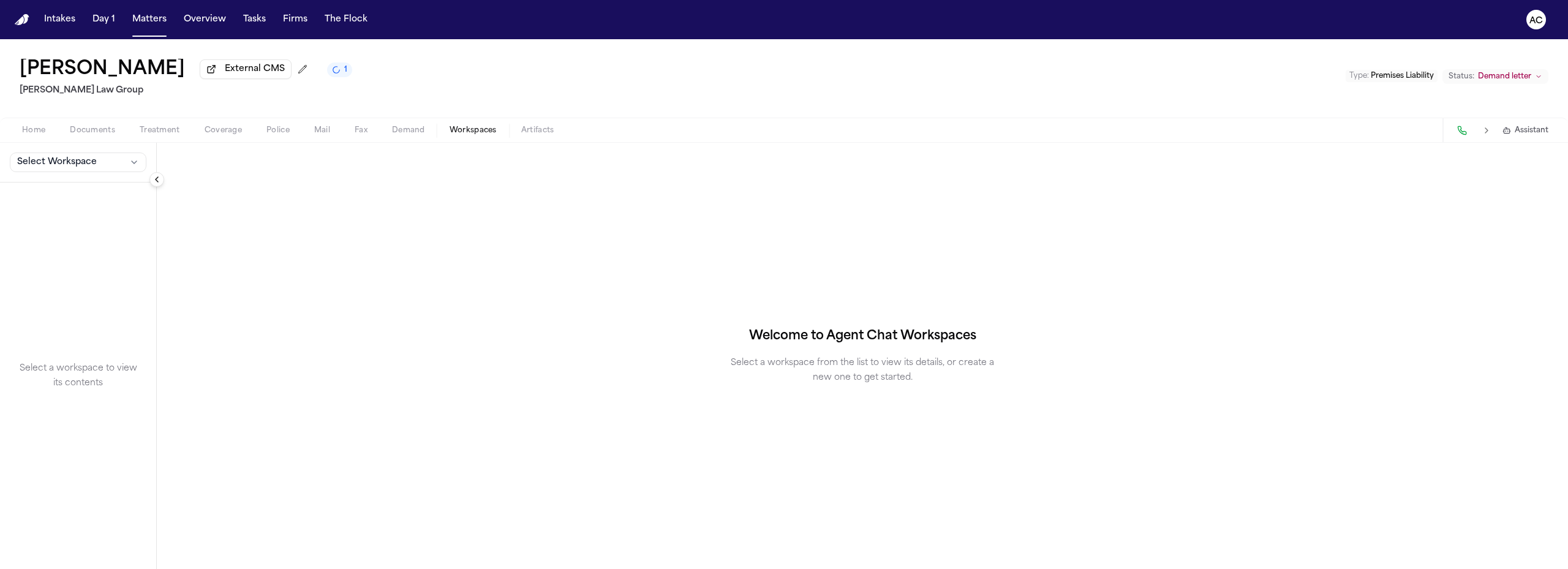
click at [95, 165] on button "Select Workspace" at bounding box center [78, 162] width 136 height 19
click at [62, 191] on span "[PERSON_NAME] Agent Demand" at bounding box center [86, 189] width 143 height 12
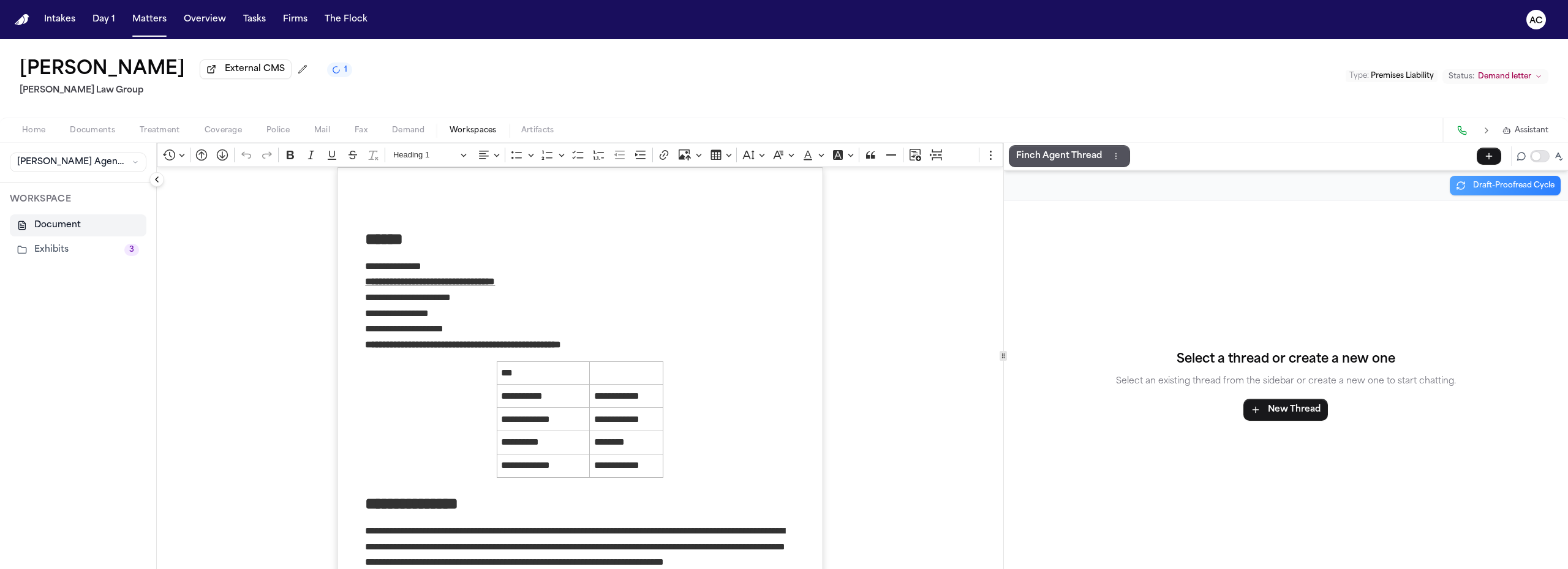
click at [67, 242] on button "Exhibits 3" at bounding box center [78, 250] width 136 height 22
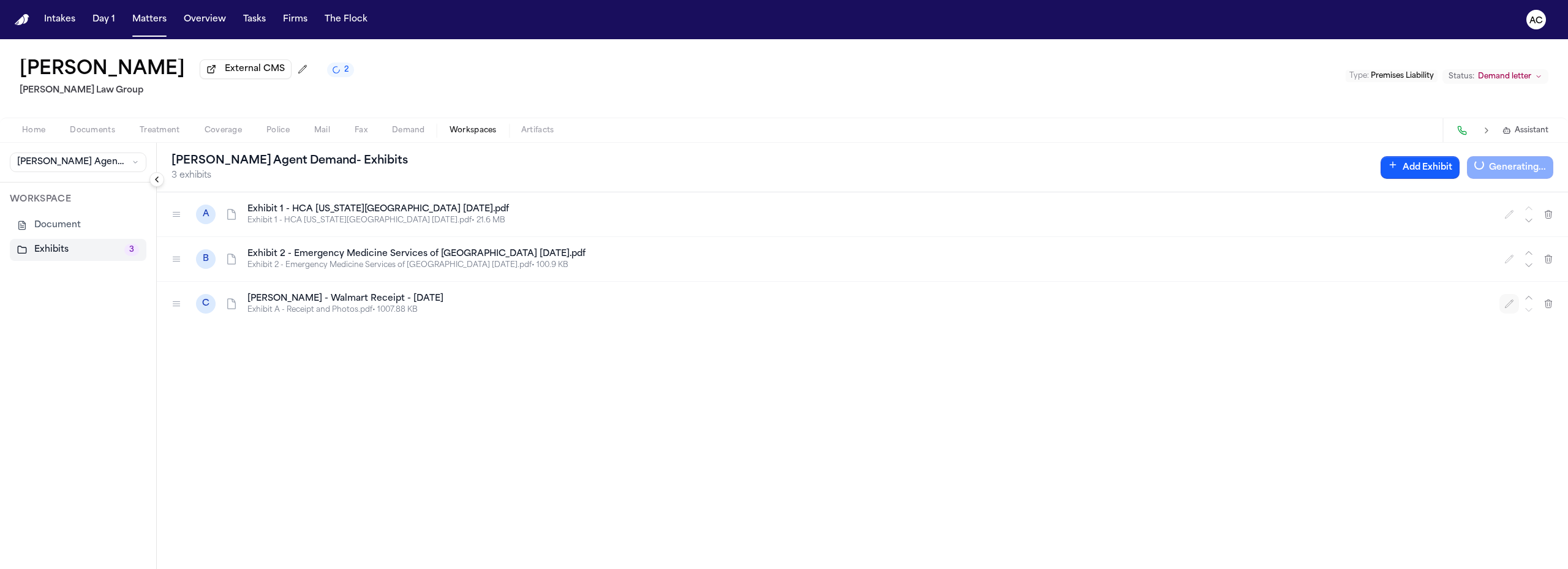
click at [1506, 307] on icon "button" at bounding box center [1510, 303] width 8 height 8
drag, startPoint x: 439, startPoint y: 305, endPoint x: 168, endPoint y: 311, distance: 271.1
click at [167, 311] on div "**********" at bounding box center [862, 303] width 1412 height 44
type input "**********"
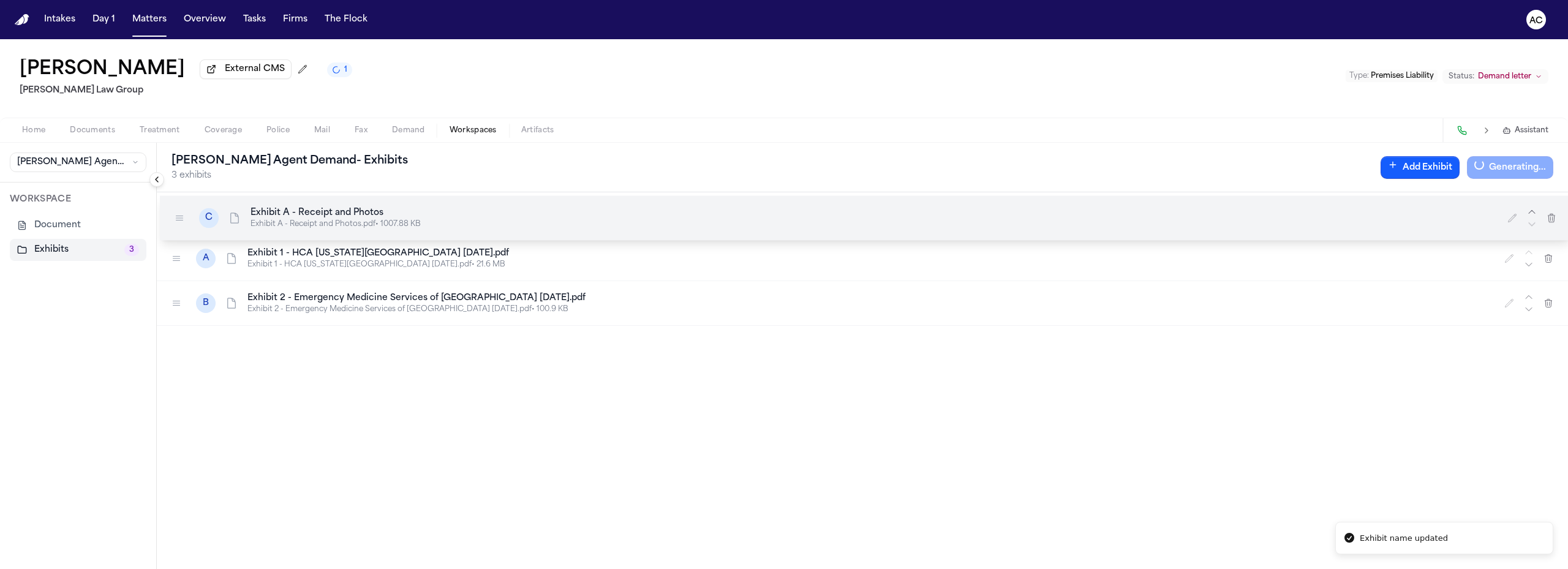
drag, startPoint x: 182, startPoint y: 305, endPoint x: 206, endPoint y: 226, distance: 82.6
click at [186, 220] on div at bounding box center [179, 218] width 19 height 19
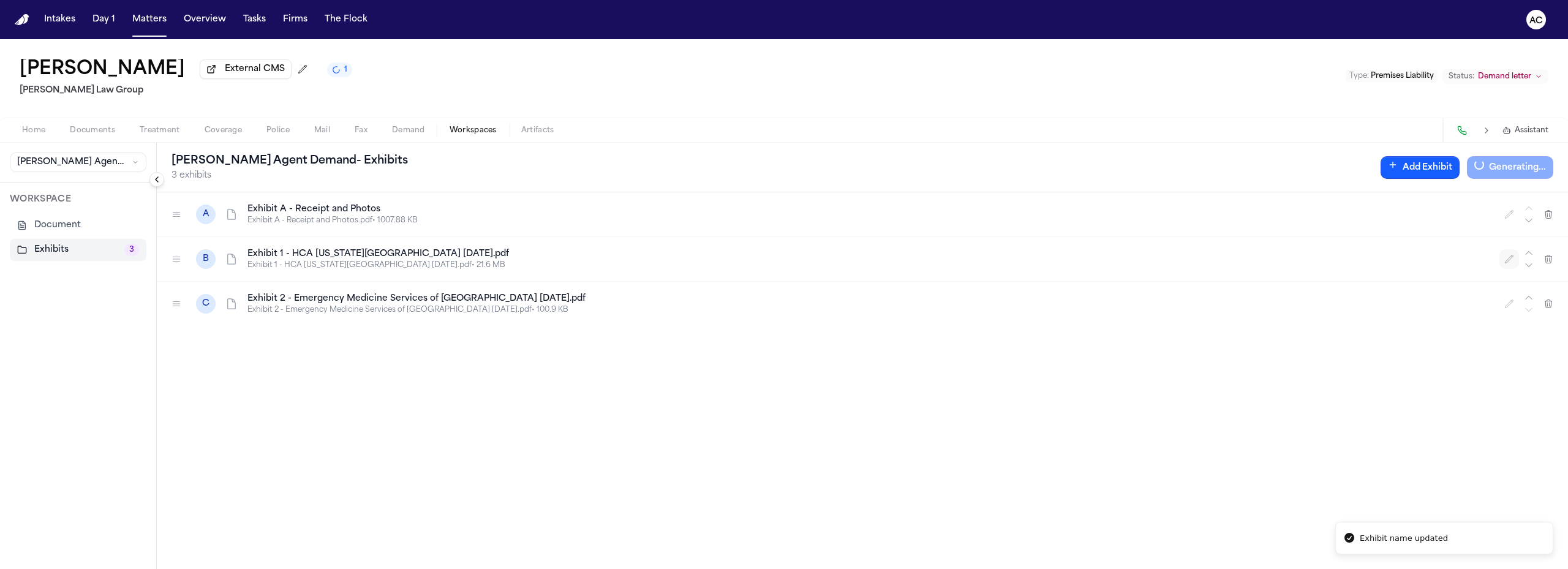
drag, startPoint x: 1511, startPoint y: 258, endPoint x: 1153, endPoint y: 262, distance: 358.0
click at [1510, 259] on icon "button" at bounding box center [1509, 259] width 10 height 10
click at [289, 255] on input "**********" at bounding box center [394, 258] width 294 height 22
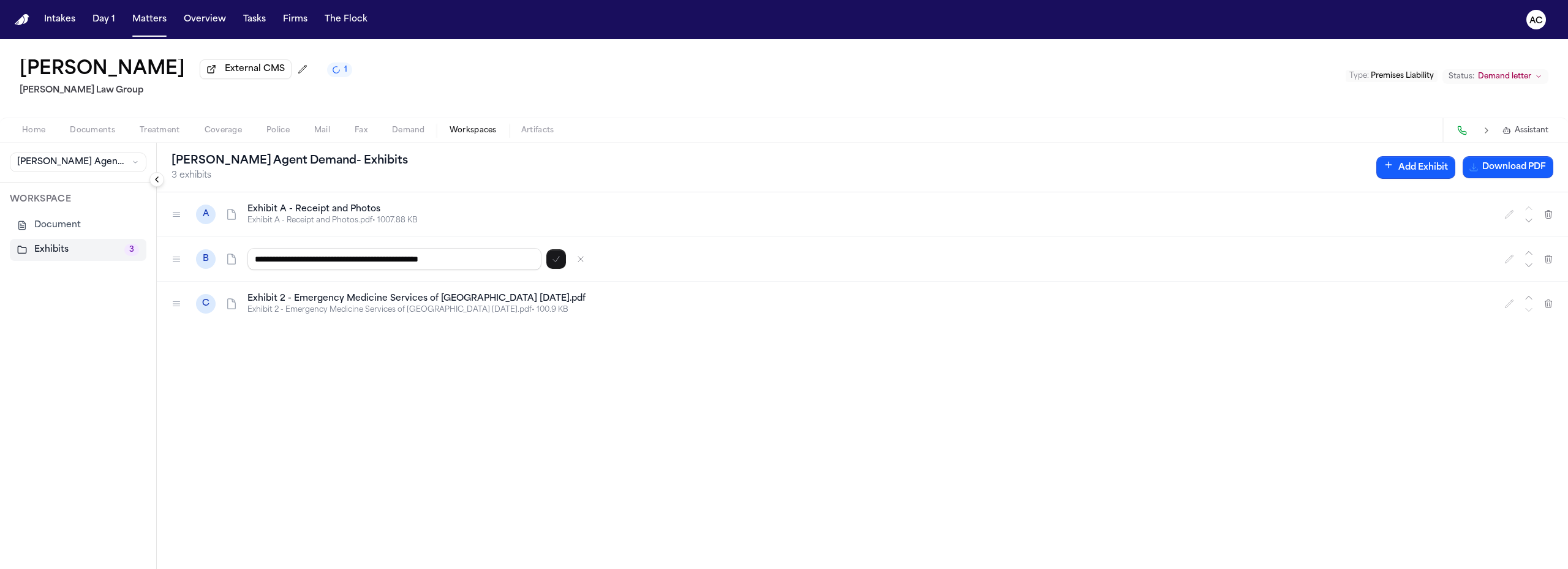
type input "**********"
click at [338, 296] on h4 "Exhibit 2 - Emergency Medicine Services of [GEOGRAPHIC_DATA] [DATE].pdf" at bounding box center [868, 299] width 1242 height 12
click at [557, 258] on icon "button" at bounding box center [556, 259] width 10 height 10
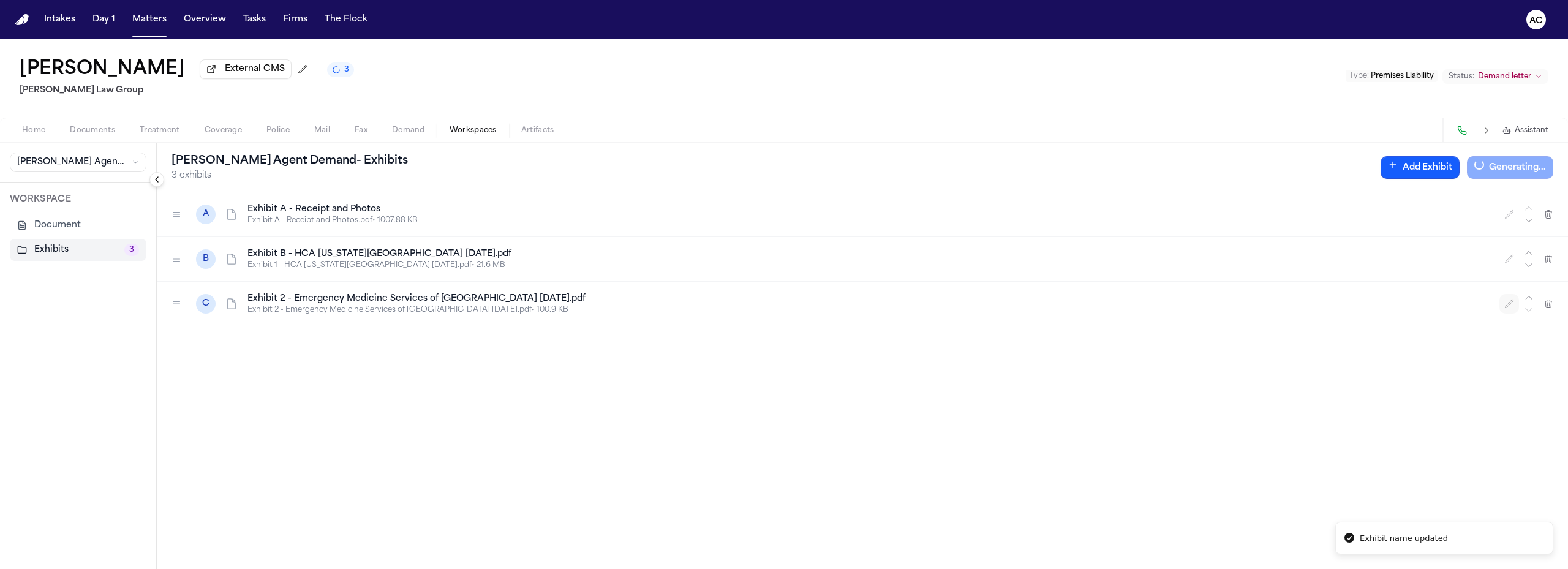
click at [1511, 303] on icon "button" at bounding box center [1510, 303] width 8 height 8
click at [291, 303] on input "**********" at bounding box center [394, 303] width 294 height 22
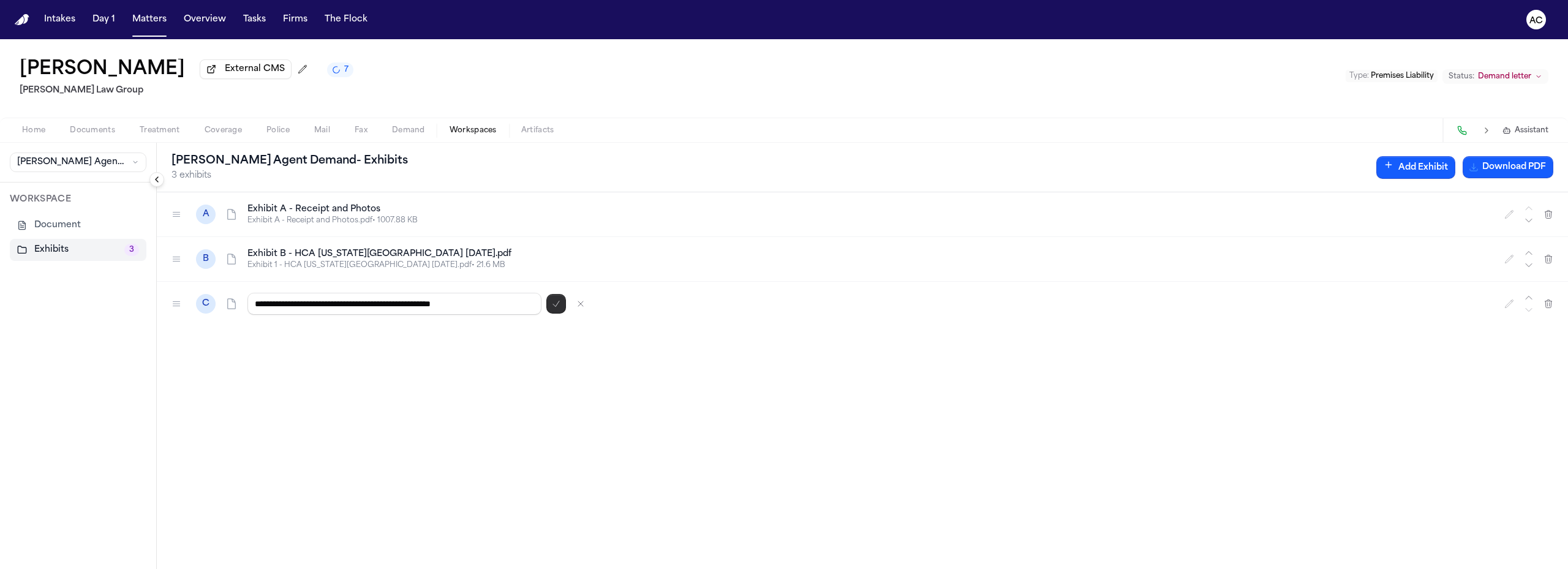
type input "**********"
click at [550, 301] on button "button" at bounding box center [556, 303] width 19 height 19
click at [1504, 165] on button "Download PDF" at bounding box center [1508, 167] width 91 height 22
click at [133, 30] on button "Matters" at bounding box center [149, 19] width 44 height 22
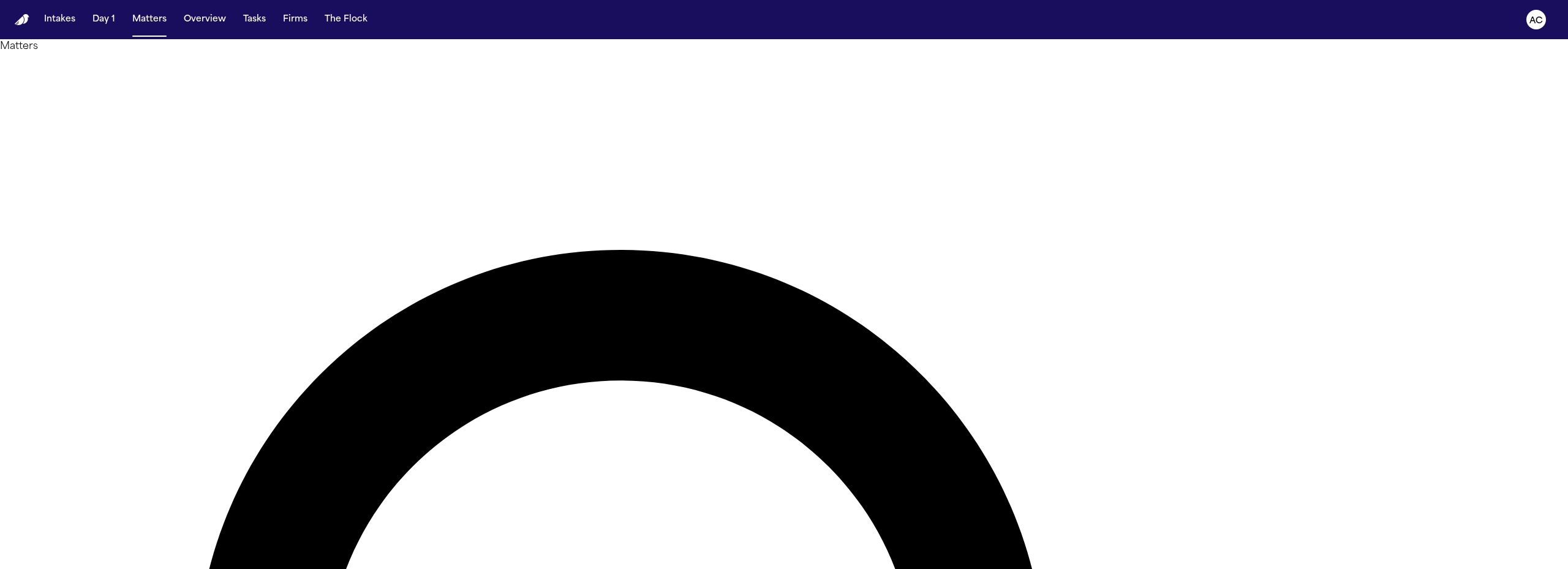
type input "***"
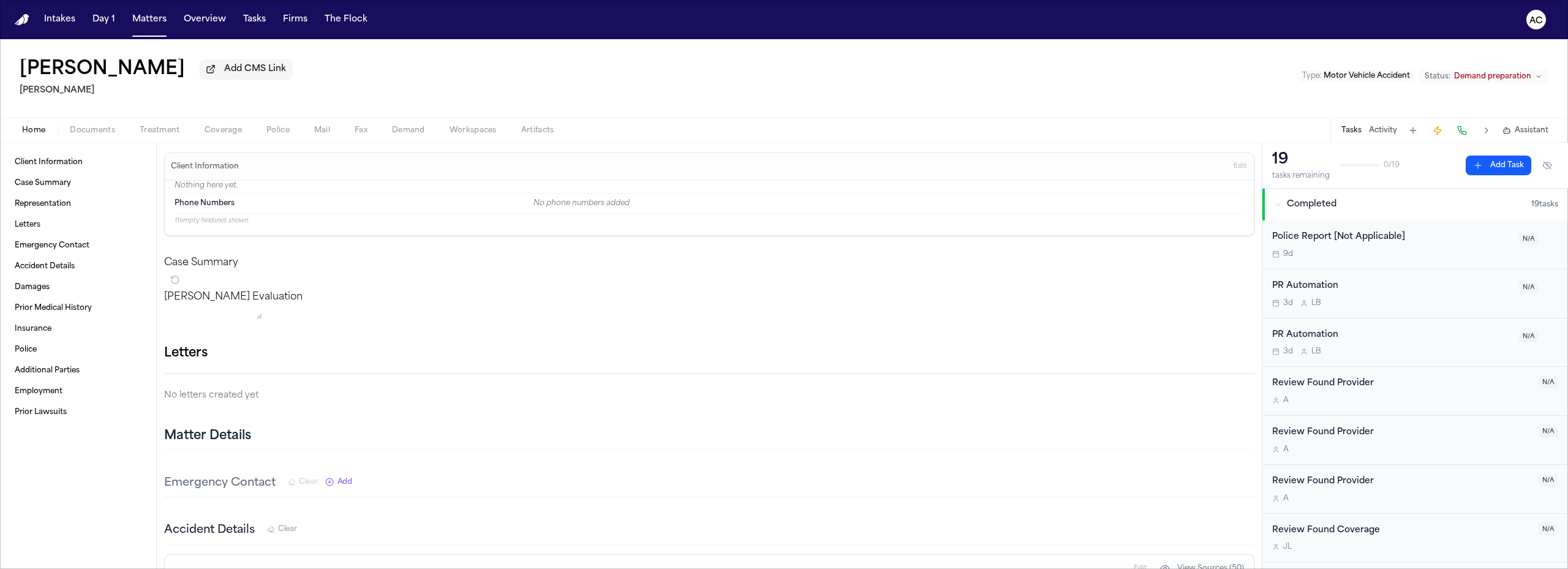
click at [460, 128] on span "Workspaces" at bounding box center [473, 131] width 47 height 10
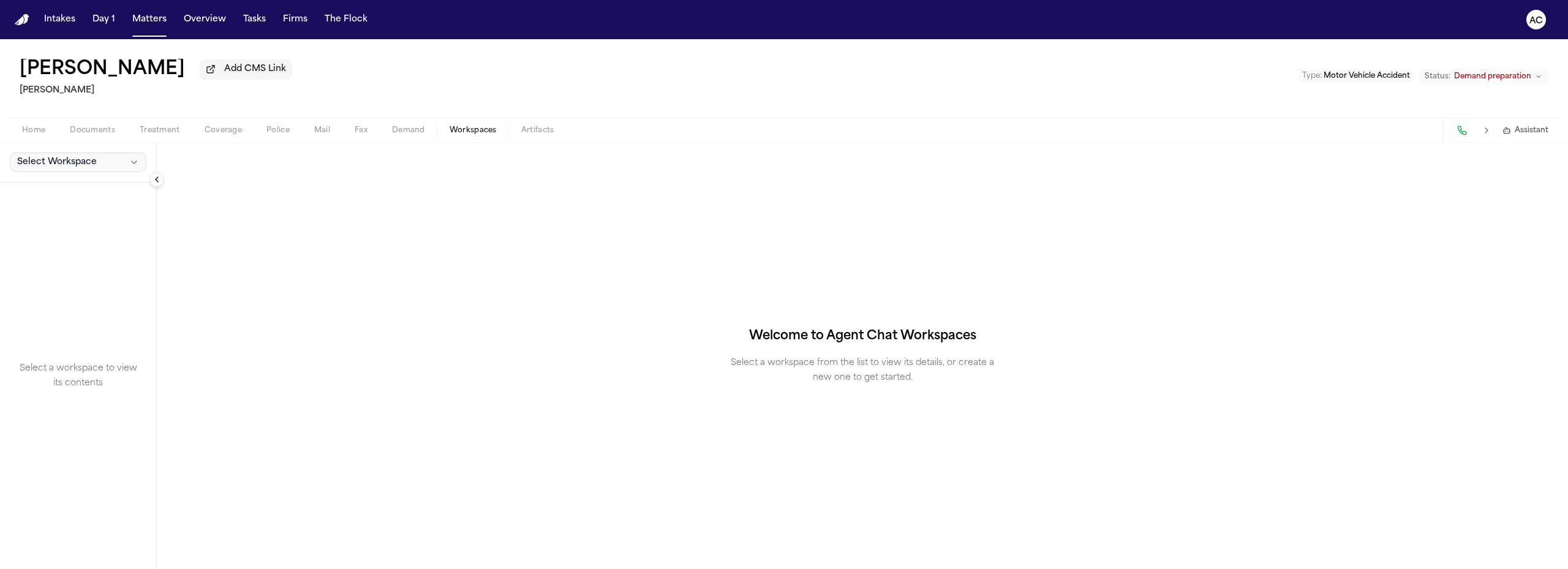
click at [116, 161] on button "Select Workspace" at bounding box center [78, 162] width 136 height 19
click at [52, 189] on span "[PERSON_NAME] Agent Demand" at bounding box center [86, 189] width 143 height 12
